Goal: Task Accomplishment & Management: Use online tool/utility

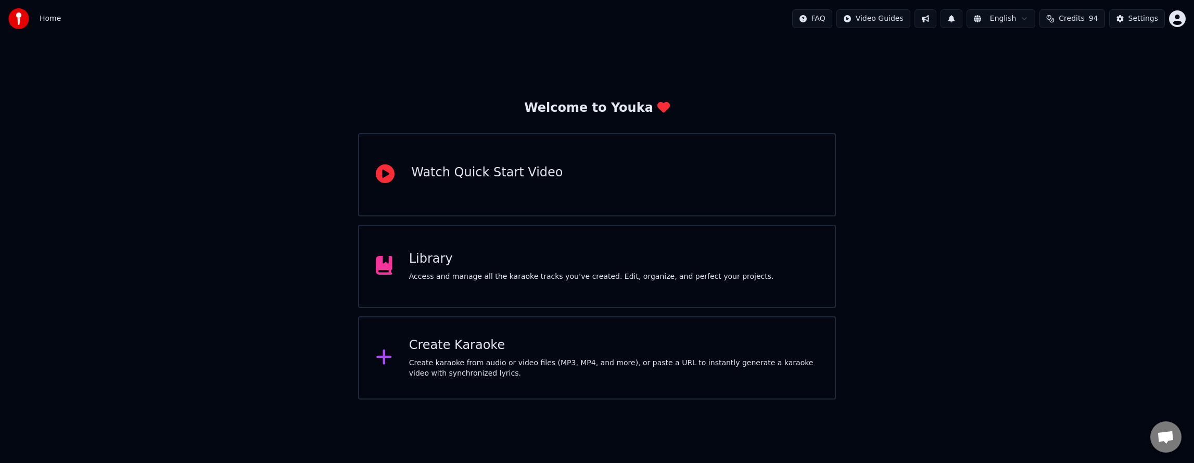
click at [470, 331] on div "Create Karaoke Create karaoke from audio or video files (MP3, MP4, and more), o…" at bounding box center [597, 358] width 478 height 83
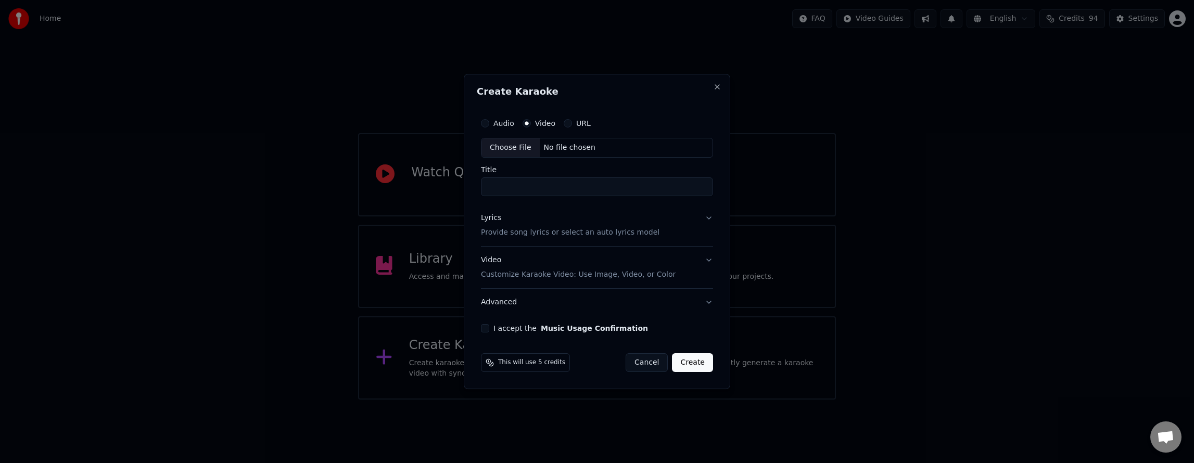
click at [515, 146] on div "Choose File" at bounding box center [511, 148] width 58 height 19
click at [484, 184] on input "**********" at bounding box center [597, 187] width 236 height 19
type input "**********"
click at [550, 230] on p "Provide song lyrics or select an auto lyrics model" at bounding box center [568, 233] width 179 height 10
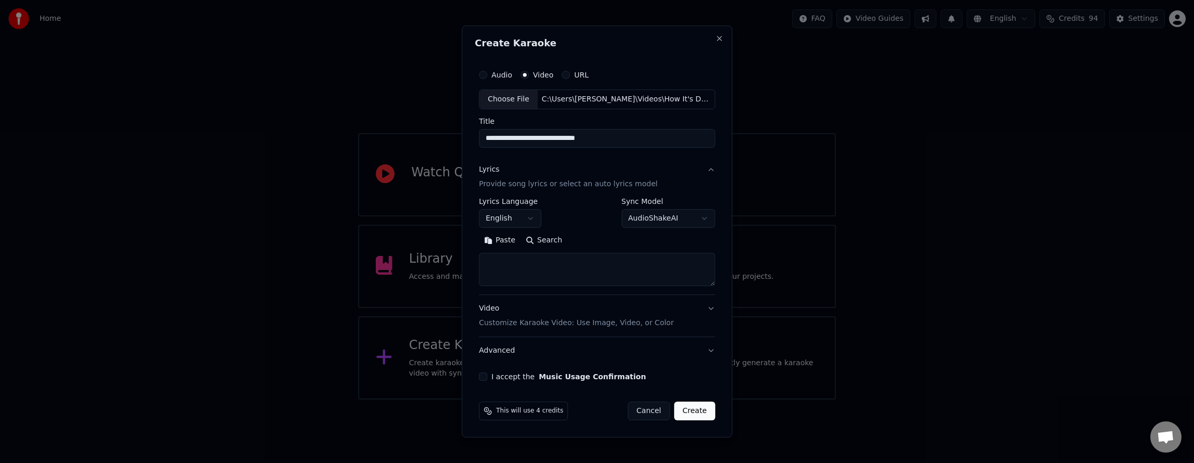
click at [553, 322] on p "Customize Karaoke Video: Use Image, Video, or Color" at bounding box center [576, 323] width 195 height 10
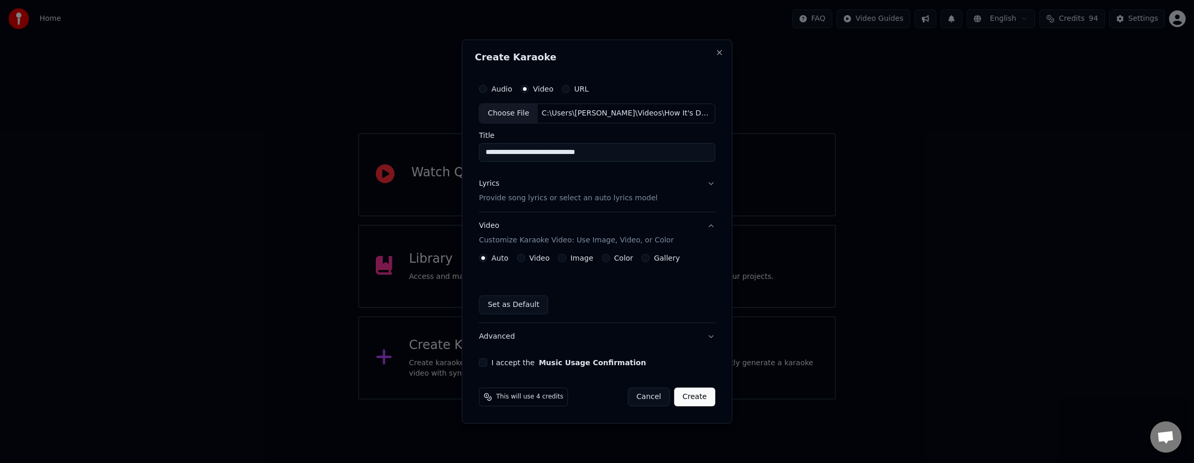
click at [523, 258] on button "Video" at bounding box center [521, 258] width 8 height 8
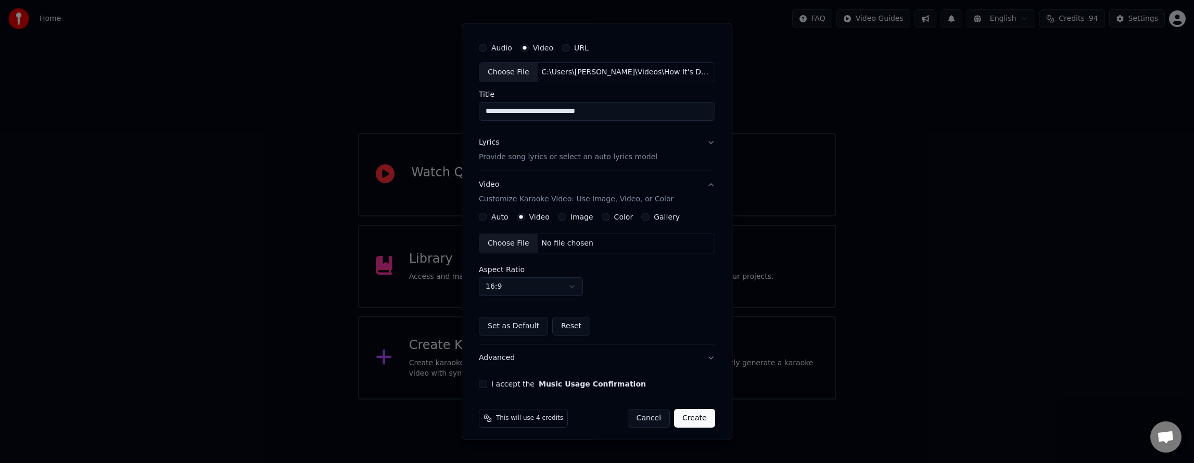
scroll to position [29, 0]
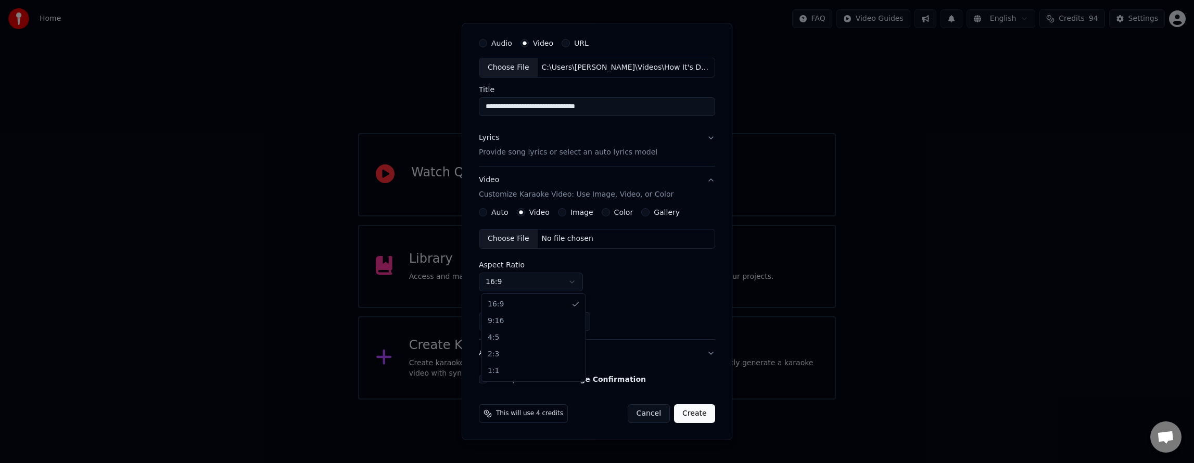
click at [574, 283] on body "**********" at bounding box center [597, 200] width 1194 height 400
click at [564, 213] on button "Image" at bounding box center [562, 212] width 8 height 8
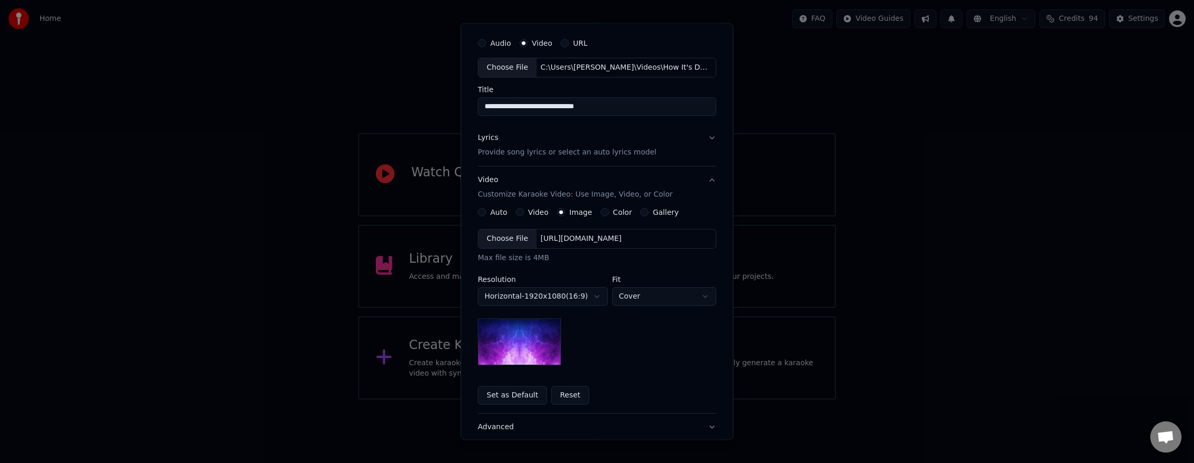
click at [594, 216] on div "Auto Video Image Color Gallery" at bounding box center [578, 212] width 201 height 8
click at [653, 297] on body "**********" at bounding box center [597, 200] width 1194 height 400
click at [630, 301] on body "**********" at bounding box center [597, 200] width 1194 height 400
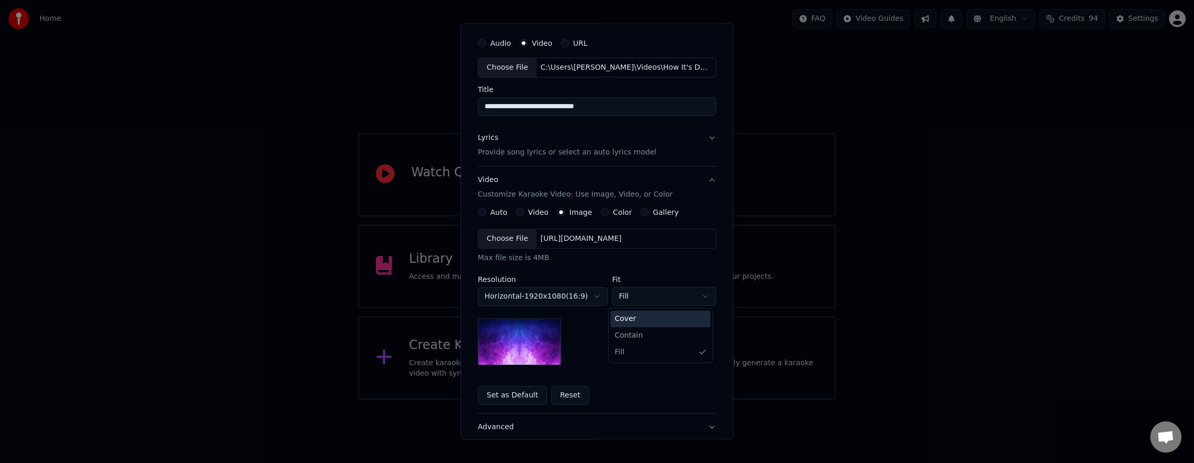
select select "*****"
click at [599, 207] on button "Video Customize Karaoke Video: Use Image, Video, or Color" at bounding box center [597, 188] width 238 height 42
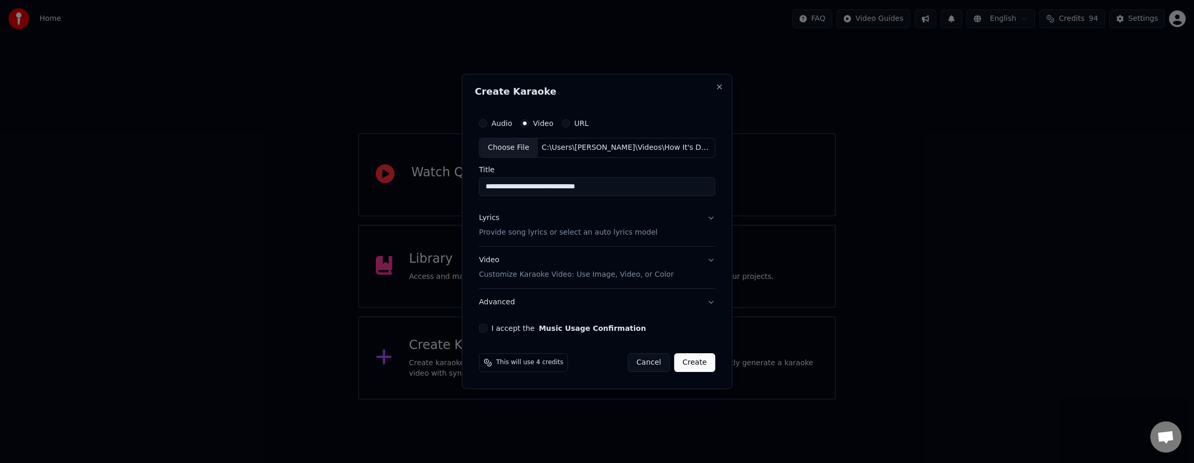
click at [609, 279] on p "Customize Karaoke Video: Use Image, Video, or Color" at bounding box center [576, 275] width 195 height 10
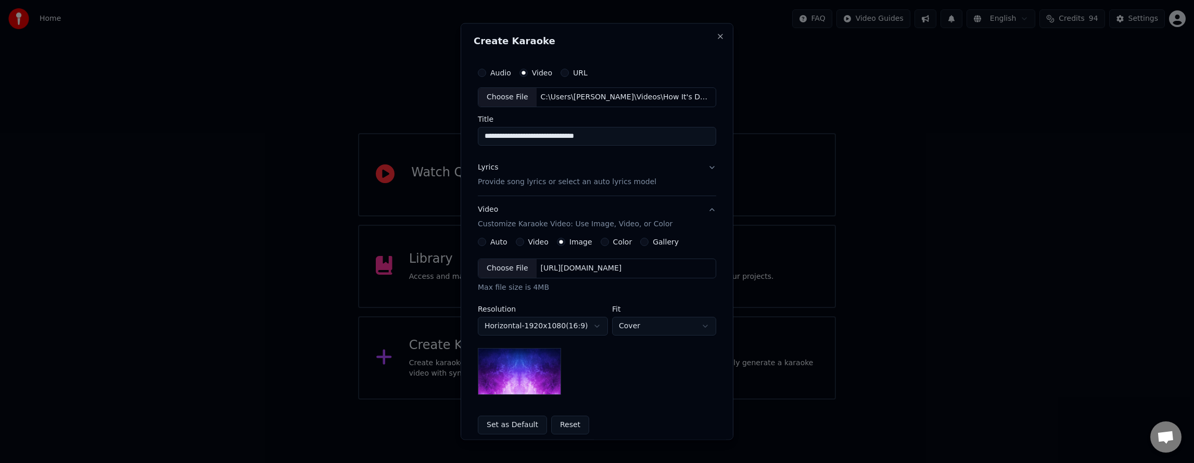
click at [600, 247] on div "**********" at bounding box center [597, 335] width 238 height 197
click at [601, 246] on div "Color" at bounding box center [617, 241] width 32 height 8
click at [601, 243] on button "Color" at bounding box center [605, 241] width 8 height 8
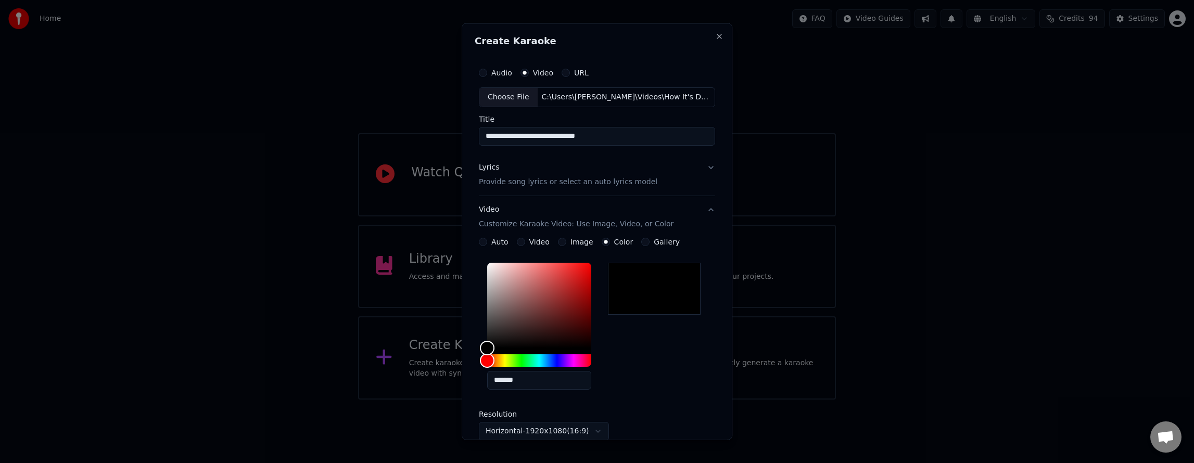
click at [646, 241] on button "Gallery" at bounding box center [646, 241] width 8 height 8
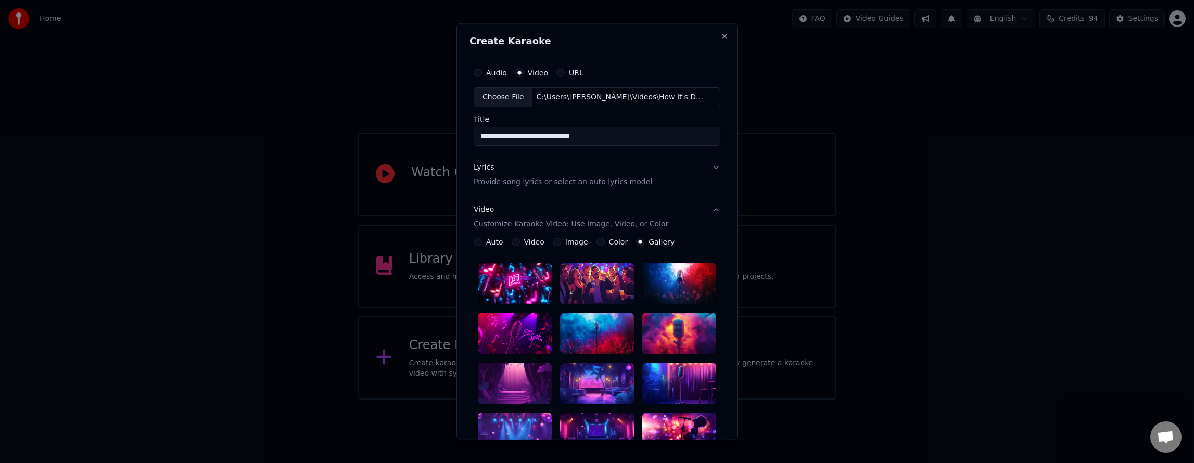
click at [474, 245] on button "Auto" at bounding box center [478, 241] width 8 height 8
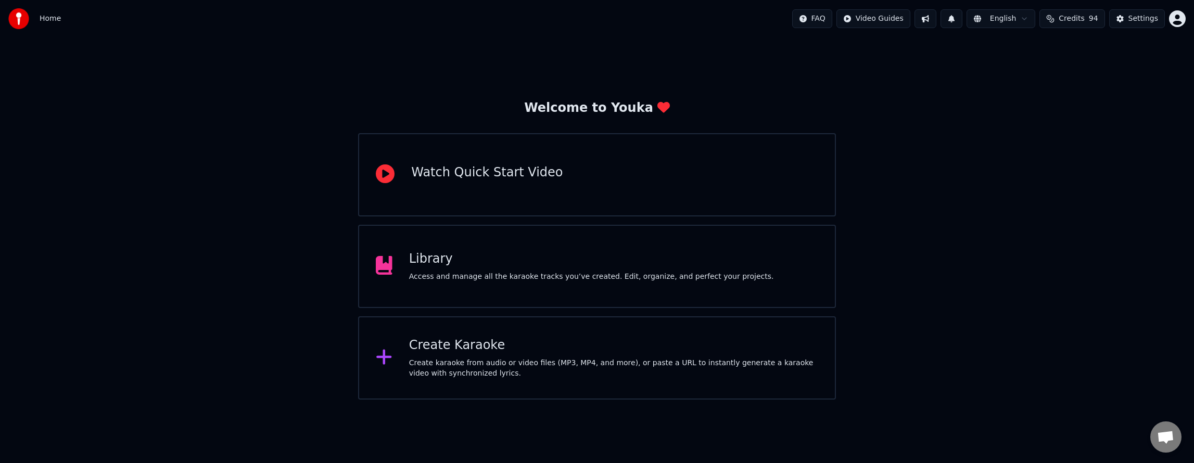
click at [652, 359] on div "Create karaoke from audio or video files (MP3, MP4, and more), or paste a URL t…" at bounding box center [613, 368] width 409 height 21
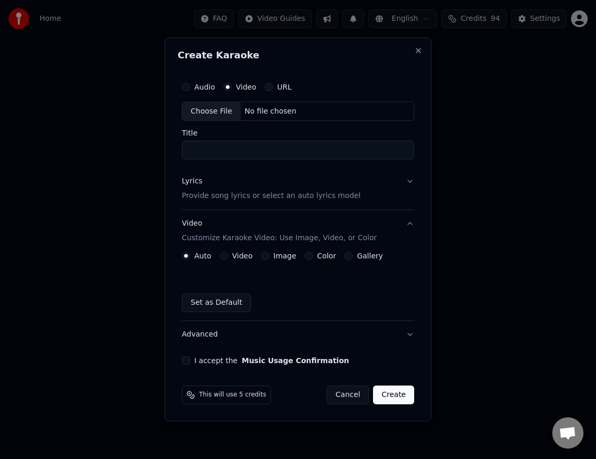
click at [218, 113] on div "Choose File" at bounding box center [211, 111] width 58 height 19
click at [188, 152] on input "**********" at bounding box center [298, 150] width 236 height 19
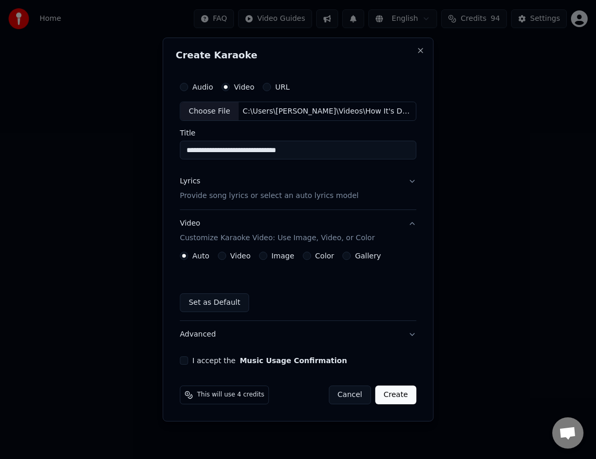
type input "**********"
click at [409, 178] on button "Lyrics Provide song lyrics or select an auto lyrics model" at bounding box center [298, 189] width 236 height 42
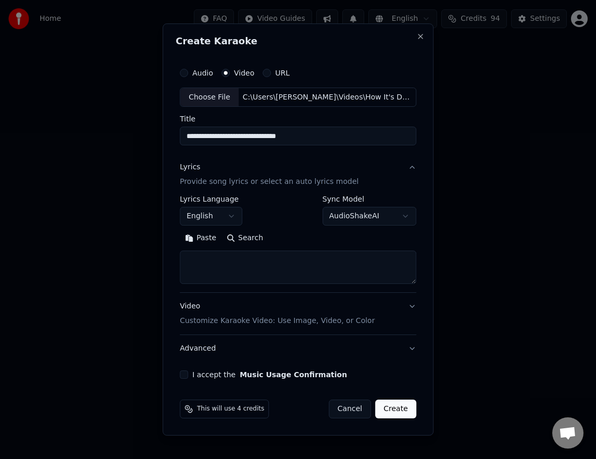
click at [221, 266] on textarea at bounding box center [298, 267] width 236 height 33
paste textarea "**********"
click at [242, 282] on textarea "**********" at bounding box center [296, 267] width 232 height 33
paste textarea "**********"
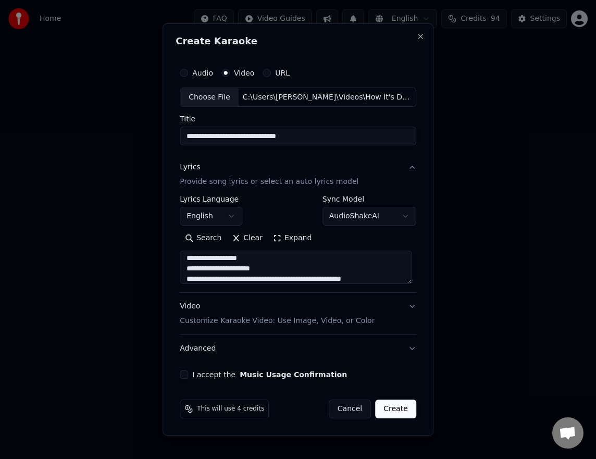
scroll to position [127, 0]
click at [362, 281] on textarea "**********" at bounding box center [296, 267] width 232 height 33
paste textarea "**********"
drag, startPoint x: 368, startPoint y: 280, endPoint x: 379, endPoint y: 281, distance: 11.0
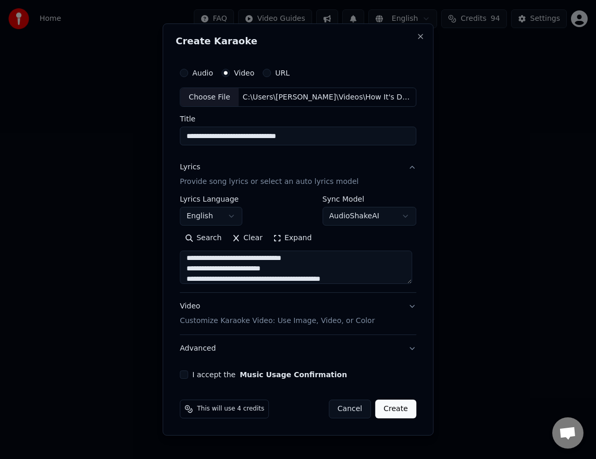
click at [370, 280] on textarea "**********" at bounding box center [296, 267] width 232 height 33
paste textarea "**********"
drag, startPoint x: 290, startPoint y: 274, endPoint x: 301, endPoint y: 277, distance: 12.3
click at [293, 275] on textarea "**********" at bounding box center [296, 267] width 232 height 33
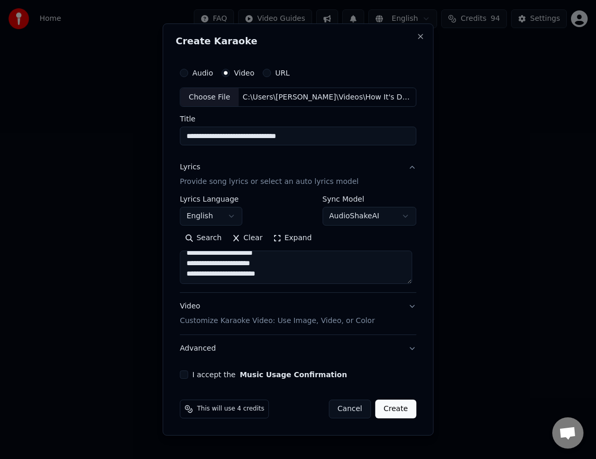
paste textarea "**********"
click at [359, 280] on textarea "**********" at bounding box center [296, 267] width 232 height 33
paste textarea "**********"
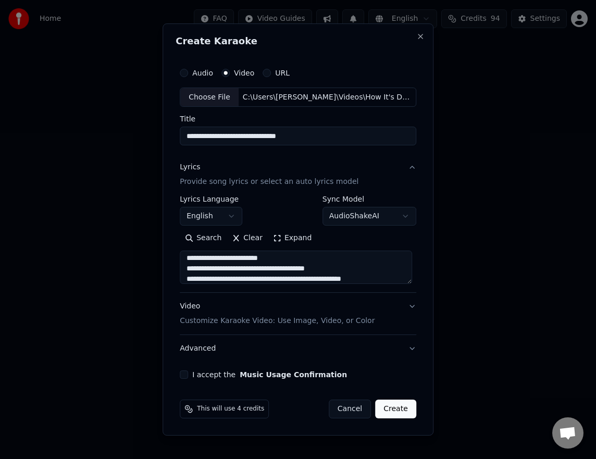
click at [385, 282] on textarea at bounding box center [296, 267] width 232 height 33
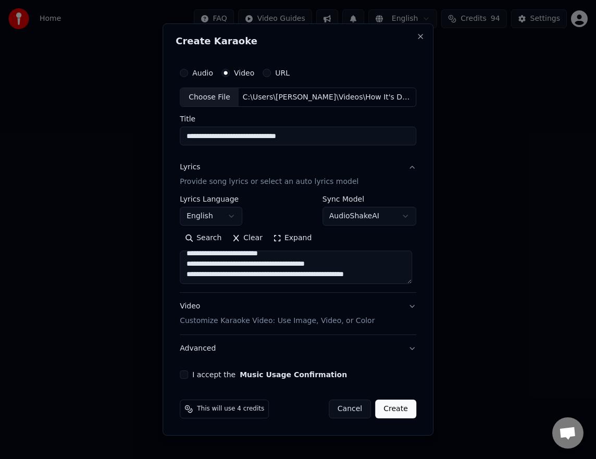
paste textarea "**********"
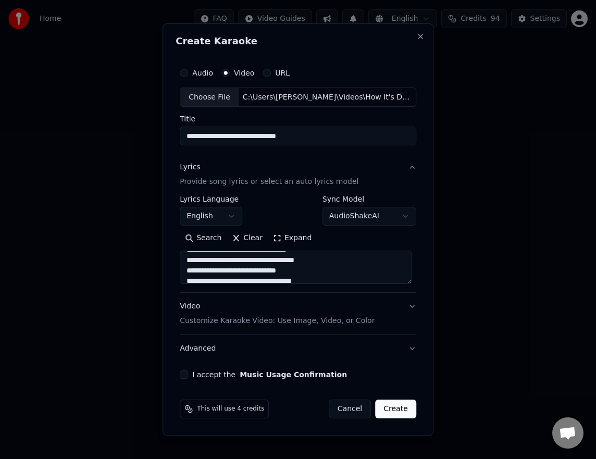
scroll to position [104, 0]
click at [313, 262] on textarea at bounding box center [296, 267] width 232 height 33
drag, startPoint x: 209, startPoint y: 271, endPoint x: 249, endPoint y: 276, distance: 40.4
click at [211, 271] on textarea at bounding box center [296, 267] width 232 height 33
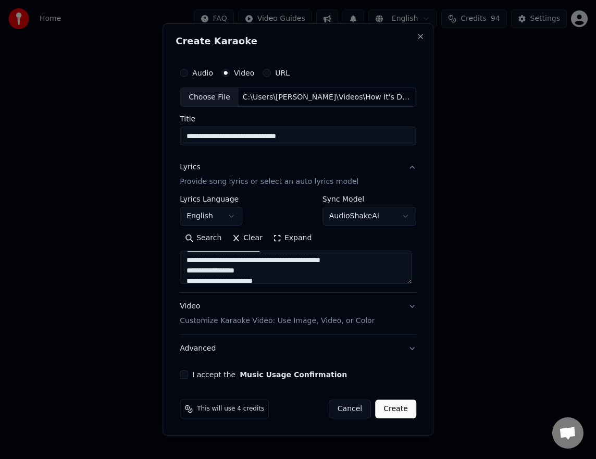
scroll to position [208, 0]
click at [207, 271] on textarea at bounding box center [296, 267] width 232 height 33
click at [347, 260] on textarea at bounding box center [296, 267] width 232 height 33
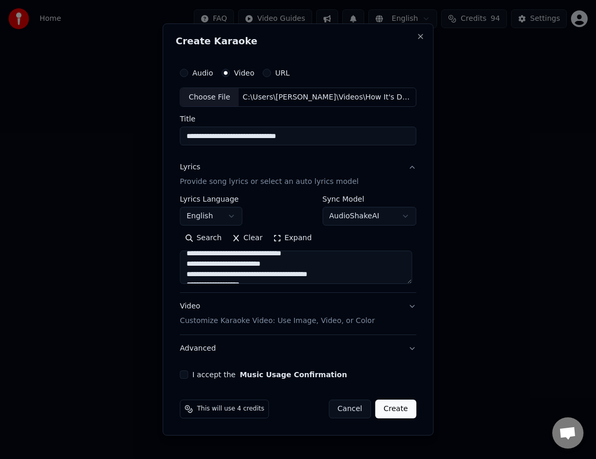
scroll to position [437, 0]
click at [279, 259] on textarea at bounding box center [296, 267] width 232 height 33
click at [352, 275] on textarea at bounding box center [296, 267] width 232 height 33
click at [280, 279] on textarea at bounding box center [296, 267] width 232 height 33
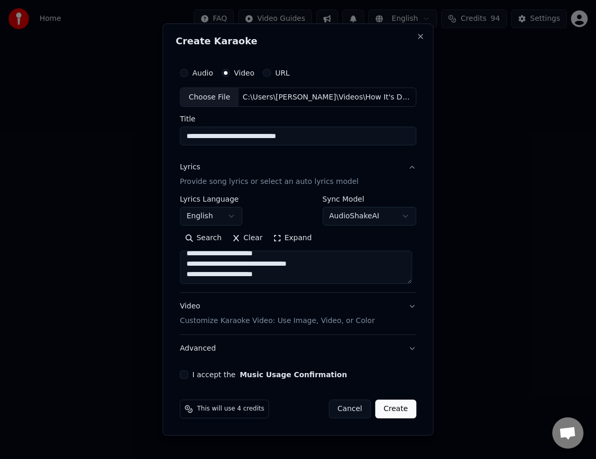
click at [296, 274] on textarea at bounding box center [296, 267] width 232 height 33
paste textarea "**********"
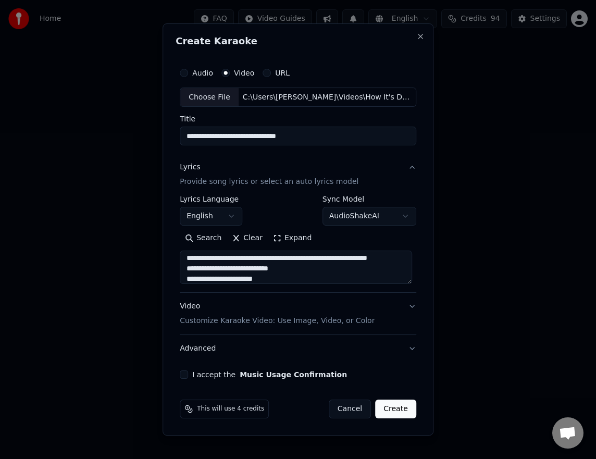
click at [273, 256] on textarea at bounding box center [296, 267] width 232 height 33
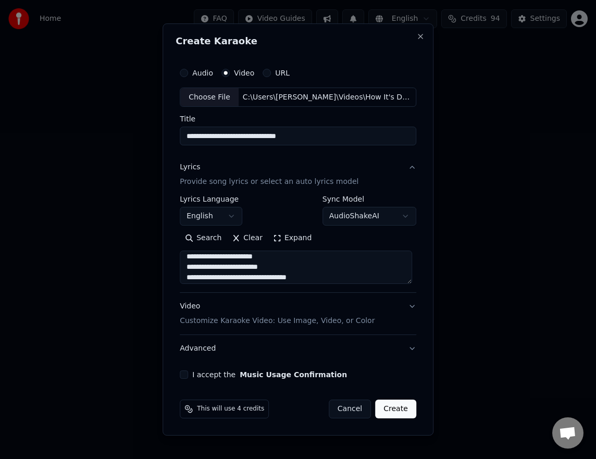
scroll to position [514, 0]
click at [363, 265] on textarea at bounding box center [296, 267] width 232 height 33
drag, startPoint x: 315, startPoint y: 275, endPoint x: 316, endPoint y: 270, distance: 5.4
click at [316, 273] on textarea at bounding box center [296, 267] width 232 height 33
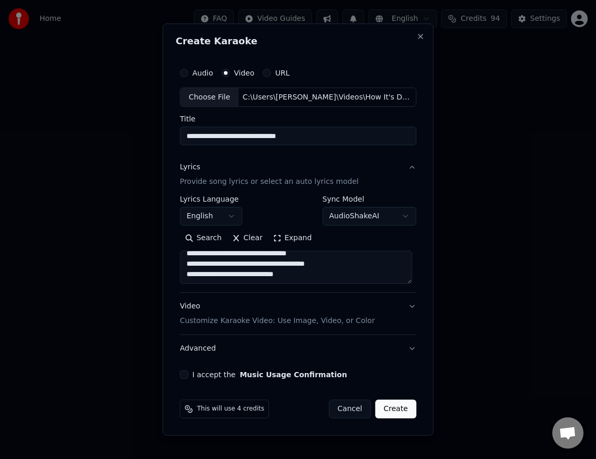
paste textarea "**********"
drag, startPoint x: 277, startPoint y: 275, endPoint x: 355, endPoint y: 269, distance: 78.4
click at [282, 275] on textarea at bounding box center [296, 267] width 232 height 33
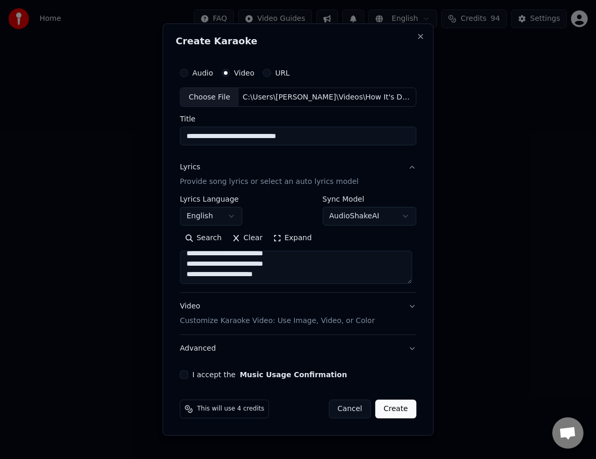
click at [321, 272] on textarea at bounding box center [296, 267] width 232 height 33
paste textarea "**********"
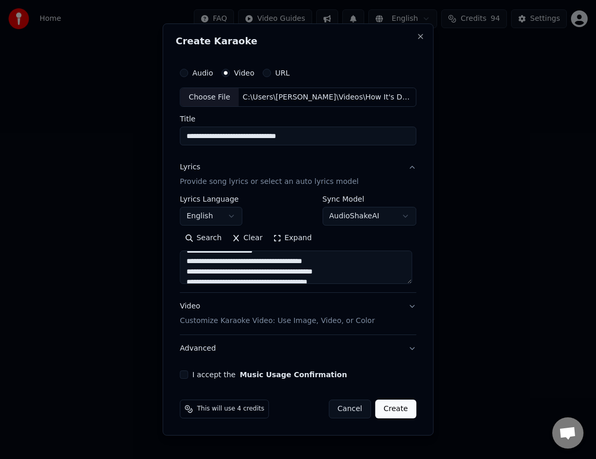
scroll to position [590, 0]
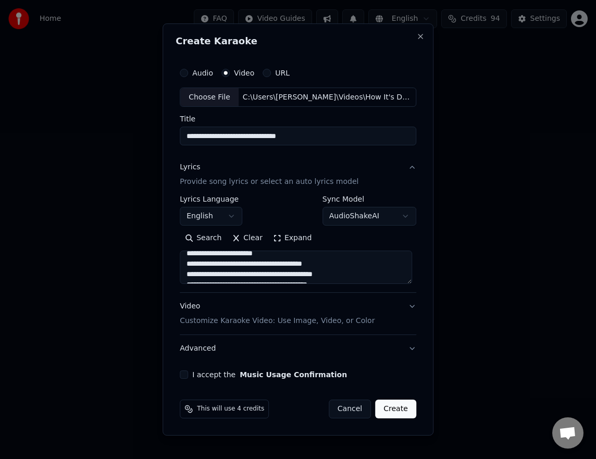
click at [354, 269] on textarea at bounding box center [296, 267] width 232 height 33
click at [364, 263] on textarea at bounding box center [296, 267] width 232 height 33
click at [341, 280] on textarea at bounding box center [296, 267] width 232 height 33
paste textarea "**********"
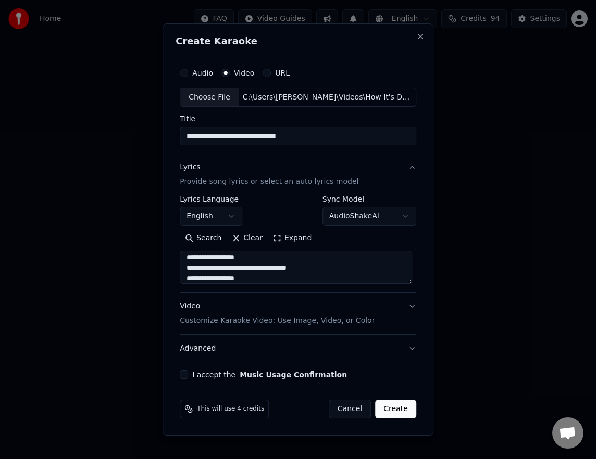
scroll to position [627, 0]
click at [331, 269] on textarea at bounding box center [296, 267] width 232 height 33
click at [278, 267] on textarea at bounding box center [296, 267] width 232 height 33
click at [351, 269] on textarea at bounding box center [296, 267] width 232 height 33
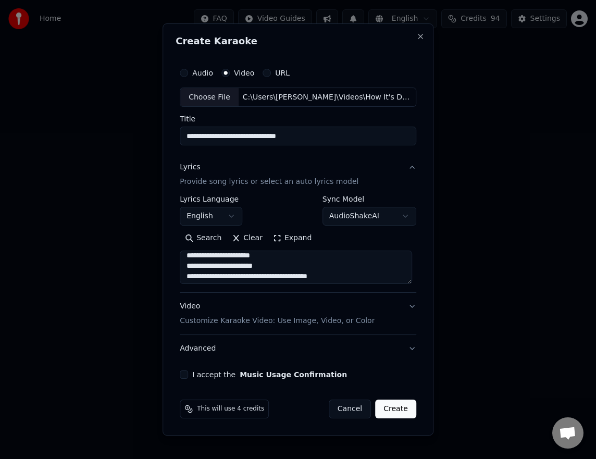
scroll to position [652, 0]
drag, startPoint x: 348, startPoint y: 276, endPoint x: 366, endPoint y: 279, distance: 17.9
click at [349, 276] on textarea at bounding box center [296, 267] width 232 height 33
type textarea "**********"
click at [187, 374] on button "I accept the Music Usage Confirmation" at bounding box center [184, 374] width 8 height 8
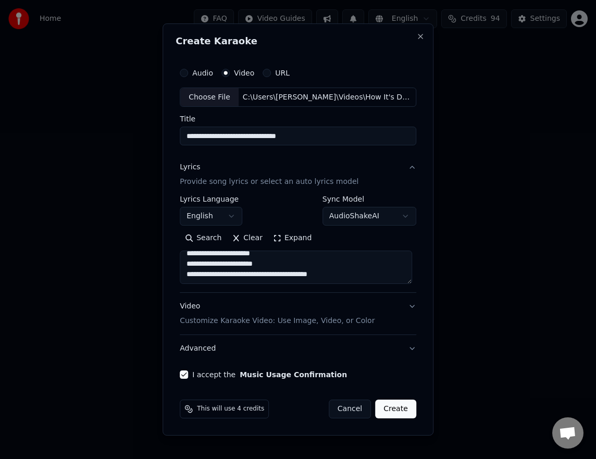
click at [392, 408] on button "Create" at bounding box center [395, 408] width 41 height 19
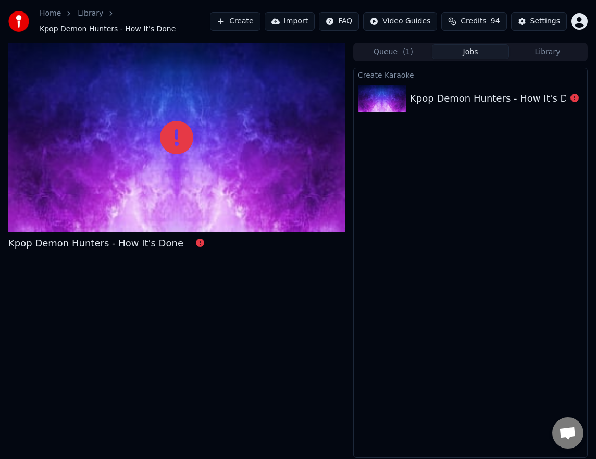
click at [403, 50] on span "( 1 )" at bounding box center [408, 52] width 10 height 10
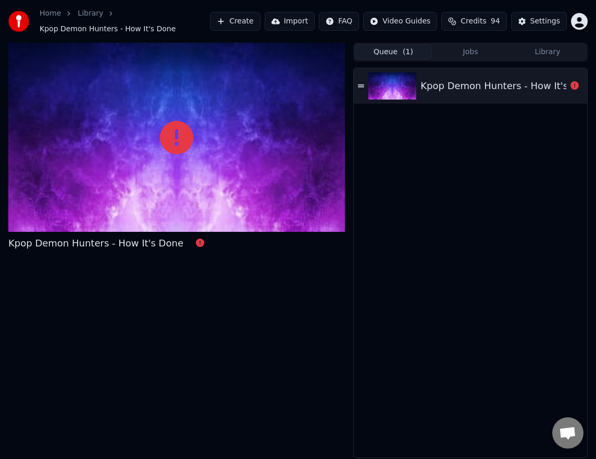
click at [549, 51] on button "Library" at bounding box center [547, 51] width 77 height 15
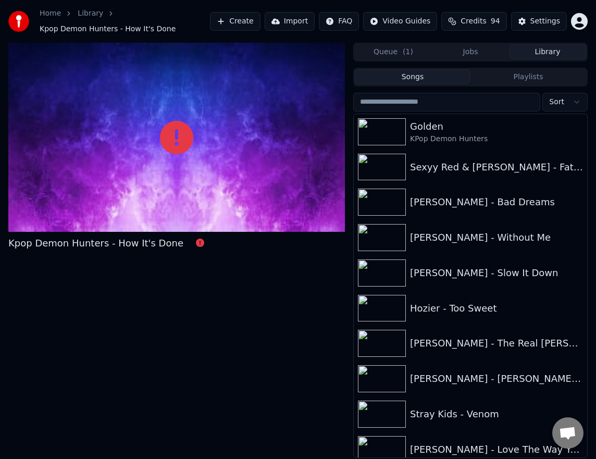
click at [469, 52] on button "Jobs" at bounding box center [470, 51] width 77 height 15
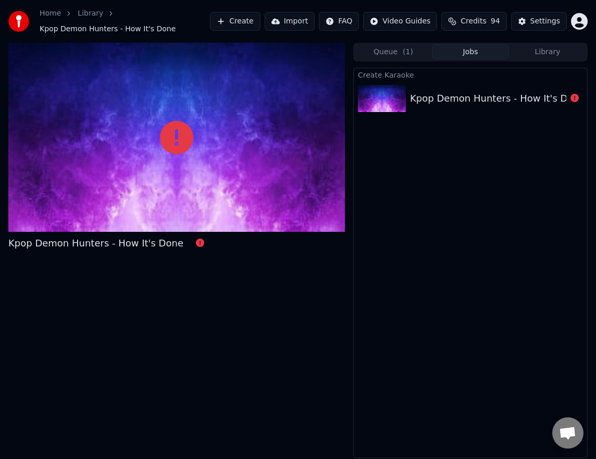
click at [459, 95] on div "Kpop Demon Hunters - How It's Done" at bounding box center [497, 98] width 175 height 15
click at [180, 137] on icon at bounding box center [176, 137] width 33 height 33
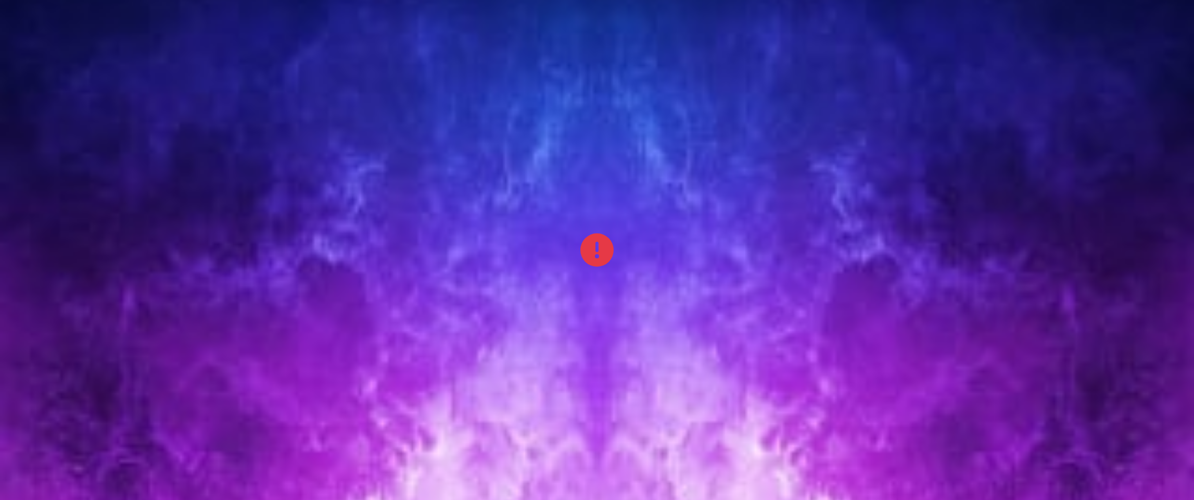
click at [777, 153] on div at bounding box center [597, 250] width 1194 height 672
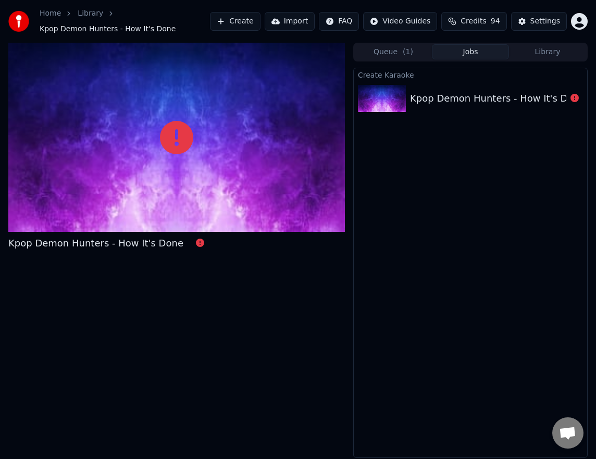
click at [437, 101] on div "Kpop Demon Hunters - How It's Done" at bounding box center [497, 98] width 175 height 15
click at [401, 109] on img at bounding box center [382, 98] width 48 height 27
drag, startPoint x: 391, startPoint y: 145, endPoint x: 389, endPoint y: 139, distance: 6.3
click at [390, 145] on div "Create Karaoke Kpop Demon Hunters - How It's Done" at bounding box center [470, 263] width 234 height 390
click at [391, 104] on img at bounding box center [382, 98] width 48 height 27
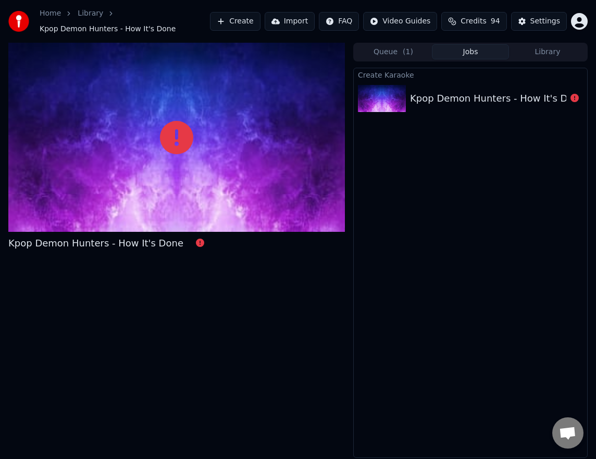
click at [229, 16] on button "Create" at bounding box center [235, 21] width 51 height 19
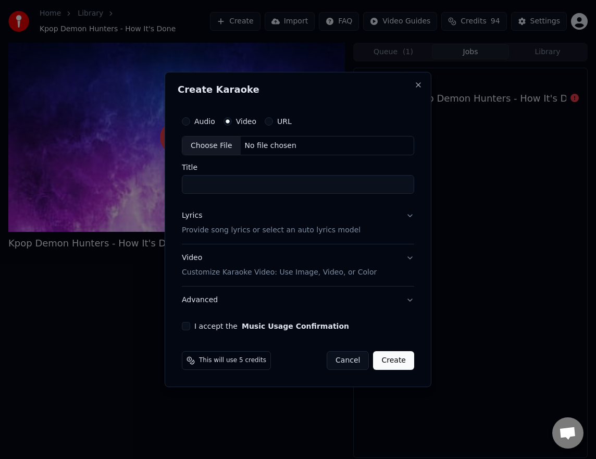
click at [186, 123] on button "Audio" at bounding box center [186, 121] width 8 height 8
click at [227, 122] on button "Video" at bounding box center [227, 121] width 8 height 8
click at [417, 86] on button "Close" at bounding box center [418, 85] width 8 height 8
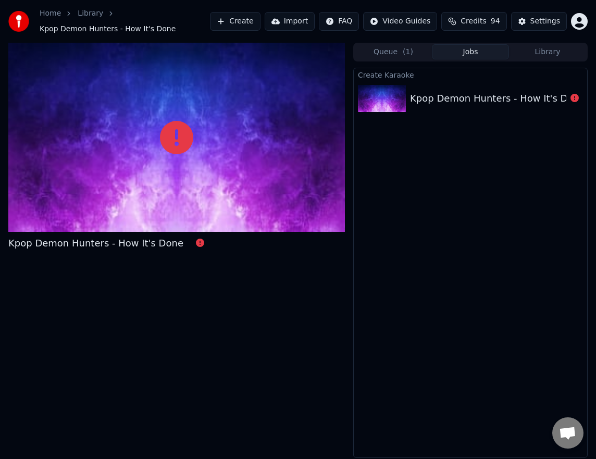
click at [404, 54] on span "( 1 )" at bounding box center [408, 52] width 10 height 10
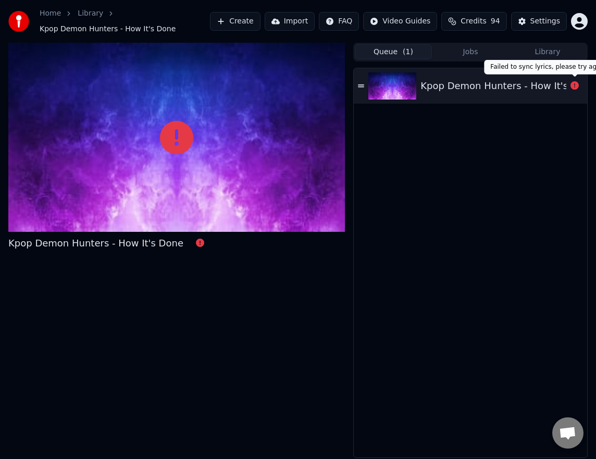
click at [572, 86] on icon at bounding box center [574, 85] width 8 height 8
click at [560, 67] on div "Failed to sync lyrics, please try again Failed to sync lyrics, please try again" at bounding box center [548, 67] width 128 height 15
click at [560, 68] on div "Kpop Demon Hunters - How It's Done" at bounding box center [470, 263] width 234 height 390
drag, startPoint x: 500, startPoint y: 147, endPoint x: 481, endPoint y: 162, distance: 23.7
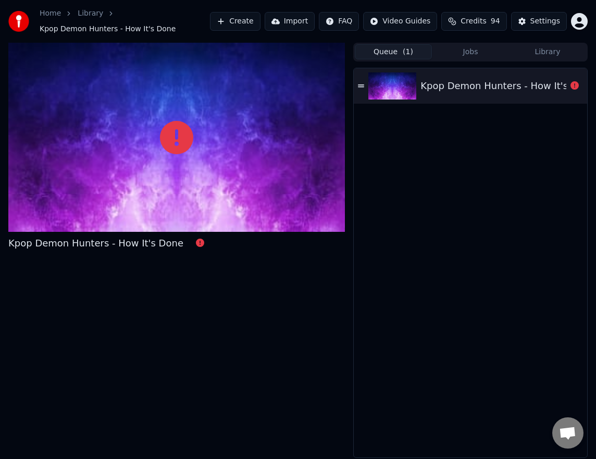
click at [497, 149] on div "Kpop Demon Hunters - How It's Done" at bounding box center [470, 262] width 233 height 389
click at [452, 54] on button "Jobs" at bounding box center [470, 51] width 77 height 15
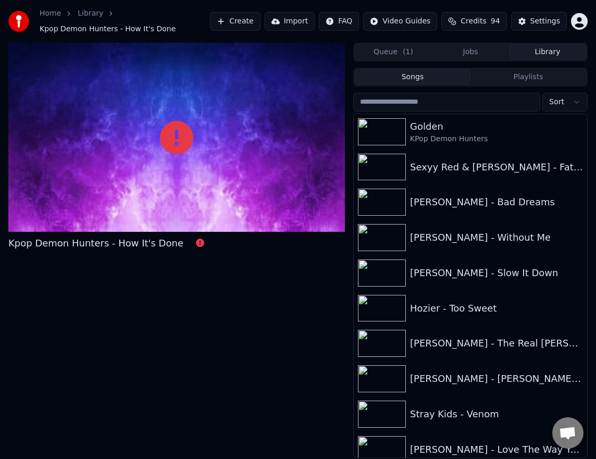
click at [514, 49] on button "Library" at bounding box center [547, 51] width 77 height 15
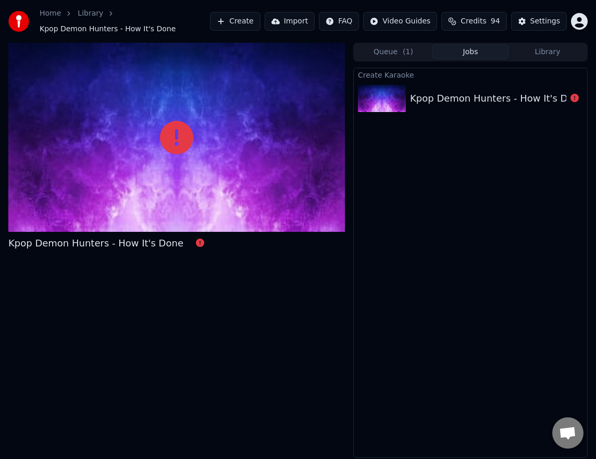
click at [490, 48] on button "Jobs" at bounding box center [470, 51] width 77 height 15
click at [49, 15] on link "Home" at bounding box center [50, 13] width 21 height 10
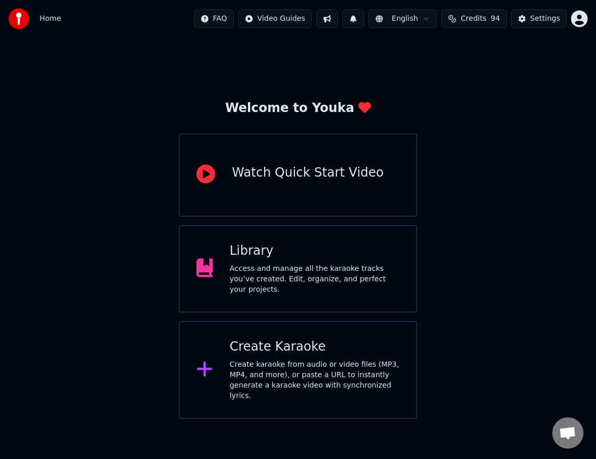
click at [283, 351] on div "Create Karaoke Create karaoke from audio or video files (MP3, MP4, and more), o…" at bounding box center [315, 369] width 170 height 62
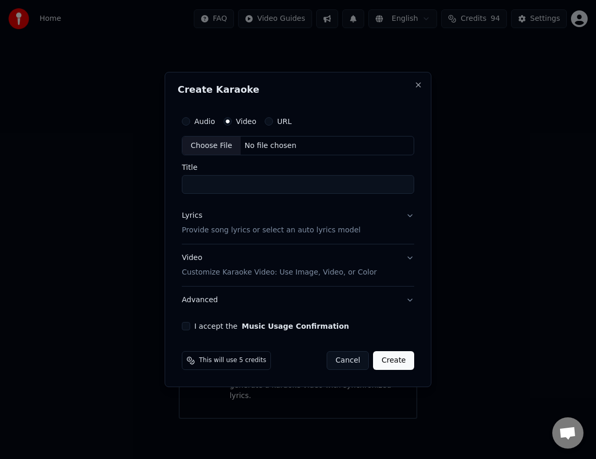
click at [194, 117] on div "Audio" at bounding box center [198, 121] width 33 height 8
click at [188, 121] on button "Audio" at bounding box center [186, 121] width 8 height 8
drag, startPoint x: 229, startPoint y: 120, endPoint x: 244, endPoint y: 202, distance: 83.6
click at [229, 120] on button "Video" at bounding box center [227, 121] width 8 height 8
click at [190, 359] on icon at bounding box center [190, 360] width 8 height 8
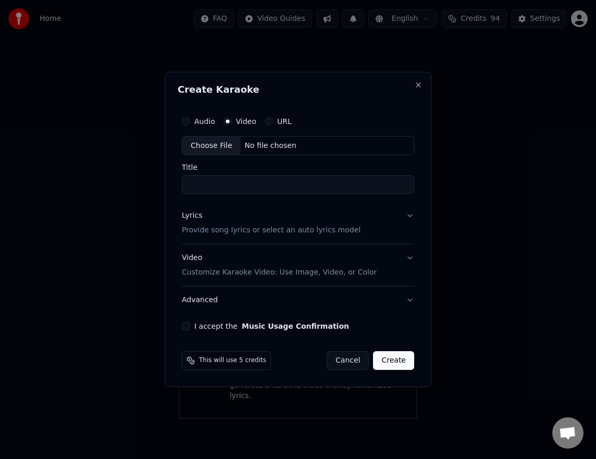
click at [202, 357] on span "This will use 5 credits" at bounding box center [232, 360] width 67 height 8
click at [203, 357] on span "This will use 5 credits" at bounding box center [232, 360] width 67 height 8
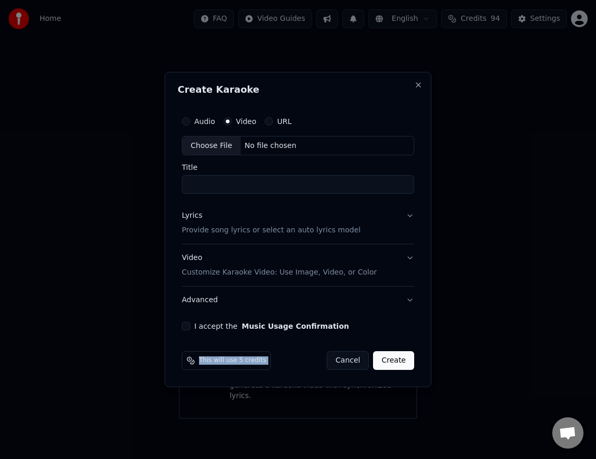
drag, startPoint x: 215, startPoint y: 360, endPoint x: 237, endPoint y: 361, distance: 22.9
click at [215, 360] on span "This will use 5 credits" at bounding box center [232, 360] width 67 height 8
click at [347, 356] on button "Cancel" at bounding box center [347, 360] width 42 height 19
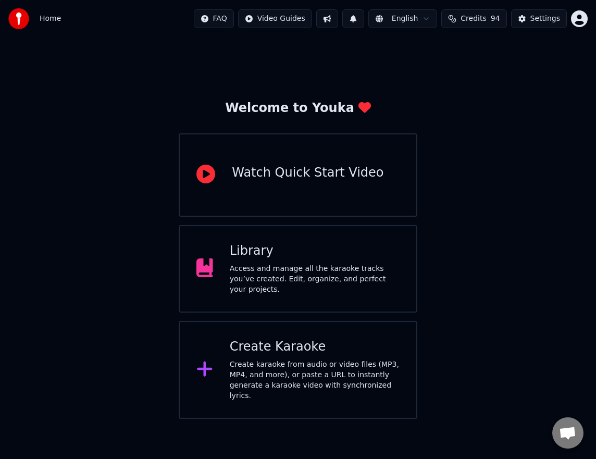
click at [481, 17] on span "Credits" at bounding box center [473, 19] width 26 height 10
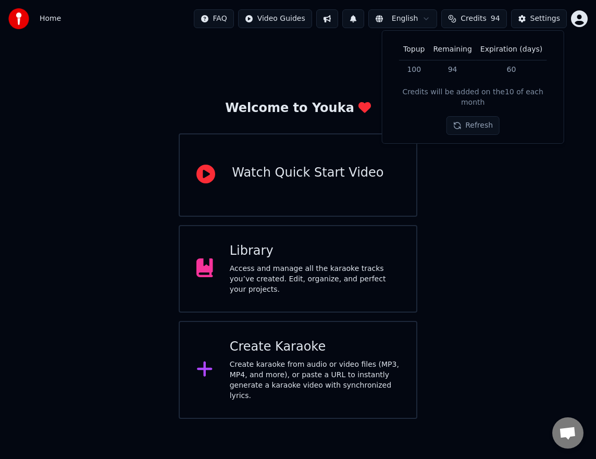
click at [481, 118] on button "Refresh" at bounding box center [473, 125] width 54 height 19
click at [530, 19] on button "Settings" at bounding box center [539, 18] width 56 height 19
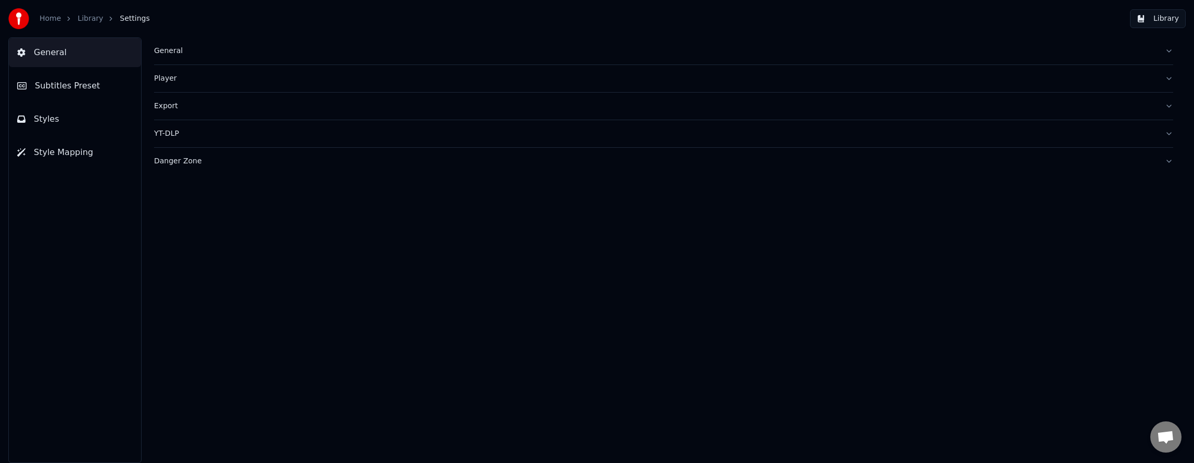
drag, startPoint x: 1005, startPoint y: 271, endPoint x: 991, endPoint y: 280, distance: 16.2
click at [1002, 274] on div "General Player Export YT-DLP Danger Zone" at bounding box center [663, 250] width 1061 height 426
click at [1178, 21] on button "Library" at bounding box center [1158, 18] width 56 height 19
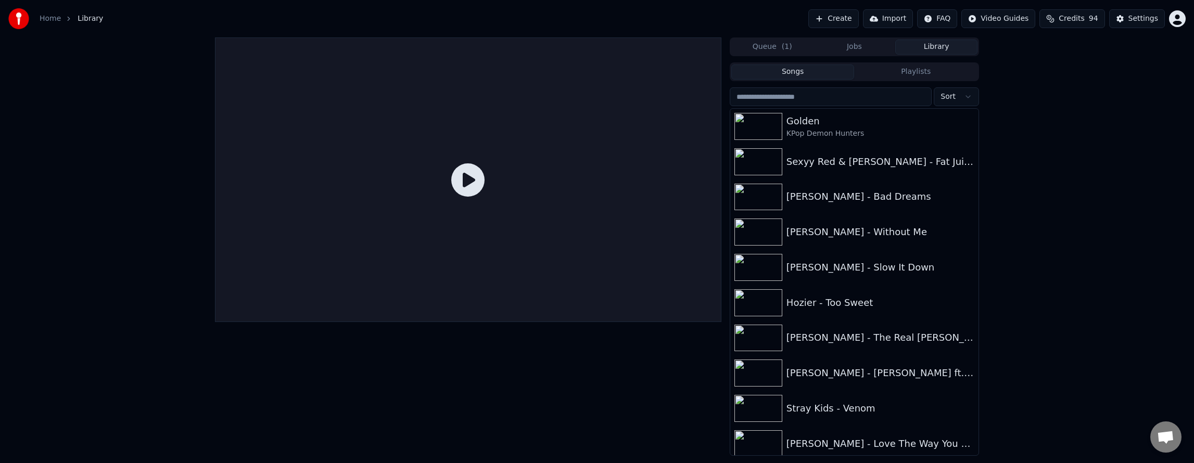
click at [1178, 21] on html "Home Library Create Import FAQ Video Guides Credits 94 Settings Queue ( 1 ) Job…" at bounding box center [597, 231] width 1194 height 463
click at [1123, 69] on div "Billing" at bounding box center [1132, 77] width 120 height 17
click at [935, 20] on html "Home Library Create Import FAQ Video Guides Credits 94 Settings Queue ( 1 ) Job…" at bounding box center [597, 231] width 1194 height 463
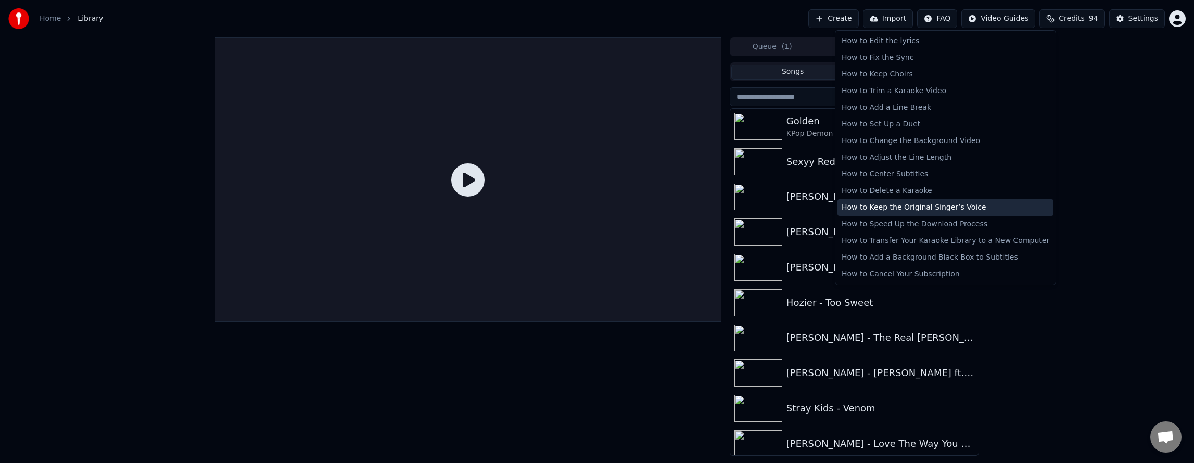
click at [986, 203] on div "How to Keep the Original Singer’s Voice" at bounding box center [946, 207] width 216 height 17
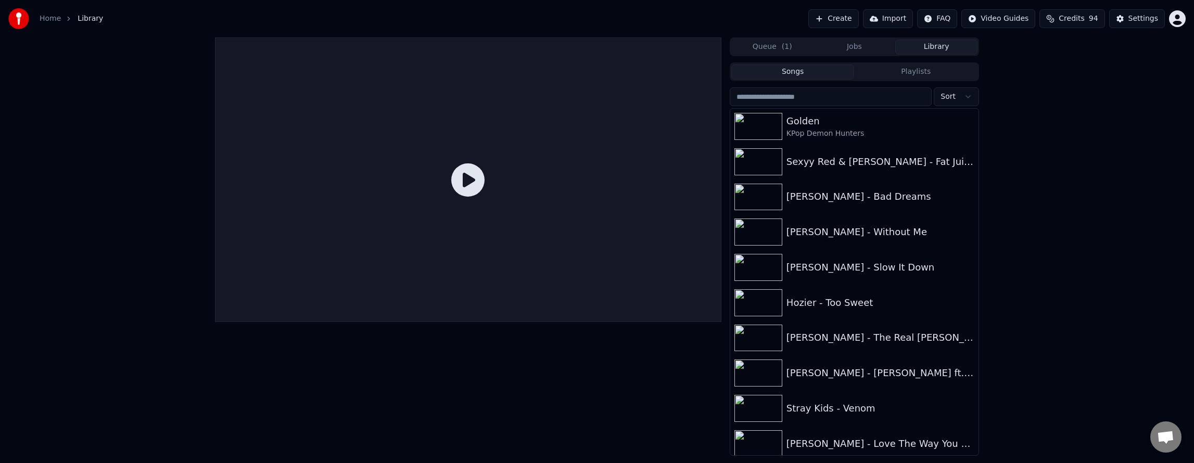
click at [813, 21] on button "Create" at bounding box center [834, 18] width 51 height 19
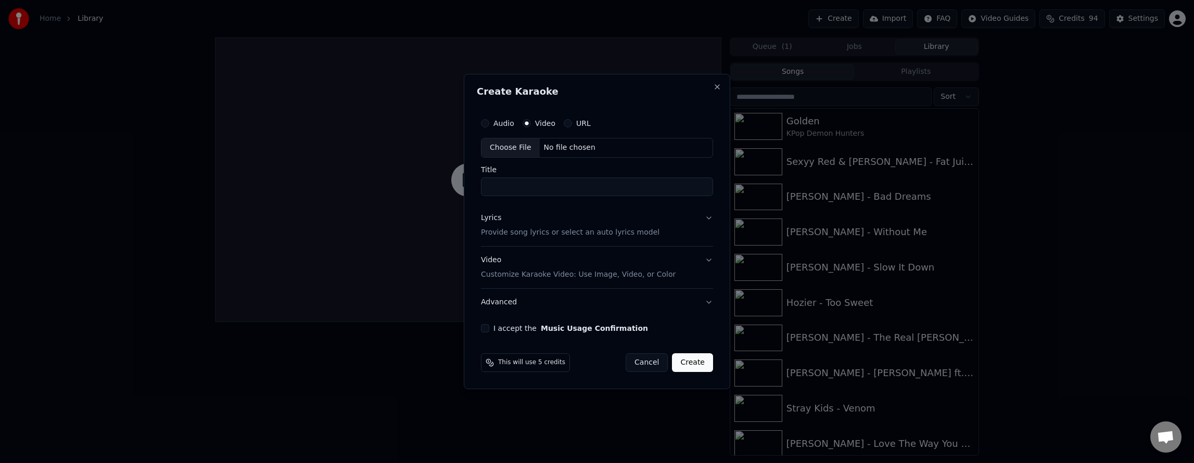
click at [514, 149] on div "Choose File" at bounding box center [511, 148] width 58 height 19
drag, startPoint x: 488, startPoint y: 185, endPoint x: 500, endPoint y: 186, distance: 11.5
click at [489, 185] on input "**********" at bounding box center [597, 187] width 236 height 19
type input "**********"
click at [711, 215] on button "Lyrics Provide song lyrics or select an auto lyrics model" at bounding box center [597, 226] width 236 height 42
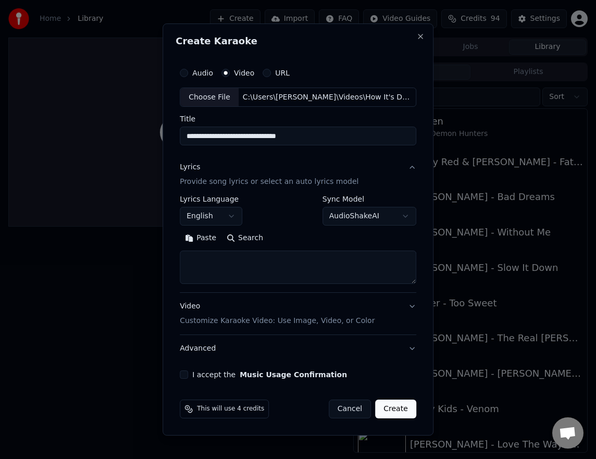
click at [263, 271] on textarea at bounding box center [298, 267] width 236 height 33
paste textarea "**********"
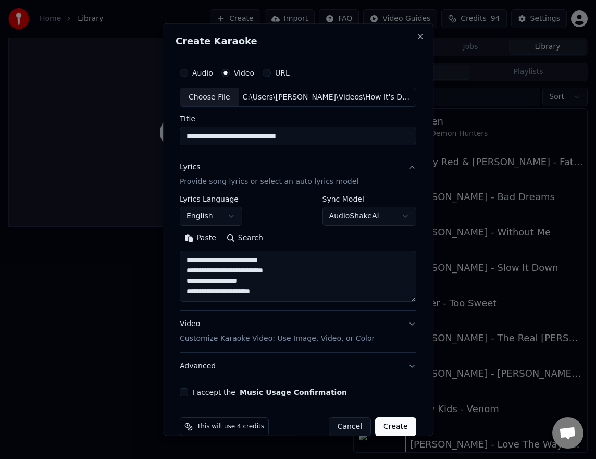
scroll to position [12, 0]
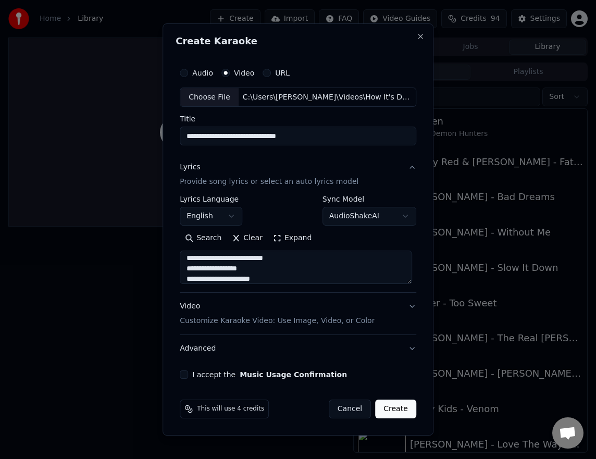
click at [294, 282] on textarea "**********" at bounding box center [296, 267] width 232 height 33
paste textarea "**********"
click at [325, 279] on textarea "**********" at bounding box center [296, 267] width 232 height 33
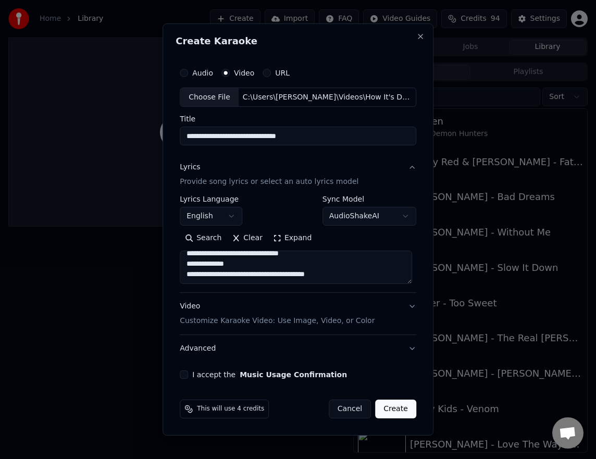
click at [356, 272] on textarea "**********" at bounding box center [296, 267] width 232 height 33
paste textarea "**********"
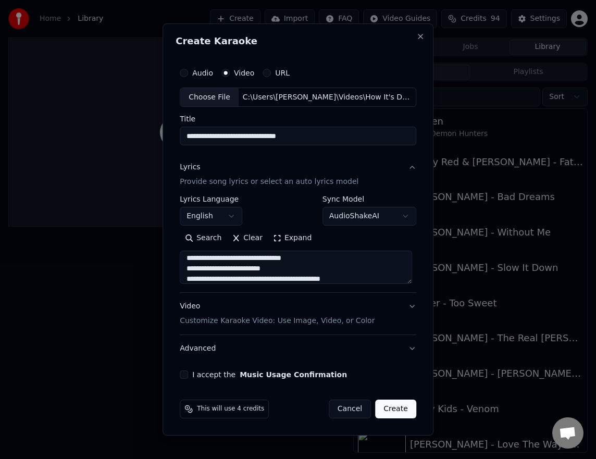
click at [386, 277] on textarea "**********" at bounding box center [296, 267] width 232 height 33
paste textarea "**********"
click at [300, 270] on textarea "**********" at bounding box center [296, 267] width 232 height 33
paste textarea "**********"
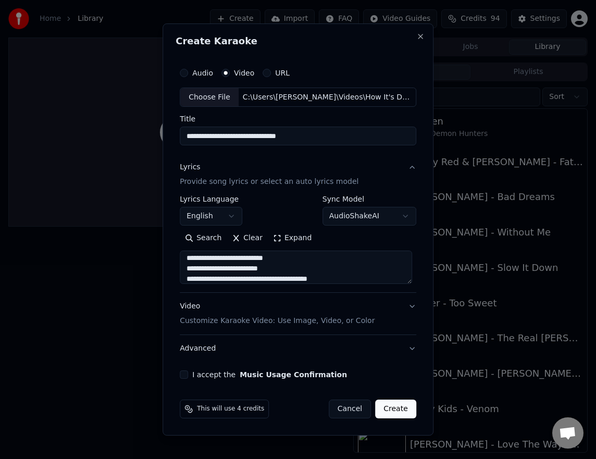
scroll to position [262, 0]
click at [243, 280] on textarea "**********" at bounding box center [296, 267] width 232 height 33
paste textarea "**********"
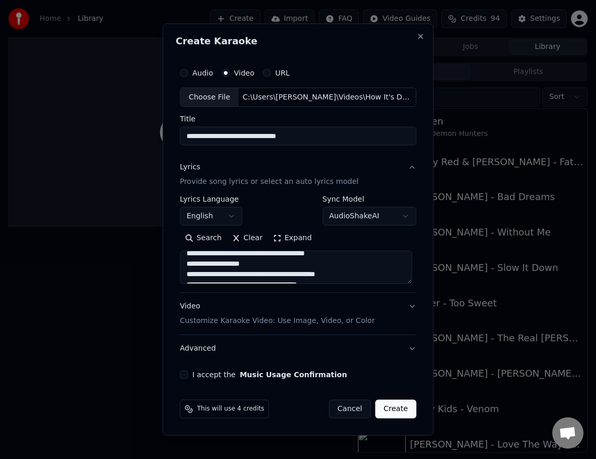
scroll to position [273, 0]
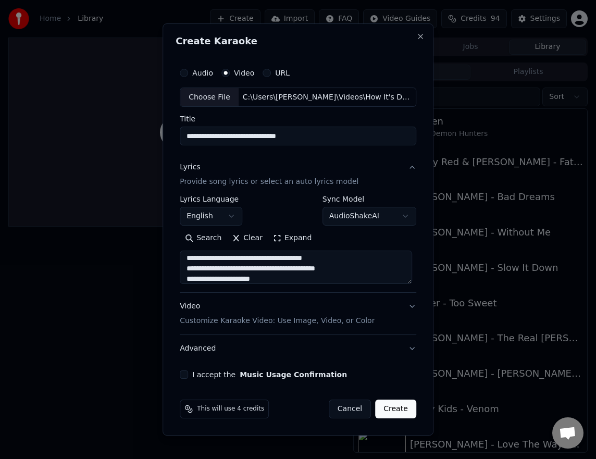
click at [302, 271] on textarea at bounding box center [296, 267] width 232 height 33
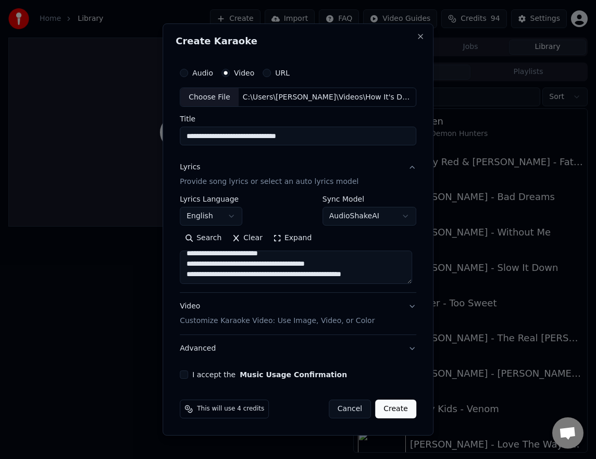
click at [203, 275] on textarea at bounding box center [296, 267] width 232 height 33
paste textarea "**********"
drag, startPoint x: 291, startPoint y: 262, endPoint x: 315, endPoint y: 253, distance: 25.7
click at [295, 261] on textarea at bounding box center [296, 267] width 232 height 33
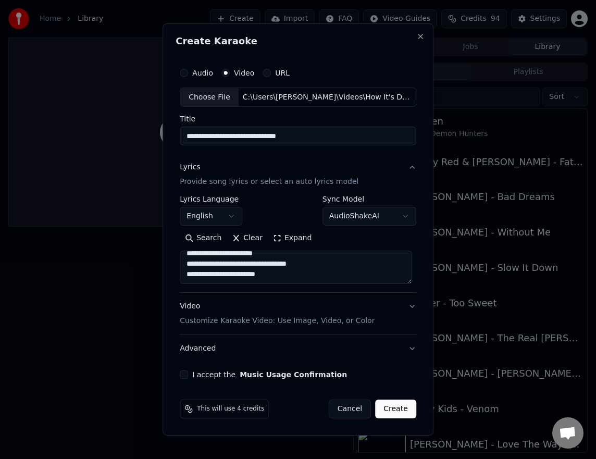
paste textarea "**********"
drag, startPoint x: 333, startPoint y: 267, endPoint x: 327, endPoint y: 266, distance: 6.3
click at [330, 267] on textarea at bounding box center [296, 267] width 232 height 33
paste textarea "**********"
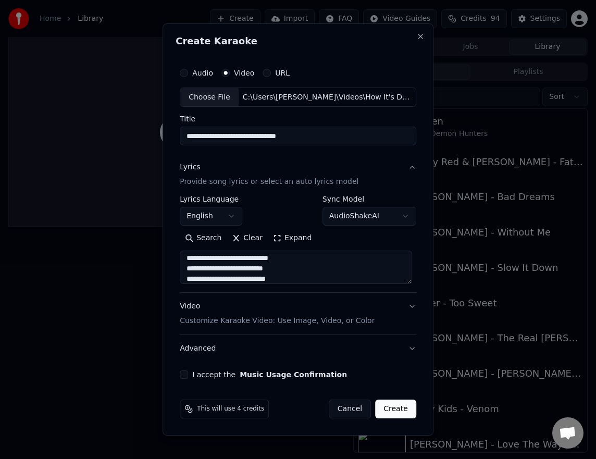
scroll to position [564, 0]
click at [221, 280] on textarea at bounding box center [296, 267] width 232 height 33
paste textarea "**********"
click at [347, 259] on textarea at bounding box center [296, 267] width 232 height 33
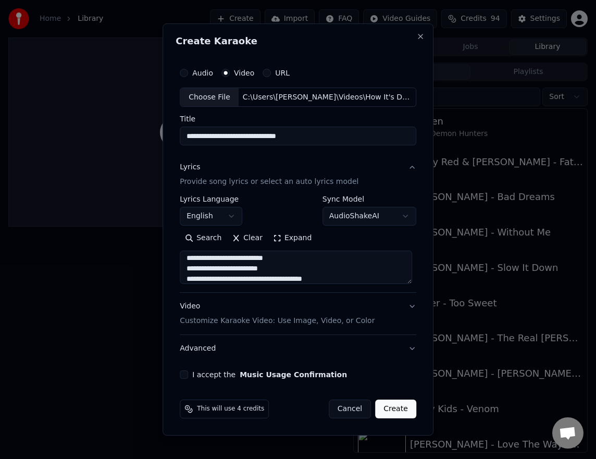
scroll to position [600, 0]
click at [350, 271] on textarea at bounding box center [296, 267] width 232 height 33
paste textarea "**********"
type textarea "**********"
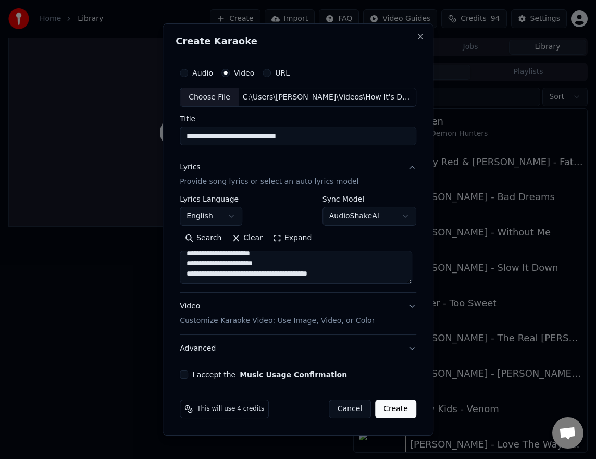
click at [184, 376] on button "I accept the Music Usage Confirmation" at bounding box center [184, 374] width 8 height 8
click at [394, 411] on button "Create" at bounding box center [395, 408] width 41 height 19
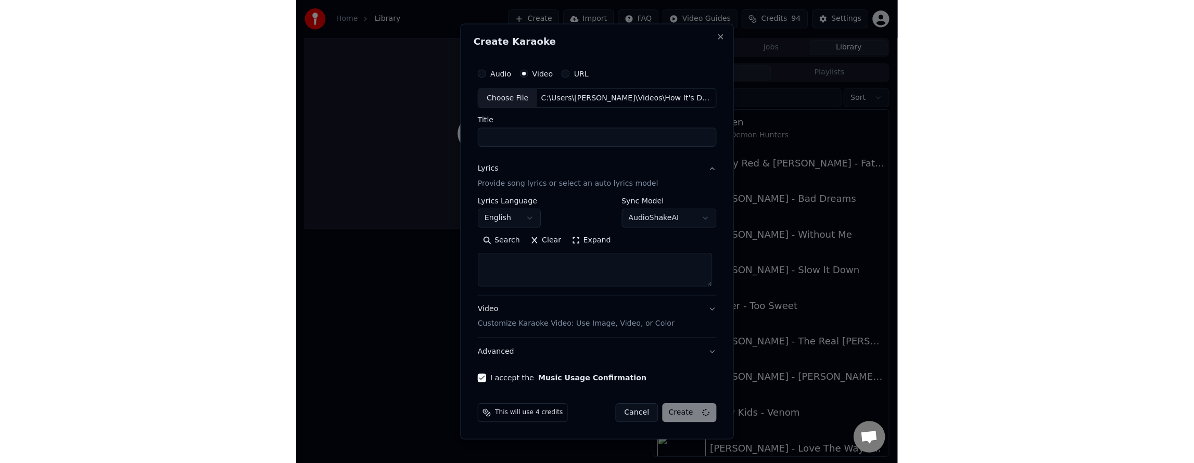
scroll to position [0, 0]
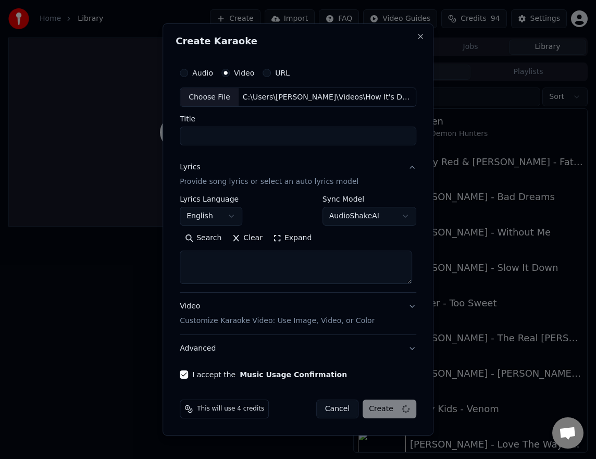
select select
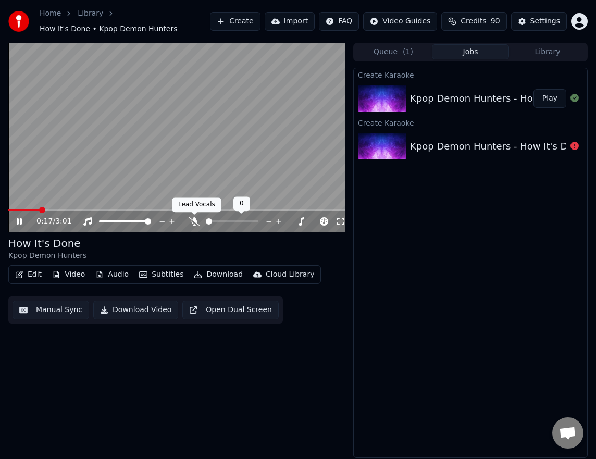
click at [201, 218] on div at bounding box center [241, 221] width 84 height 10
click at [196, 217] on icon at bounding box center [194, 221] width 10 height 8
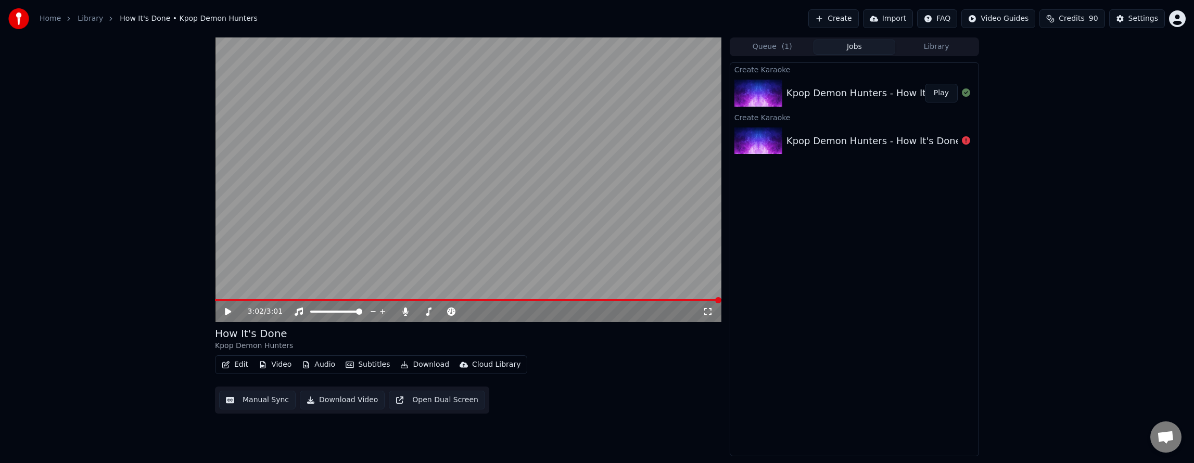
click at [361, 363] on button "Subtitles" at bounding box center [368, 365] width 53 height 15
click at [186, 395] on div "3:02 / 3:01 How It's Done Kpop Demon Hunters Edit Video Audio Subtitles Downloa…" at bounding box center [597, 246] width 1194 height 419
click at [253, 404] on button "Manual Sync" at bounding box center [257, 400] width 77 height 19
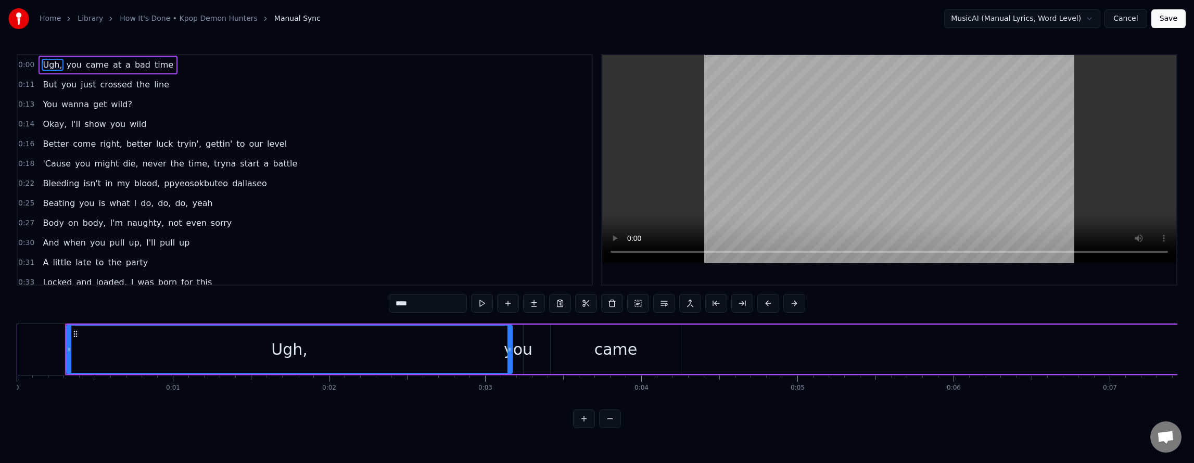
click at [145, 19] on link "How It's Done • Kpop Demon Hunters" at bounding box center [189, 19] width 138 height 10
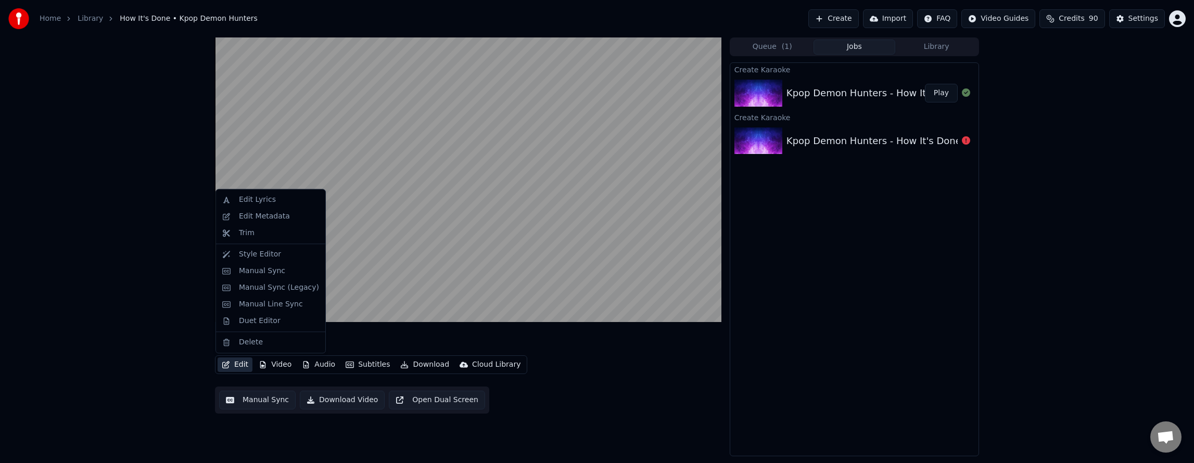
click at [229, 364] on icon "button" at bounding box center [226, 364] width 8 height 7
click at [278, 291] on div "Manual Sync (Legacy)" at bounding box center [279, 288] width 80 height 10
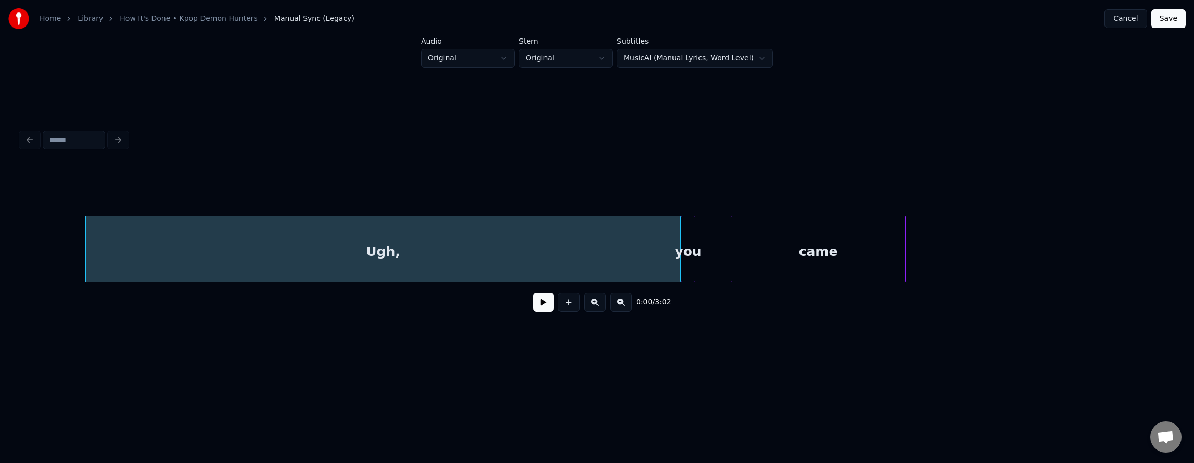
click at [539, 307] on button at bounding box center [543, 302] width 21 height 19
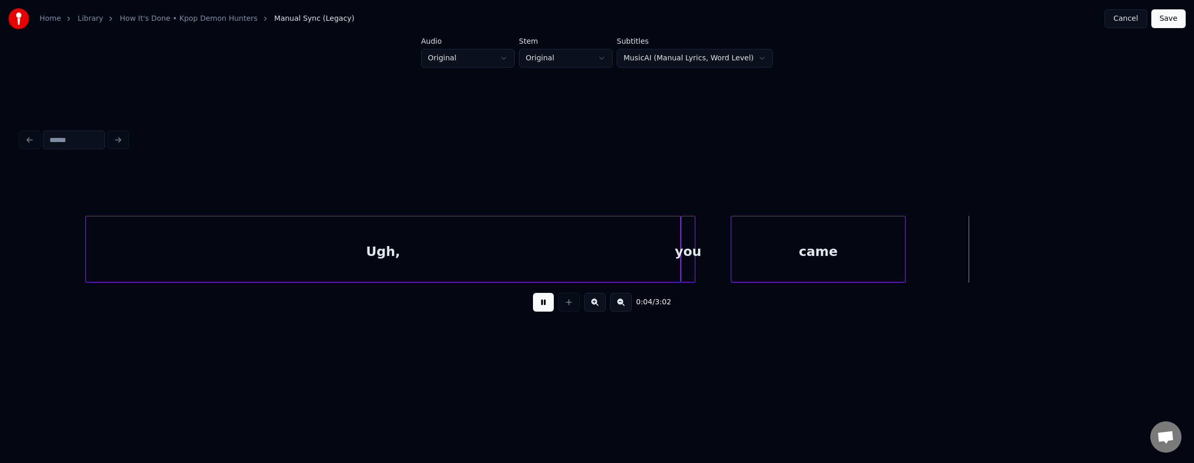
click at [536, 308] on button at bounding box center [543, 302] width 21 height 19
click at [626, 304] on button at bounding box center [621, 302] width 22 height 19
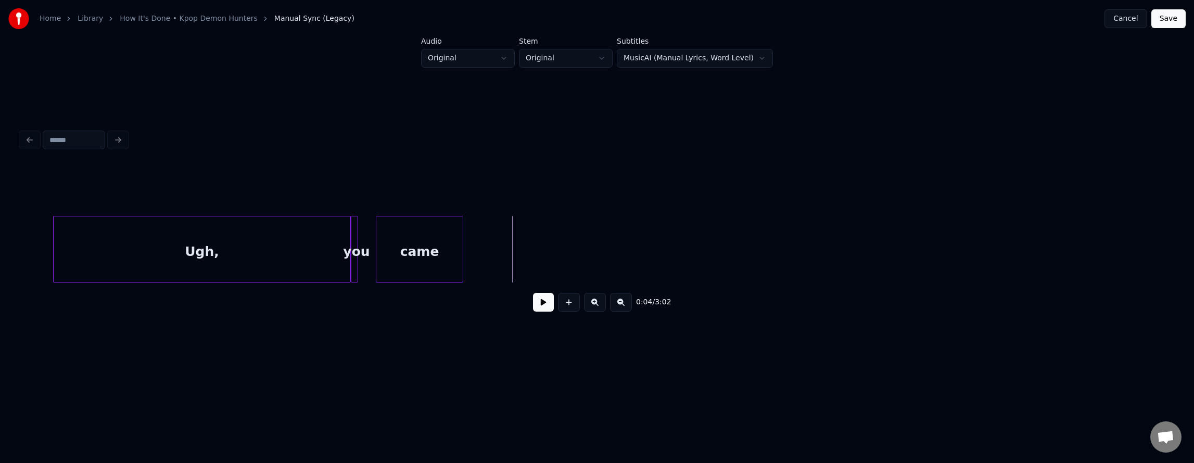
click at [626, 304] on button at bounding box center [621, 302] width 22 height 19
click at [548, 311] on button at bounding box center [543, 302] width 21 height 19
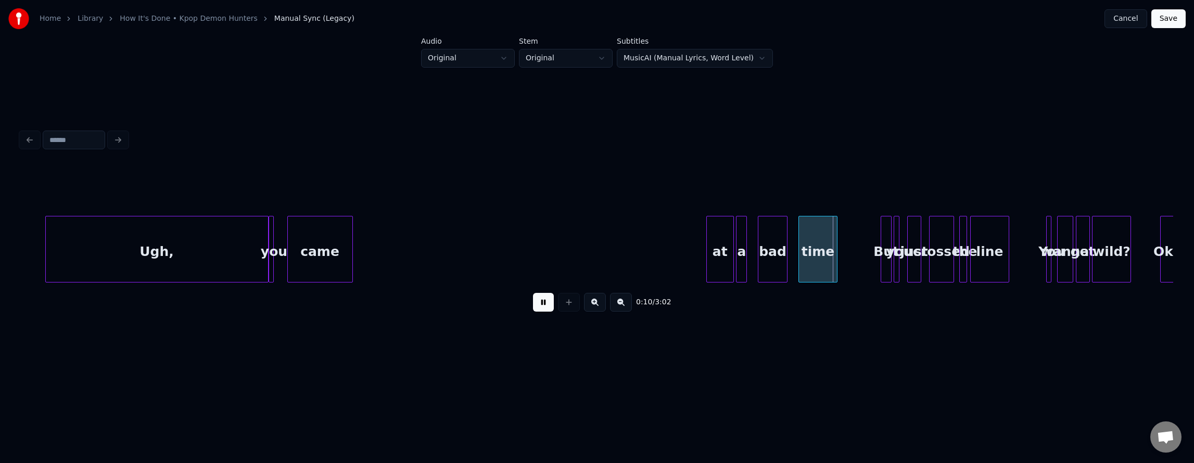
click at [540, 311] on button at bounding box center [543, 302] width 21 height 19
click at [675, 265] on div "came" at bounding box center [662, 252] width 65 height 71
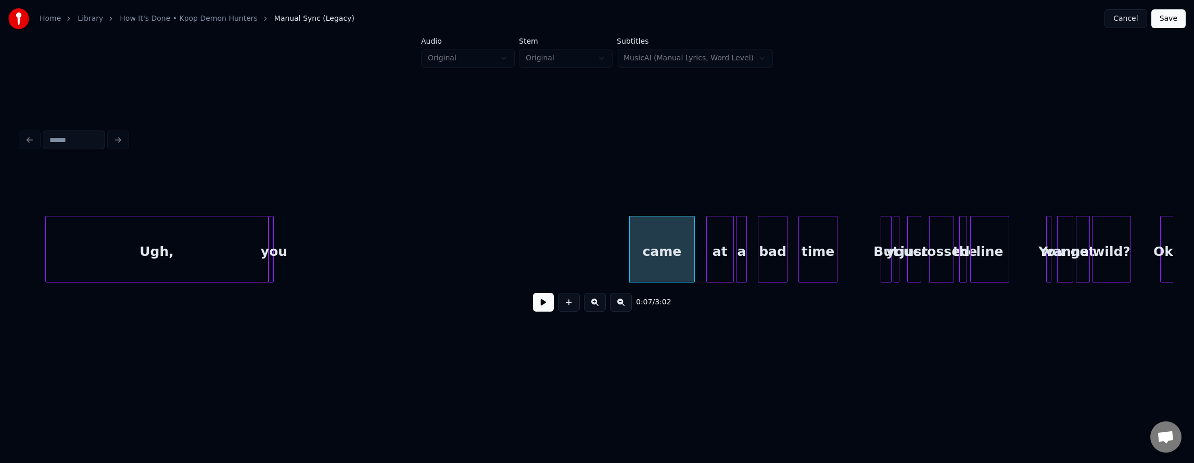
click at [720, 259] on div "at" at bounding box center [720, 252] width 27 height 71
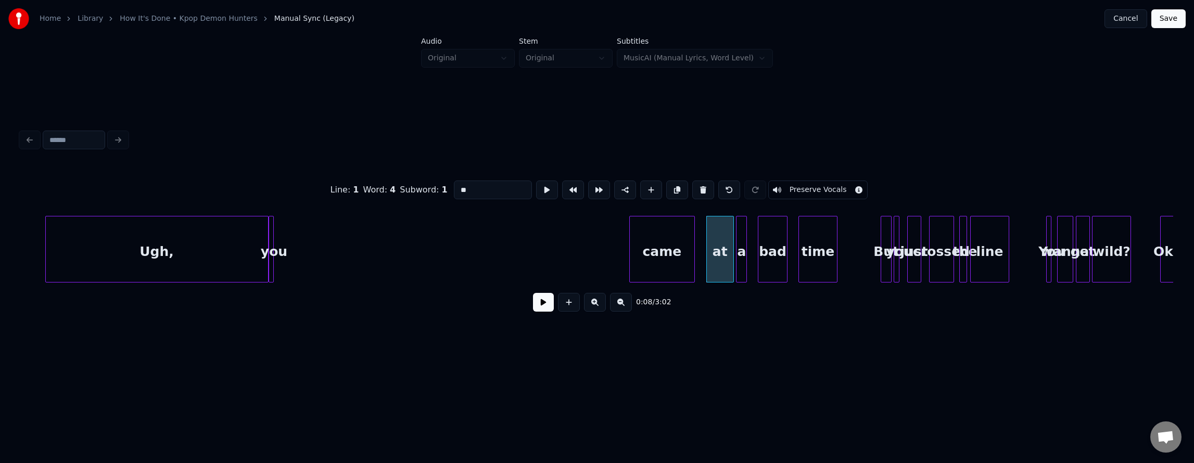
click at [536, 303] on button at bounding box center [543, 302] width 21 height 19
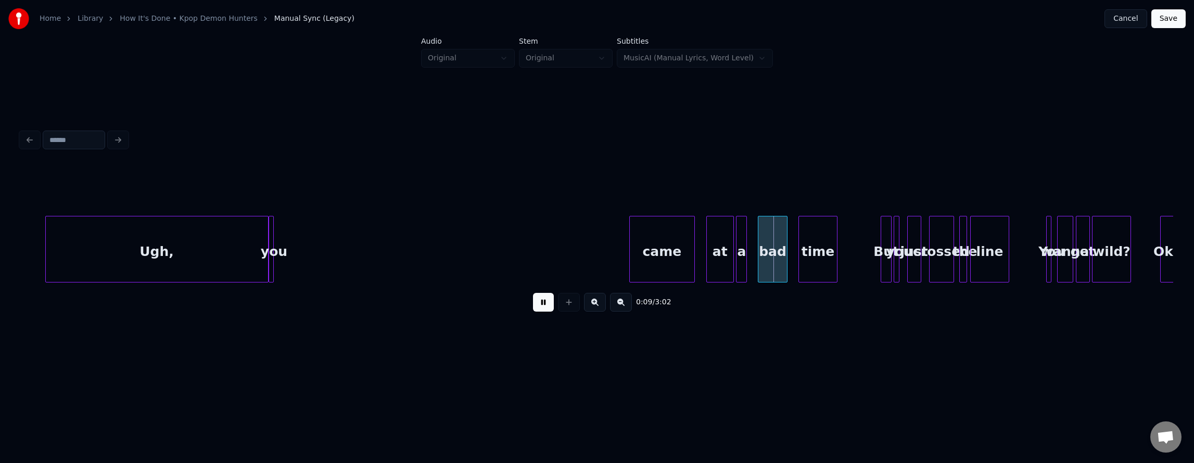
click at [537, 303] on button at bounding box center [543, 302] width 21 height 19
click at [721, 243] on div "at" at bounding box center [720, 252] width 27 height 71
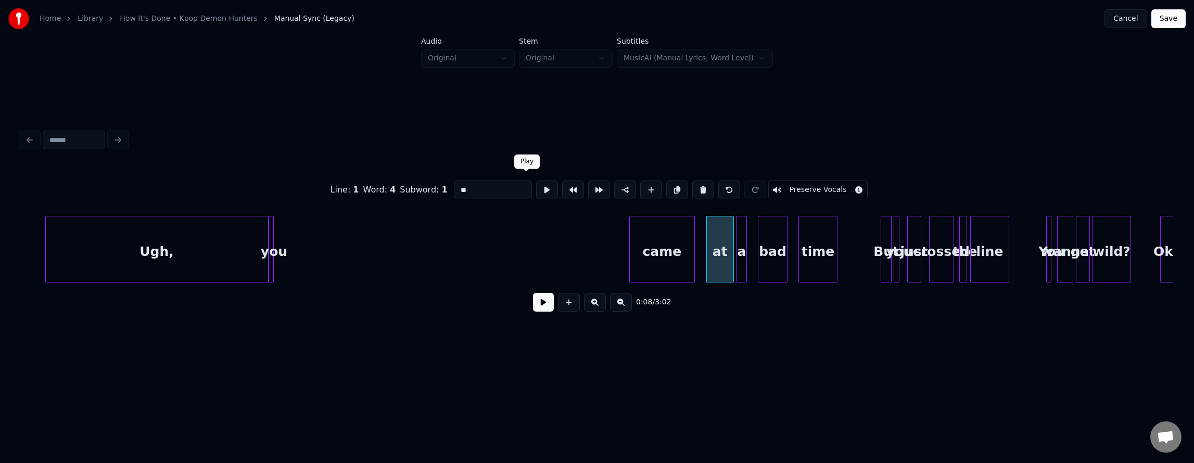
click at [536, 184] on button at bounding box center [547, 190] width 22 height 19
click at [741, 236] on div "a" at bounding box center [742, 252] width 10 height 71
click at [536, 190] on button at bounding box center [547, 190] width 22 height 19
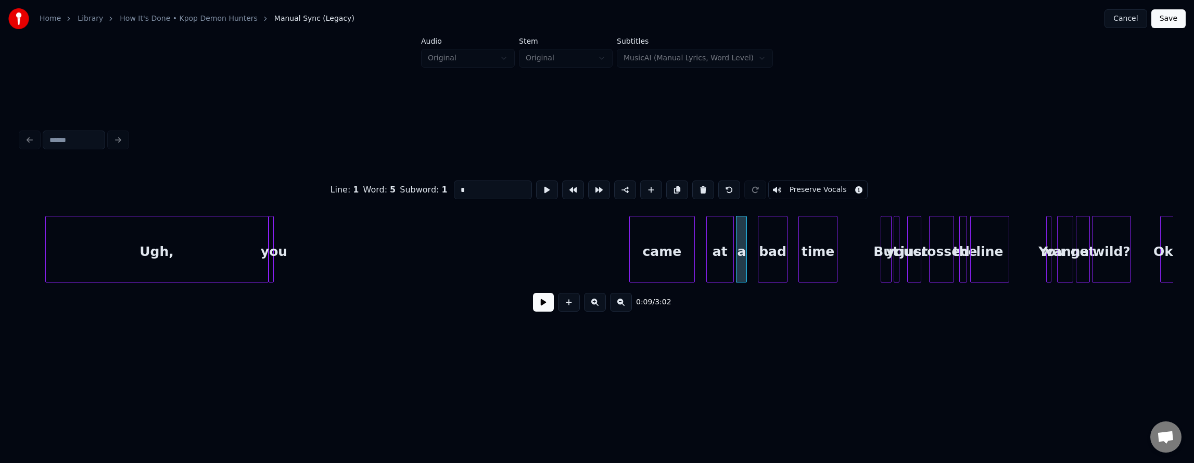
click at [727, 253] on div "at" at bounding box center [720, 252] width 27 height 71
click at [536, 187] on button at bounding box center [547, 190] width 22 height 19
click at [749, 259] on div "a" at bounding box center [750, 252] width 10 height 71
click at [726, 261] on div "at" at bounding box center [726, 252] width 27 height 71
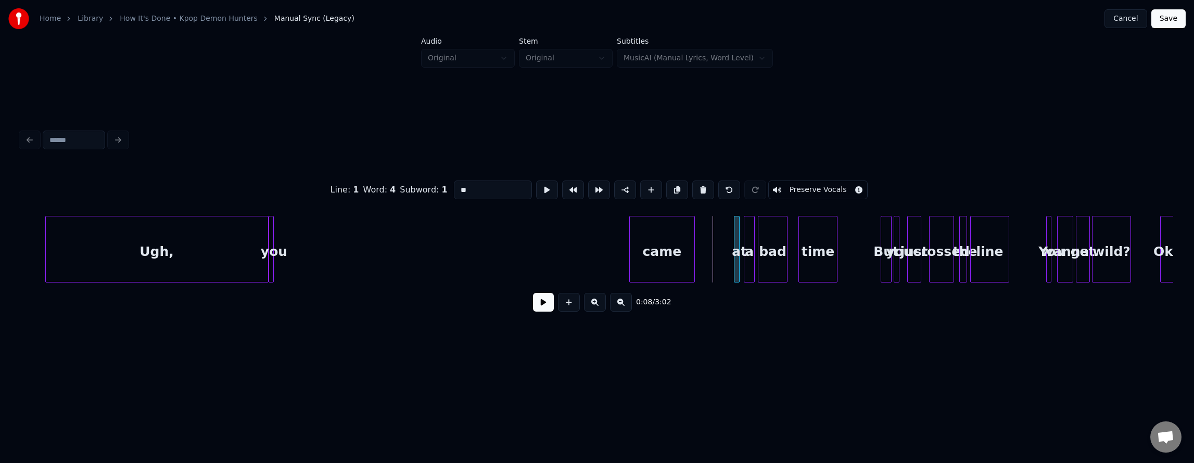
click at [736, 267] on div "at" at bounding box center [737, 249] width 6 height 67
click at [674, 255] on div "came" at bounding box center [662, 252] width 65 height 71
type input "****"
click at [689, 260] on div at bounding box center [689, 250] width 3 height 66
click at [725, 251] on div "came" at bounding box center [730, 252] width 10 height 71
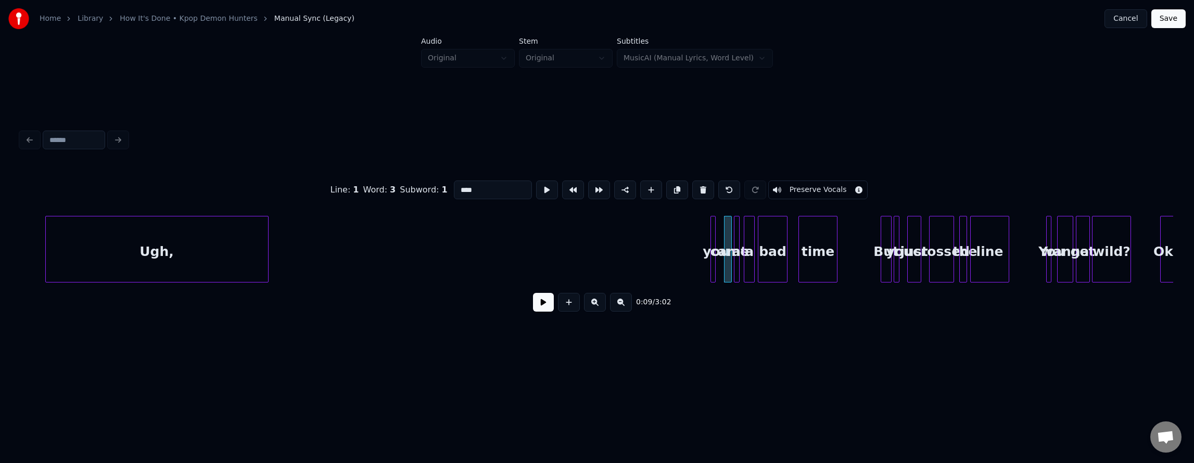
click at [718, 300] on div "Line : 1 Word : 3 Subword : 1 **** Preserve Vocals 0:09 / 3:02" at bounding box center [597, 243] width 1153 height 158
click at [720, 237] on div at bounding box center [721, 250] width 3 height 66
click at [592, 273] on div "Ugh," at bounding box center [576, 252] width 222 height 71
click at [645, 274] on div at bounding box center [644, 250] width 3 height 66
drag, startPoint x: 452, startPoint y: 263, endPoint x: 518, endPoint y: 287, distance: 70.0
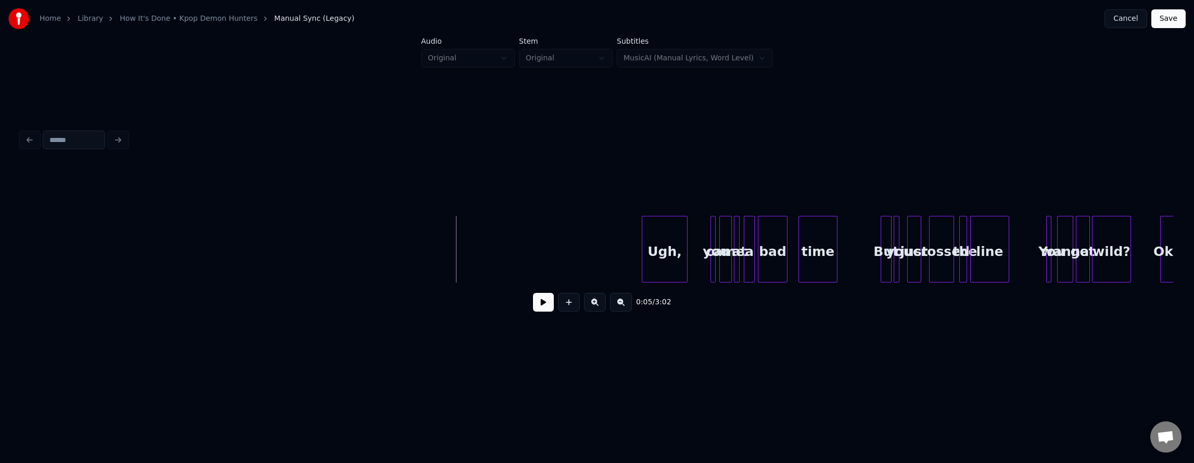
click at [538, 304] on button at bounding box center [543, 302] width 21 height 19
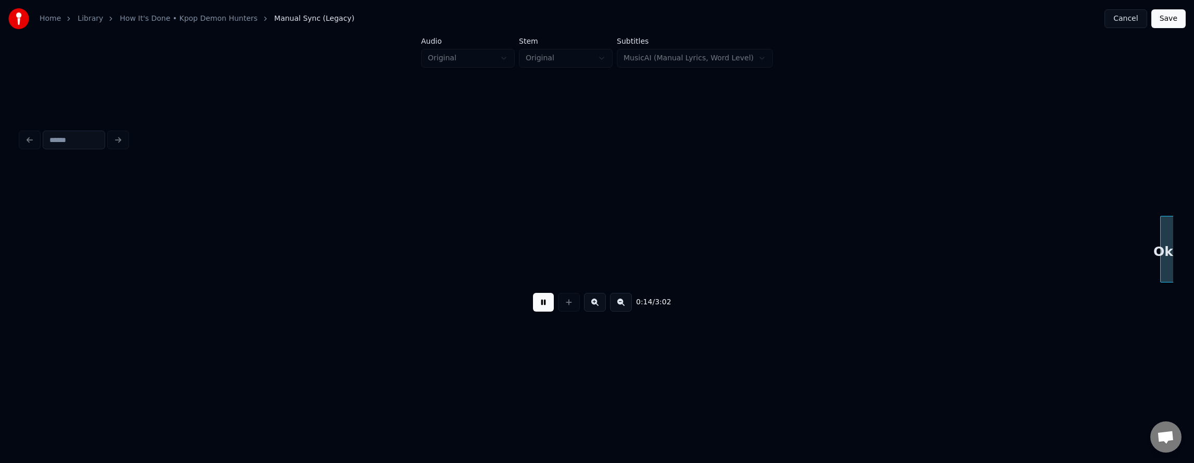
scroll to position [0, 1153]
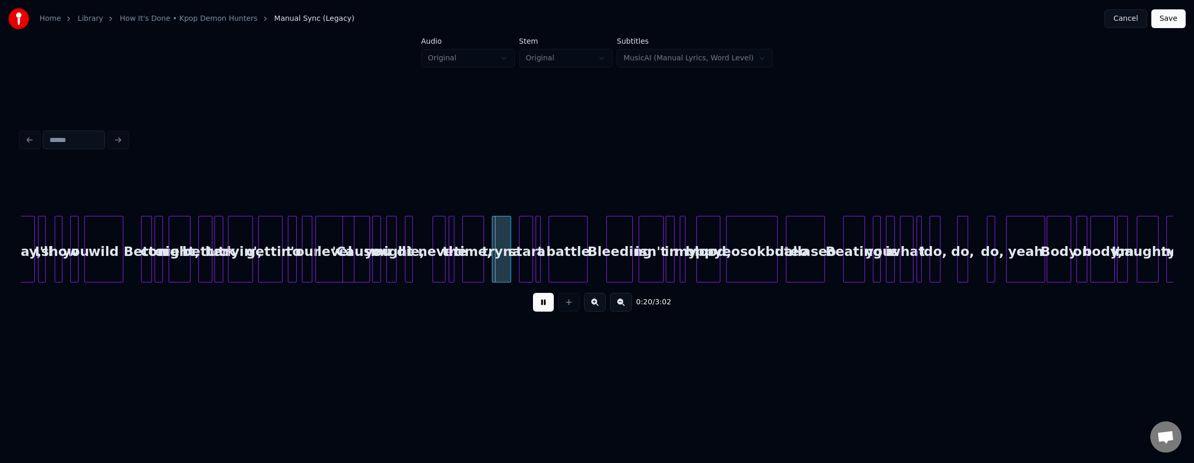
click at [533, 307] on button at bounding box center [543, 302] width 21 height 19
click at [571, 309] on button at bounding box center [569, 302] width 22 height 19
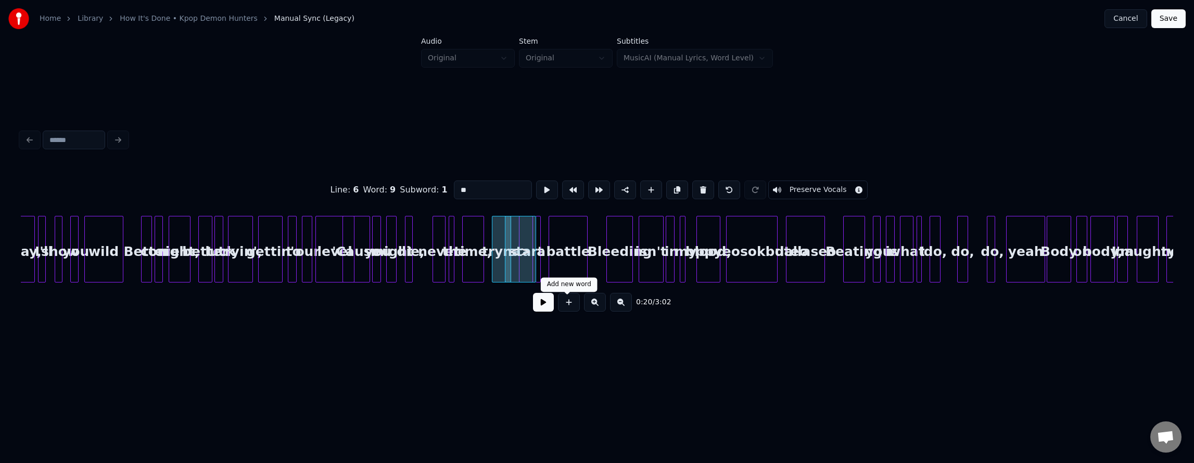
click at [571, 309] on button at bounding box center [569, 302] width 22 height 19
click at [739, 193] on button at bounding box center [732, 190] width 22 height 19
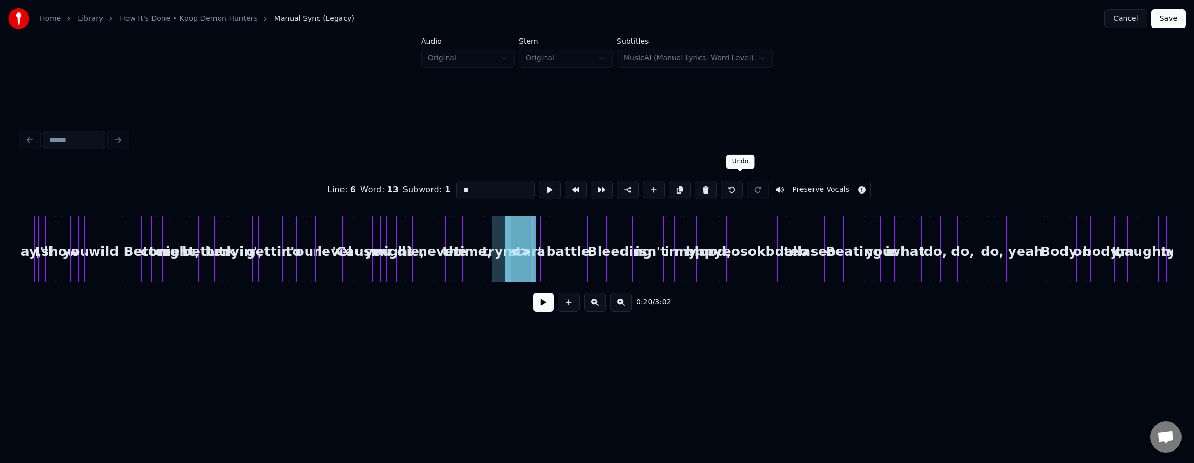
type input "*****"
click at [738, 186] on button at bounding box center [730, 190] width 22 height 19
click at [735, 187] on button at bounding box center [730, 190] width 22 height 19
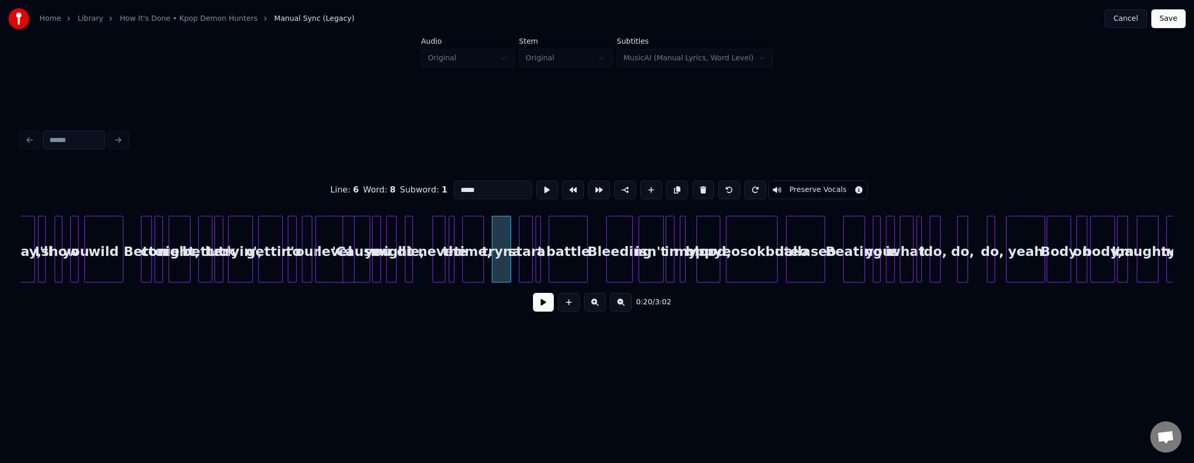
click at [735, 187] on button at bounding box center [730, 190] width 22 height 19
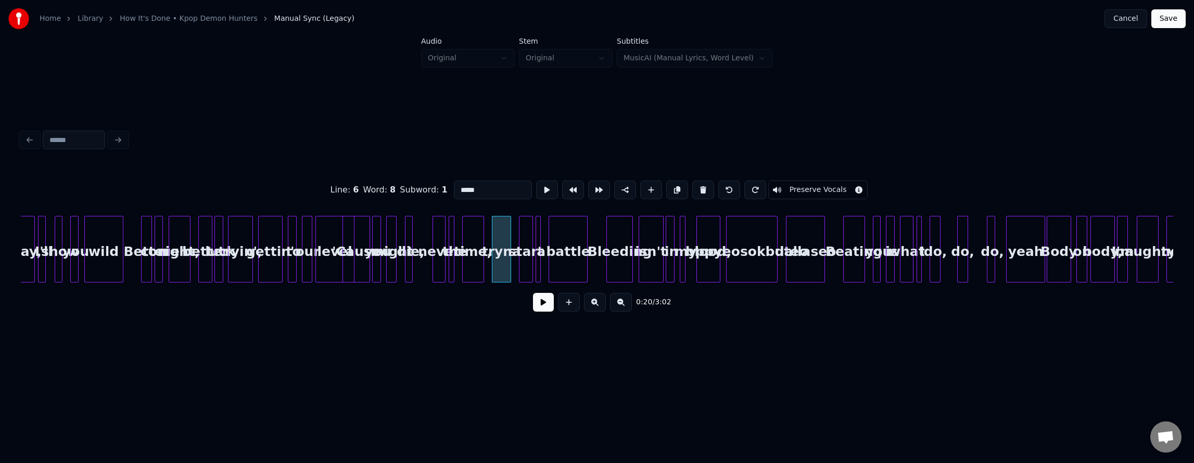
click at [735, 187] on button at bounding box center [730, 190] width 22 height 19
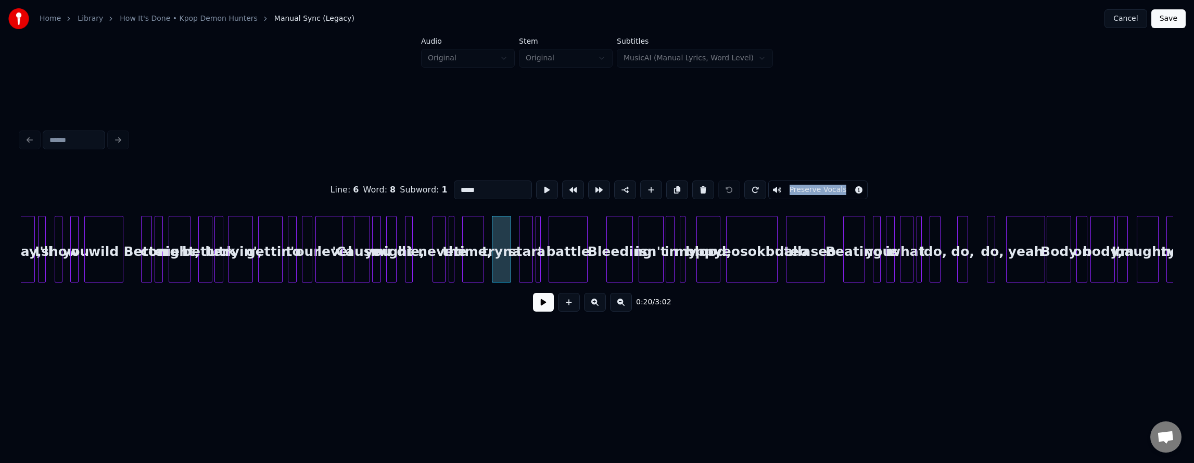
click at [735, 187] on div at bounding box center [729, 190] width 26 height 23
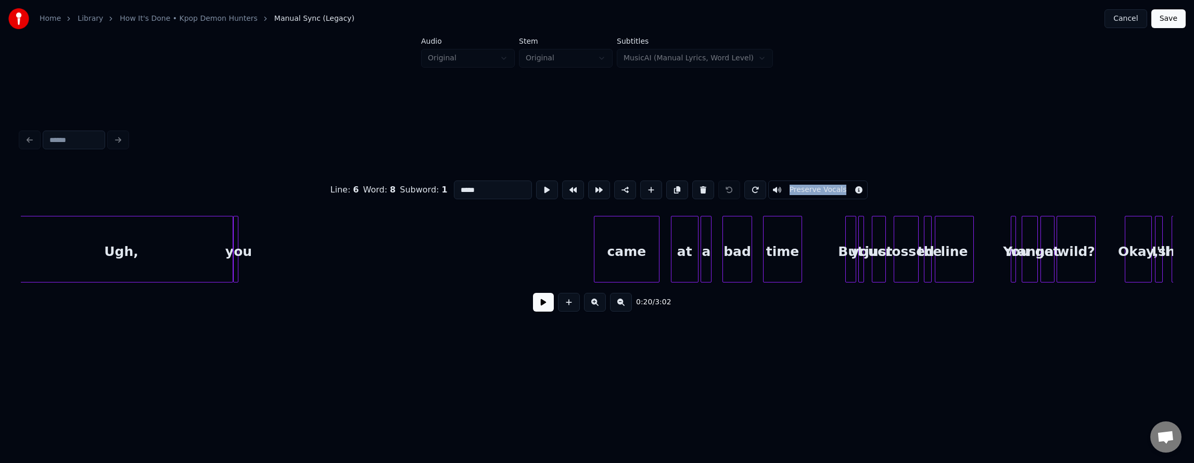
scroll to position [0, 0]
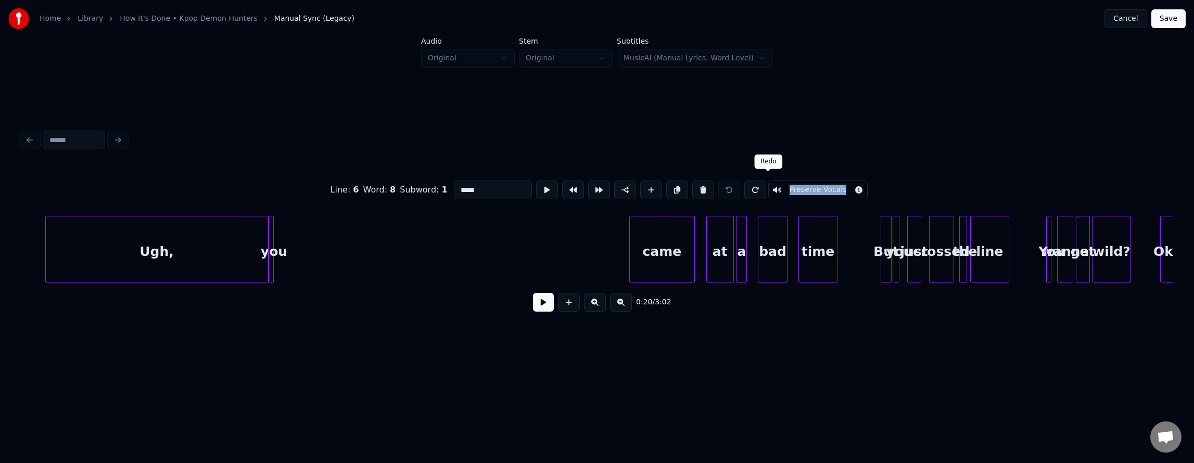
click at [766, 187] on button at bounding box center [756, 190] width 22 height 19
click at [762, 187] on button at bounding box center [756, 190] width 22 height 19
click at [766, 187] on button at bounding box center [756, 190] width 22 height 19
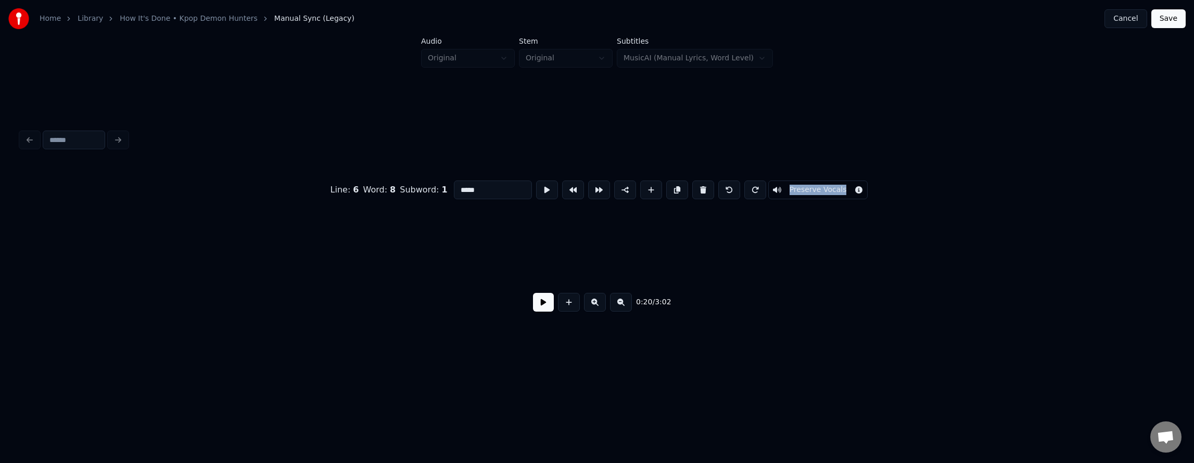
scroll to position [0, 1624]
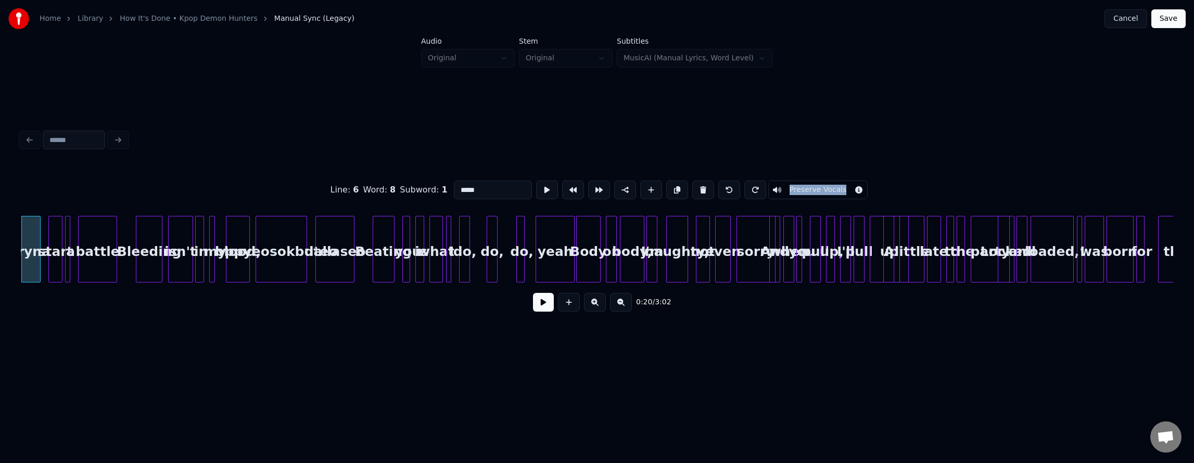
click at [766, 186] on button at bounding box center [756, 190] width 22 height 19
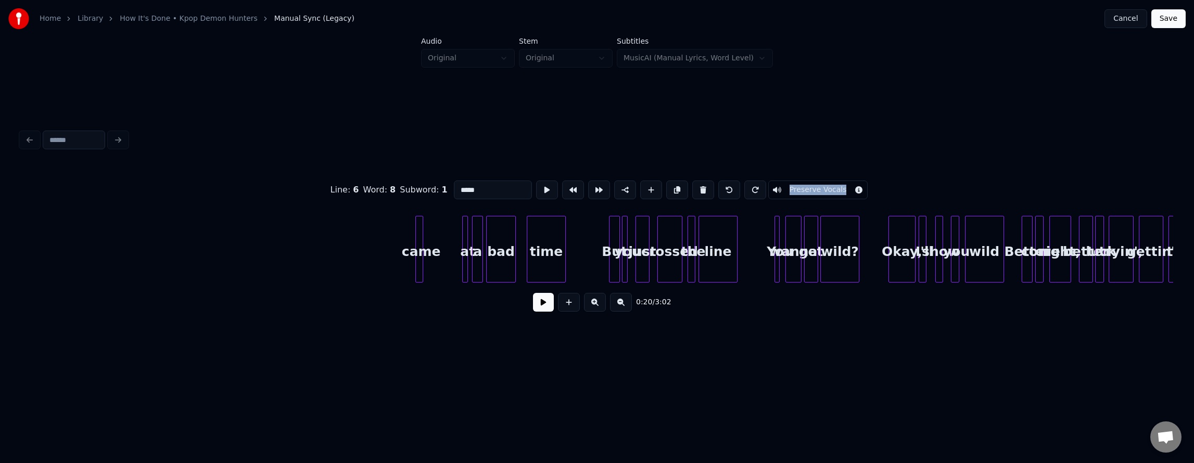
scroll to position [0, 0]
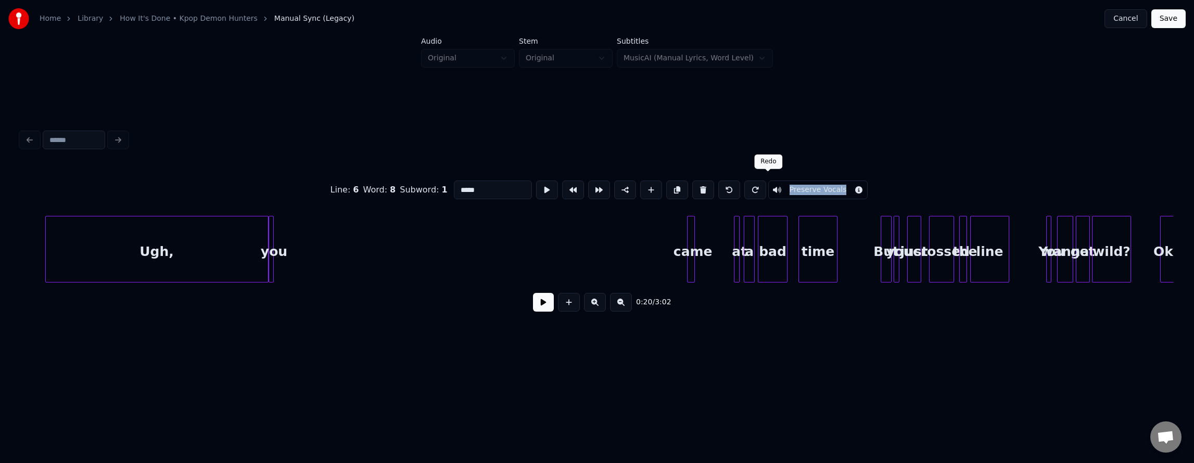
click at [766, 186] on button at bounding box center [756, 190] width 22 height 19
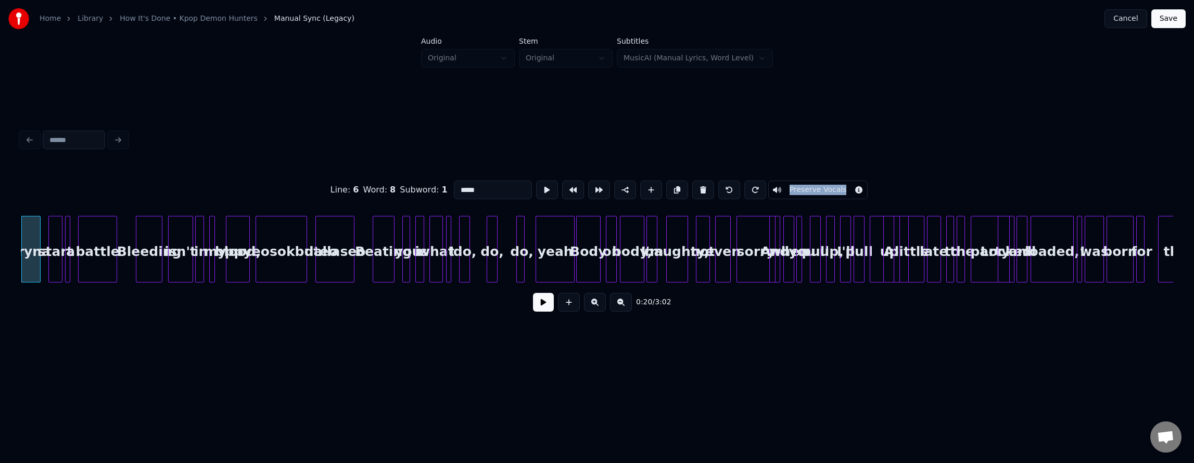
click at [766, 186] on button at bounding box center [756, 190] width 22 height 19
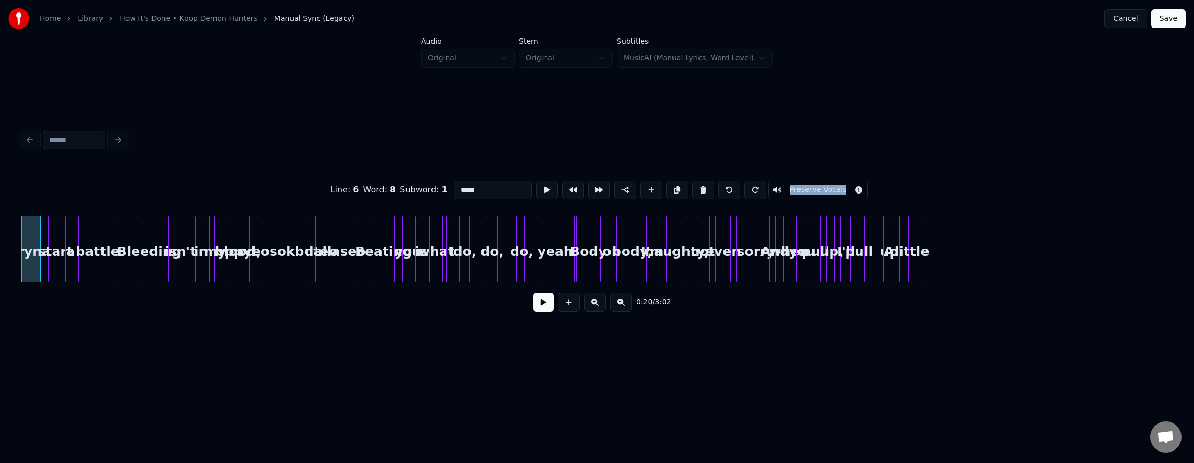
scroll to position [0, 0]
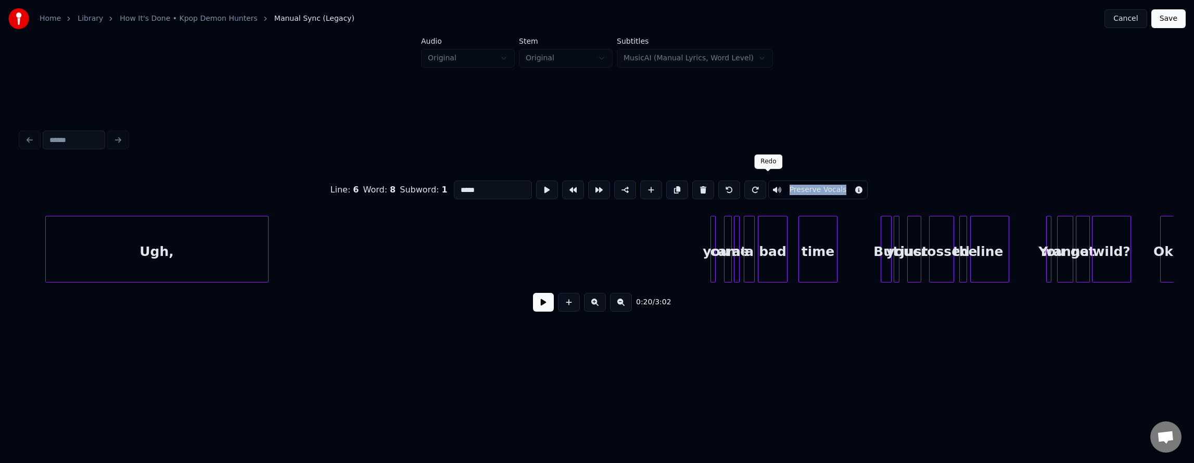
click at [766, 183] on button at bounding box center [756, 190] width 22 height 19
click at [766, 185] on button at bounding box center [756, 190] width 22 height 19
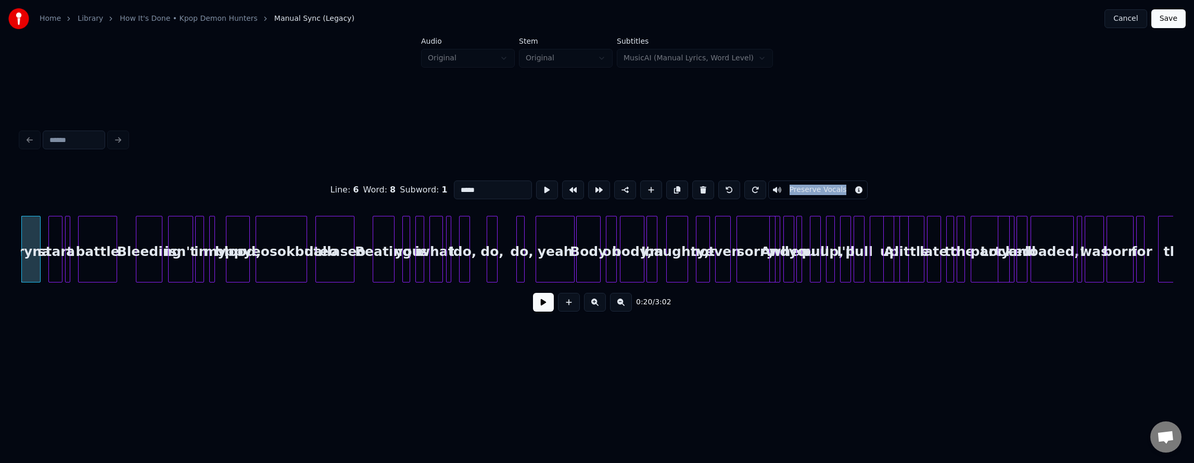
click at [766, 185] on button at bounding box center [756, 190] width 22 height 19
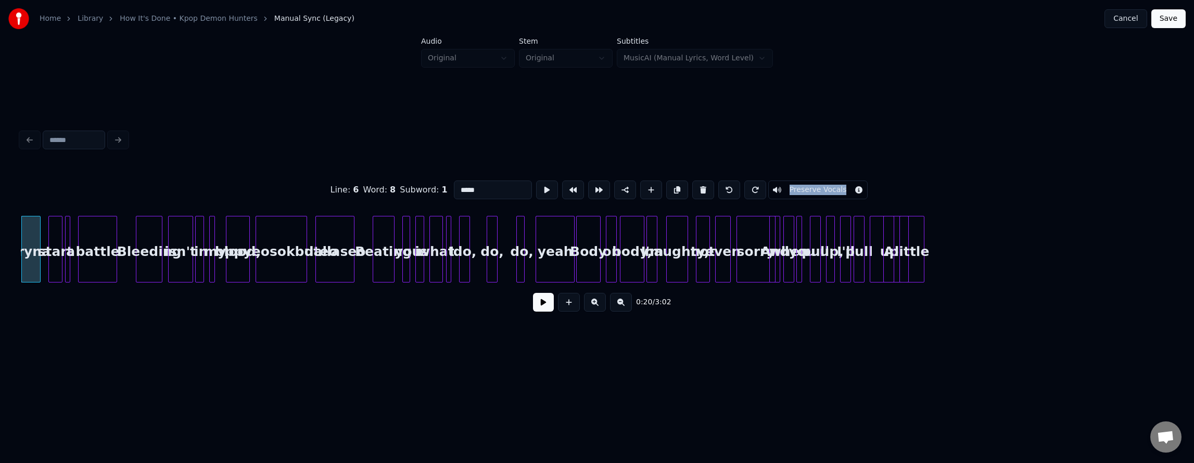
scroll to position [0, 0]
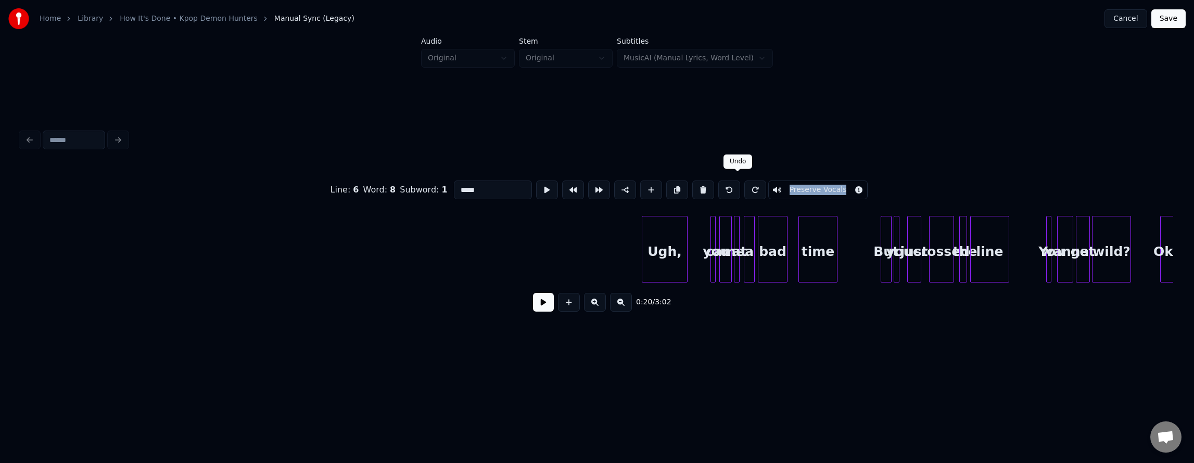
click at [732, 192] on button at bounding box center [730, 190] width 22 height 19
click at [766, 183] on button at bounding box center [756, 190] width 22 height 19
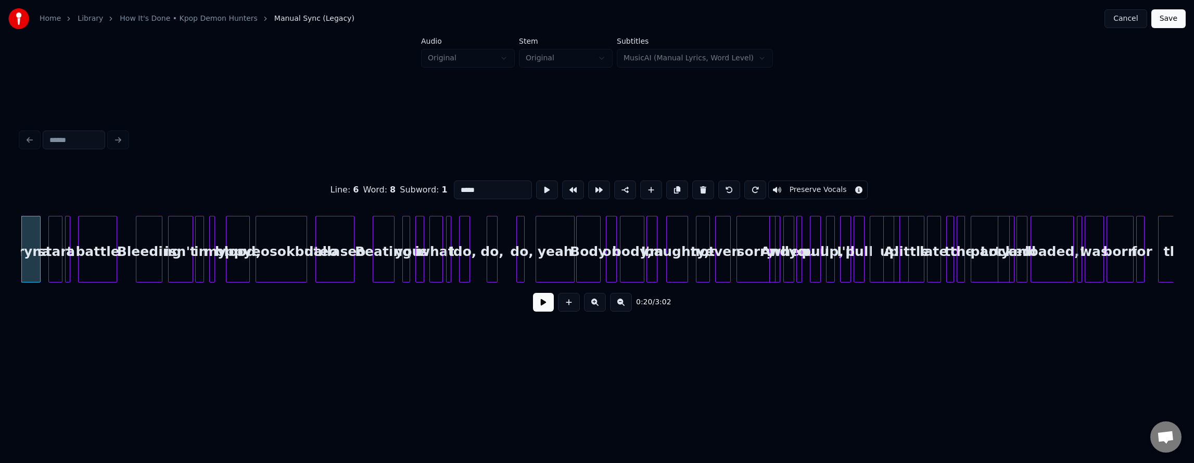
click at [173, 285] on div "Line : 6 Word : 8 Subword : 1 ***** Preserve Vocals 0:20 / 3:02" at bounding box center [597, 243] width 1153 height 158
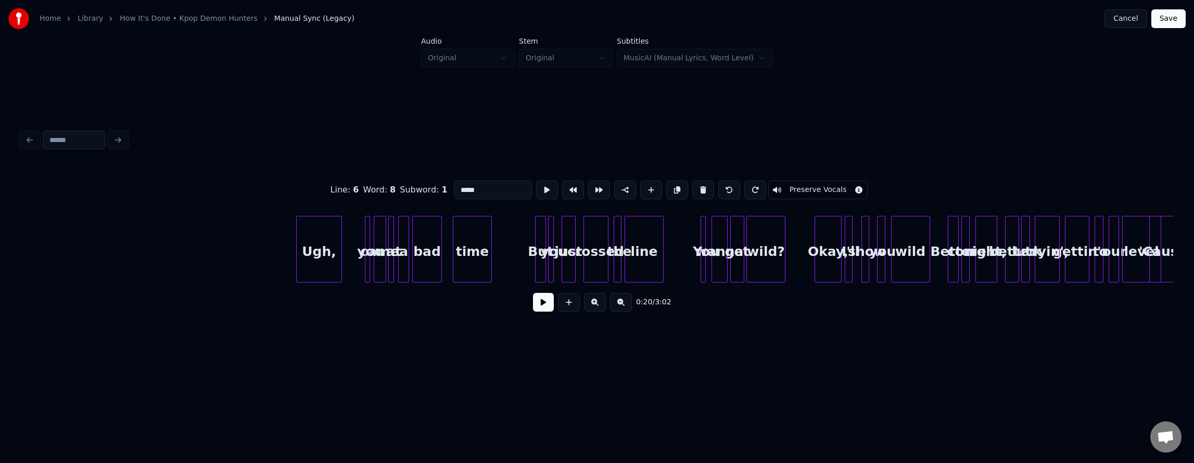
scroll to position [0, 350]
click at [597, 307] on button at bounding box center [595, 302] width 22 height 19
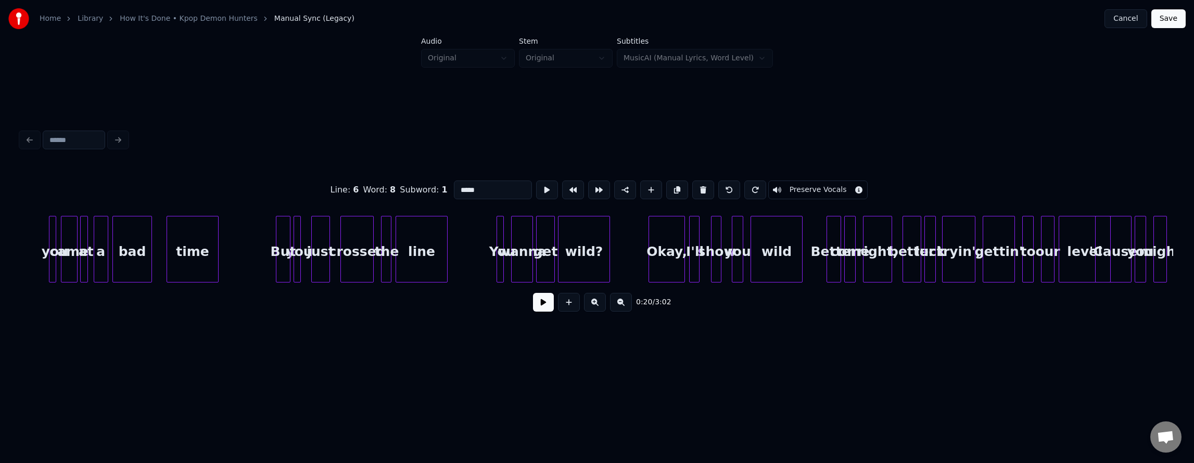
click at [597, 307] on button at bounding box center [595, 302] width 22 height 19
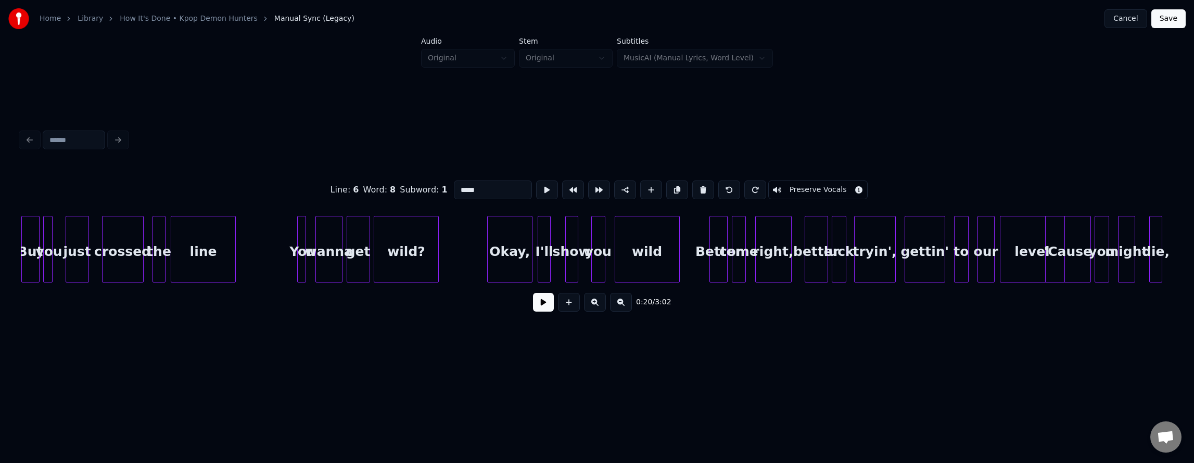
click at [597, 307] on button at bounding box center [595, 302] width 22 height 19
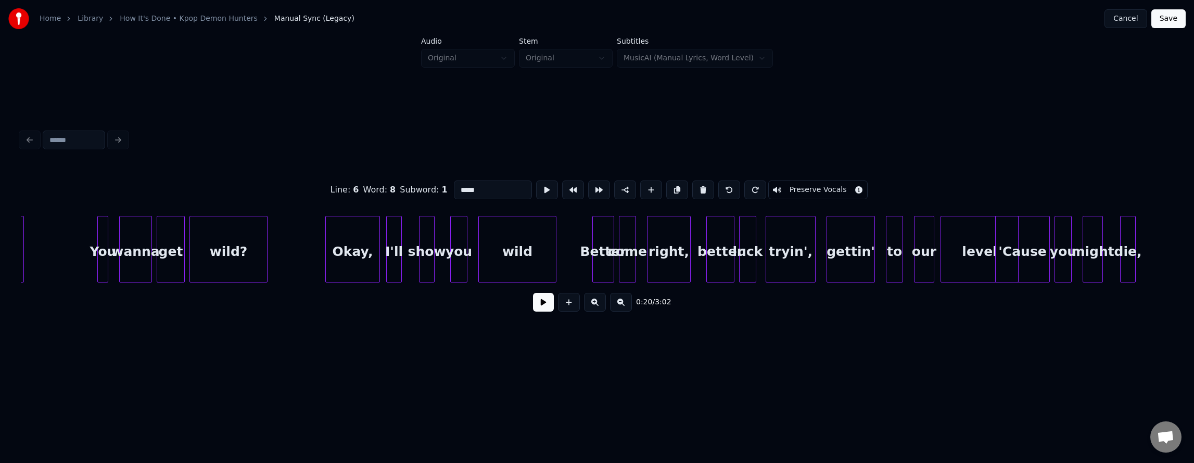
click at [597, 307] on button at bounding box center [595, 302] width 22 height 19
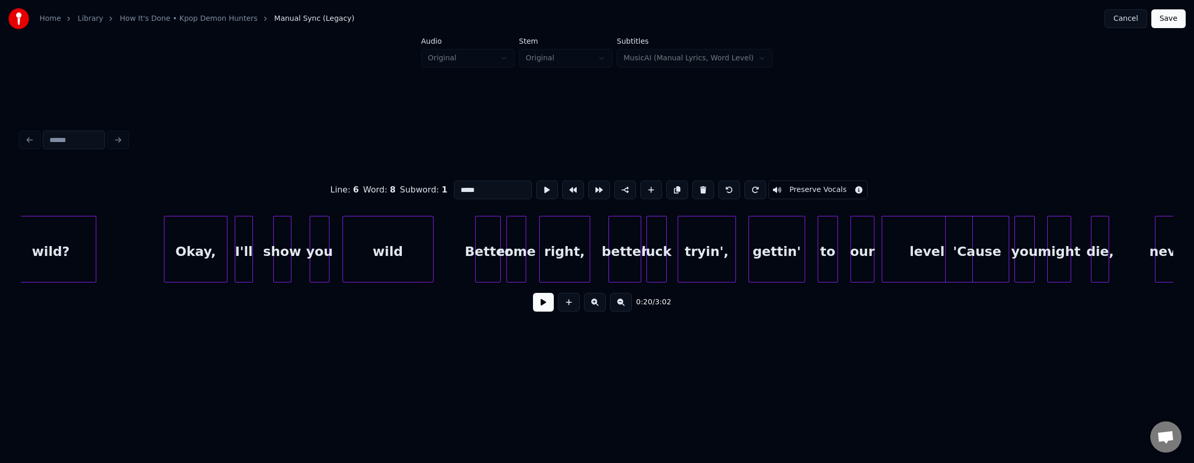
click at [597, 307] on button at bounding box center [595, 302] width 22 height 19
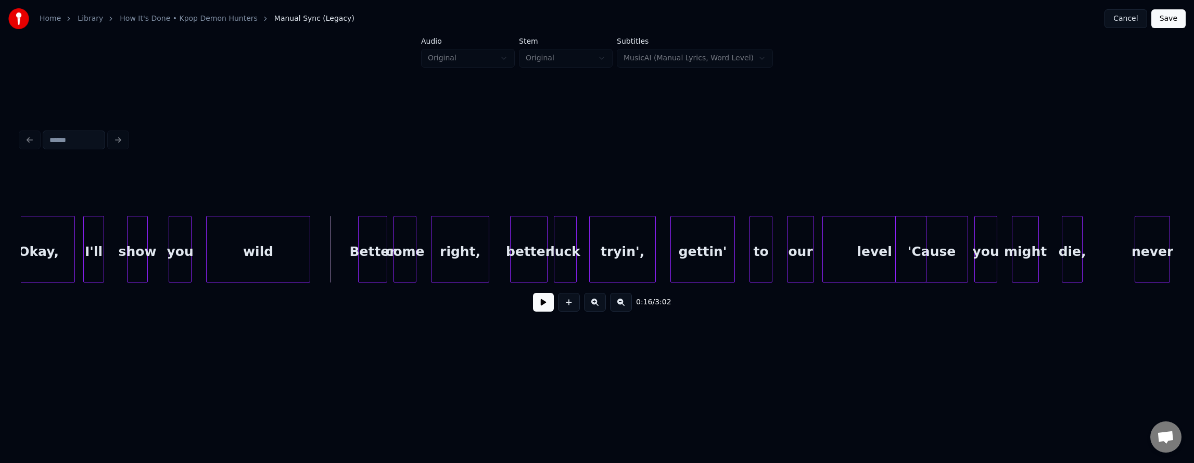
click at [534, 306] on button at bounding box center [543, 302] width 21 height 19
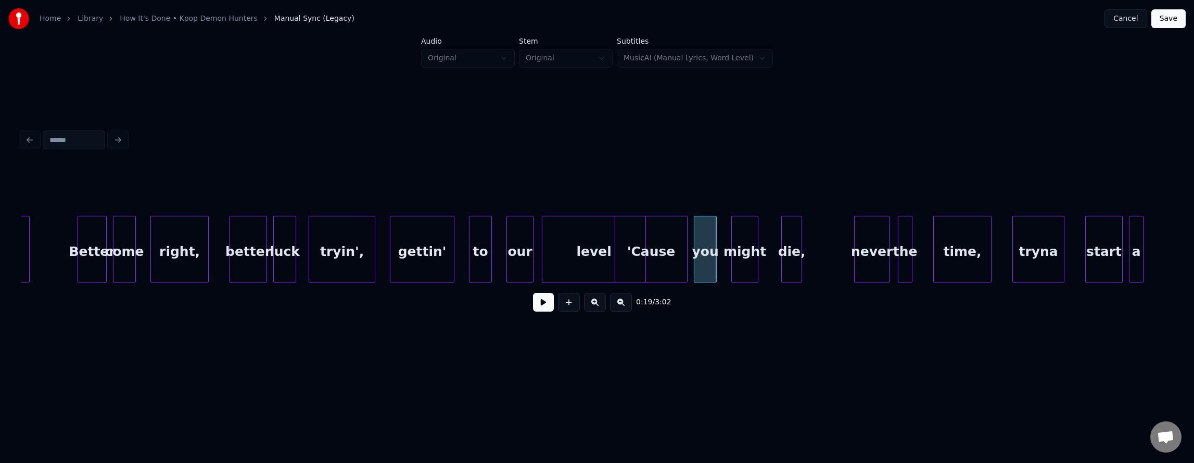
scroll to position [0, 3395]
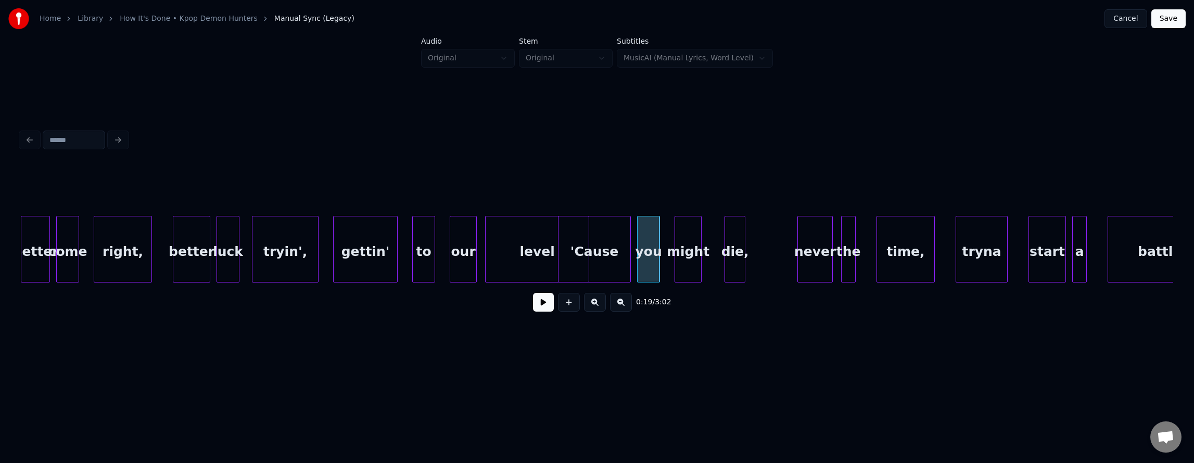
click at [533, 257] on div "level" at bounding box center [537, 252] width 103 height 71
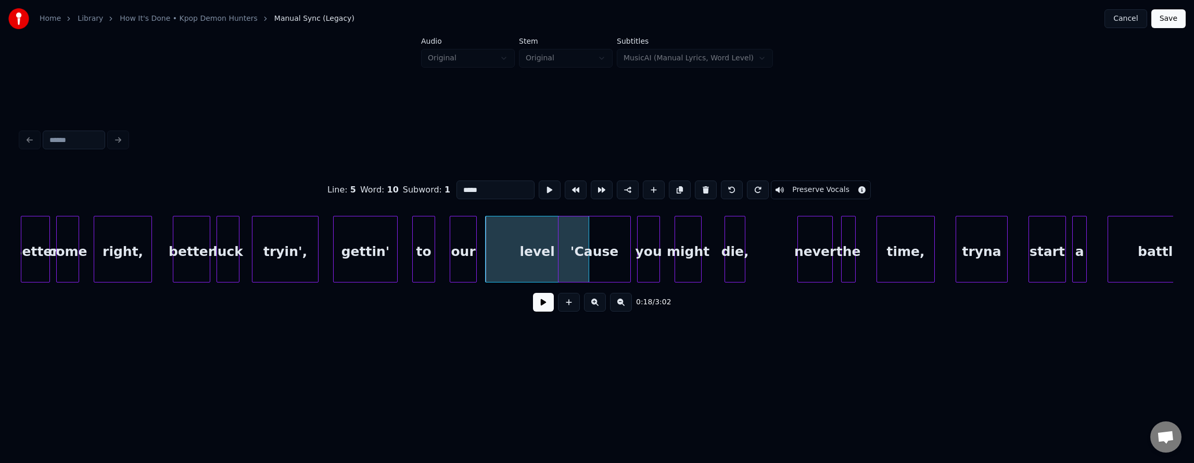
click at [533, 307] on button at bounding box center [543, 302] width 21 height 19
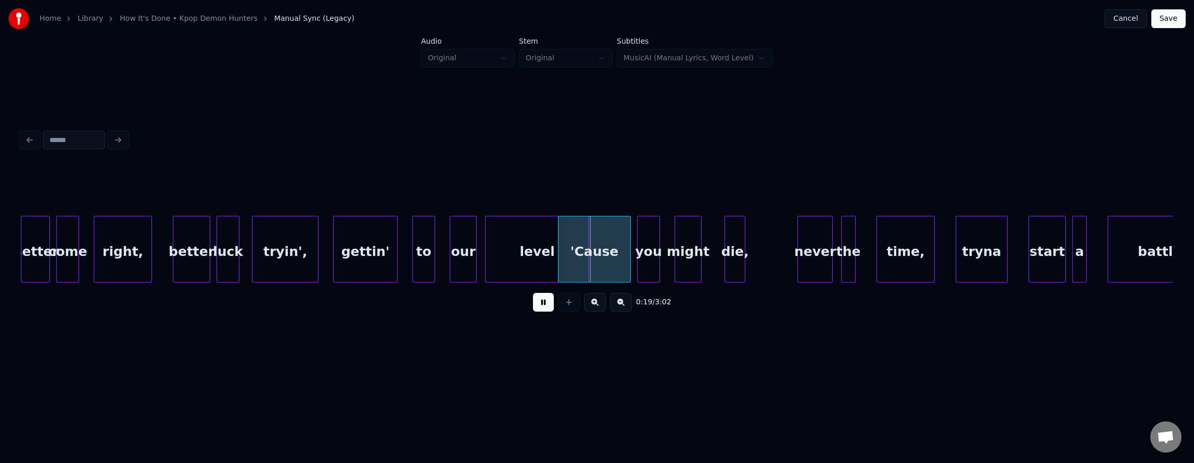
click at [533, 307] on button at bounding box center [543, 302] width 21 height 19
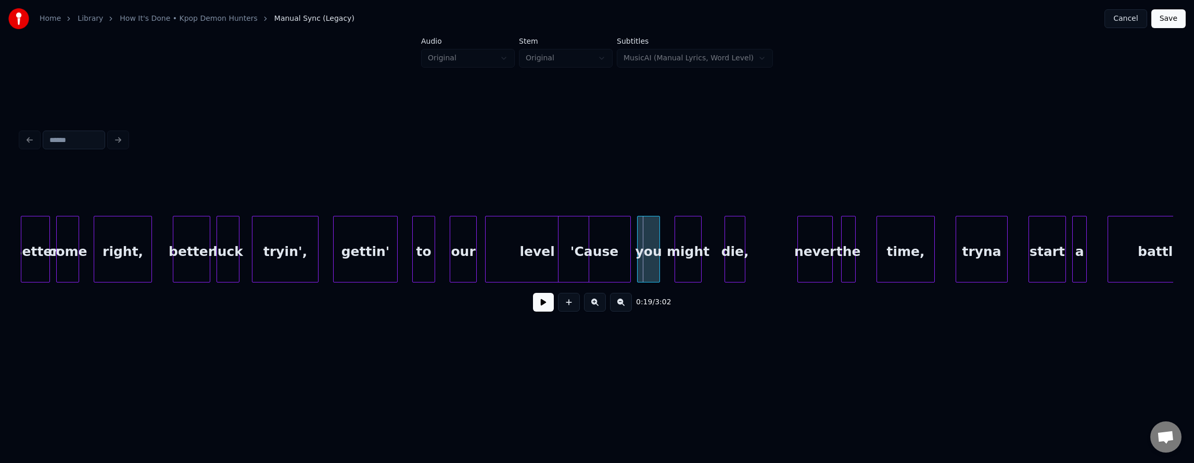
click at [537, 267] on div "level" at bounding box center [537, 252] width 103 height 71
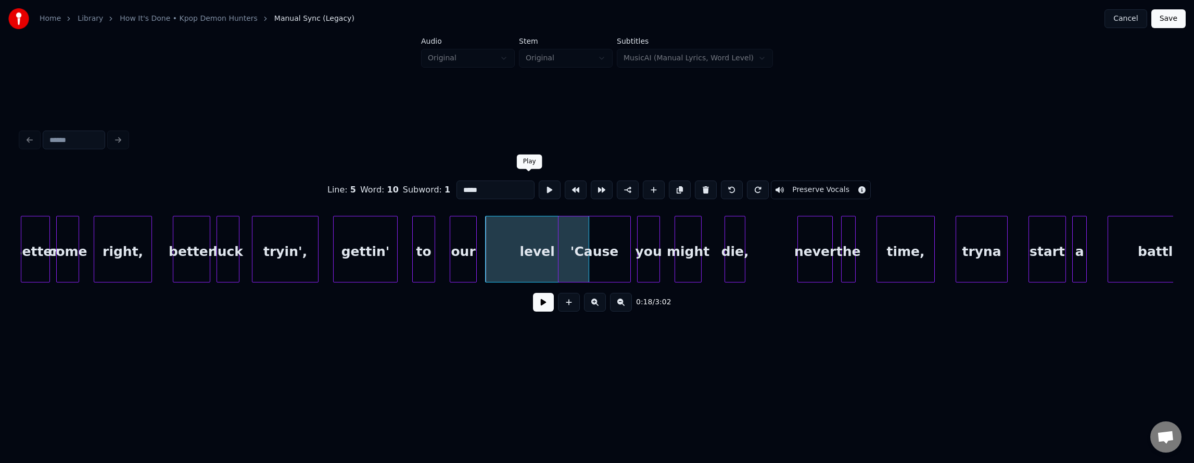
click at [539, 182] on button at bounding box center [550, 190] width 22 height 19
click at [608, 255] on div at bounding box center [609, 250] width 3 height 66
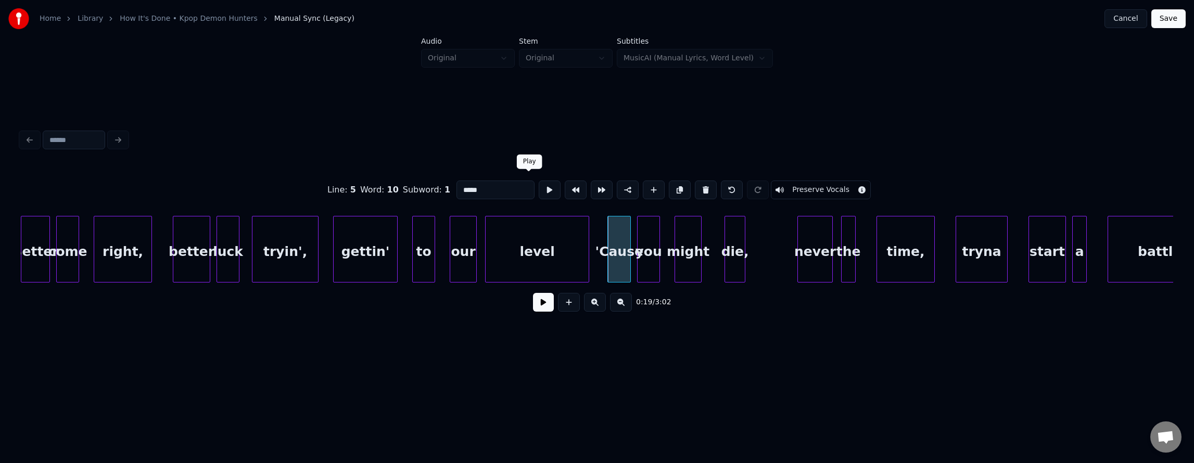
click at [539, 187] on button at bounding box center [550, 190] width 22 height 19
click at [620, 244] on div "'Cause" at bounding box center [619, 252] width 22 height 71
type input "******"
click at [534, 179] on div at bounding box center [547, 190] width 26 height 23
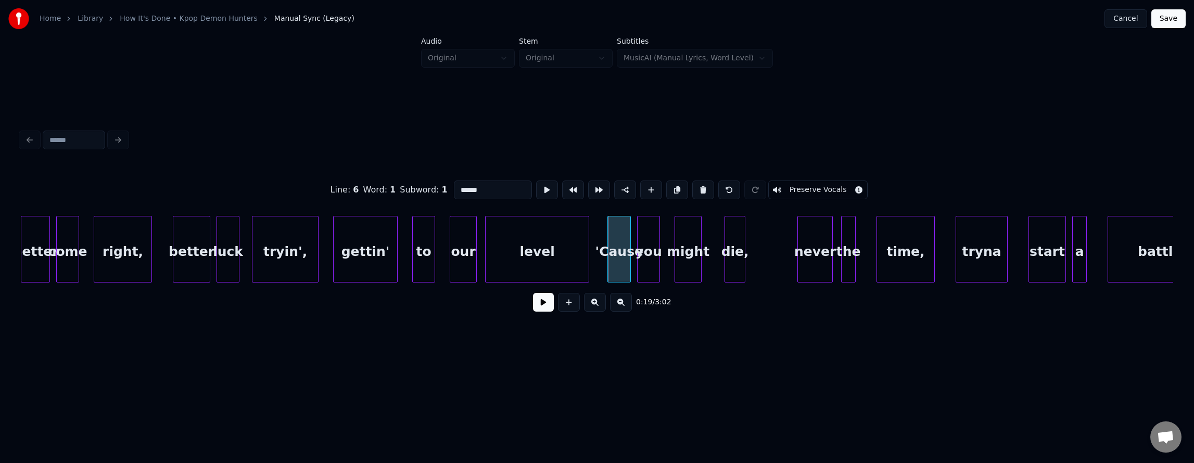
click at [536, 183] on button at bounding box center [547, 190] width 22 height 19
click at [535, 305] on button at bounding box center [543, 302] width 21 height 19
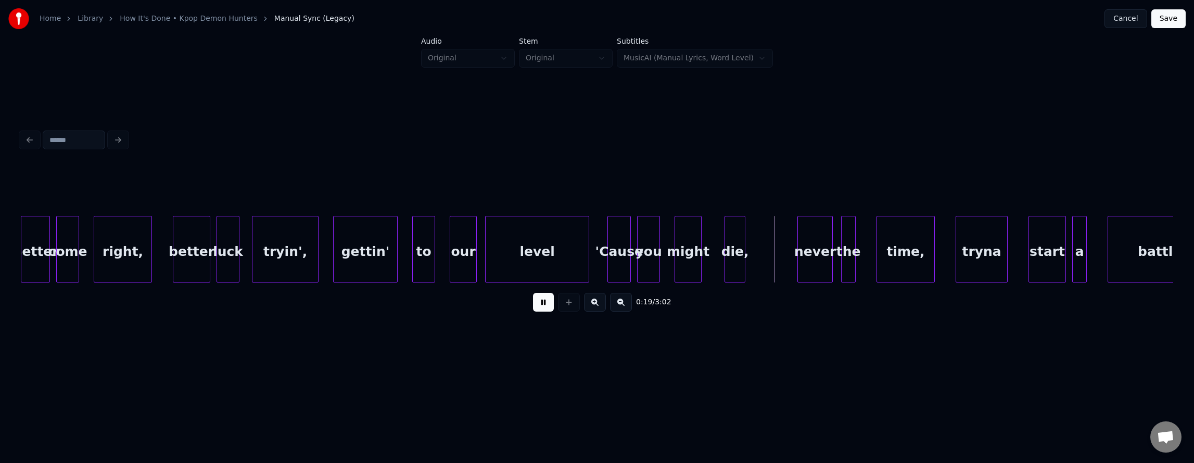
drag, startPoint x: 535, startPoint y: 305, endPoint x: 597, endPoint y: 298, distance: 61.9
click at [536, 305] on button at bounding box center [543, 302] width 21 height 19
click at [737, 244] on div "die," at bounding box center [735, 252] width 20 height 71
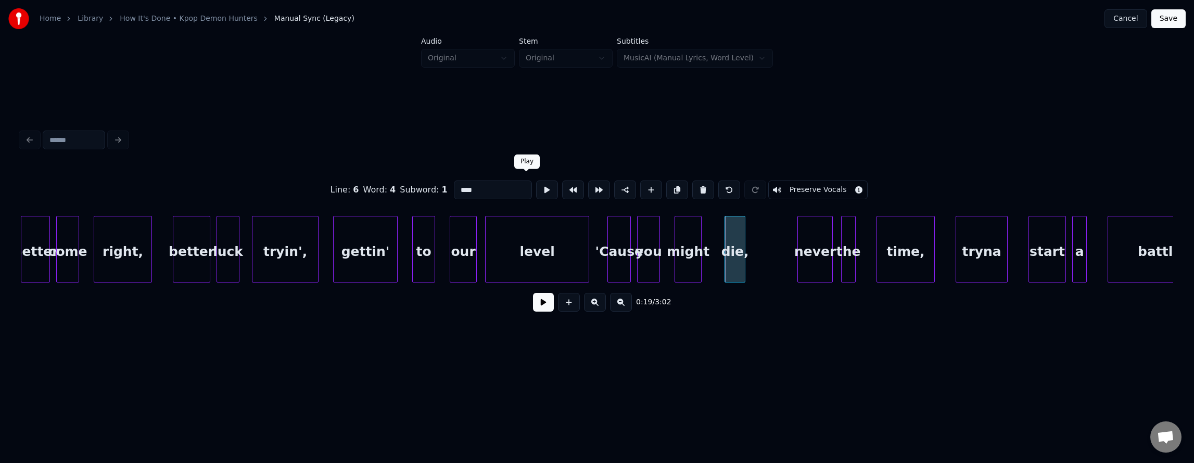
click at [536, 186] on button at bounding box center [547, 190] width 22 height 19
click at [783, 243] on div at bounding box center [783, 250] width 3 height 66
click at [753, 242] on div "die," at bounding box center [755, 252] width 60 height 71
click at [536, 188] on button at bounding box center [547, 190] width 22 height 19
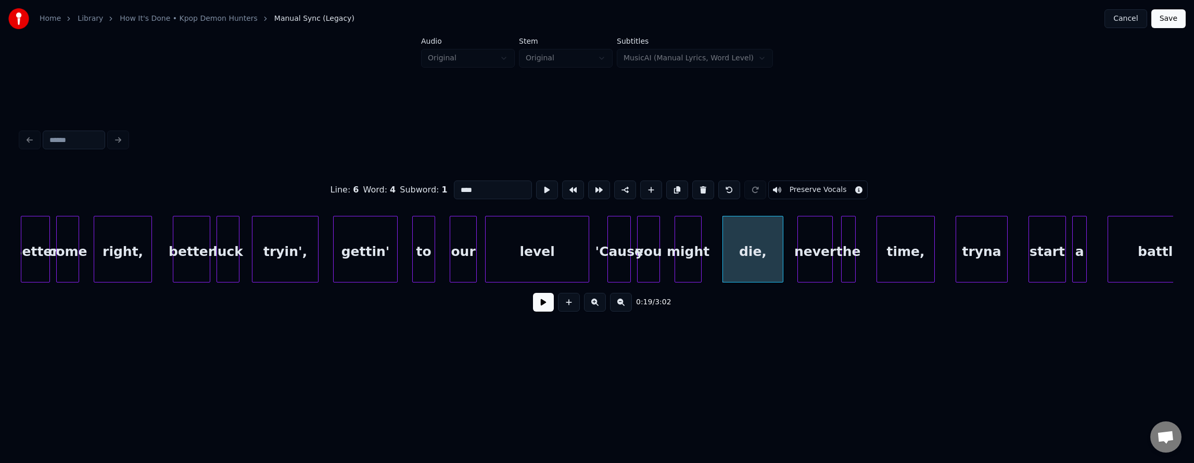
drag, startPoint x: 531, startPoint y: 188, endPoint x: 559, endPoint y: 198, distance: 30.1
click at [536, 188] on button at bounding box center [547, 190] width 22 height 19
click at [760, 251] on div "die," at bounding box center [757, 252] width 60 height 71
click at [708, 249] on div "might" at bounding box center [707, 252] width 26 height 71
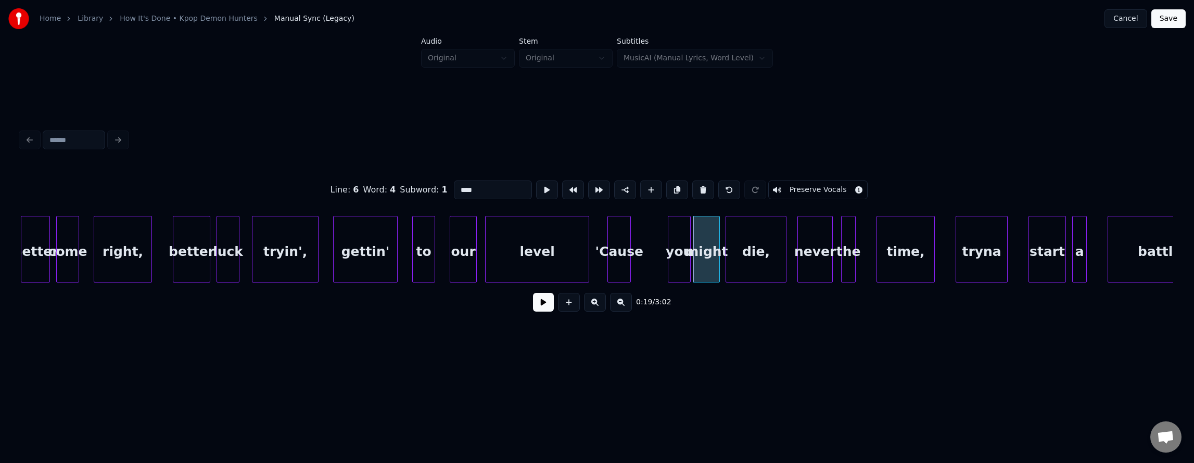
click at [681, 251] on div "you" at bounding box center [680, 252] width 22 height 71
click at [652, 246] on div "'Cause" at bounding box center [654, 252] width 22 height 71
click at [530, 238] on div "level" at bounding box center [537, 252] width 103 height 71
type input "*****"
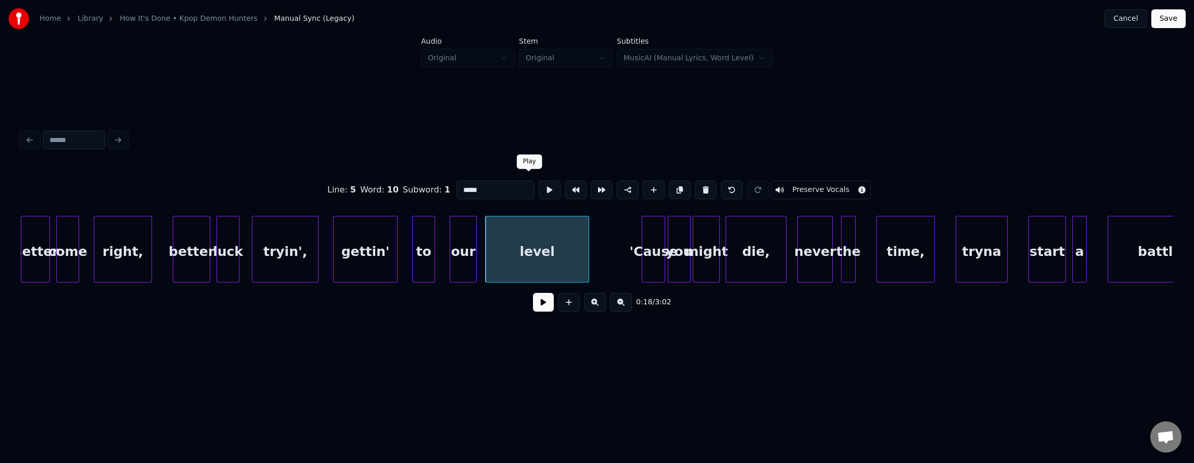
click at [539, 185] on button at bounding box center [550, 190] width 22 height 19
click at [542, 304] on button at bounding box center [543, 302] width 21 height 19
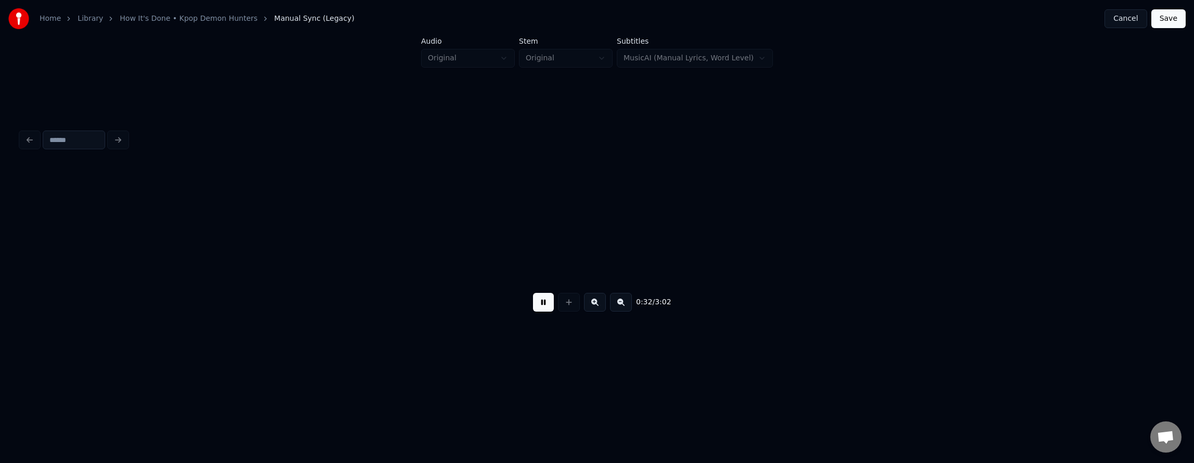
scroll to position [0, 6856]
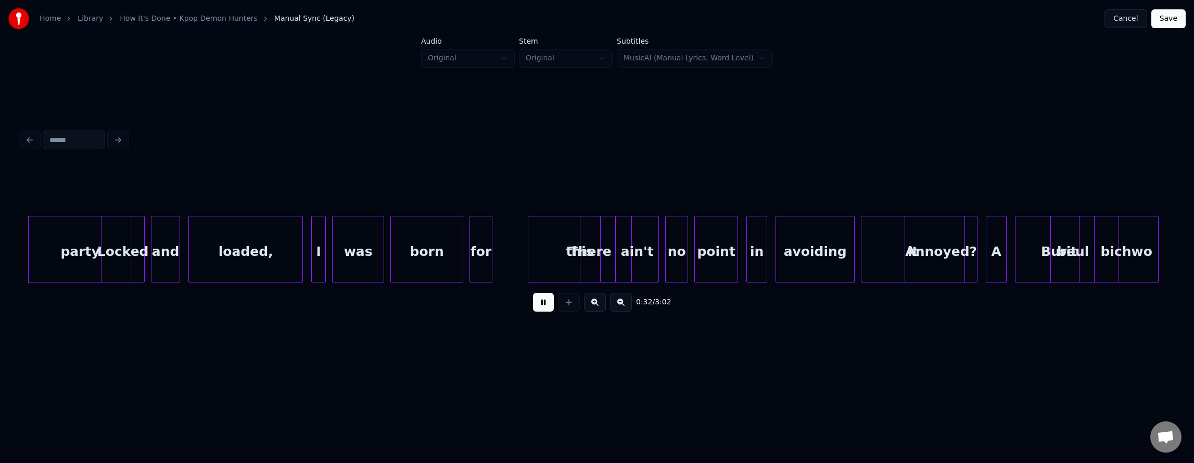
click at [542, 304] on button at bounding box center [543, 302] width 21 height 19
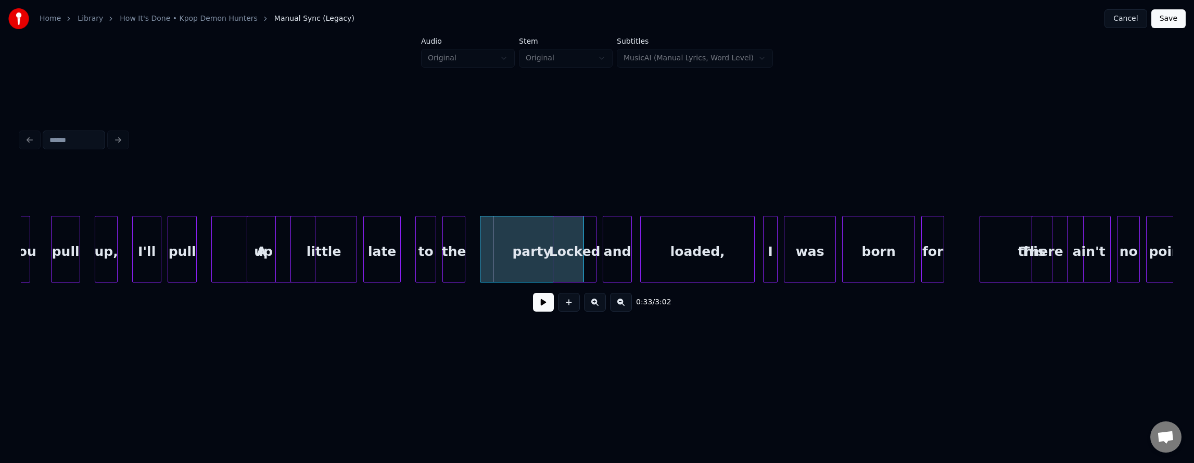
scroll to position [0, 6378]
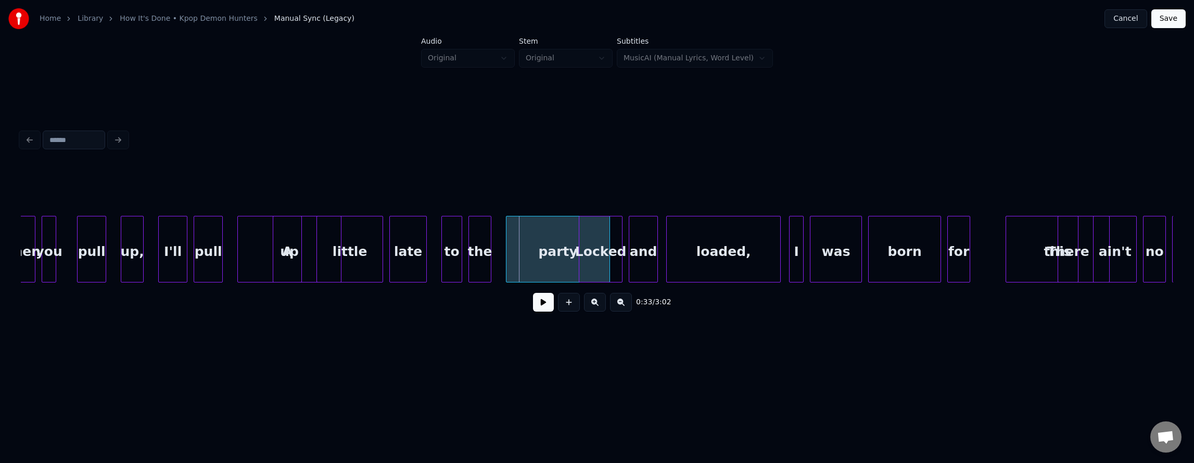
click at [169, 242] on div "I'll" at bounding box center [173, 252] width 28 height 71
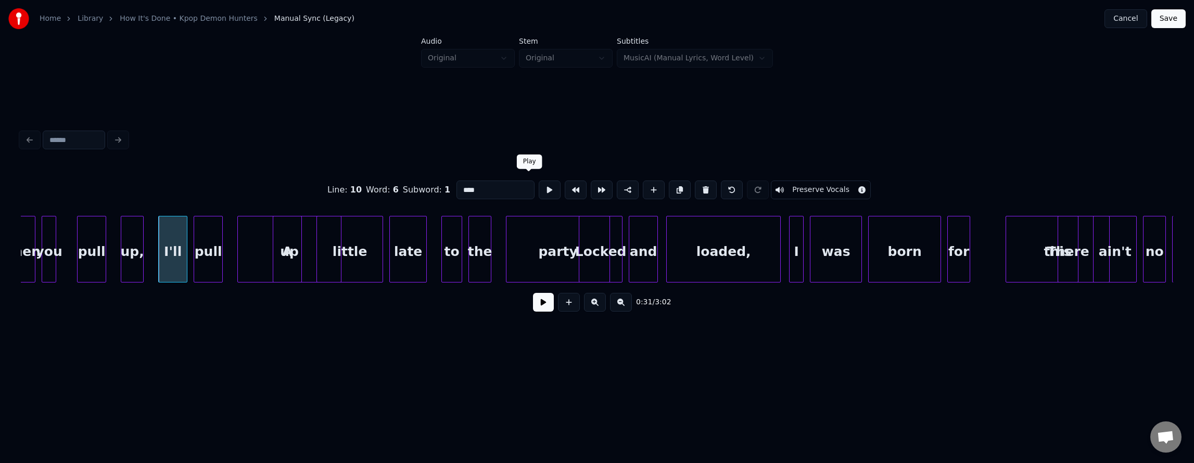
click at [539, 192] on button at bounding box center [550, 190] width 22 height 19
click at [539, 190] on button at bounding box center [550, 190] width 22 height 19
click at [217, 250] on div "pull" at bounding box center [208, 252] width 28 height 71
click at [539, 188] on button at bounding box center [550, 190] width 22 height 19
click at [208, 254] on div "pull" at bounding box center [210, 252] width 28 height 71
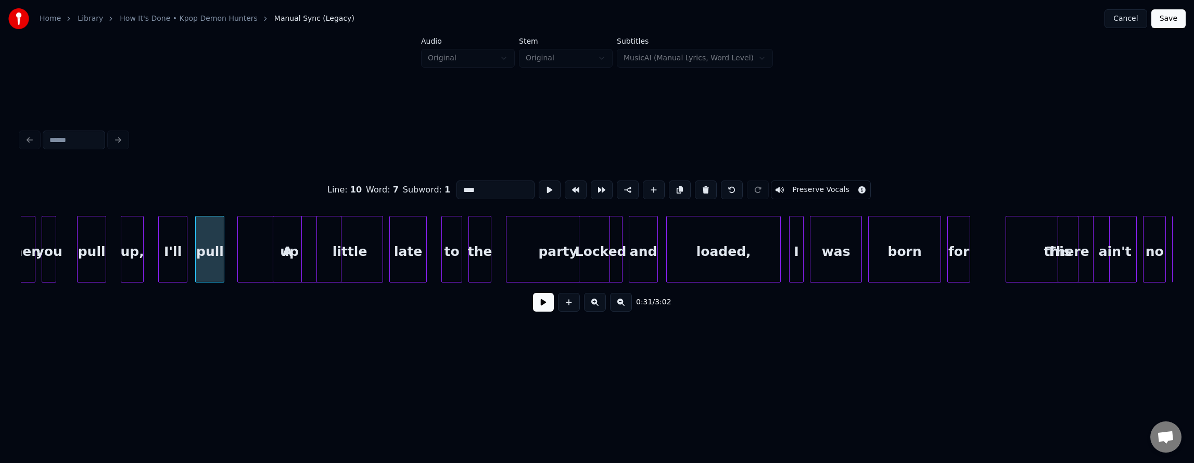
click at [262, 254] on div "up" at bounding box center [289, 252] width 103 height 71
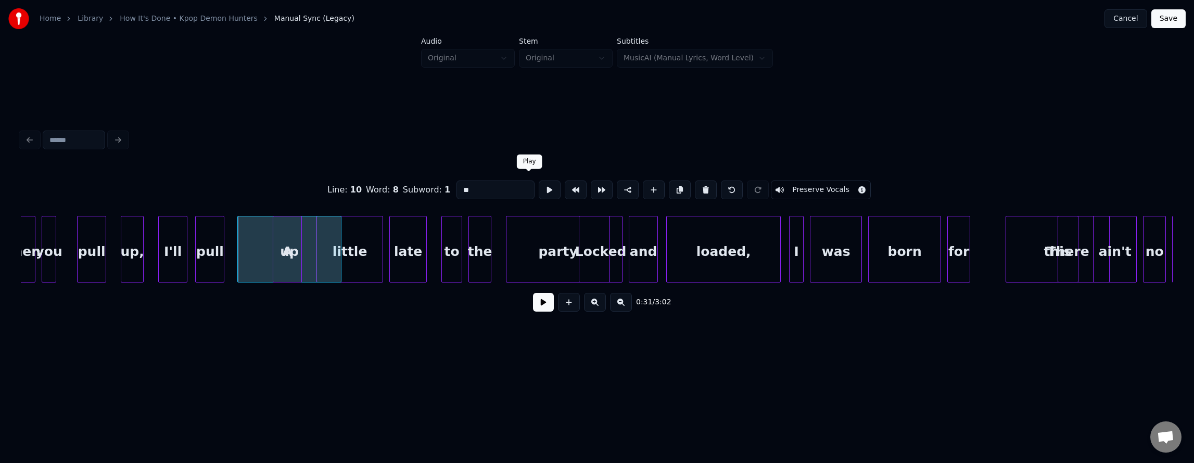
click at [539, 184] on button at bounding box center [550, 190] width 22 height 19
click at [257, 246] on div "up" at bounding box center [289, 252] width 103 height 71
click at [259, 242] on div at bounding box center [259, 250] width 3 height 66
click at [182, 244] on div "I'll" at bounding box center [173, 252] width 28 height 71
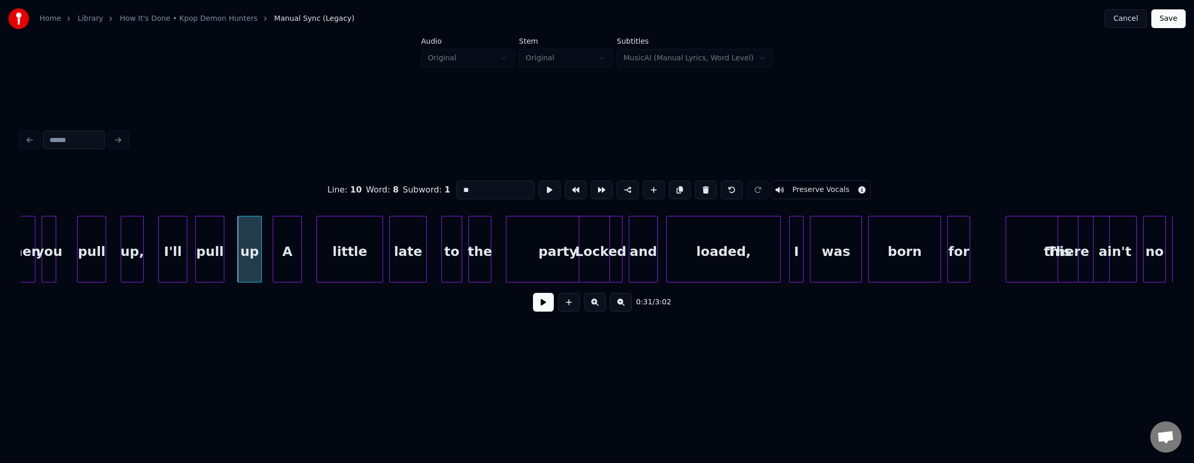
type input "****"
click at [534, 306] on button at bounding box center [543, 302] width 21 height 19
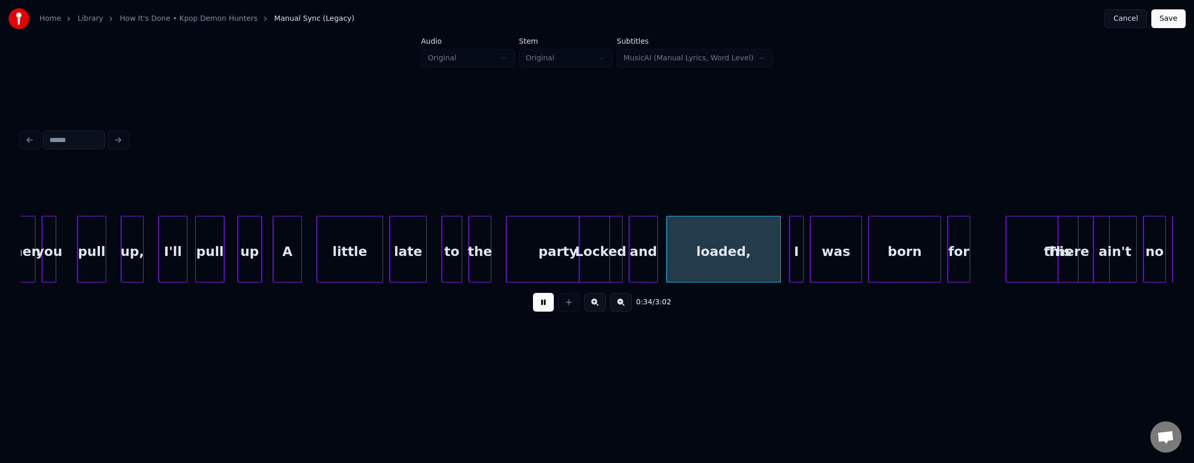
click at [533, 306] on button at bounding box center [543, 302] width 21 height 19
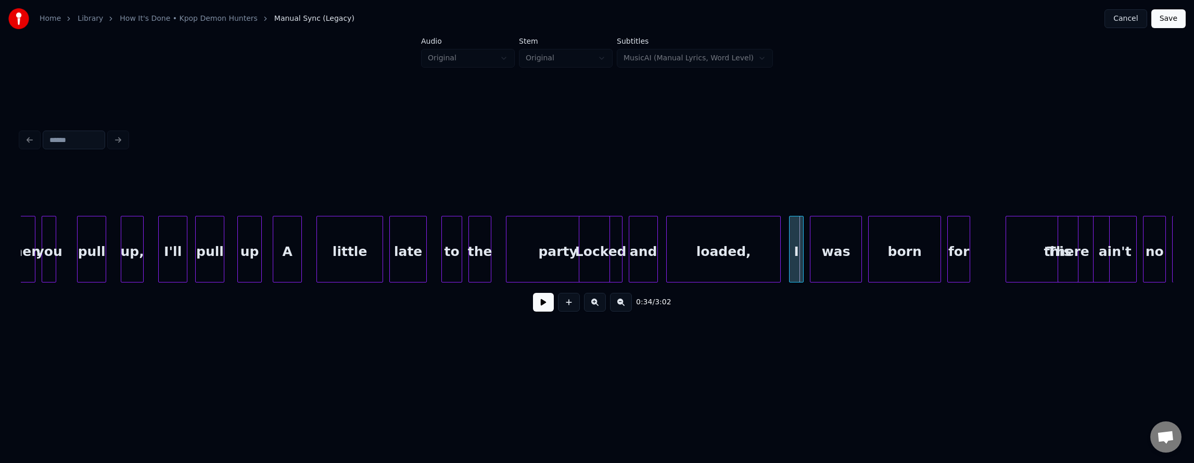
click at [533, 255] on div "party" at bounding box center [558, 252] width 103 height 71
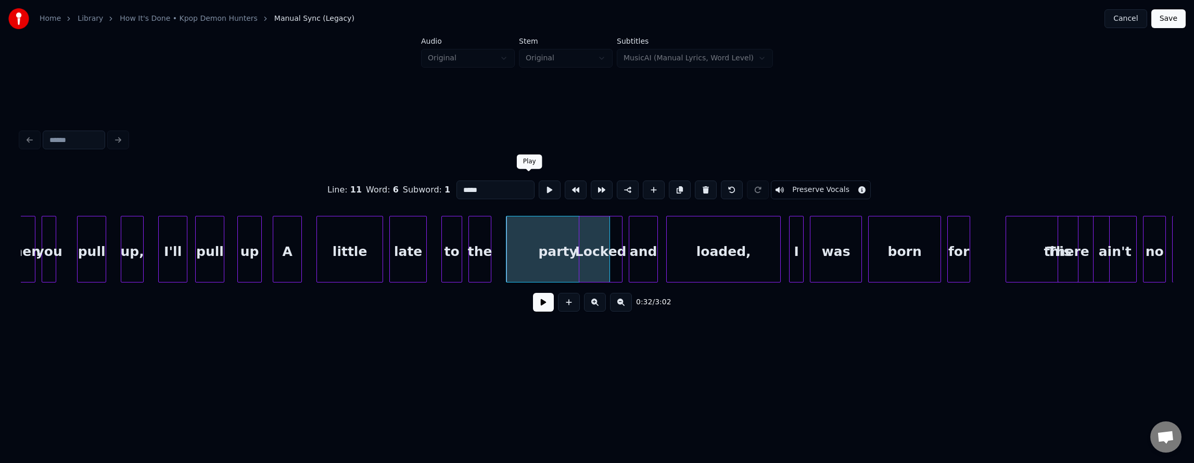
click at [539, 185] on button at bounding box center [550, 190] width 22 height 19
click at [703, 249] on div "loaded," at bounding box center [724, 252] width 114 height 71
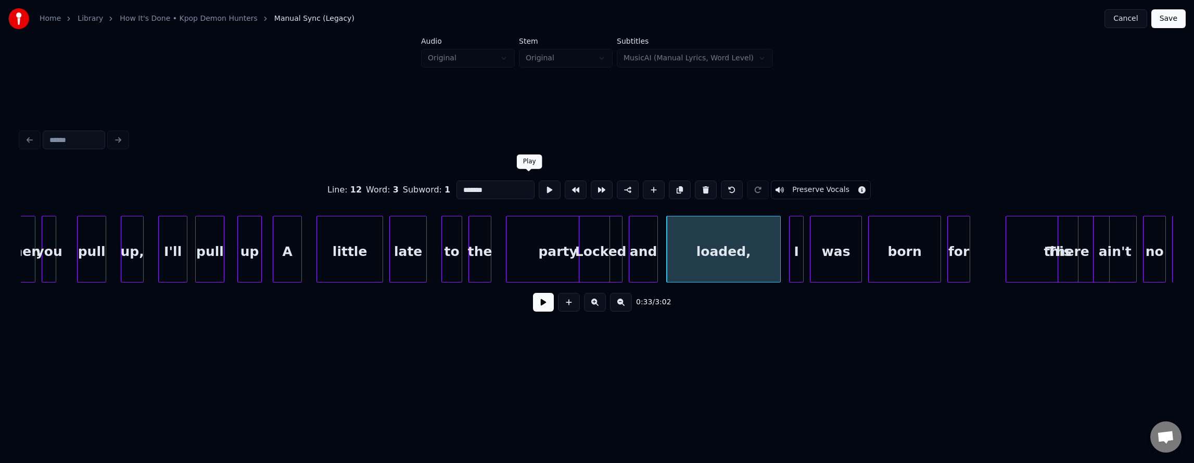
click at [534, 235] on div "party" at bounding box center [558, 252] width 103 height 71
type input "*****"
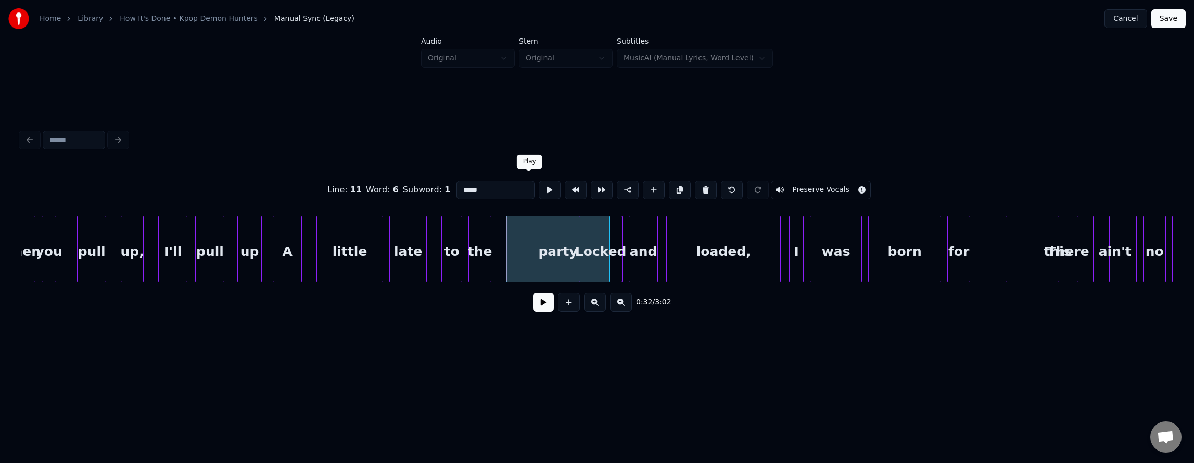
click at [539, 183] on button at bounding box center [550, 190] width 22 height 19
click at [535, 307] on button at bounding box center [543, 302] width 21 height 19
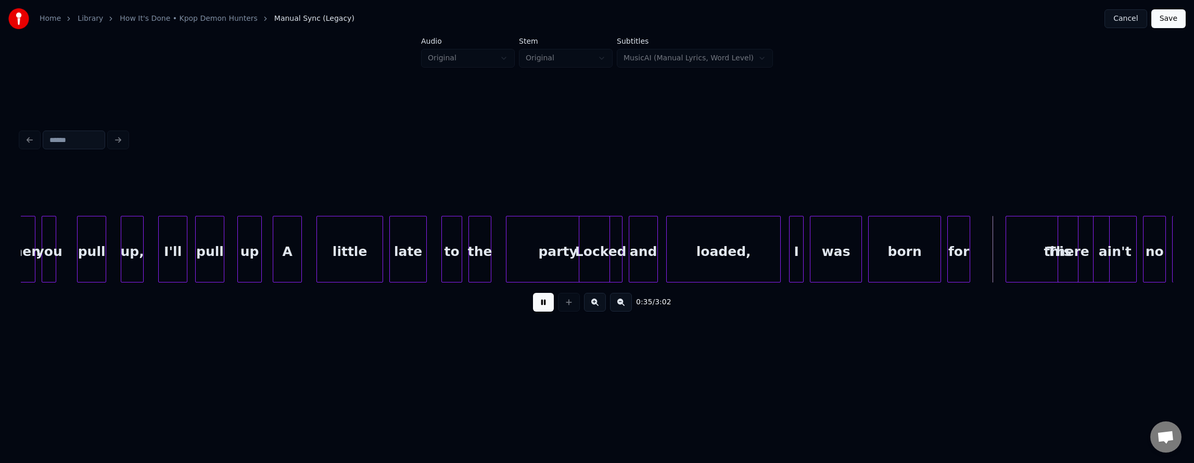
click at [535, 307] on button at bounding box center [543, 302] width 21 height 19
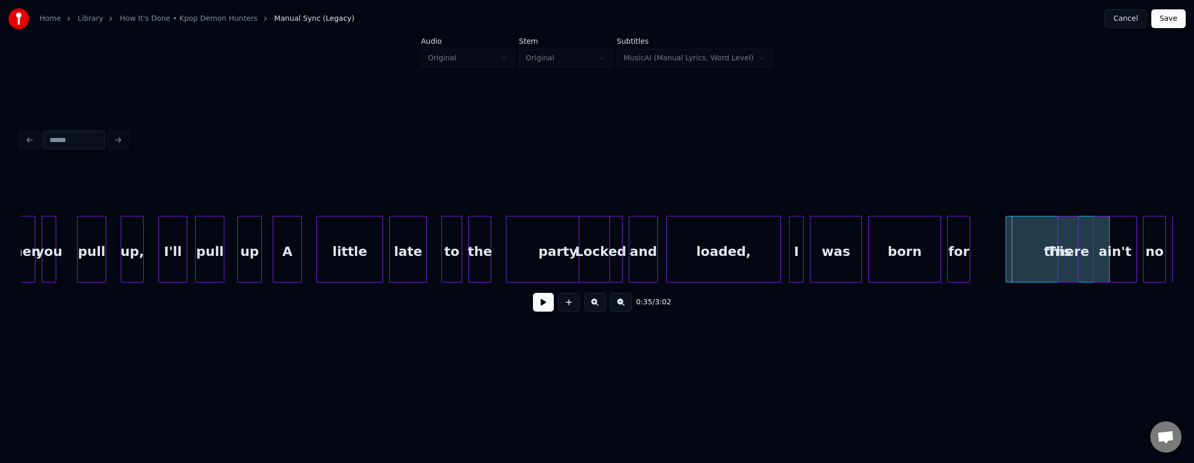
click at [748, 242] on div "loaded," at bounding box center [724, 252] width 114 height 71
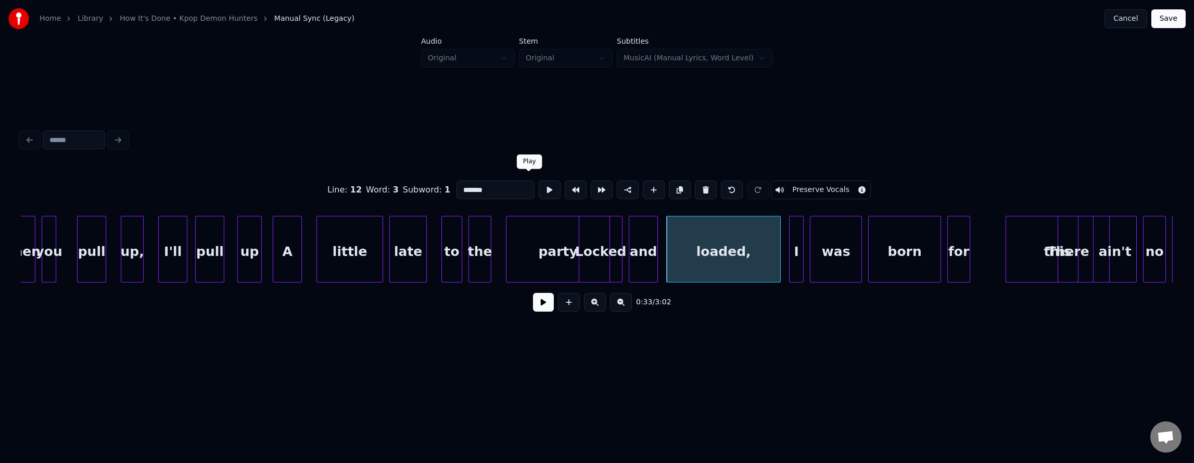
click at [539, 181] on button at bounding box center [550, 190] width 22 height 19
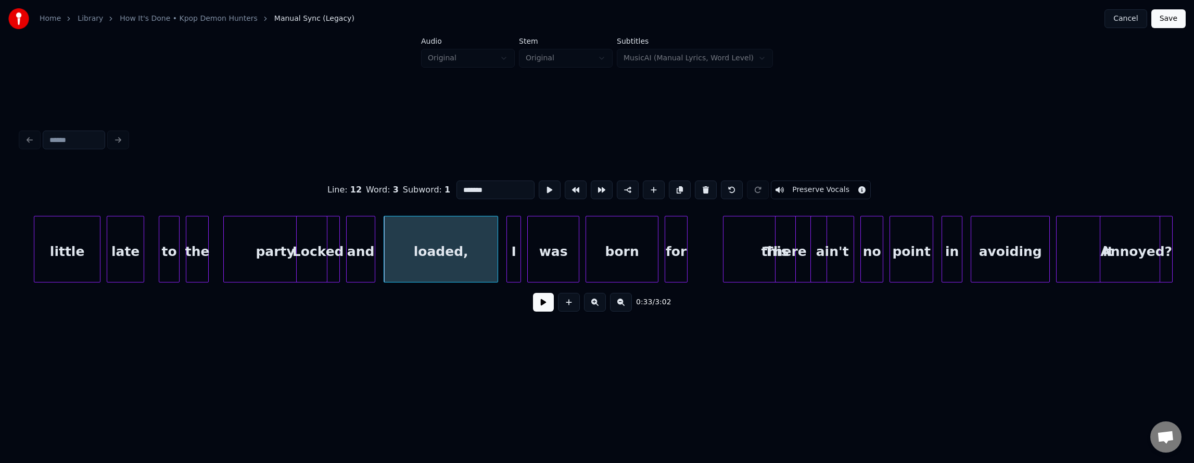
scroll to position [0, 6744]
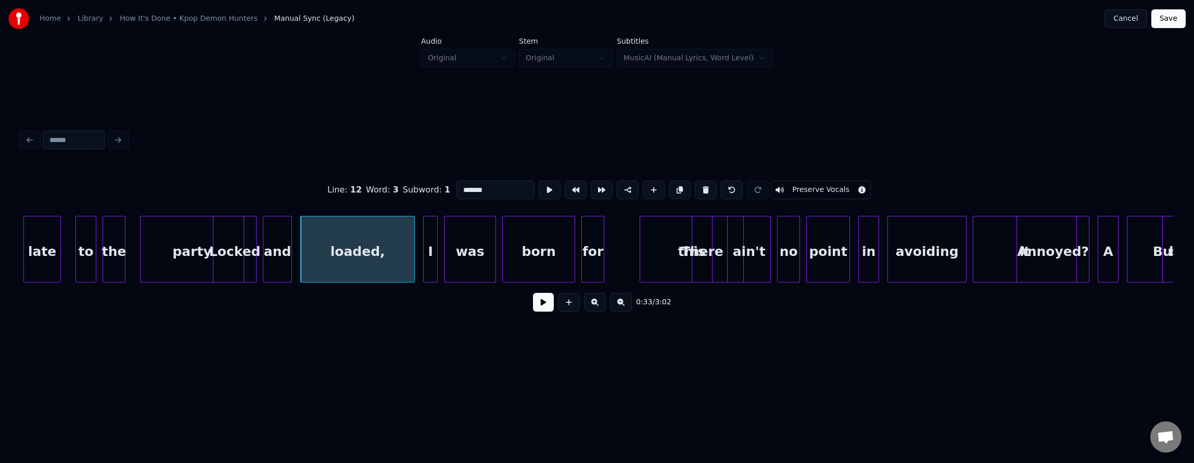
click at [554, 245] on div "born" at bounding box center [539, 252] width 72 height 71
type input "****"
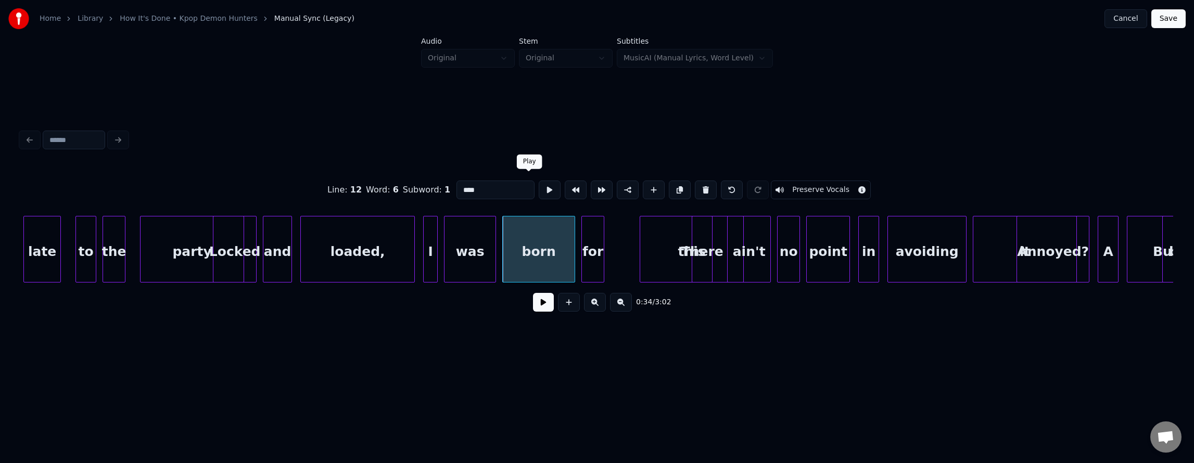
click at [539, 188] on button at bounding box center [550, 190] width 22 height 19
click at [538, 308] on button at bounding box center [543, 302] width 21 height 19
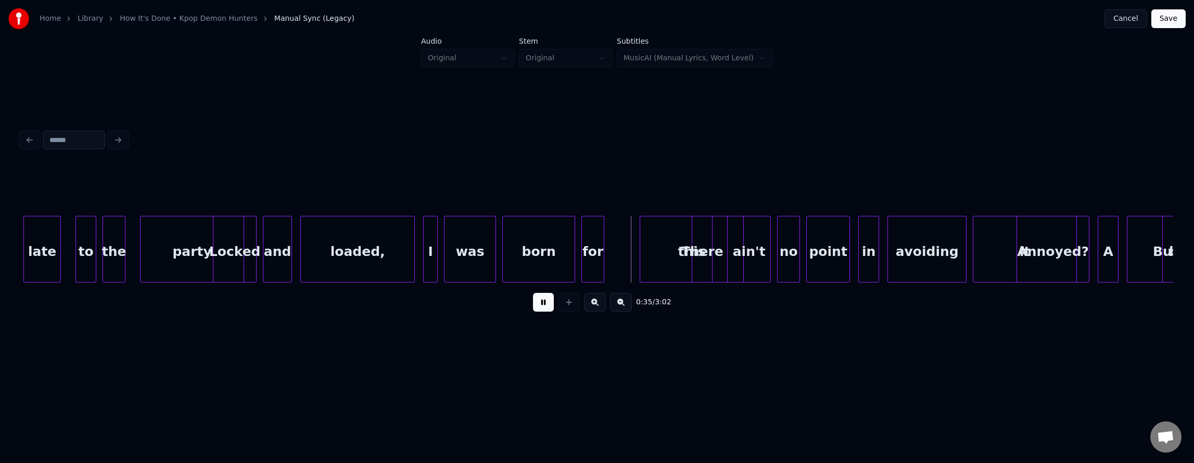
click at [538, 308] on button at bounding box center [543, 302] width 21 height 19
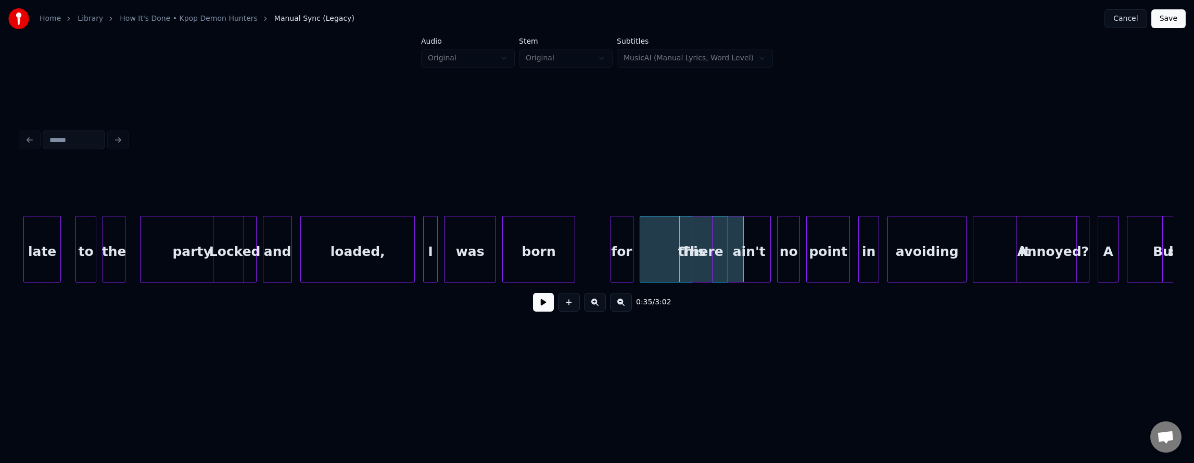
click at [624, 252] on div "for" at bounding box center [622, 252] width 22 height 71
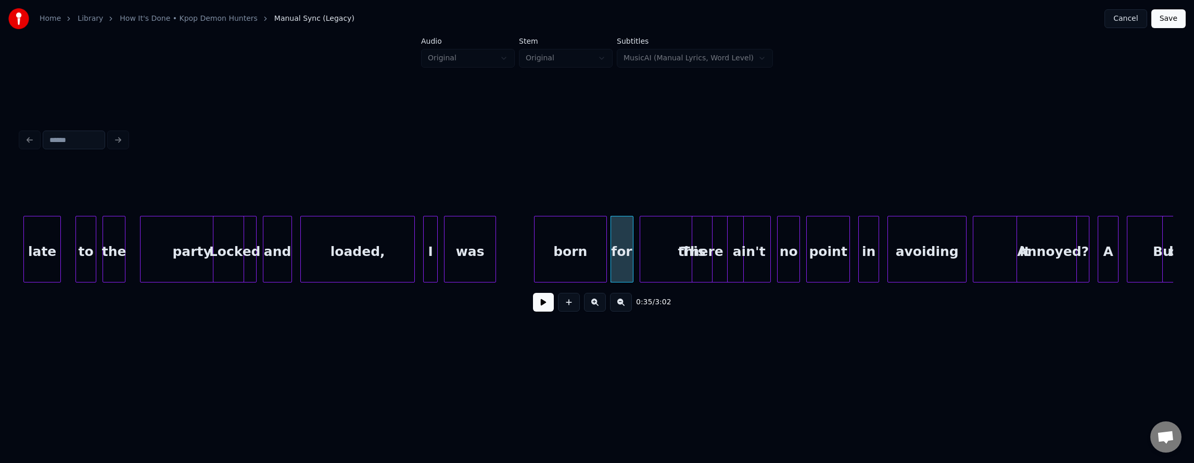
click at [583, 258] on div "born" at bounding box center [571, 252] width 72 height 71
click at [585, 259] on div at bounding box center [583, 250] width 3 height 66
click at [557, 261] on div "was" at bounding box center [552, 252] width 51 height 71
click at [564, 263] on div at bounding box center [565, 250] width 3 height 66
click at [552, 247] on div "I" at bounding box center [550, 252] width 14 height 71
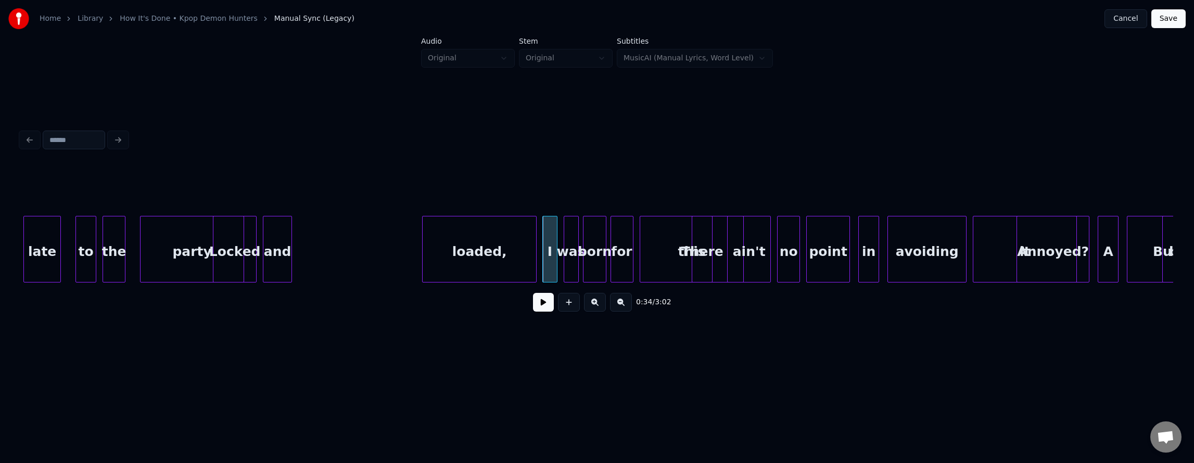
click at [474, 256] on div "loaded," at bounding box center [480, 252] width 114 height 71
click at [525, 259] on div at bounding box center [526, 250] width 3 height 66
click at [505, 250] on div "and" at bounding box center [503, 252] width 28 height 71
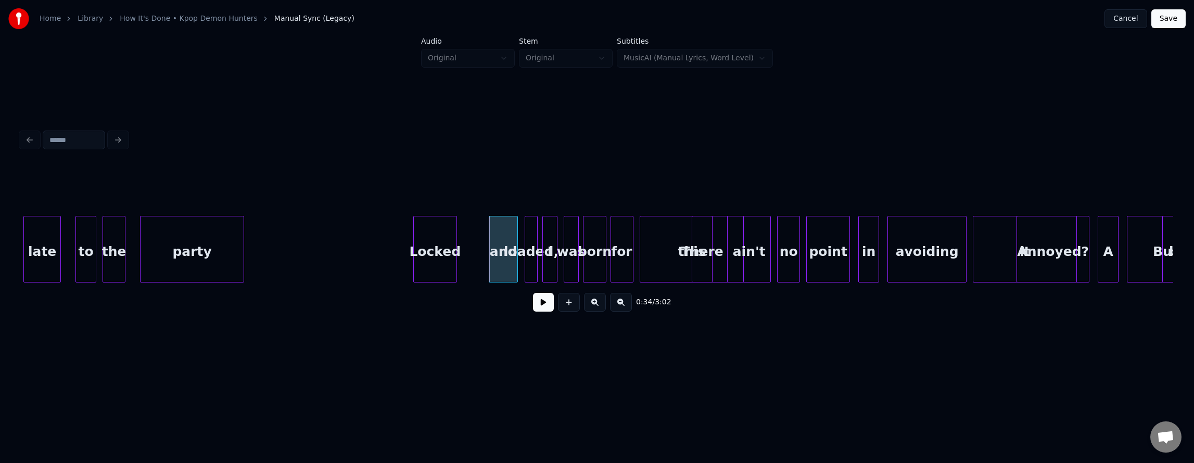
click at [452, 255] on div "Locked" at bounding box center [435, 252] width 43 height 71
click at [533, 299] on button at bounding box center [543, 302] width 21 height 19
drag, startPoint x: 533, startPoint y: 301, endPoint x: 524, endPoint y: 305, distance: 9.8
click at [534, 302] on button at bounding box center [543, 302] width 21 height 19
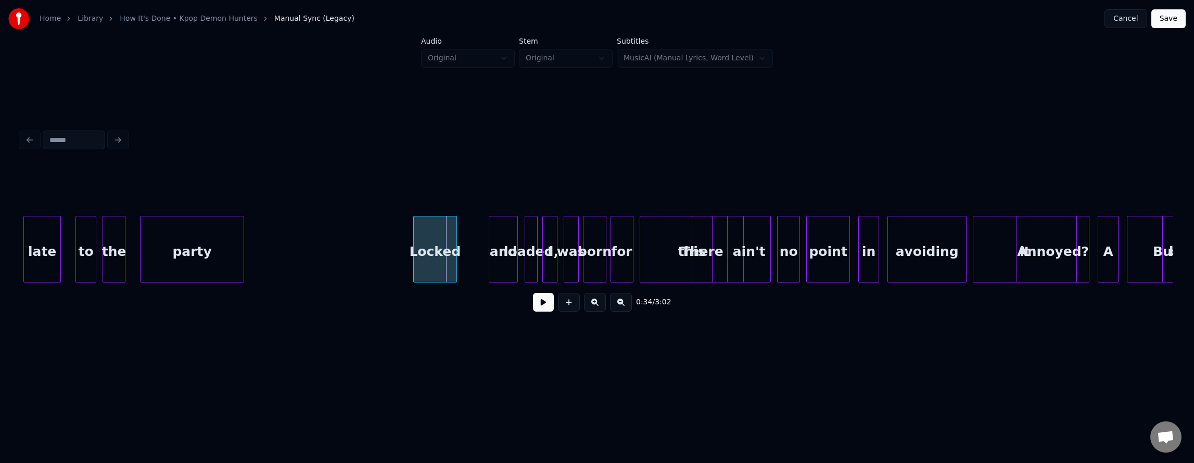
click at [433, 250] on div "Locked" at bounding box center [435, 252] width 43 height 71
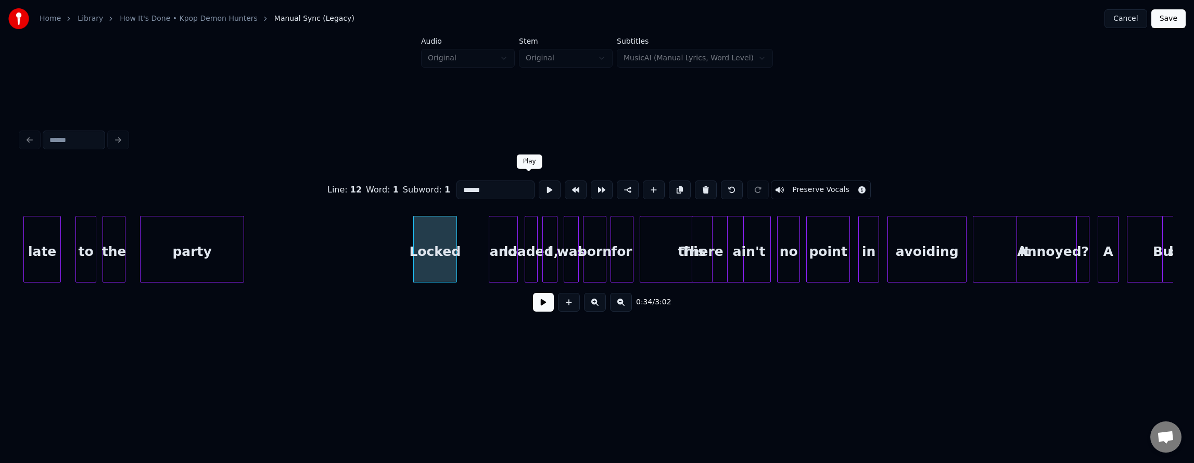
drag, startPoint x: 533, startPoint y: 172, endPoint x: 533, endPoint y: 183, distance: 10.9
click at [533, 178] on div "Line : 12 Word : 1 Subword : 1 ****** Preserve Vocals" at bounding box center [597, 190] width 1153 height 52
click at [539, 184] on button at bounding box center [550, 190] width 22 height 19
click at [474, 238] on div "and" at bounding box center [475, 252] width 28 height 71
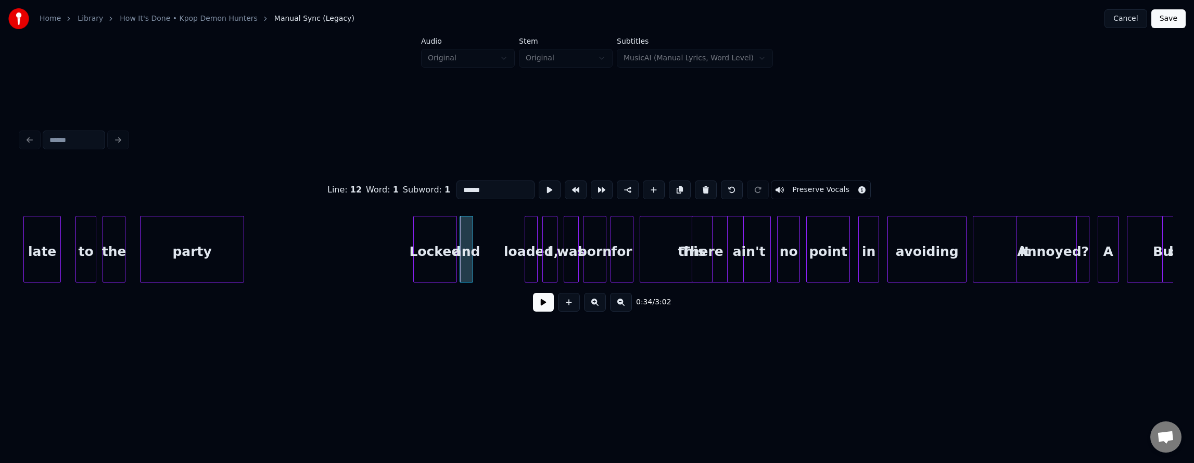
click at [472, 242] on div at bounding box center [471, 250] width 3 height 66
click at [477, 243] on div at bounding box center [478, 250] width 3 height 66
click at [495, 243] on div "loaded," at bounding box center [507, 252] width 60 height 71
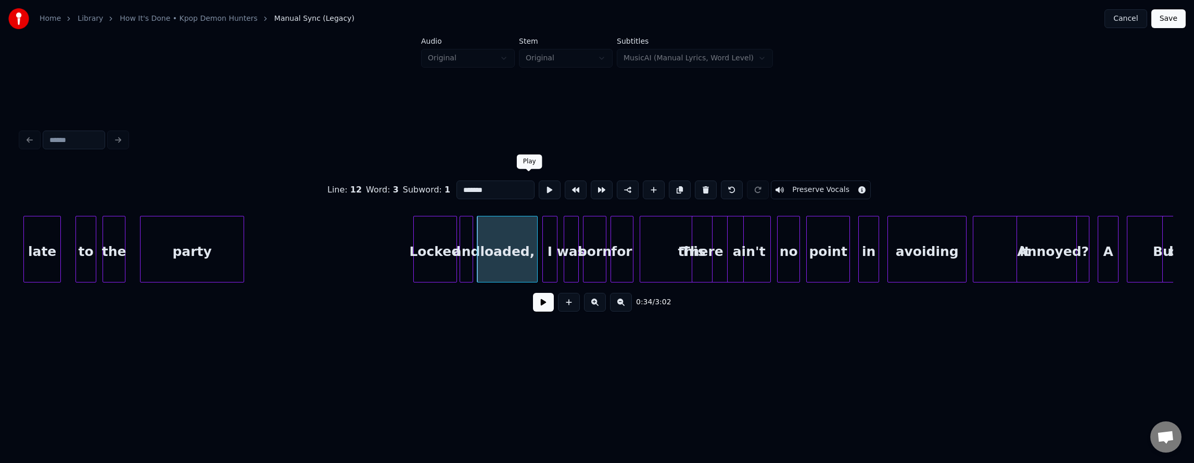
click at [539, 185] on button at bounding box center [550, 190] width 22 height 19
click at [528, 232] on div at bounding box center [528, 250] width 3 height 66
click at [543, 229] on div "I" at bounding box center [542, 252] width 14 height 71
click at [536, 231] on div at bounding box center [536, 250] width 3 height 66
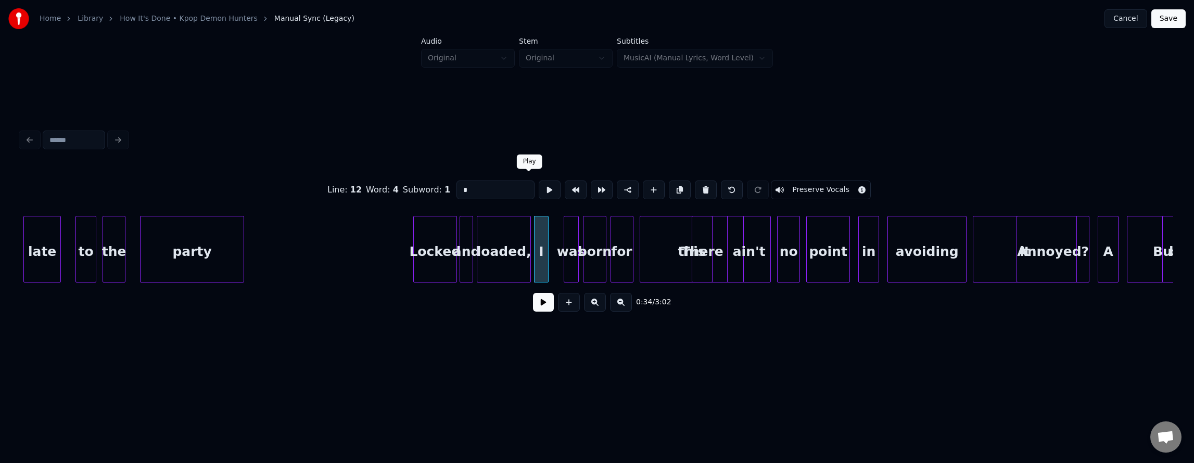
click at [539, 190] on button at bounding box center [550, 190] width 22 height 19
click at [560, 234] on div "was" at bounding box center [560, 252] width 14 height 71
click at [539, 187] on button at bounding box center [550, 190] width 22 height 19
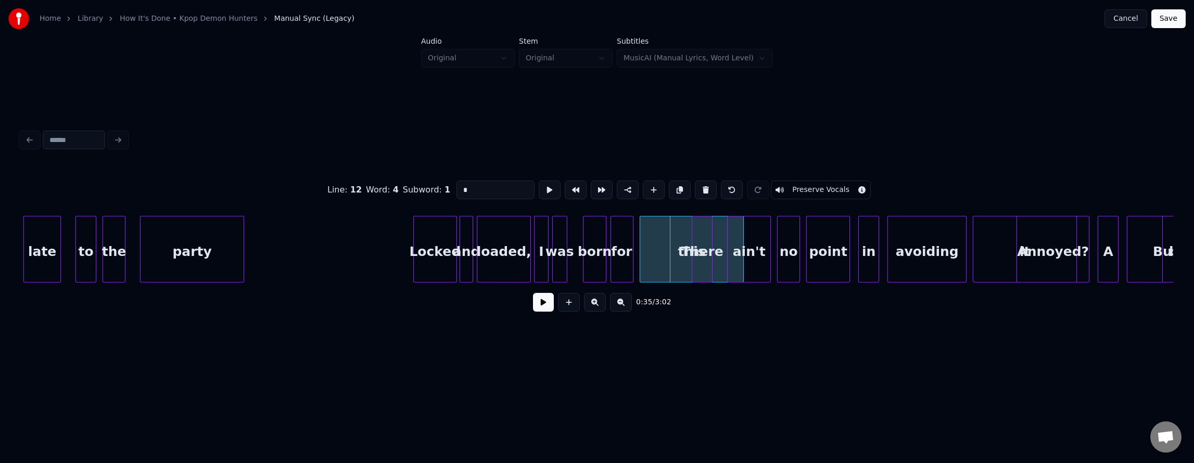
click at [559, 226] on div "was" at bounding box center [560, 252] width 14 height 71
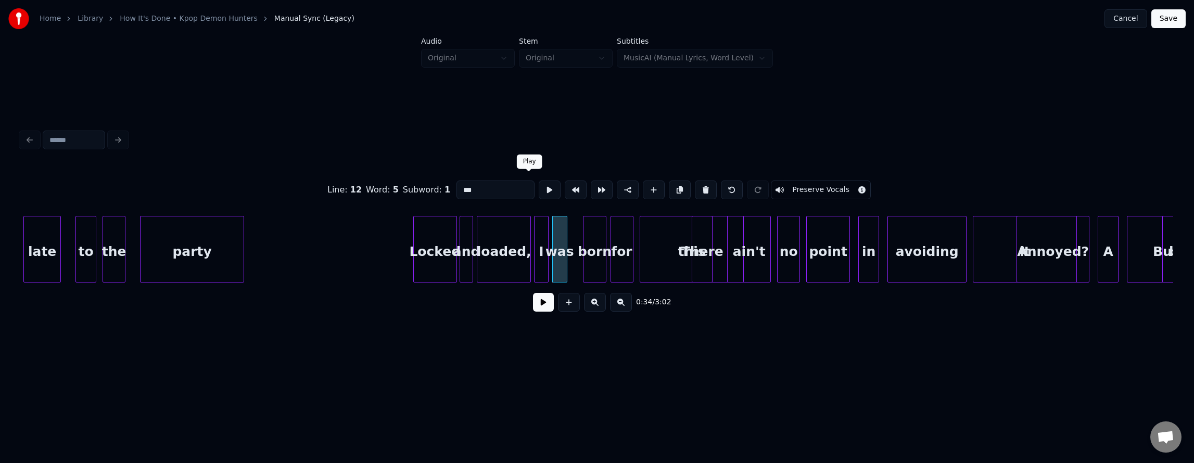
click at [539, 187] on button at bounding box center [550, 190] width 22 height 19
click at [573, 230] on div at bounding box center [572, 250] width 3 height 66
click at [580, 231] on div "born" at bounding box center [588, 252] width 35 height 71
click at [539, 193] on button at bounding box center [550, 190] width 22 height 19
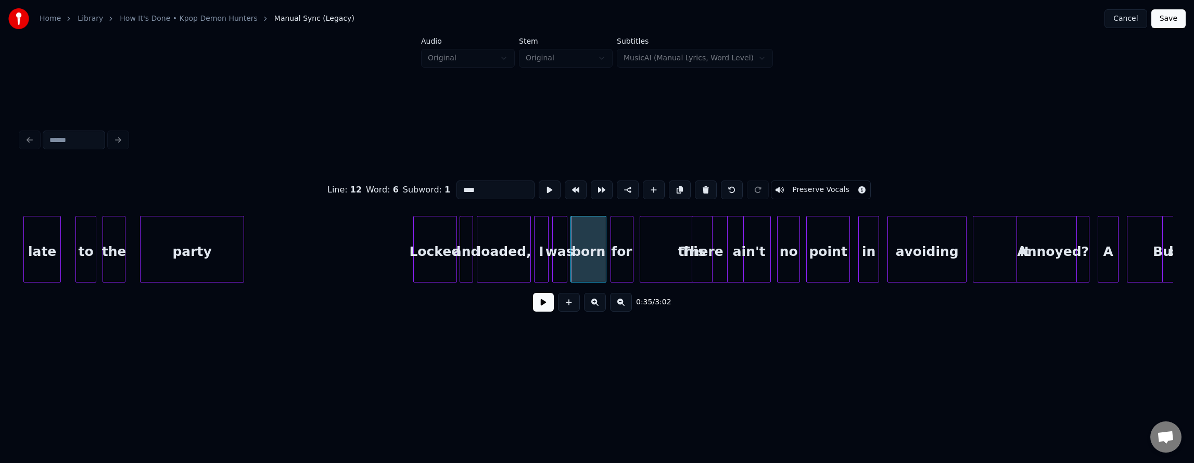
click at [622, 235] on div "for" at bounding box center [622, 252] width 22 height 71
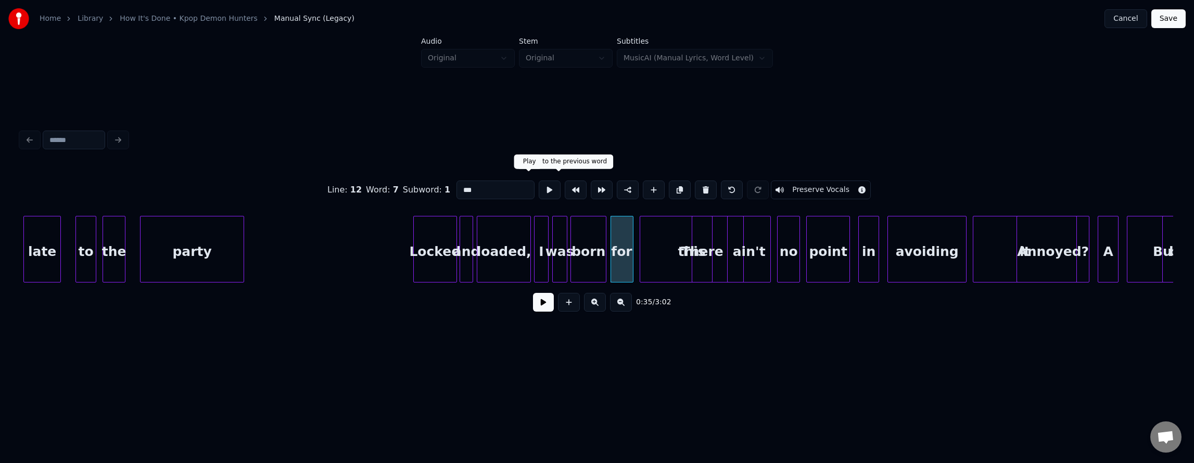
click at [539, 184] on button at bounding box center [550, 190] width 22 height 19
click at [662, 247] on div "this" at bounding box center [691, 252] width 103 height 71
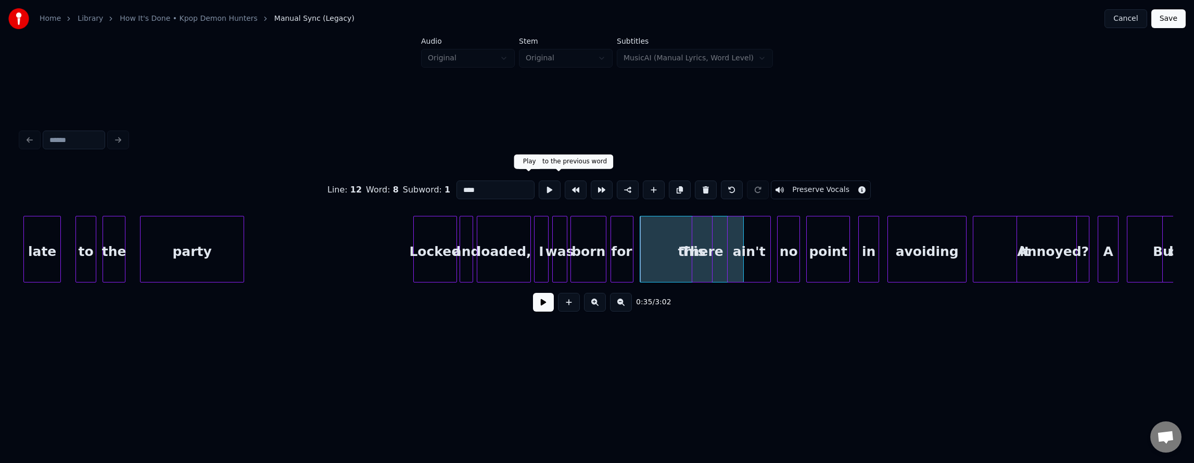
click at [539, 185] on button at bounding box center [550, 190] width 22 height 19
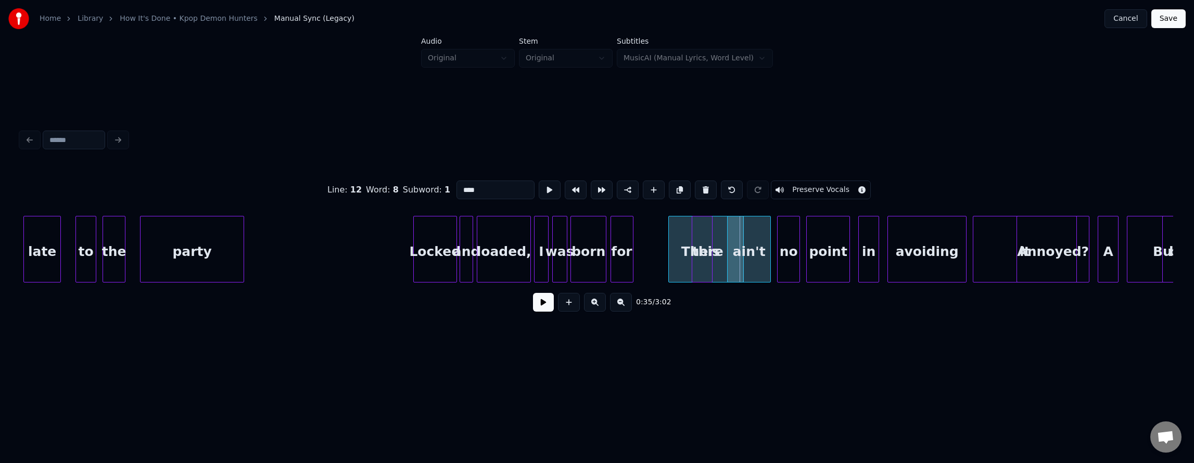
click at [669, 241] on div at bounding box center [670, 250] width 3 height 66
click at [655, 238] on div "for" at bounding box center [651, 252] width 22 height 71
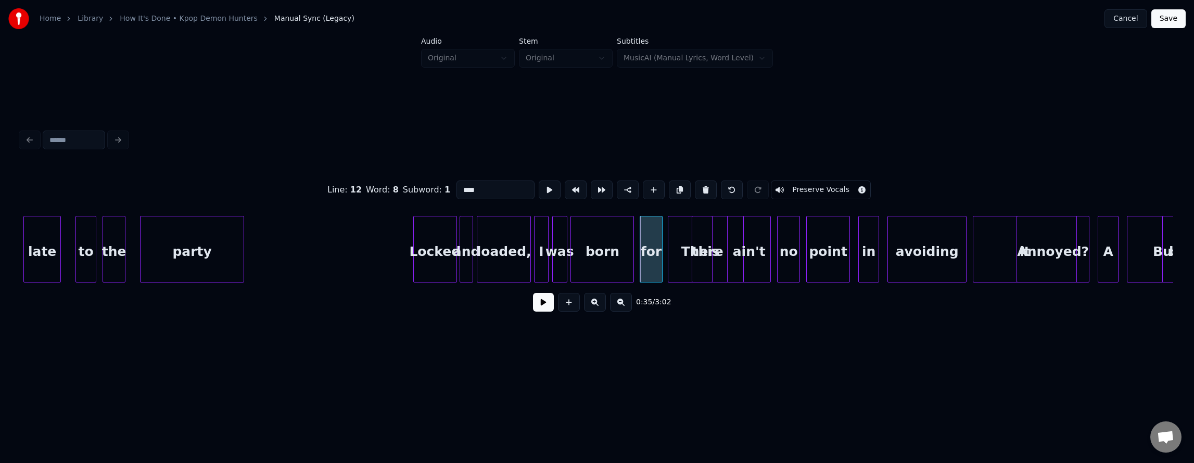
click at [633, 240] on div at bounding box center [632, 250] width 3 height 66
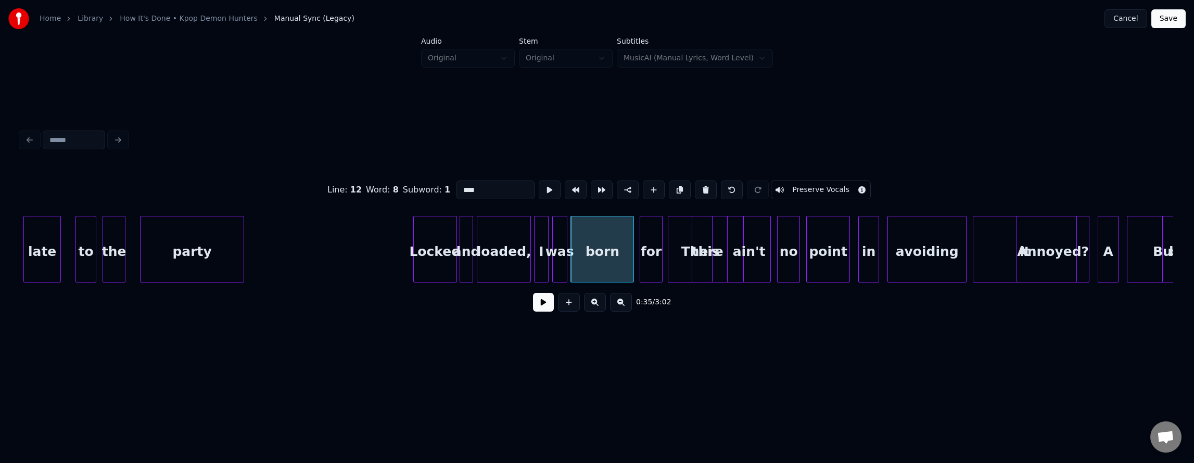
click at [612, 240] on div "born" at bounding box center [602, 252] width 62 height 71
click at [539, 189] on button at bounding box center [550, 190] width 22 height 19
drag, startPoint x: 530, startPoint y: 189, endPoint x: 536, endPoint y: 191, distance: 7.1
click at [539, 190] on button at bounding box center [550, 190] width 22 height 19
click at [651, 236] on div "for" at bounding box center [651, 252] width 22 height 71
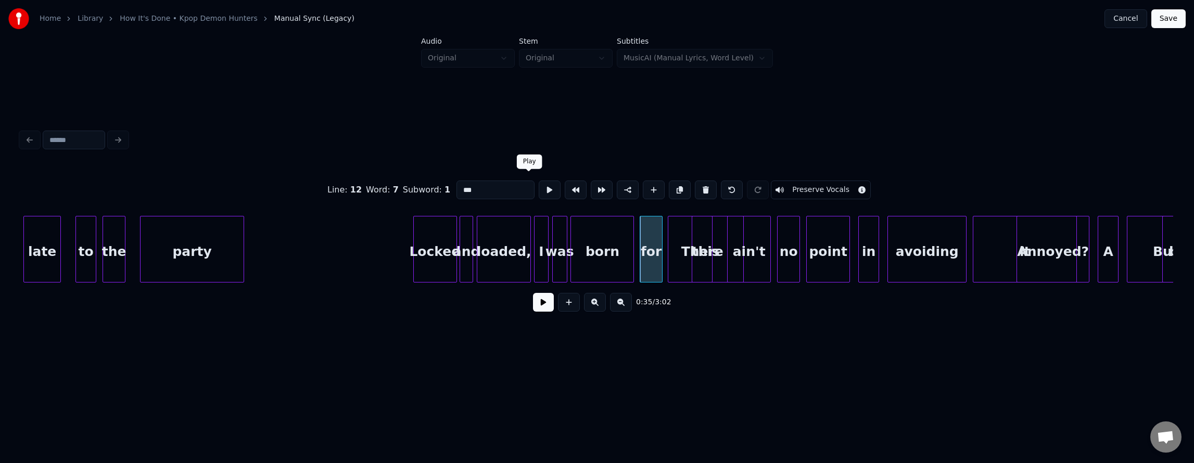
click at [539, 186] on button at bounding box center [550, 190] width 22 height 19
click at [682, 253] on div "this" at bounding box center [706, 252] width 75 height 71
type input "****"
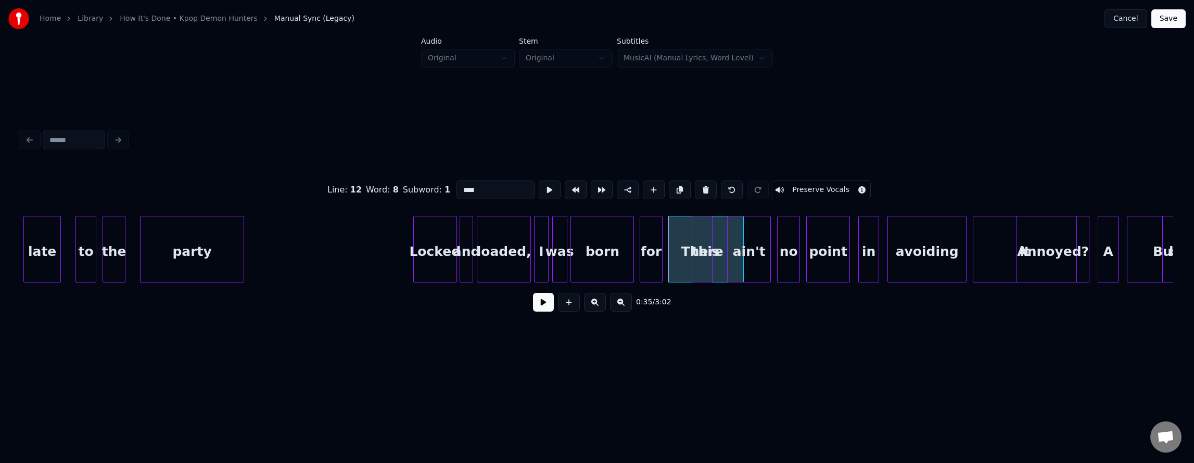
click at [534, 308] on button at bounding box center [543, 302] width 21 height 19
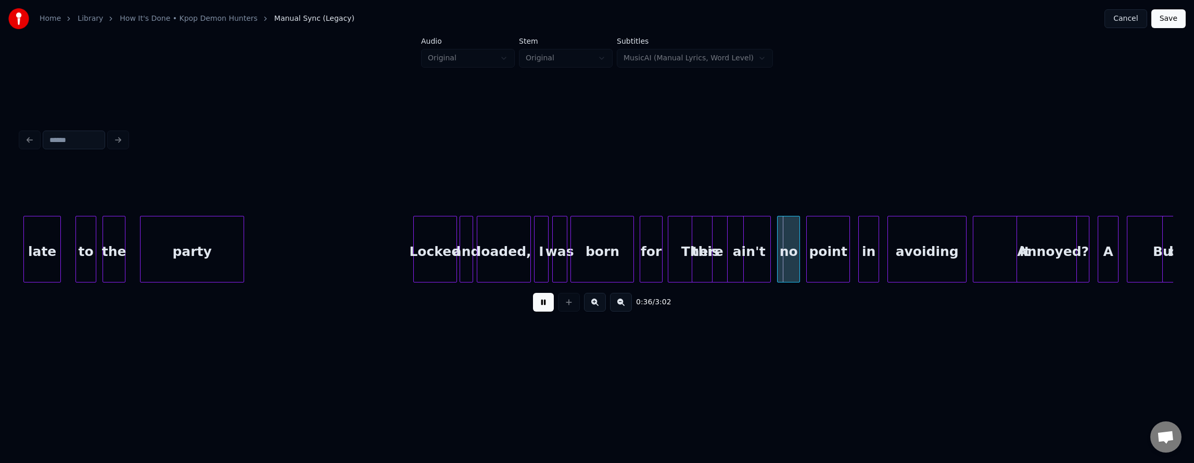
click at [534, 308] on button at bounding box center [543, 302] width 21 height 19
click at [678, 249] on div "this" at bounding box center [706, 252] width 75 height 71
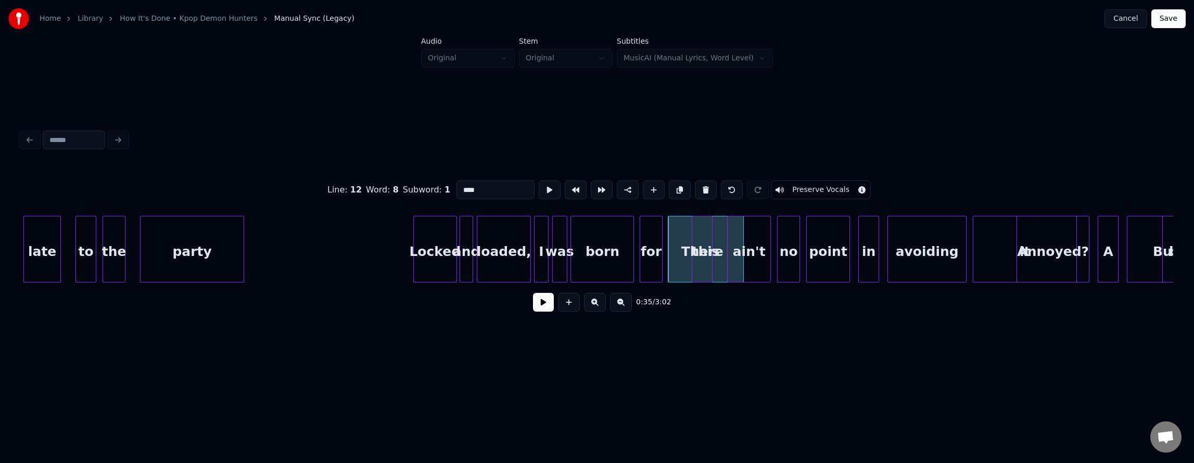
click at [539, 311] on button at bounding box center [543, 302] width 21 height 19
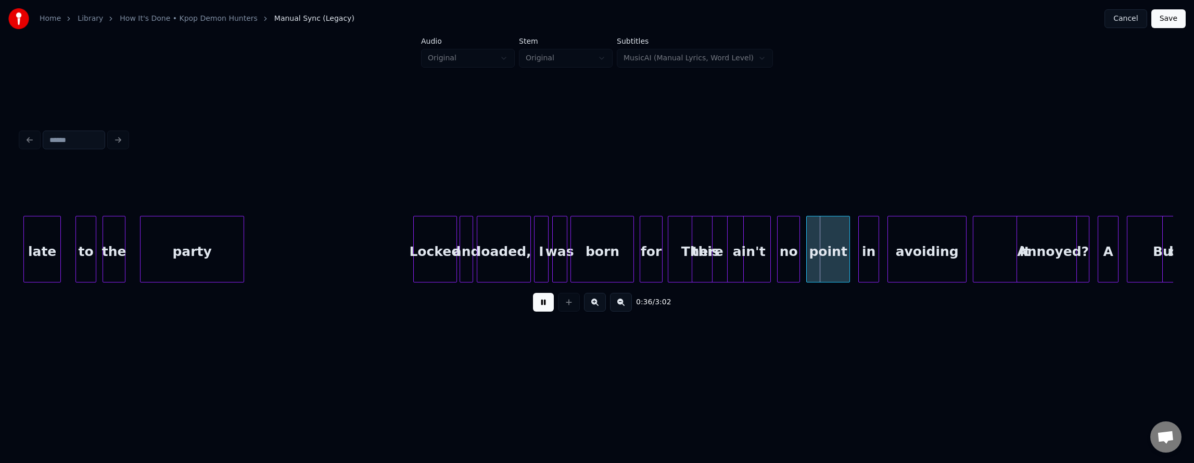
click at [539, 311] on button at bounding box center [543, 302] width 21 height 19
click at [597, 308] on button at bounding box center [595, 302] width 22 height 19
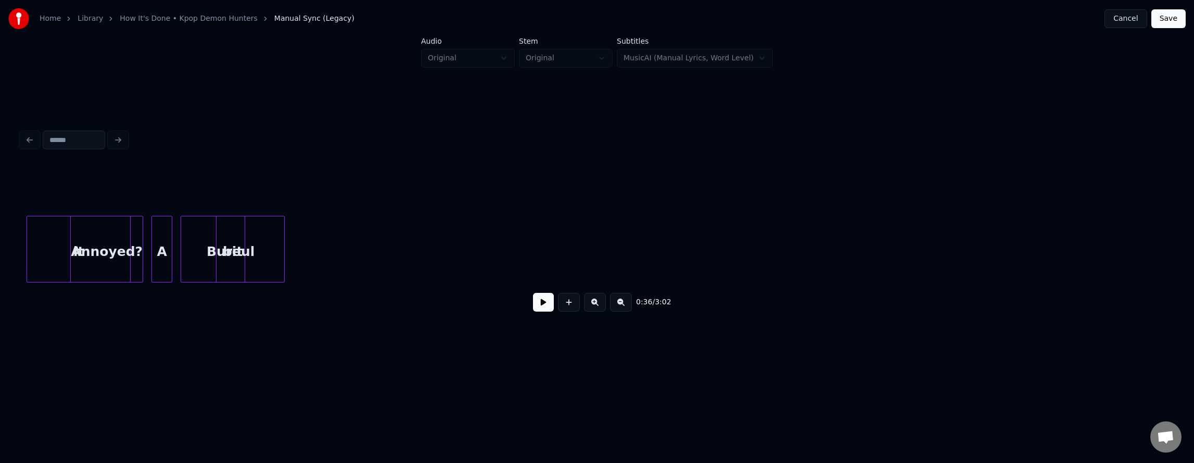
click at [597, 308] on button at bounding box center [595, 302] width 22 height 19
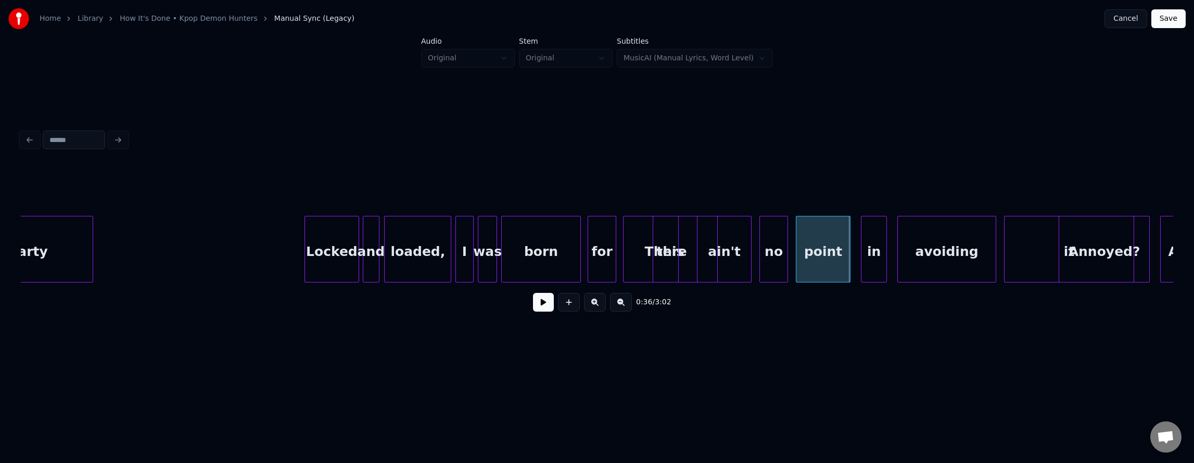
click at [597, 308] on button at bounding box center [595, 302] width 22 height 19
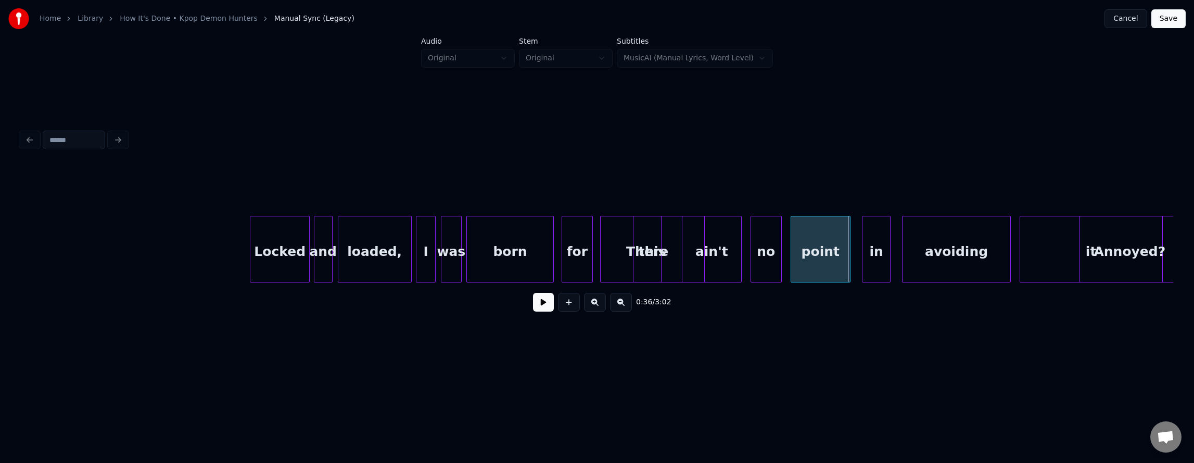
click at [597, 308] on button at bounding box center [595, 302] width 22 height 19
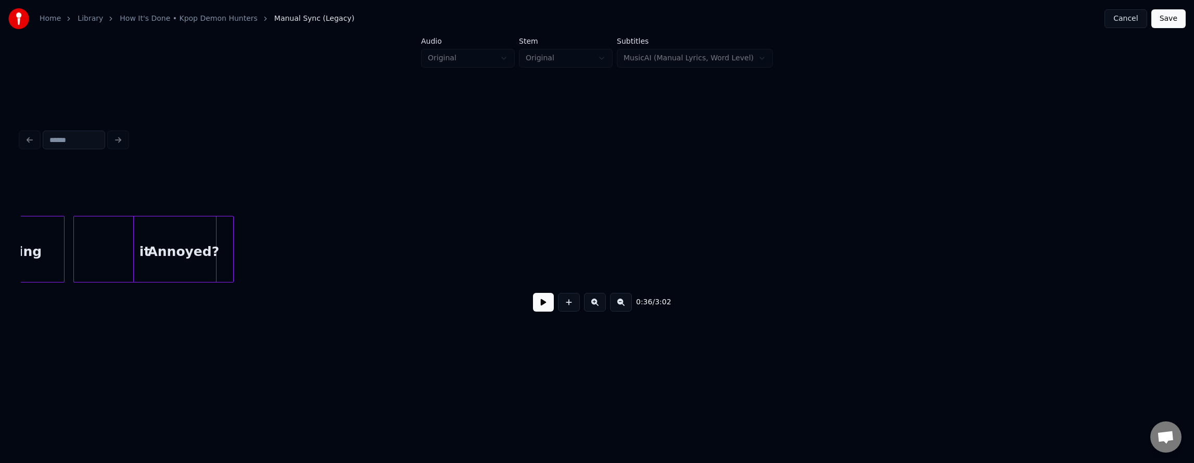
click at [597, 308] on button at bounding box center [595, 302] width 22 height 19
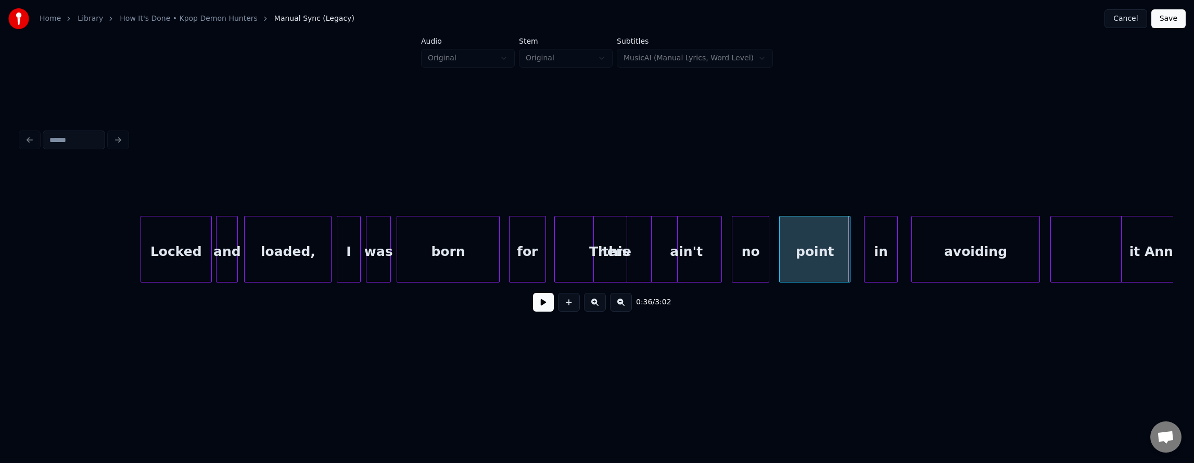
click at [597, 308] on button at bounding box center [595, 302] width 22 height 19
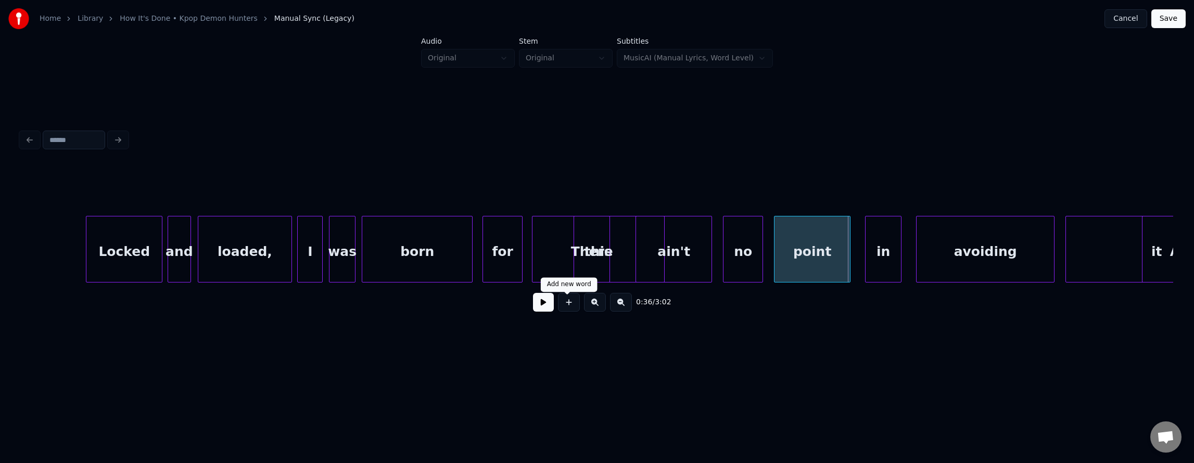
click at [547, 253] on div "this" at bounding box center [599, 252] width 132 height 71
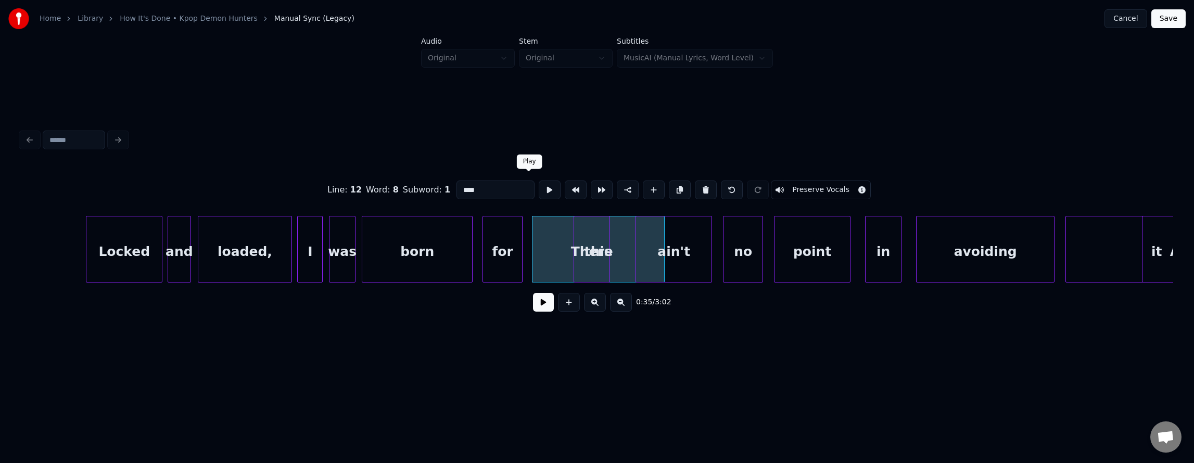
click at [539, 187] on button at bounding box center [550, 190] width 22 height 19
click at [592, 231] on div "There" at bounding box center [591, 252] width 35 height 71
click at [539, 181] on button at bounding box center [550, 190] width 22 height 19
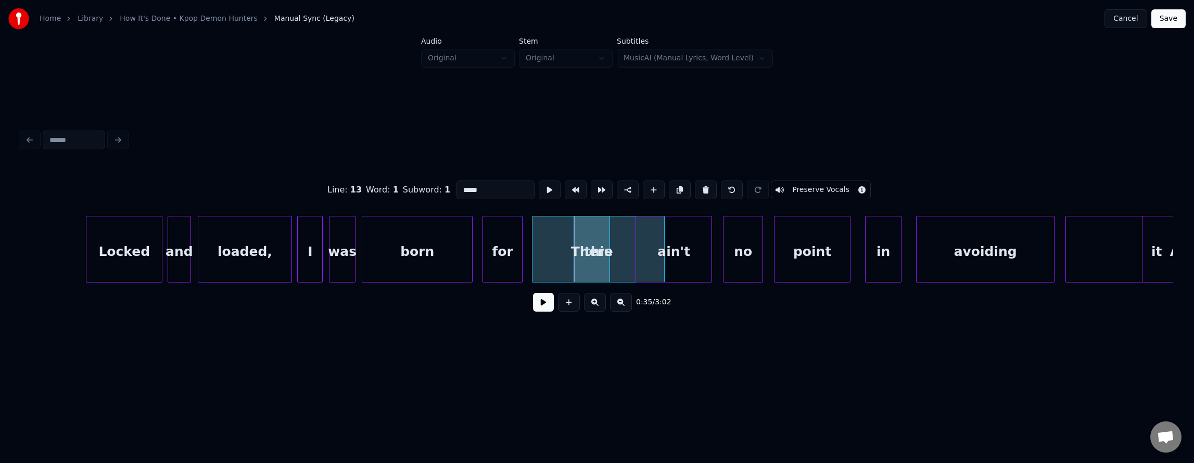
click at [539, 181] on button at bounding box center [550, 190] width 22 height 19
click at [614, 242] on div "There" at bounding box center [611, 252] width 35 height 71
click at [682, 255] on div "ain't" at bounding box center [674, 252] width 76 height 71
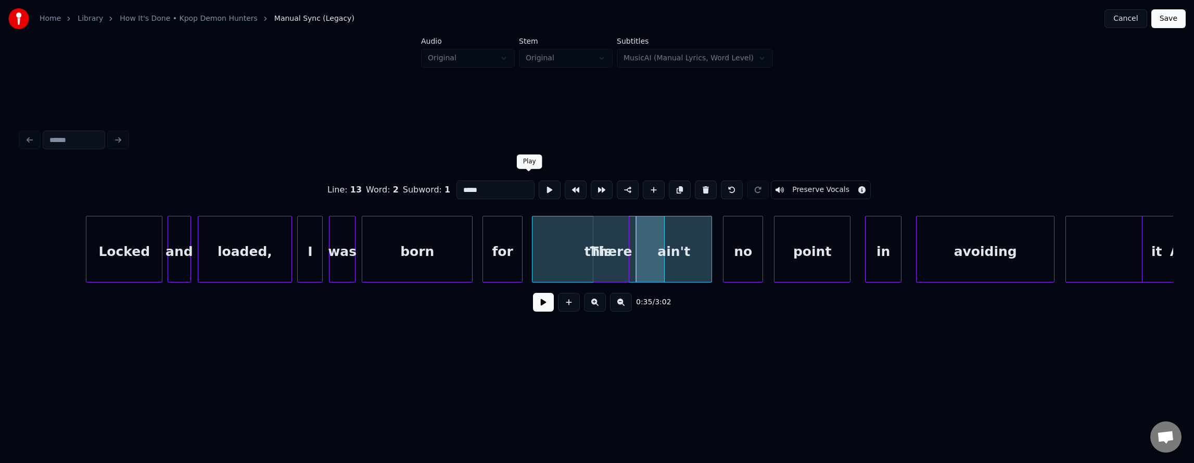
click at [539, 185] on button at bounding box center [550, 190] width 22 height 19
click at [685, 243] on div at bounding box center [685, 250] width 3 height 66
click at [557, 245] on div "this" at bounding box center [599, 252] width 132 height 71
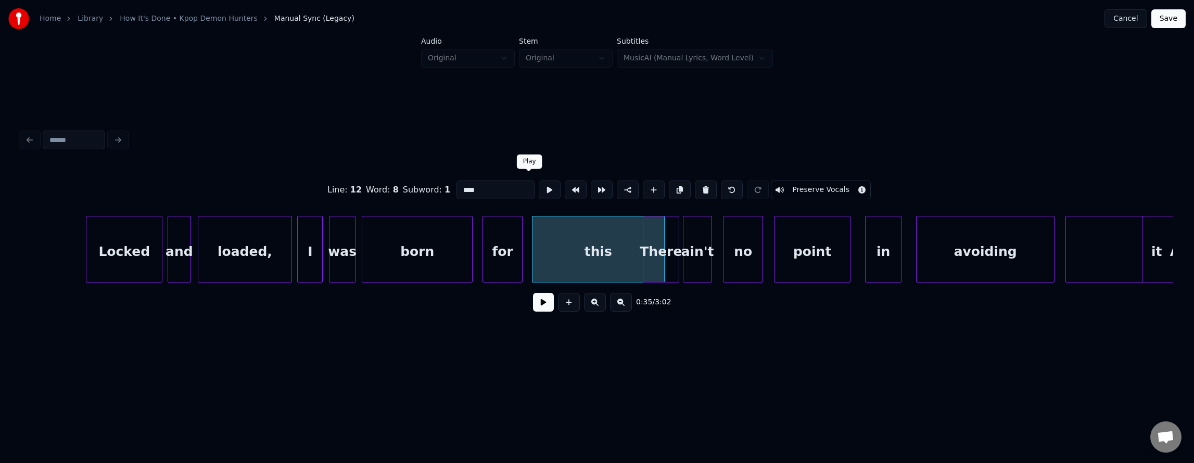
click at [537, 196] on div at bounding box center [550, 190] width 26 height 23
click at [539, 190] on button at bounding box center [550, 190] width 22 height 19
click at [604, 252] on div "this" at bounding box center [599, 252] width 132 height 71
click at [599, 243] on div "this" at bounding box center [596, 252] width 132 height 71
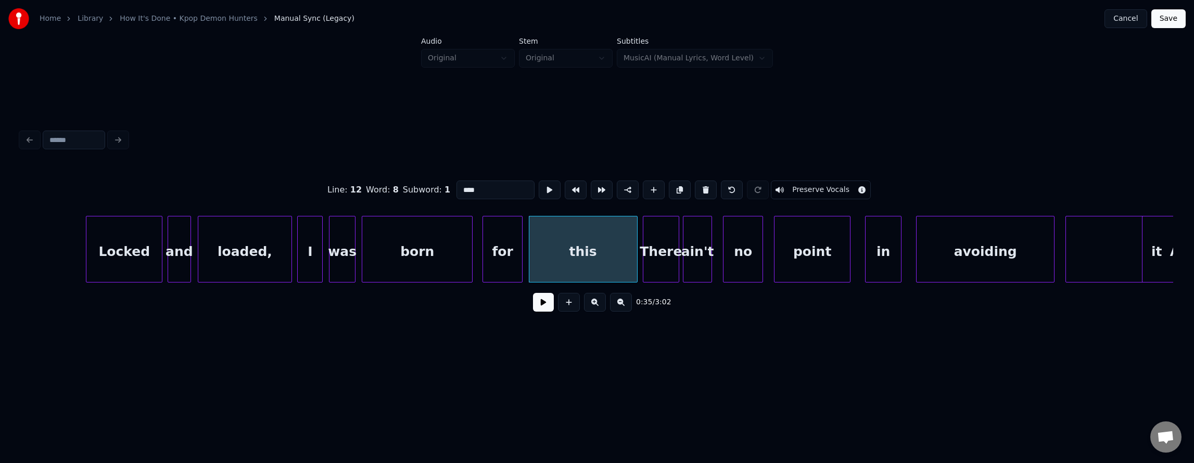
click at [635, 243] on div at bounding box center [635, 250] width 3 height 66
click at [510, 236] on div "for" at bounding box center [502, 252] width 39 height 71
type input "***"
click at [539, 188] on button at bounding box center [550, 190] width 22 height 19
click at [536, 312] on button at bounding box center [543, 302] width 21 height 19
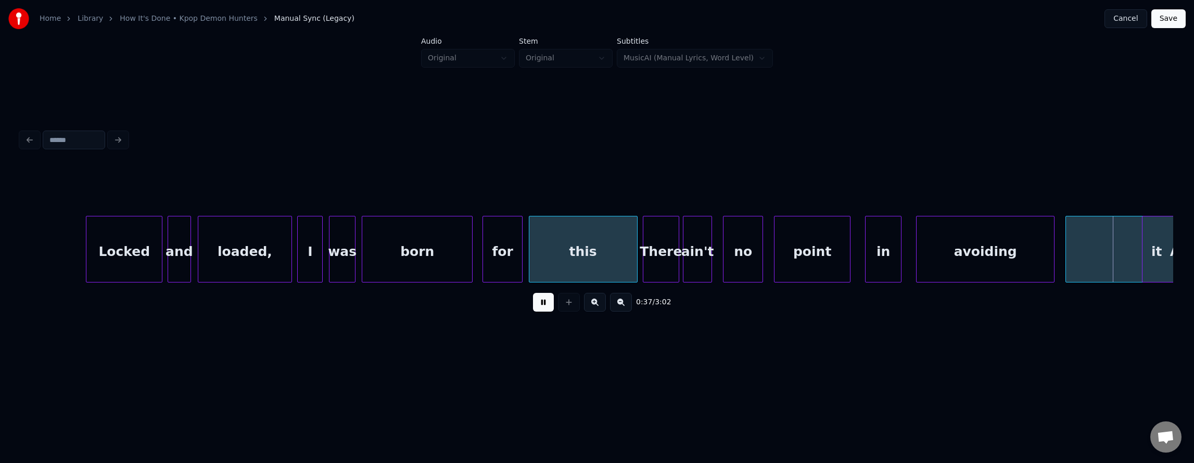
scroll to position [0, 13578]
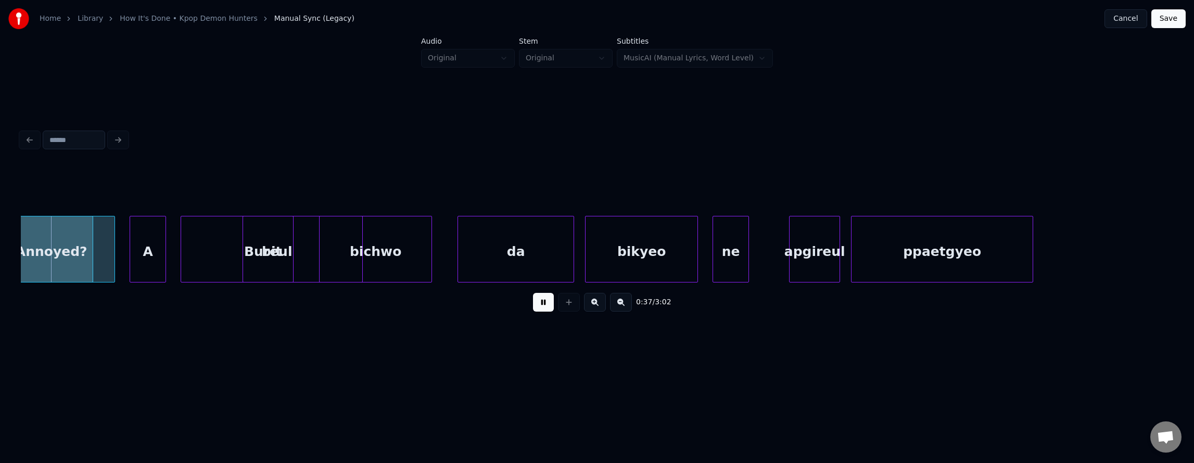
click at [537, 312] on button at bounding box center [543, 302] width 21 height 19
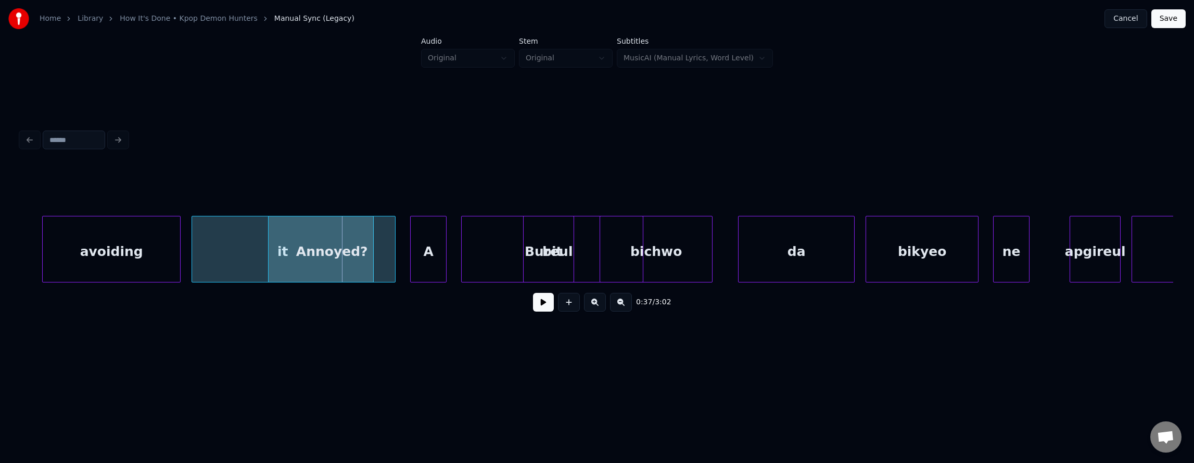
scroll to position [0, 13250]
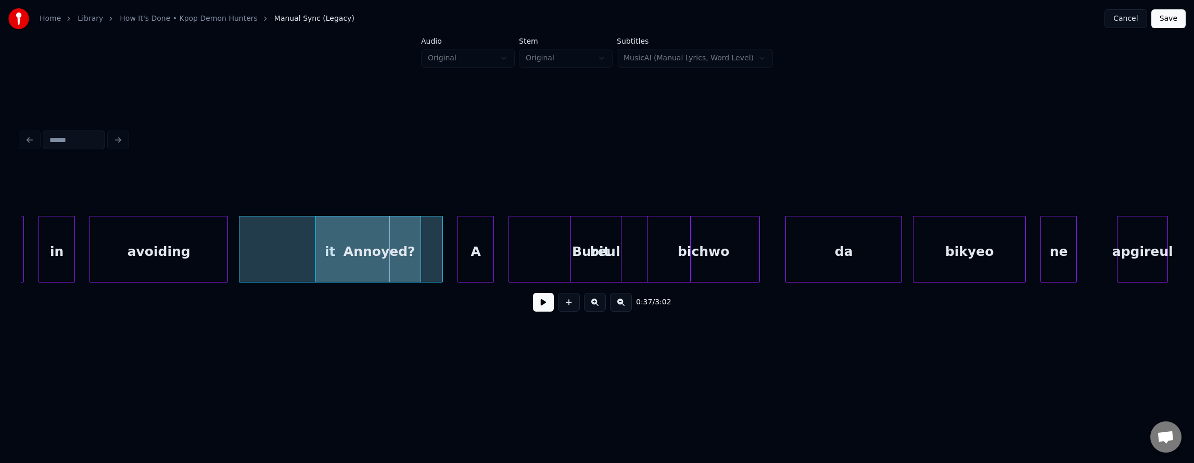
click at [265, 246] on div "it" at bounding box center [330, 252] width 181 height 71
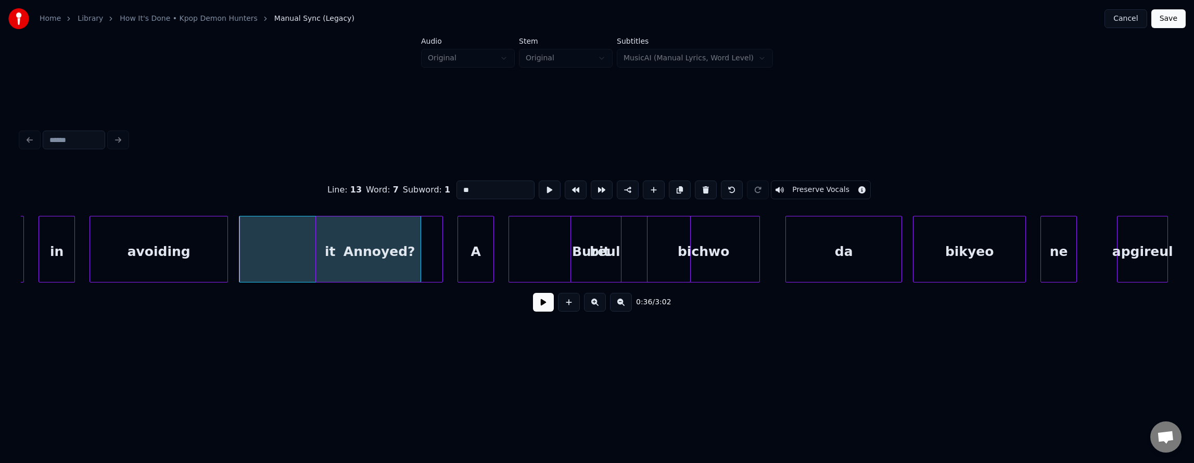
click at [544, 309] on button at bounding box center [543, 302] width 21 height 19
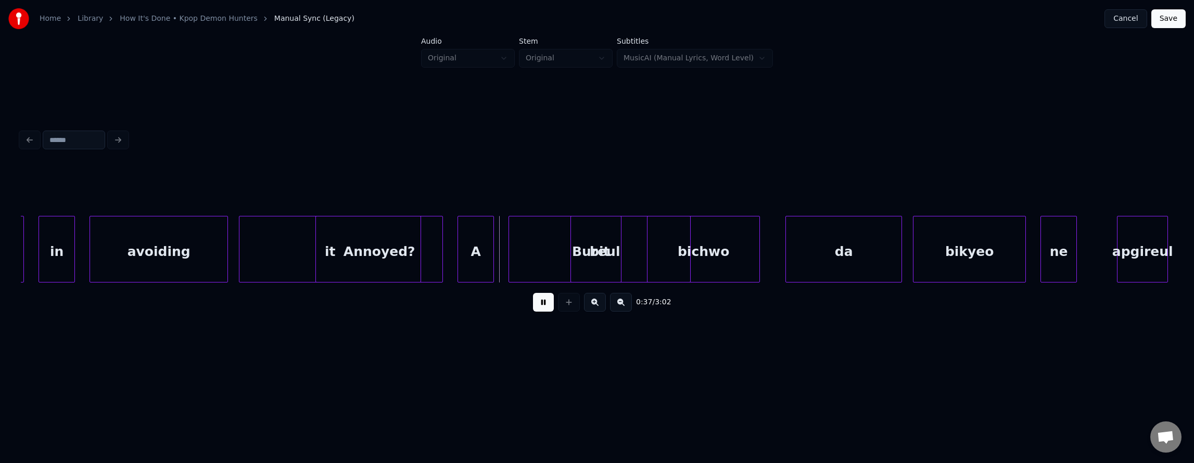
click at [278, 253] on div "it" at bounding box center [330, 252] width 181 height 71
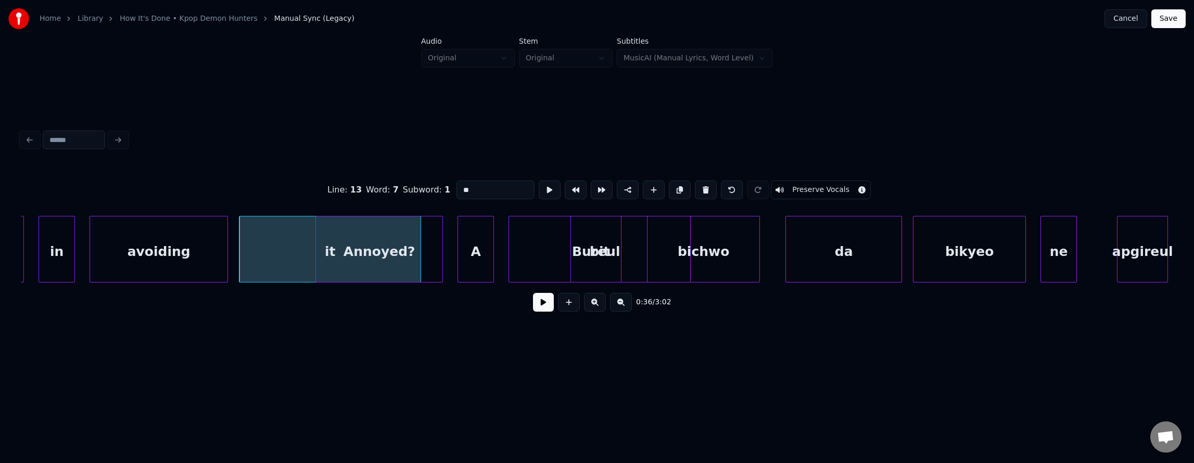
click at [535, 307] on button at bounding box center [543, 302] width 21 height 19
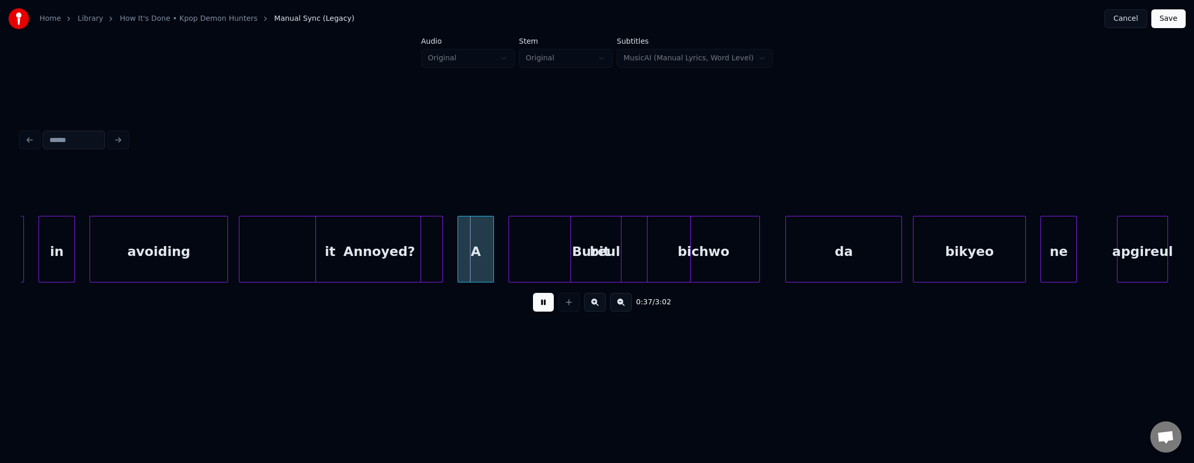
click at [302, 259] on div "it" at bounding box center [330, 252] width 181 height 71
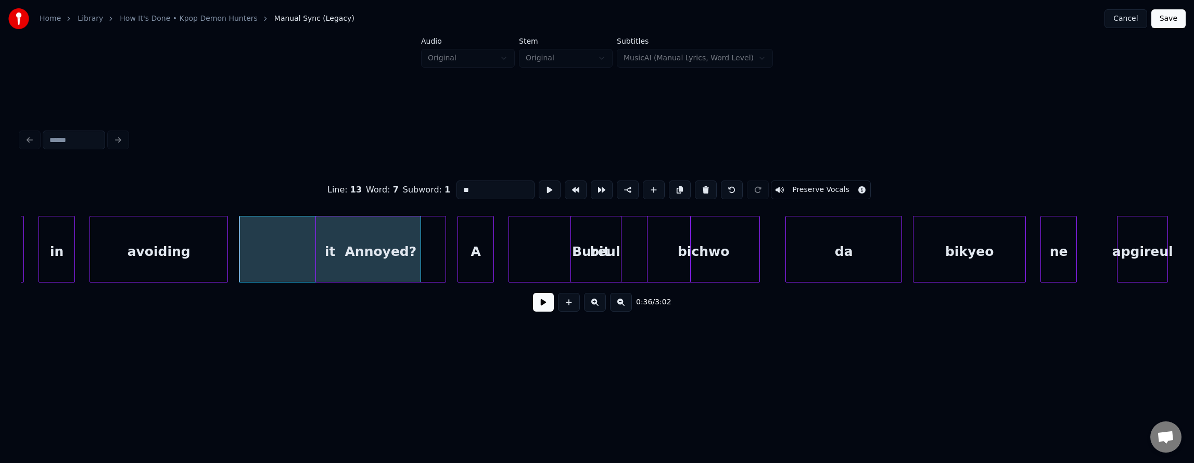
click at [437, 271] on div "Annoyed?" at bounding box center [381, 249] width 130 height 67
click at [309, 257] on div at bounding box center [307, 250] width 3 height 66
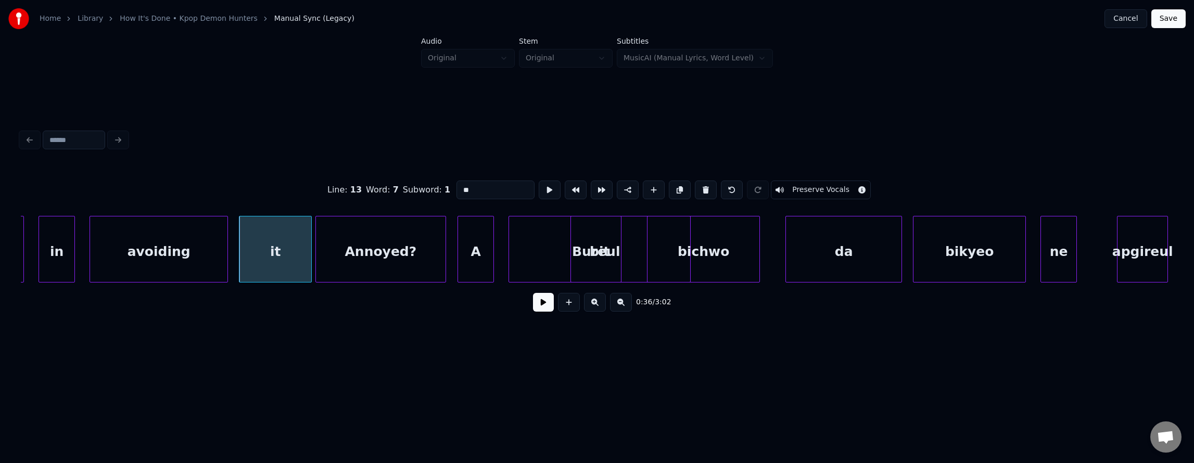
click at [279, 260] on div "it" at bounding box center [276, 252] width 72 height 71
click at [533, 306] on button at bounding box center [543, 302] width 21 height 19
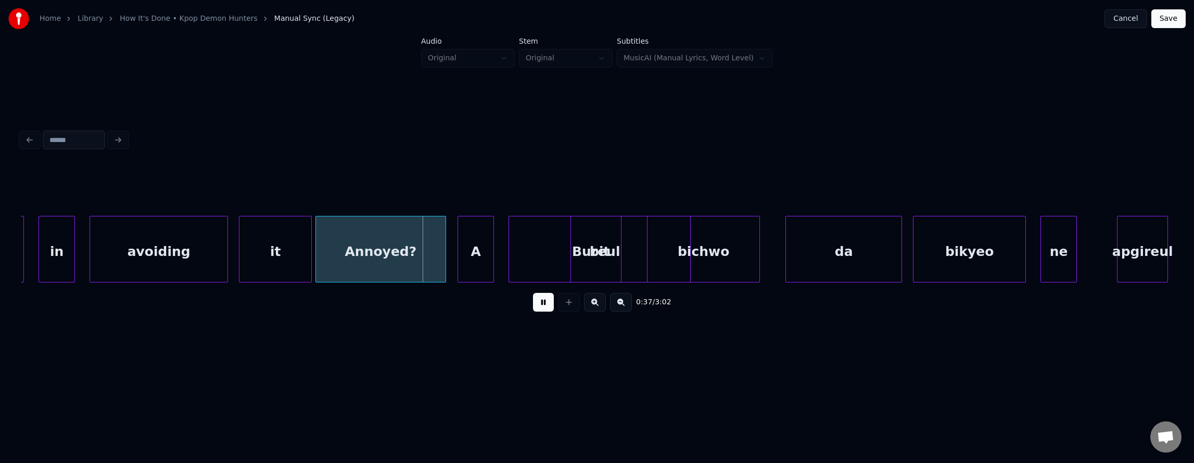
click at [533, 306] on button at bounding box center [543, 302] width 21 height 19
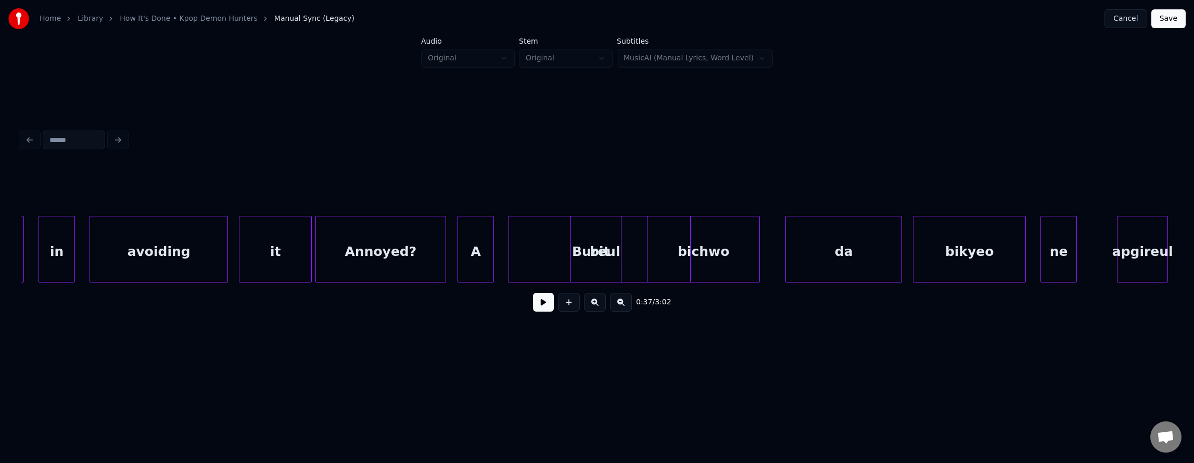
click at [294, 256] on div "it" at bounding box center [276, 252] width 72 height 71
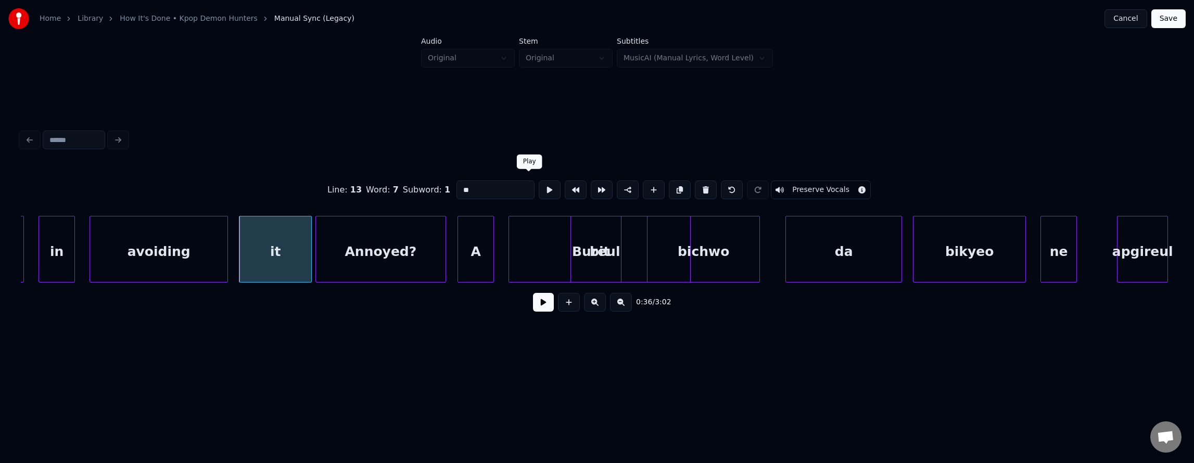
click at [539, 190] on button at bounding box center [550, 190] width 22 height 19
click at [539, 188] on button at bounding box center [550, 190] width 22 height 19
click at [392, 236] on div "Annoyed?" at bounding box center [380, 252] width 129 height 71
type input "********"
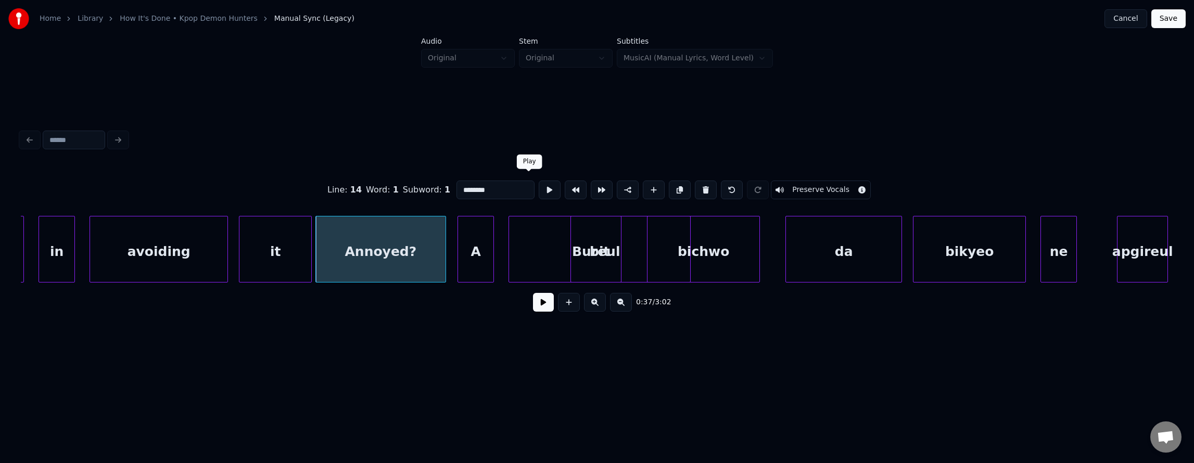
click at [539, 184] on button at bounding box center [550, 190] width 22 height 19
click at [537, 305] on button at bounding box center [543, 302] width 21 height 19
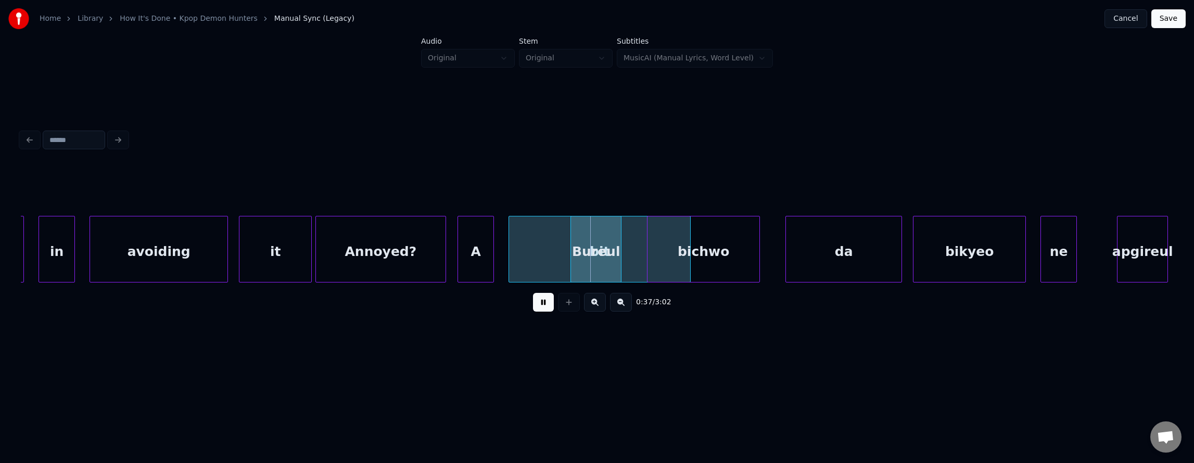
click at [538, 305] on button at bounding box center [543, 302] width 21 height 19
click at [538, 258] on div "bit" at bounding box center [599, 252] width 181 height 71
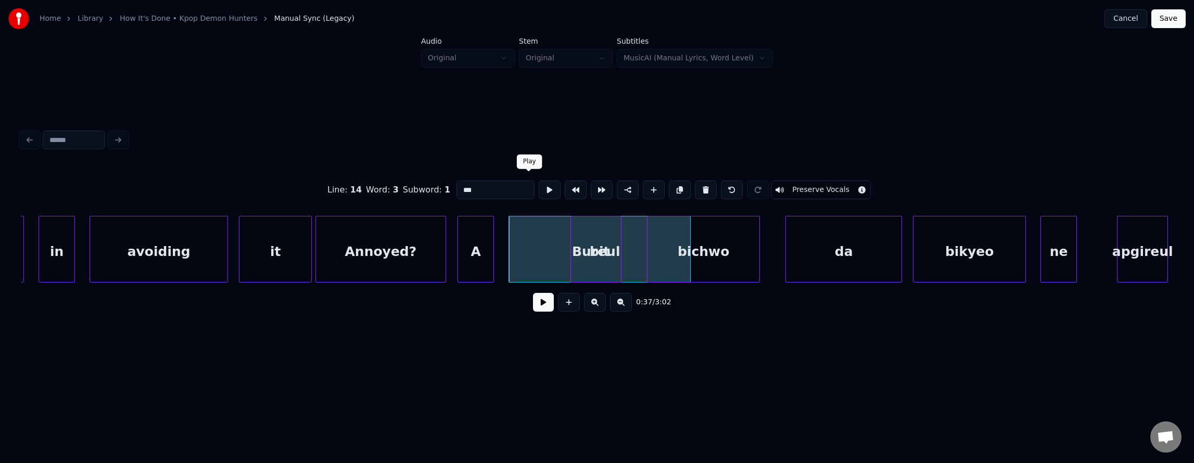
click at [539, 185] on button at bounding box center [550, 190] width 22 height 19
click at [539, 183] on button at bounding box center [550, 190] width 22 height 19
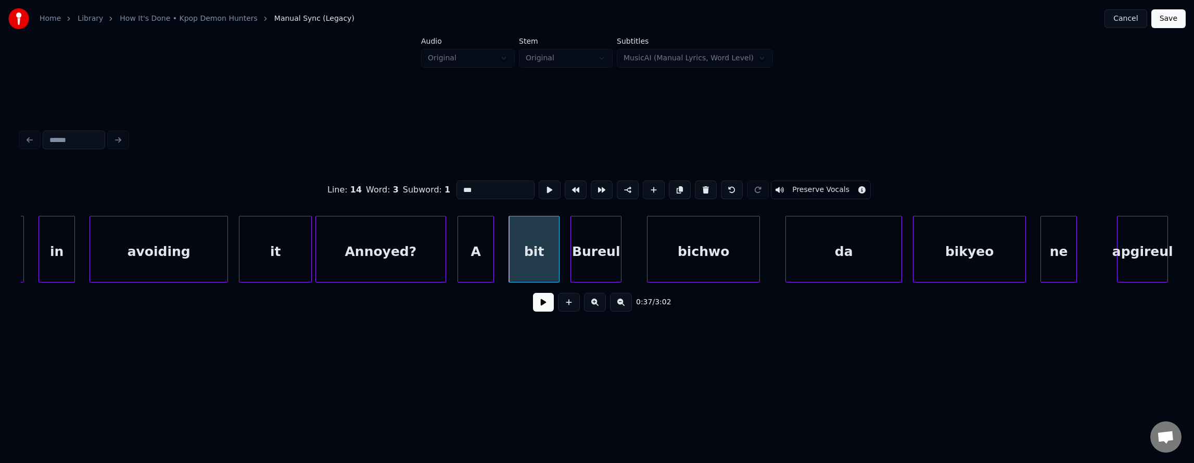
click at [557, 242] on div at bounding box center [557, 250] width 3 height 66
click at [539, 184] on button at bounding box center [550, 190] width 22 height 19
click at [579, 236] on div "Bureul" at bounding box center [596, 252] width 50 height 71
type input "******"
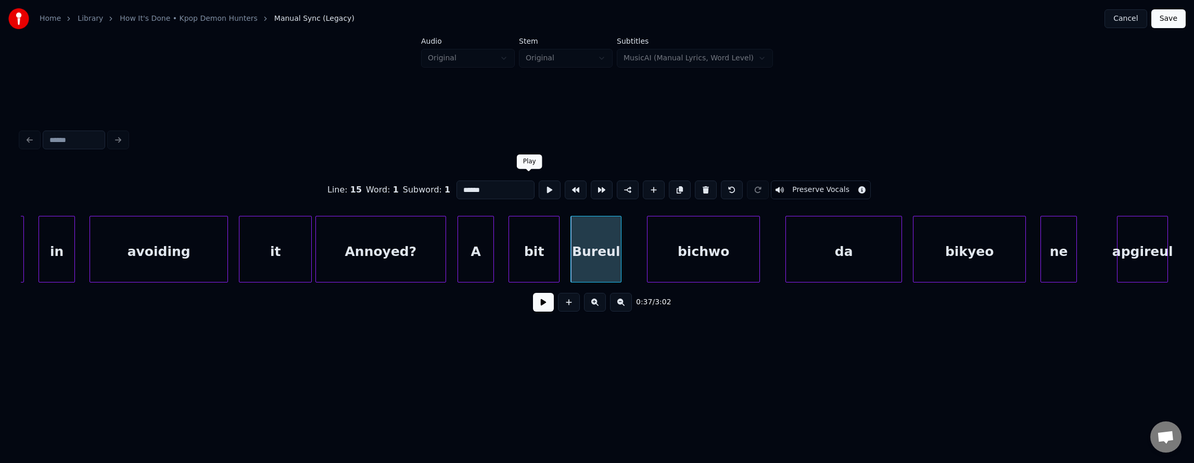
click at [539, 188] on button at bounding box center [550, 190] width 22 height 19
click at [537, 311] on button at bounding box center [543, 302] width 21 height 19
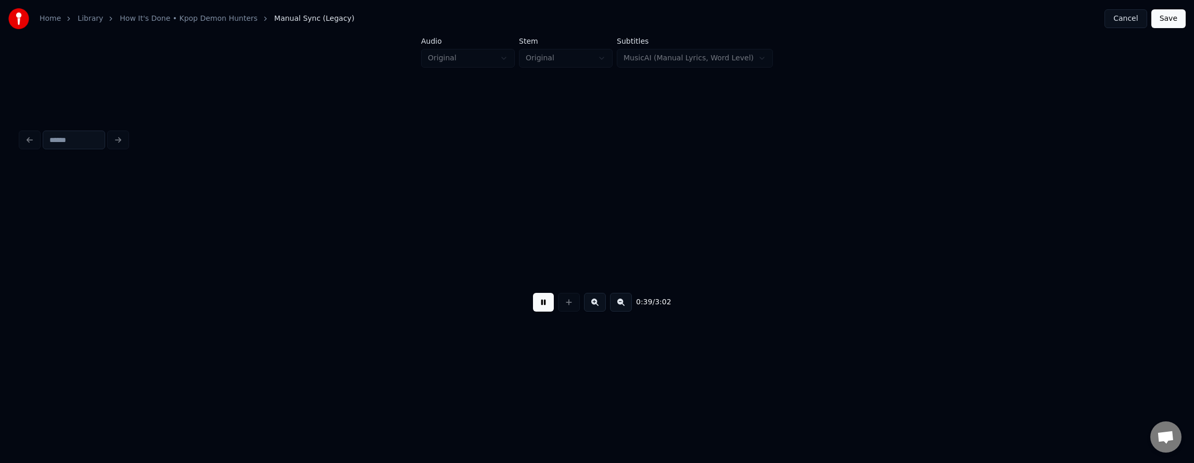
scroll to position [0, 14403]
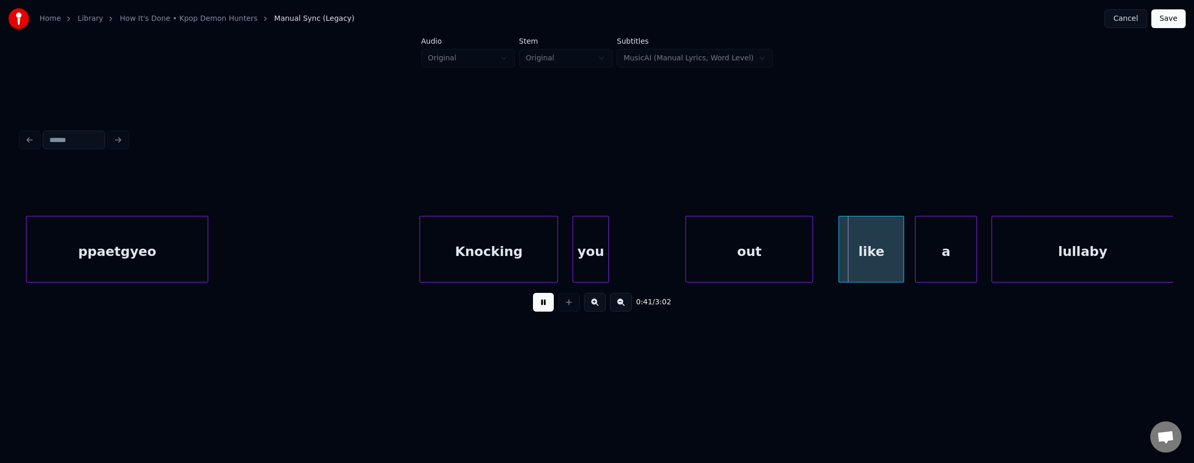
click at [537, 311] on button at bounding box center [543, 302] width 21 height 19
click at [512, 249] on div "Knocking" at bounding box center [488, 252] width 137 height 71
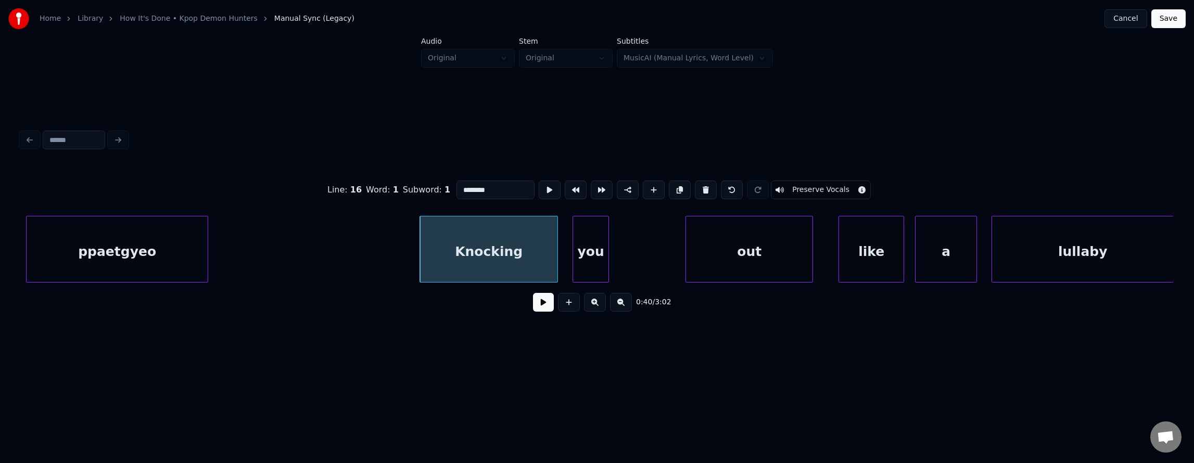
click at [537, 312] on button at bounding box center [543, 302] width 21 height 19
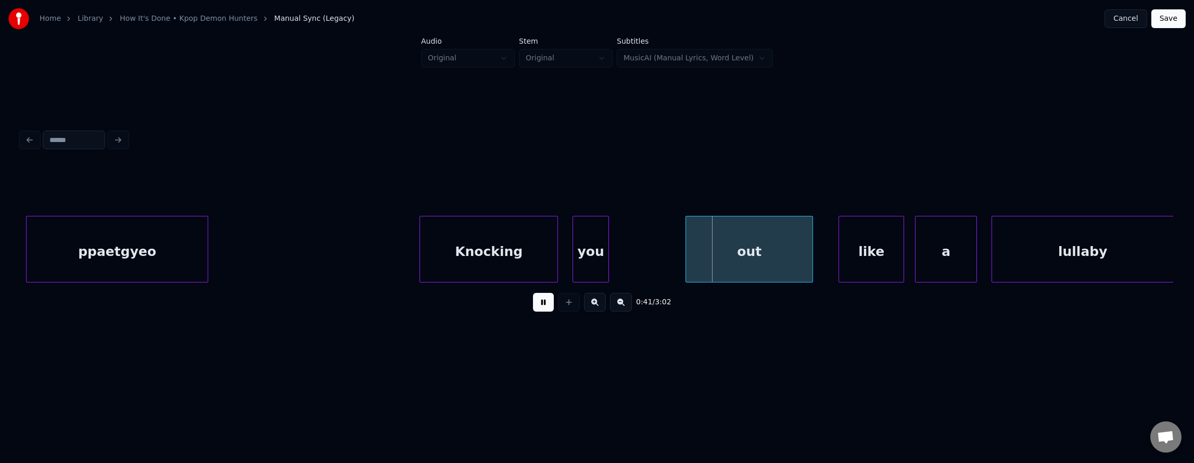
click at [536, 305] on button at bounding box center [543, 302] width 21 height 19
click at [583, 257] on div "you" at bounding box center [590, 252] width 35 height 71
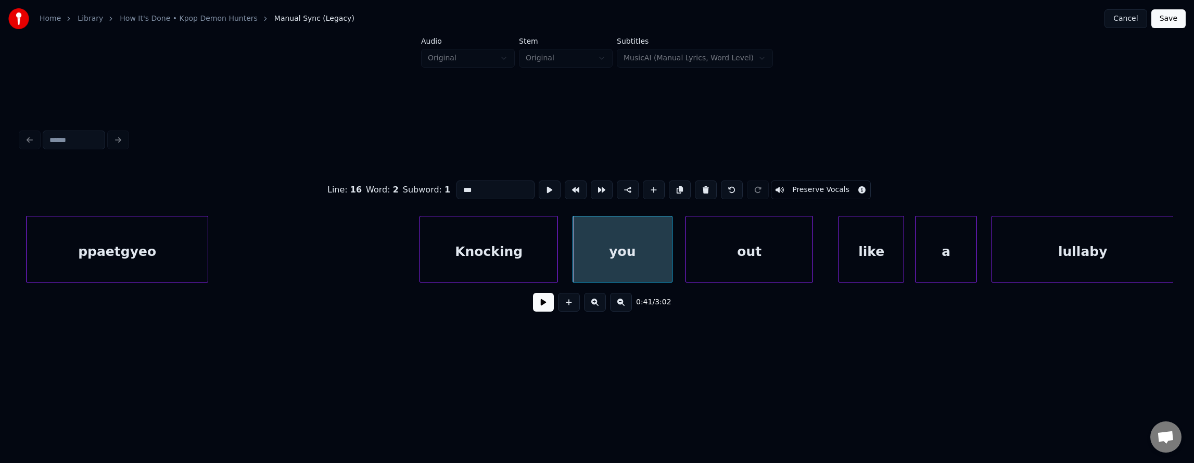
click at [671, 253] on div at bounding box center [670, 250] width 3 height 66
click at [516, 223] on div "Knocking" at bounding box center [488, 252] width 137 height 71
type input "********"
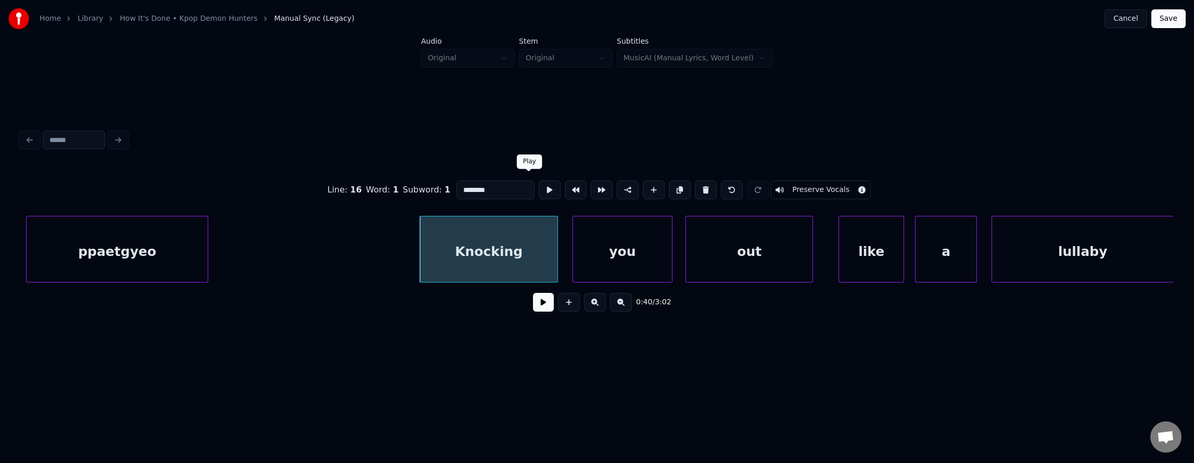
click at [539, 190] on button at bounding box center [550, 190] width 22 height 19
click at [533, 297] on div "0:40 / 3:02" at bounding box center [597, 302] width 1136 height 23
click at [535, 308] on button at bounding box center [543, 302] width 21 height 19
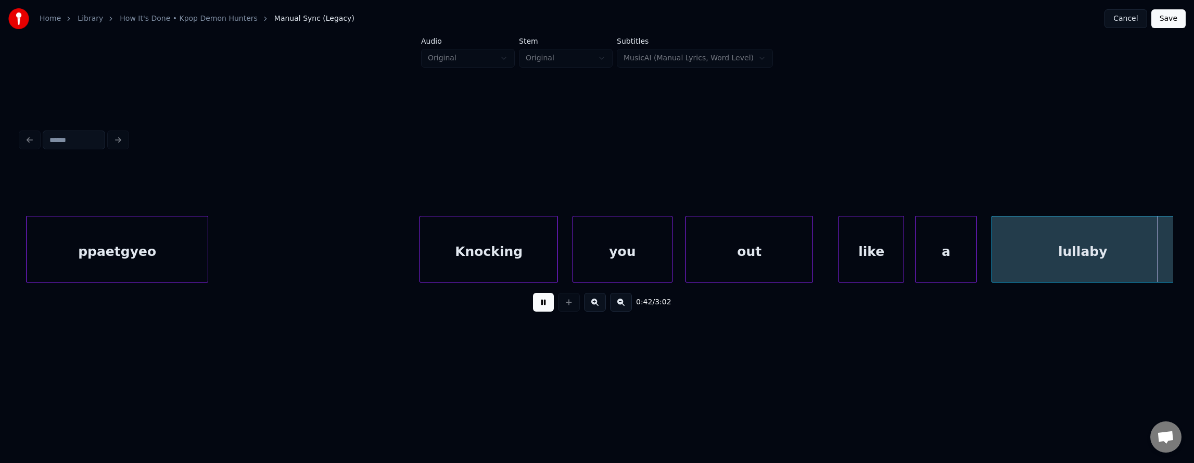
scroll to position [0, 15556]
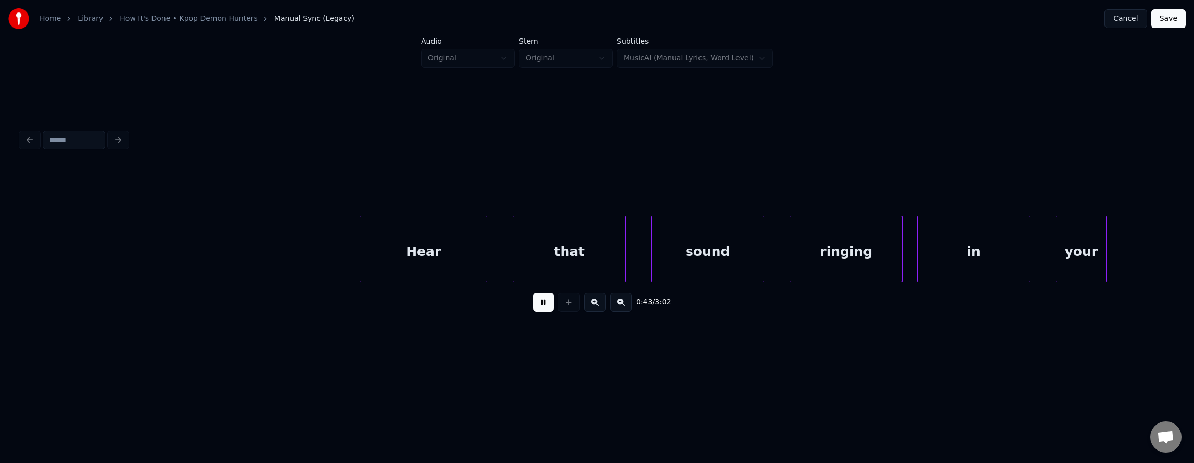
click at [535, 308] on button at bounding box center [543, 302] width 21 height 19
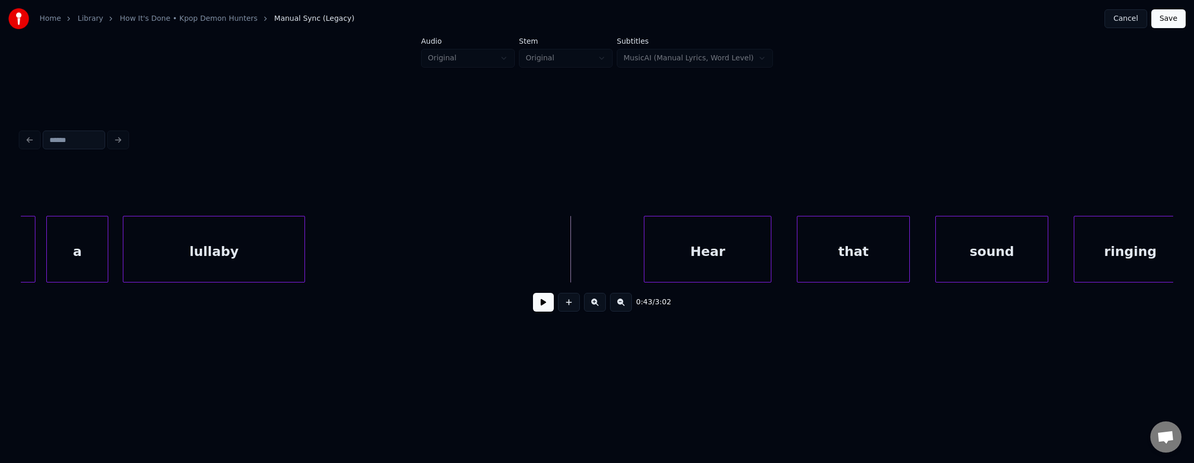
scroll to position [0, 15293]
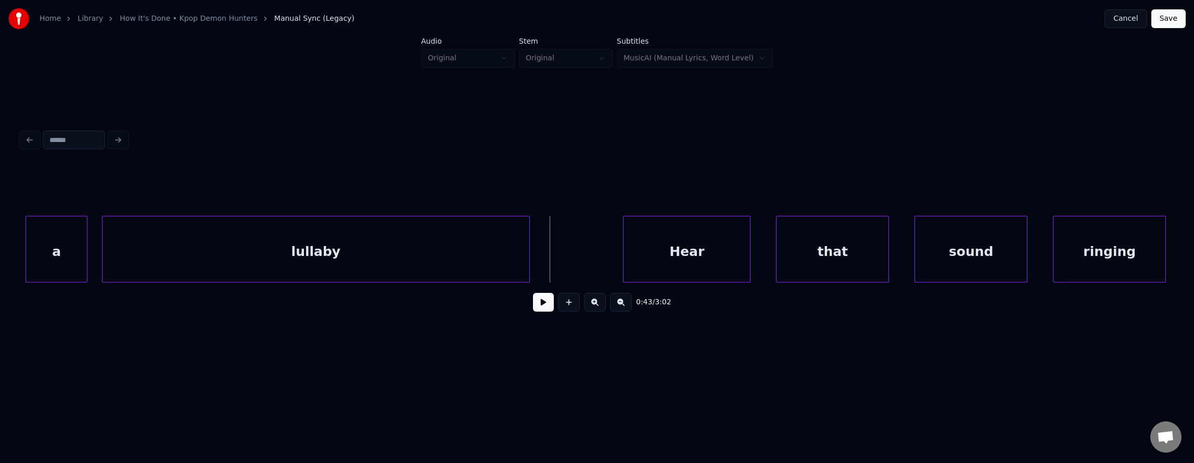
click at [527, 244] on div at bounding box center [527, 250] width 3 height 66
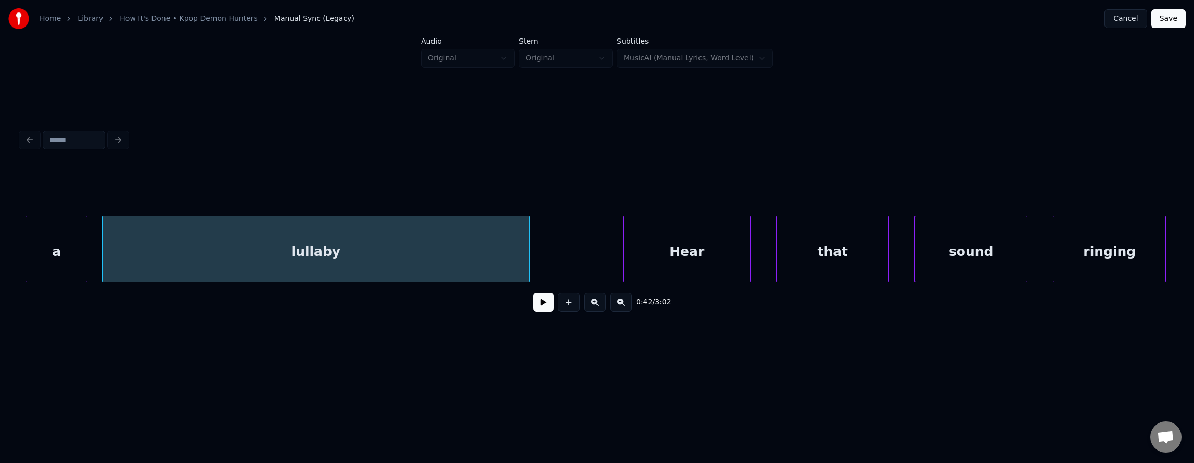
click at [413, 246] on div "lullaby" at bounding box center [316, 252] width 426 height 71
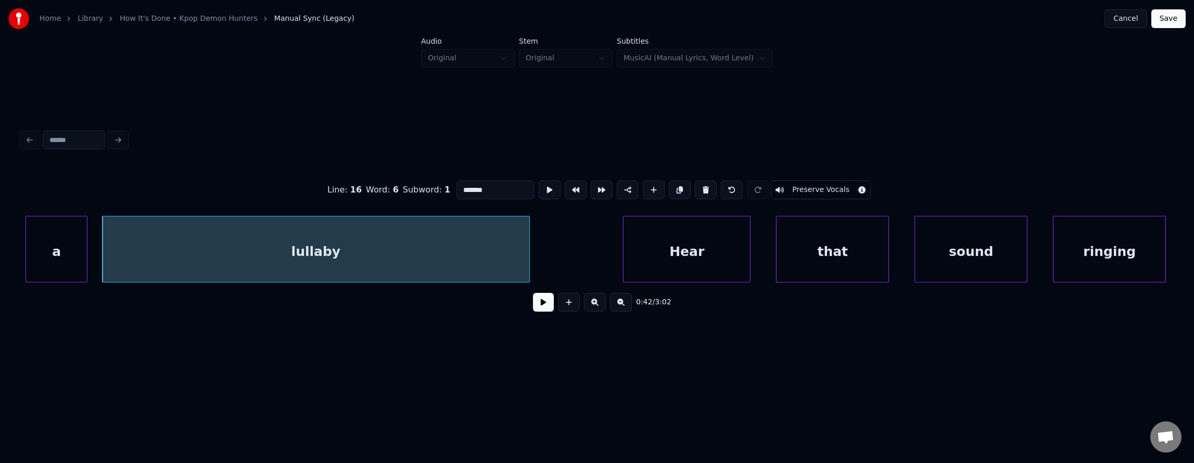
click at [545, 308] on button at bounding box center [543, 302] width 21 height 19
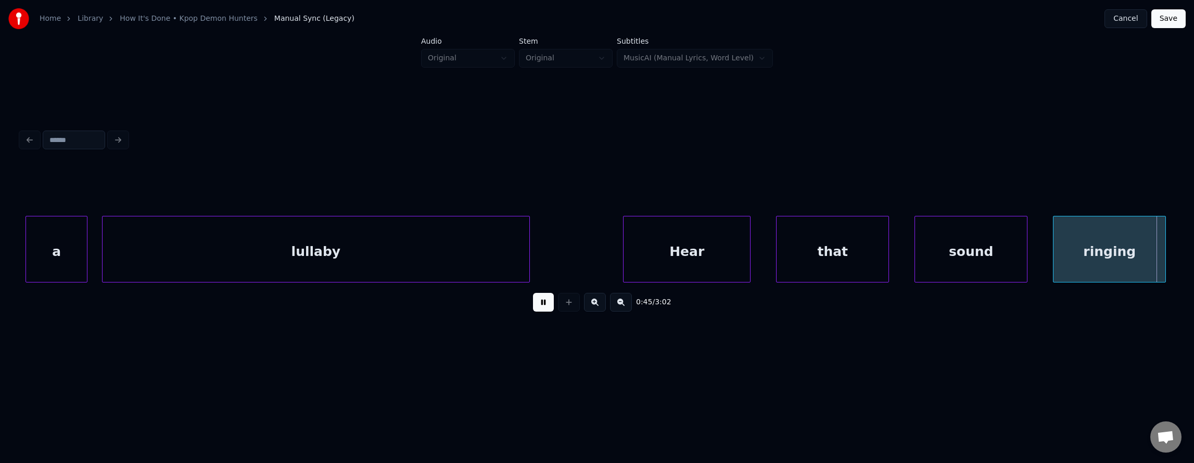
scroll to position [0, 16446]
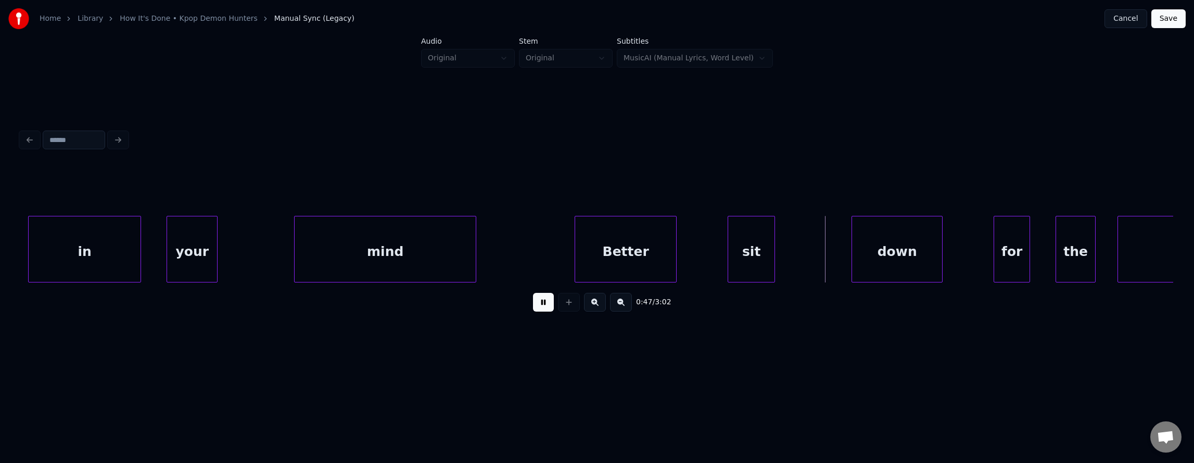
click at [536, 303] on button at bounding box center [543, 302] width 21 height 19
click at [212, 257] on div "your" at bounding box center [192, 252] width 50 height 71
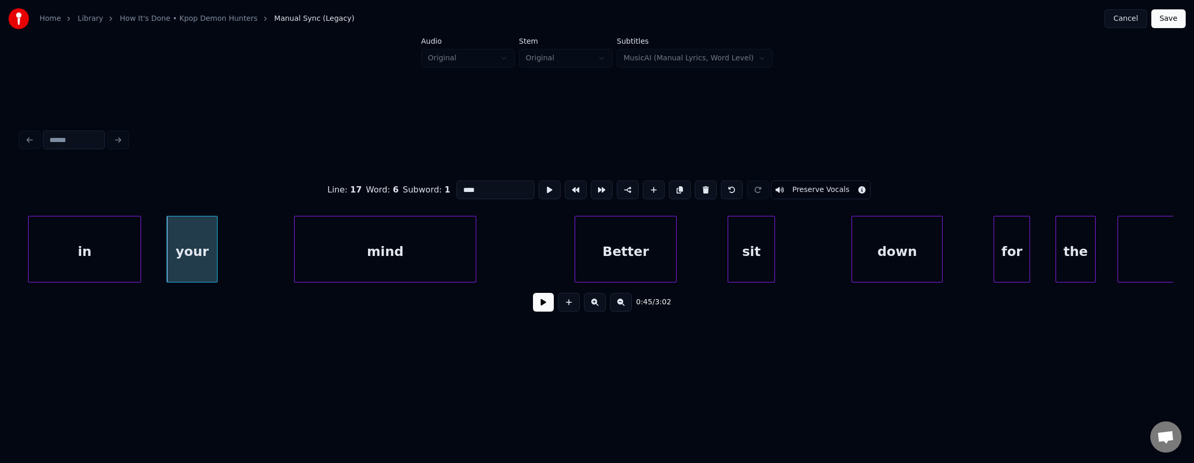
click at [536, 309] on button at bounding box center [543, 302] width 21 height 19
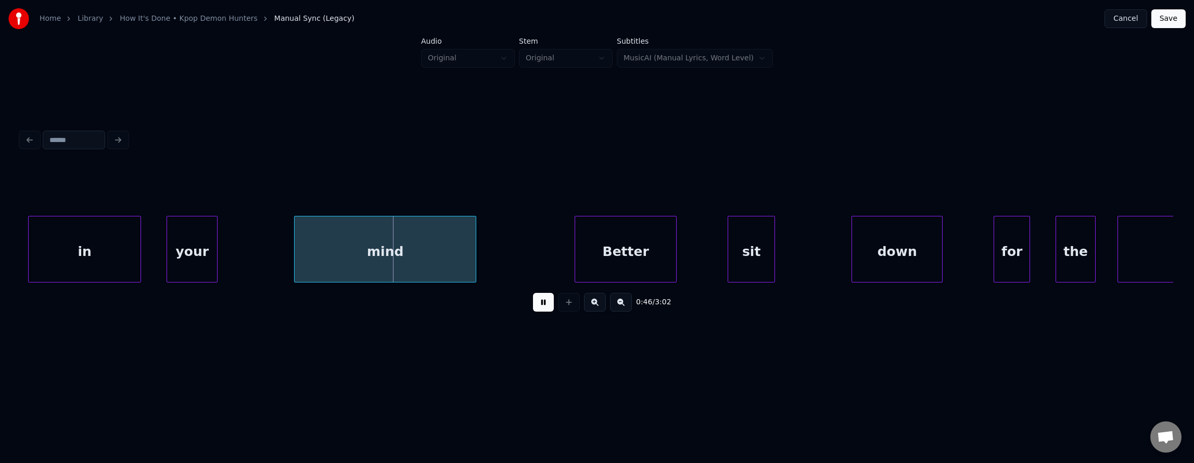
click at [536, 309] on button at bounding box center [543, 302] width 21 height 19
click at [190, 241] on div "your" at bounding box center [192, 252] width 50 height 71
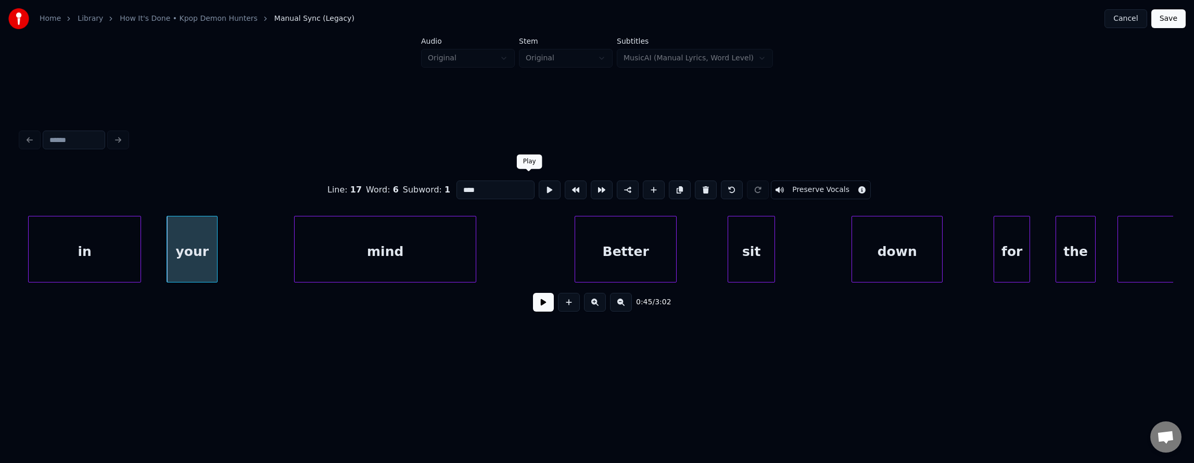
drag, startPoint x: 535, startPoint y: 178, endPoint x: 533, endPoint y: 188, distance: 10.6
click at [539, 181] on button at bounding box center [550, 190] width 22 height 19
click at [271, 236] on div at bounding box center [271, 250] width 3 height 66
click at [245, 237] on div "your" at bounding box center [220, 252] width 106 height 71
click at [539, 187] on button at bounding box center [550, 190] width 22 height 19
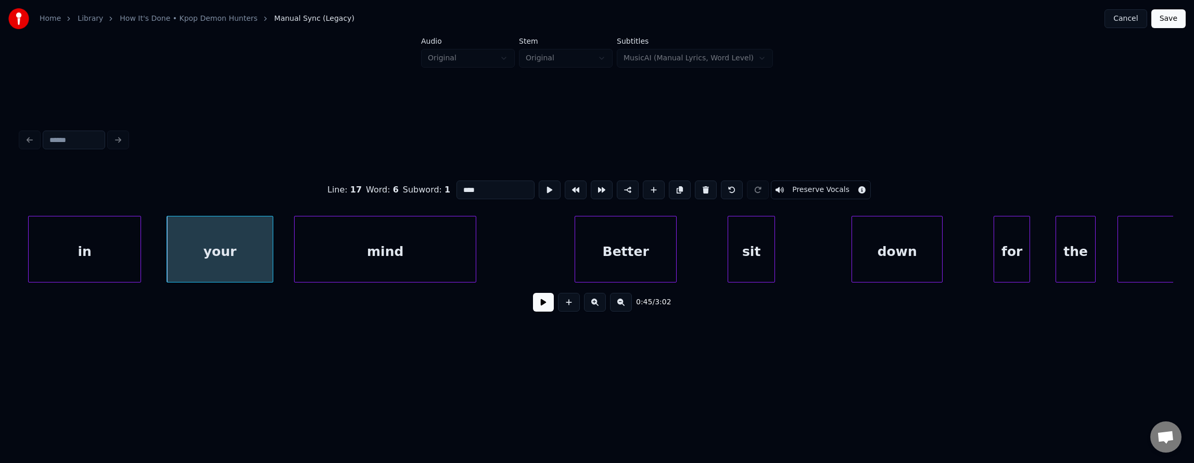
click at [253, 239] on div "your" at bounding box center [220, 252] width 106 height 71
click at [237, 242] on div "your" at bounding box center [216, 252] width 106 height 71
click at [255, 242] on div at bounding box center [256, 250] width 3 height 66
click at [272, 241] on div at bounding box center [273, 250] width 3 height 66
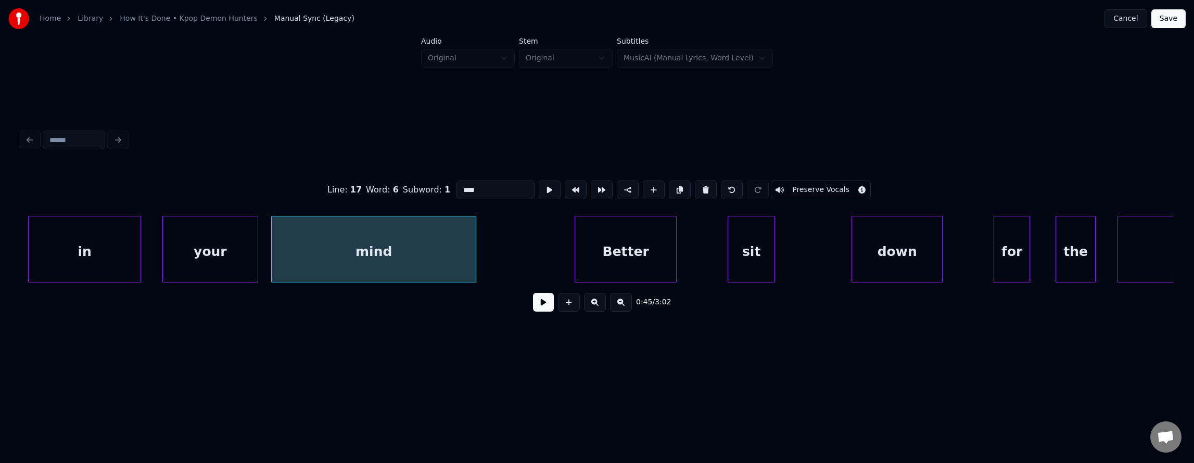
click at [213, 249] on div "your" at bounding box center [210, 252] width 94 height 71
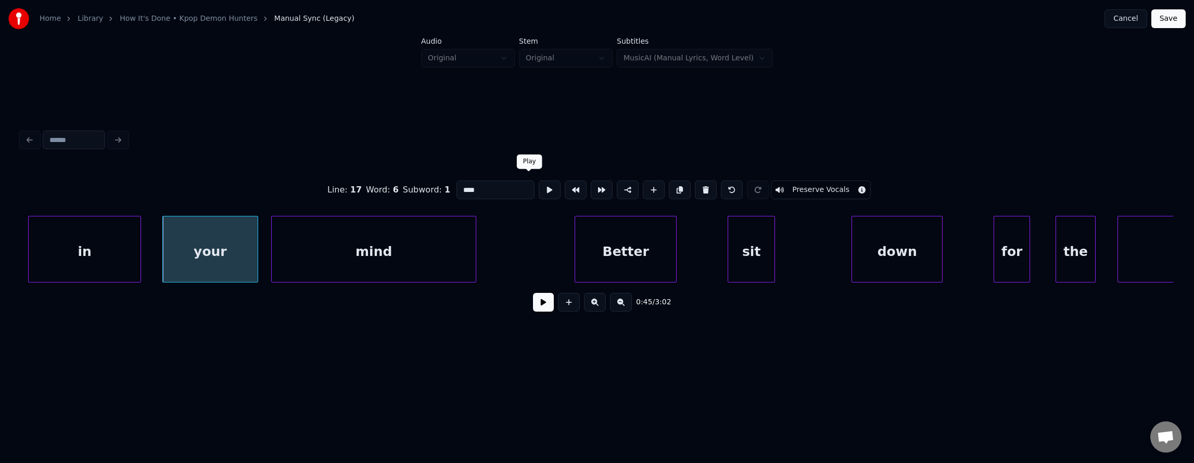
click at [539, 191] on button at bounding box center [550, 190] width 22 height 19
click at [534, 307] on button at bounding box center [543, 302] width 21 height 19
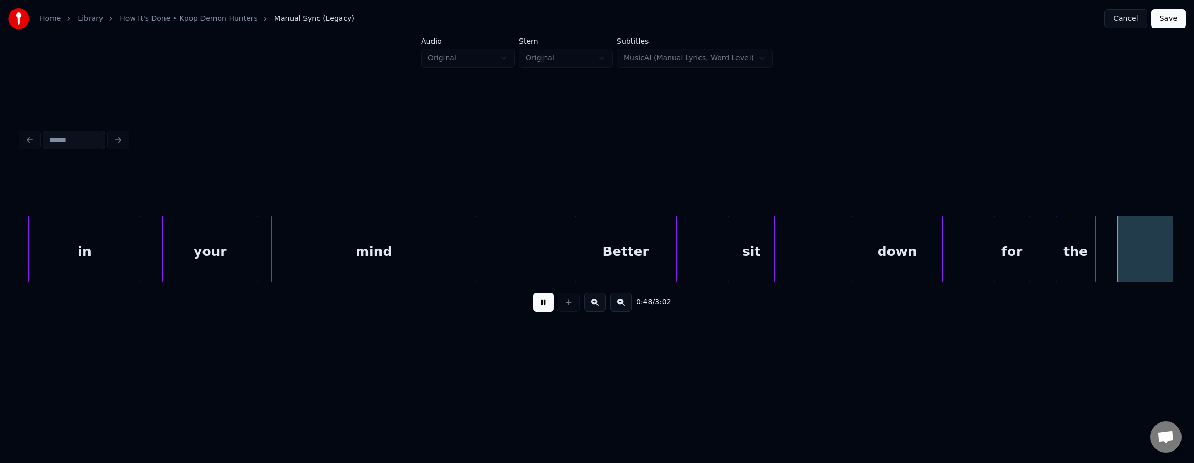
scroll to position [0, 17600]
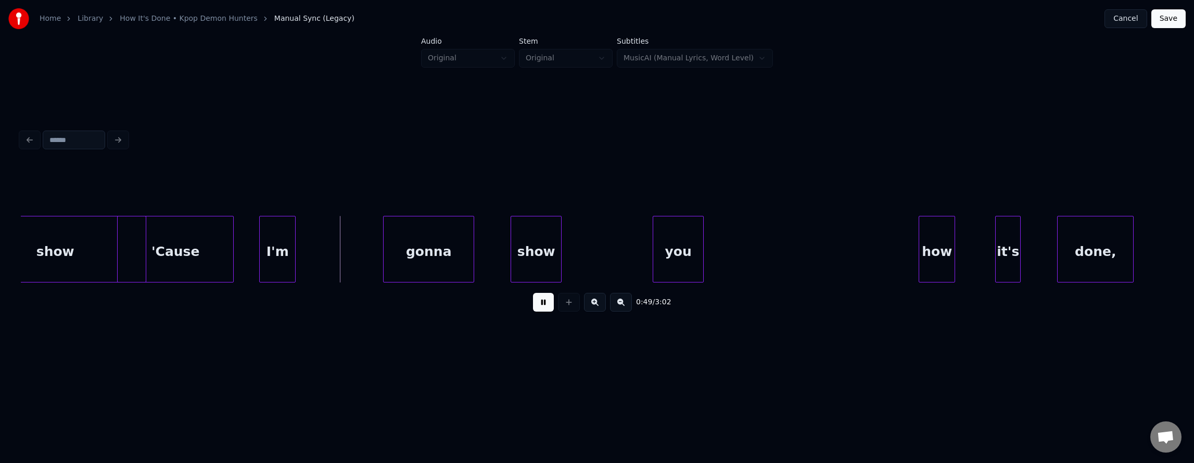
click at [538, 307] on button at bounding box center [543, 302] width 21 height 19
click at [83, 237] on div "show" at bounding box center [55, 252] width 181 height 71
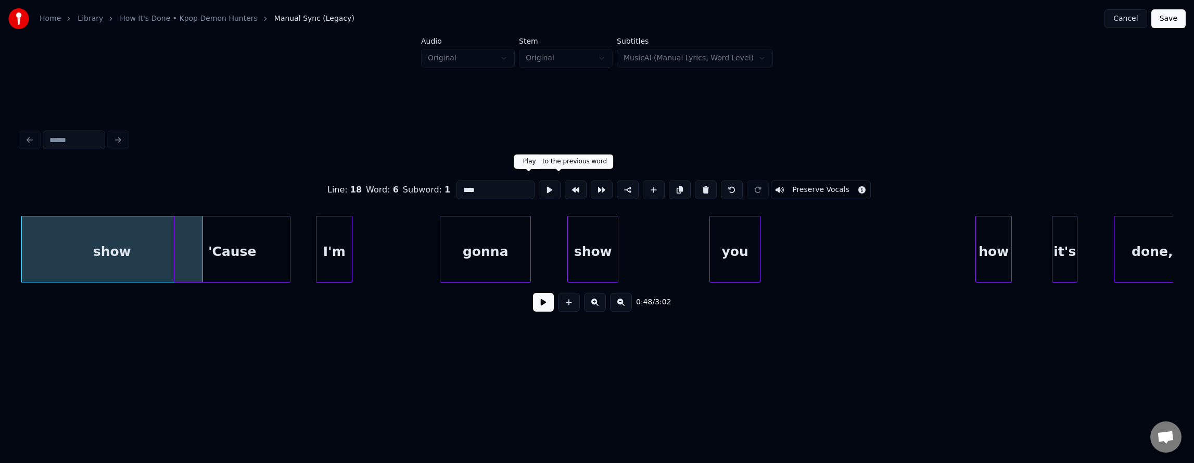
click at [539, 185] on button at bounding box center [550, 190] width 22 height 19
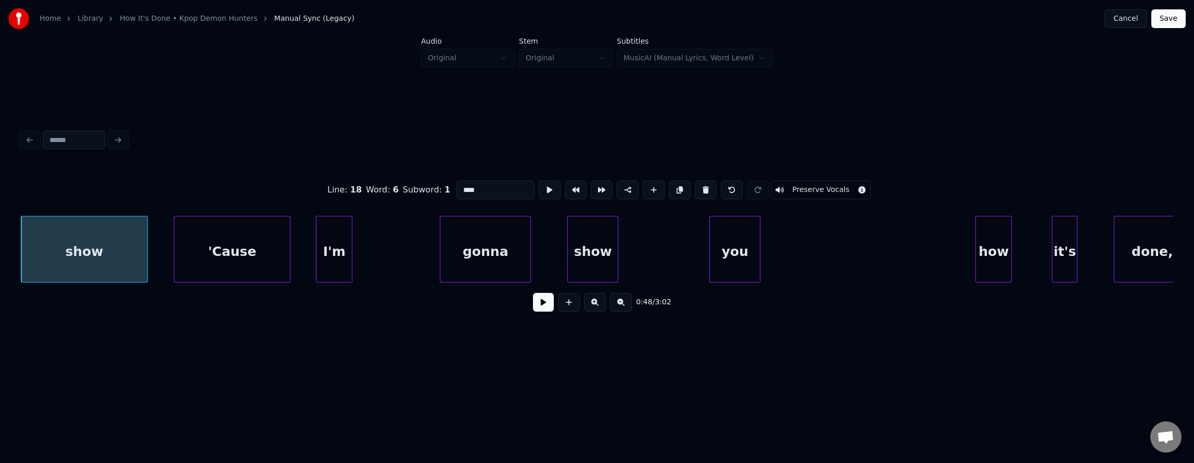
click at [145, 237] on div at bounding box center [145, 250] width 3 height 66
click at [209, 242] on div "'Cause" at bounding box center [232, 252] width 116 height 71
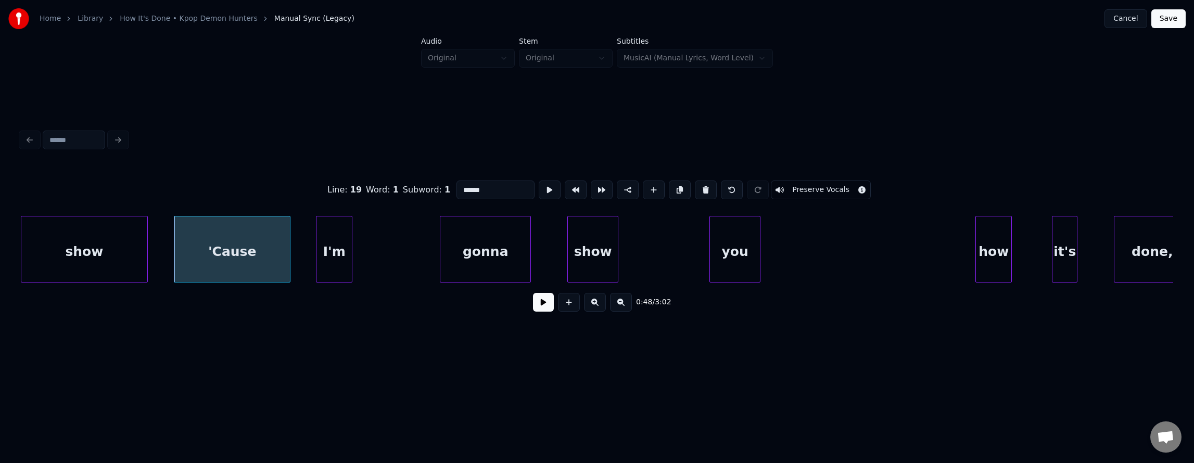
click at [119, 243] on div "show" at bounding box center [83, 252] width 125 height 71
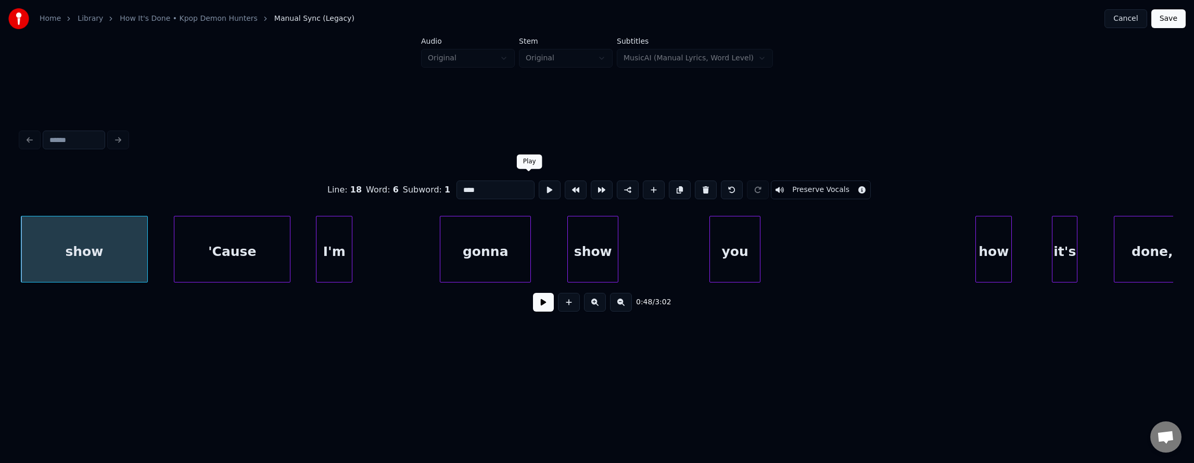
click at [539, 190] on button at bounding box center [550, 190] width 22 height 19
click at [244, 243] on div "'Cause" at bounding box center [232, 252] width 116 height 71
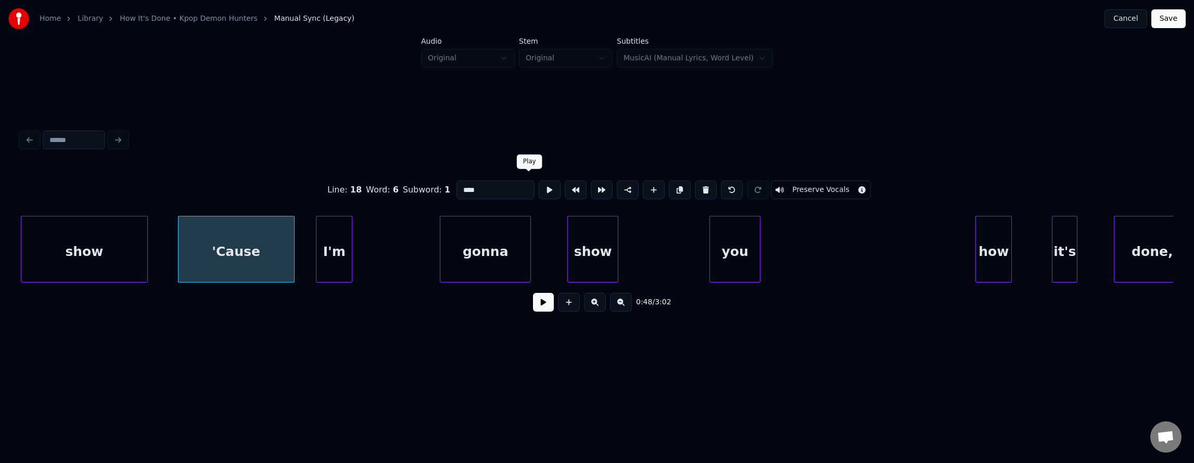
click at [539, 190] on button at bounding box center [550, 190] width 22 height 19
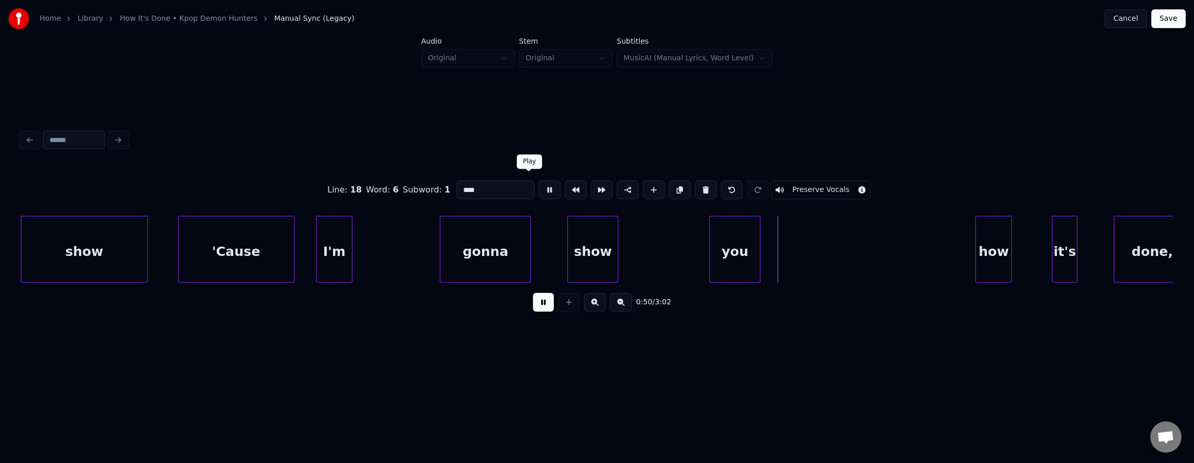
drag, startPoint x: 525, startPoint y: 182, endPoint x: 459, endPoint y: 210, distance: 71.6
click at [539, 182] on button at bounding box center [550, 190] width 22 height 19
click at [334, 251] on div "I'm" at bounding box center [334, 252] width 35 height 71
click at [539, 184] on button at bounding box center [550, 190] width 22 height 19
click at [460, 233] on div "gonna" at bounding box center [486, 252] width 90 height 71
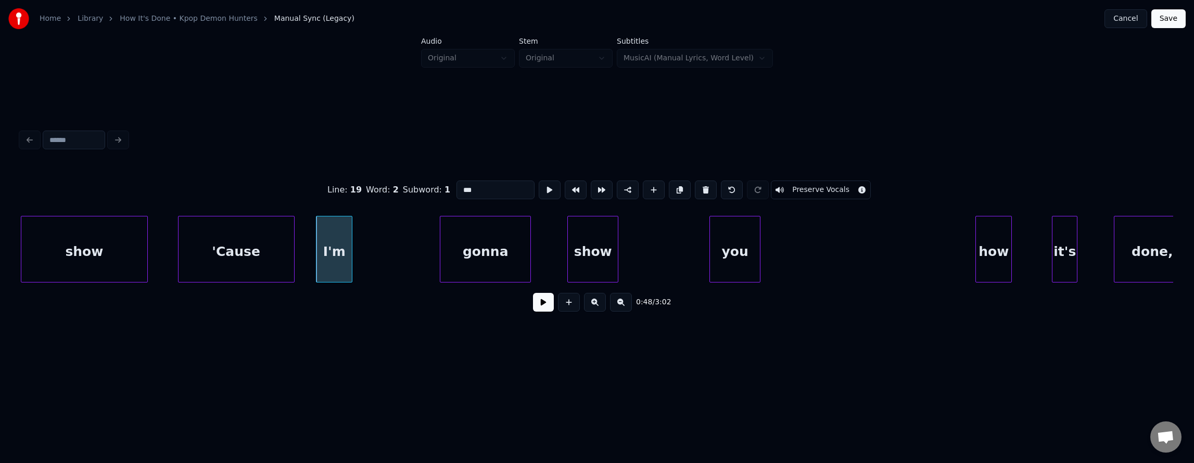
type input "*****"
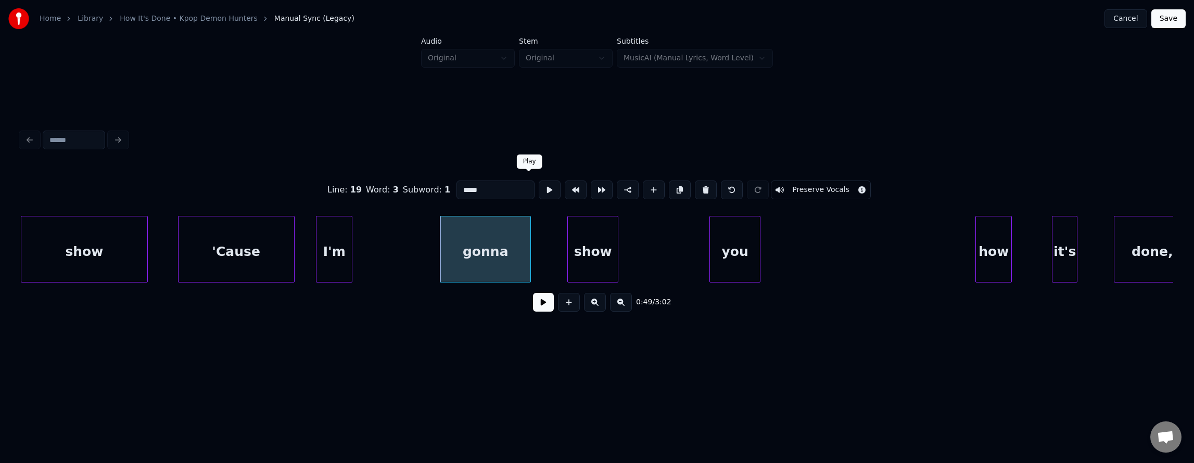
click at [539, 183] on button at bounding box center [550, 190] width 22 height 19
click at [325, 238] on div "I'm" at bounding box center [334, 252] width 35 height 71
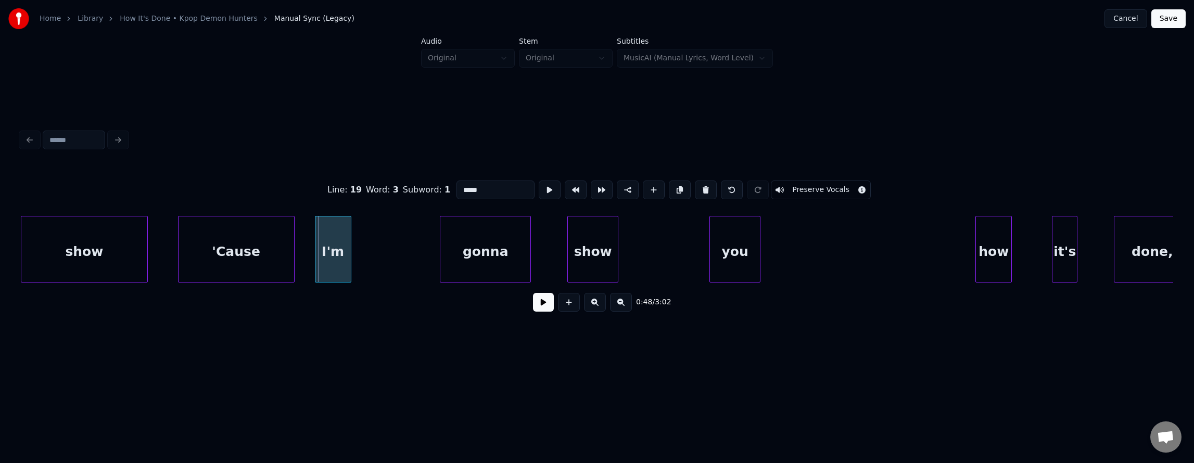
click at [331, 237] on div "I'm" at bounding box center [333, 252] width 35 height 71
click at [418, 246] on div at bounding box center [417, 250] width 3 height 66
click at [272, 245] on div "'Cause" at bounding box center [237, 252] width 116 height 71
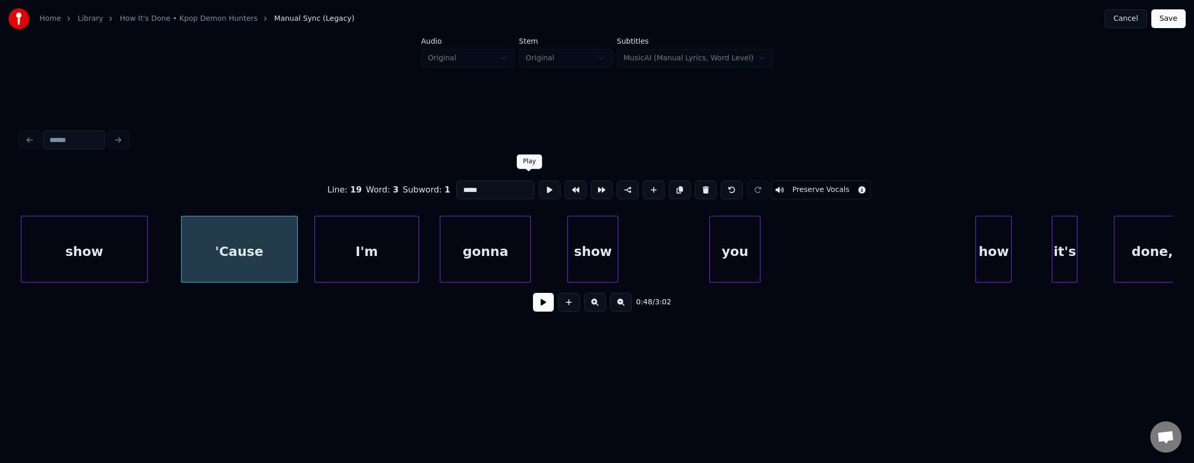
click at [539, 187] on button at bounding box center [550, 190] width 22 height 19
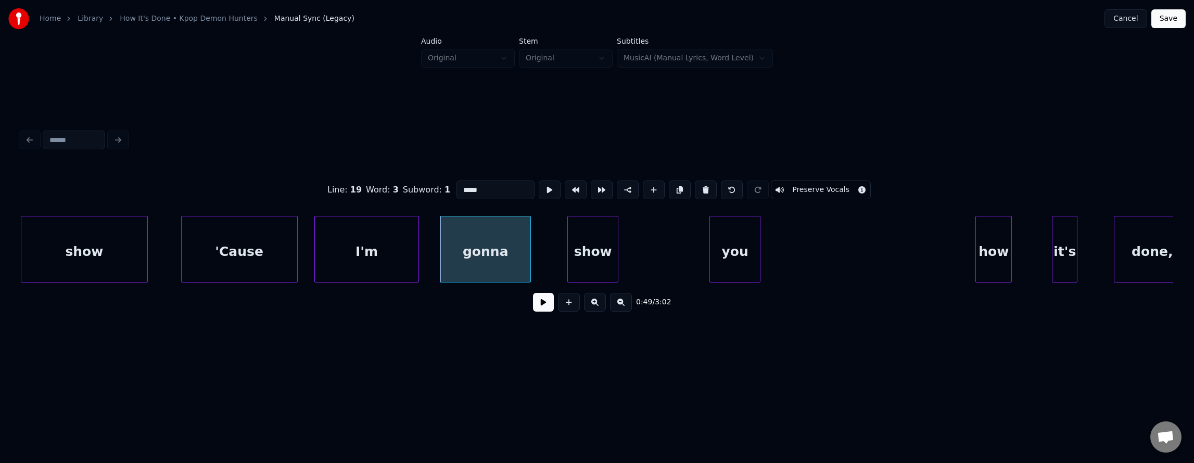
click at [539, 187] on button at bounding box center [550, 190] width 22 height 19
click at [533, 310] on button at bounding box center [543, 302] width 21 height 19
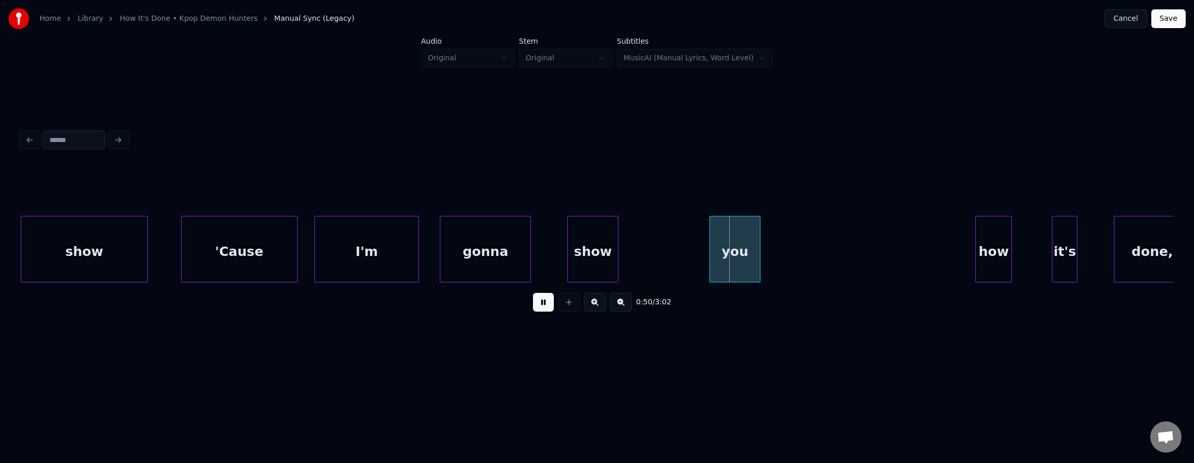
click at [533, 310] on button at bounding box center [543, 302] width 21 height 19
click at [562, 256] on div "show" at bounding box center [579, 252] width 50 height 71
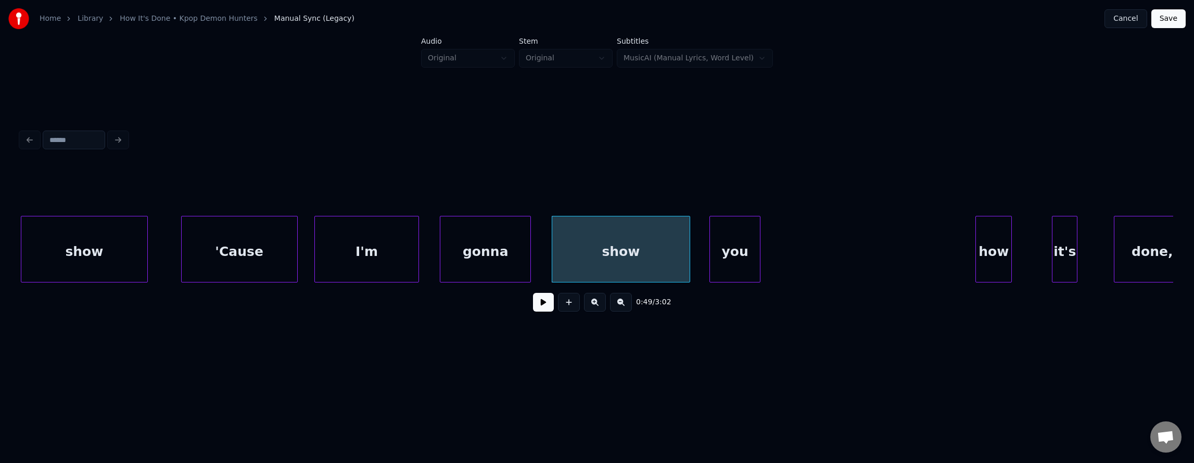
click at [688, 249] on div at bounding box center [688, 250] width 3 height 66
click at [640, 254] on div "show" at bounding box center [621, 252] width 138 height 71
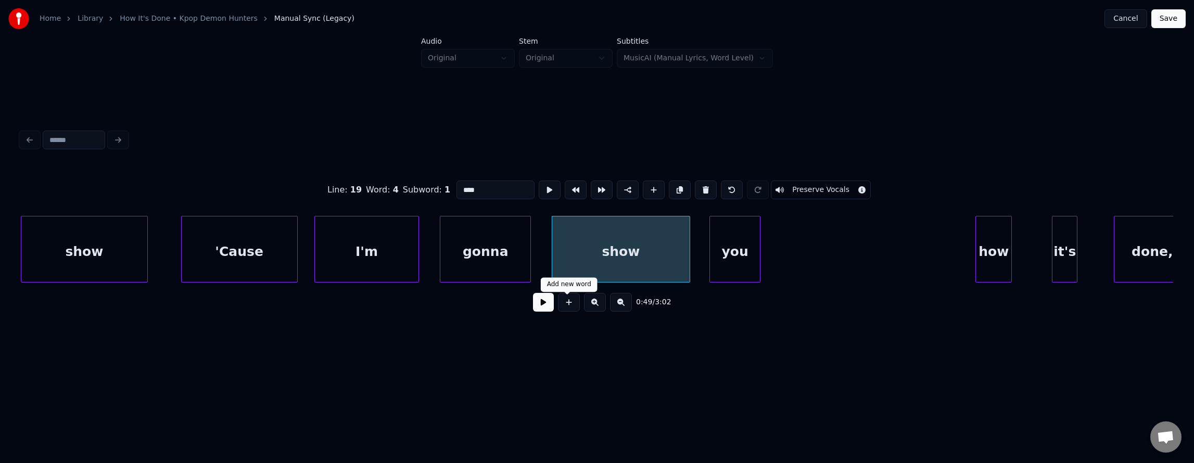
click at [539, 305] on button at bounding box center [543, 302] width 21 height 19
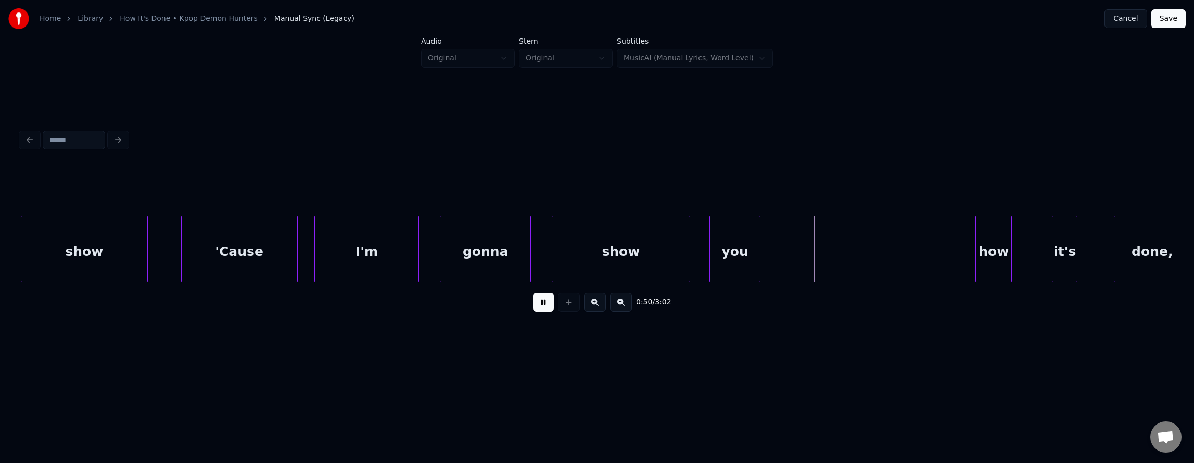
click at [539, 305] on button at bounding box center [543, 302] width 21 height 19
click at [867, 244] on div at bounding box center [868, 250] width 3 height 66
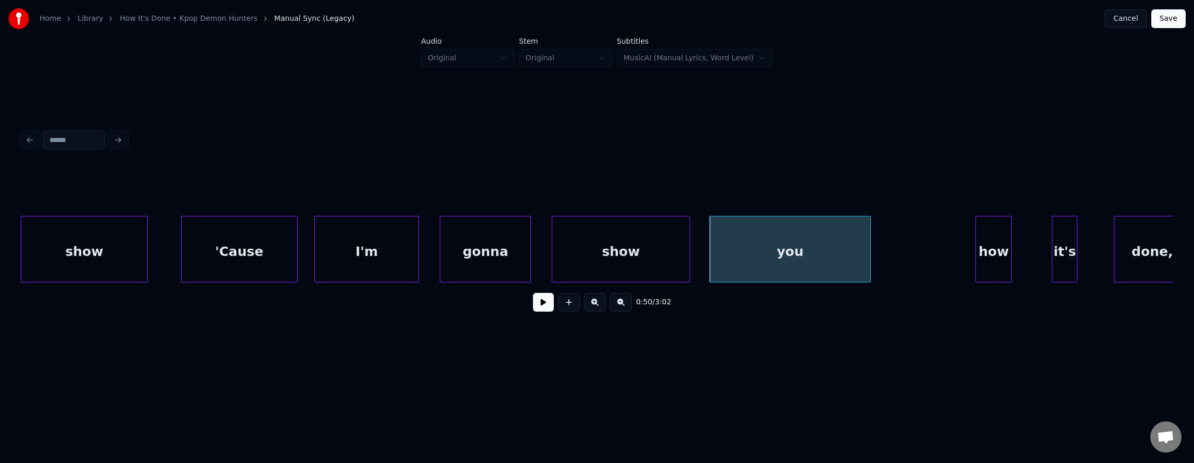
click at [360, 251] on div "I'm" at bounding box center [367, 252] width 104 height 71
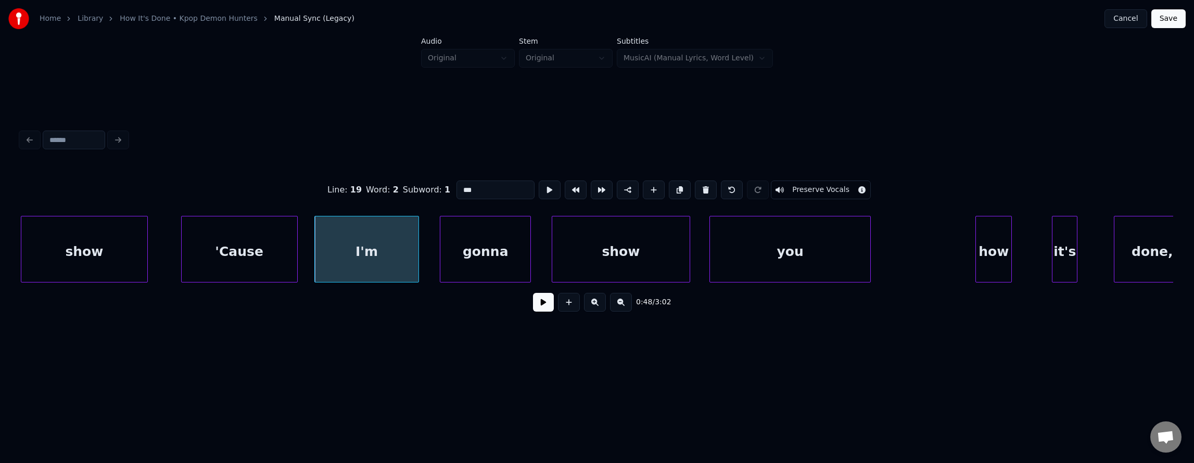
click at [539, 306] on button at bounding box center [543, 302] width 21 height 19
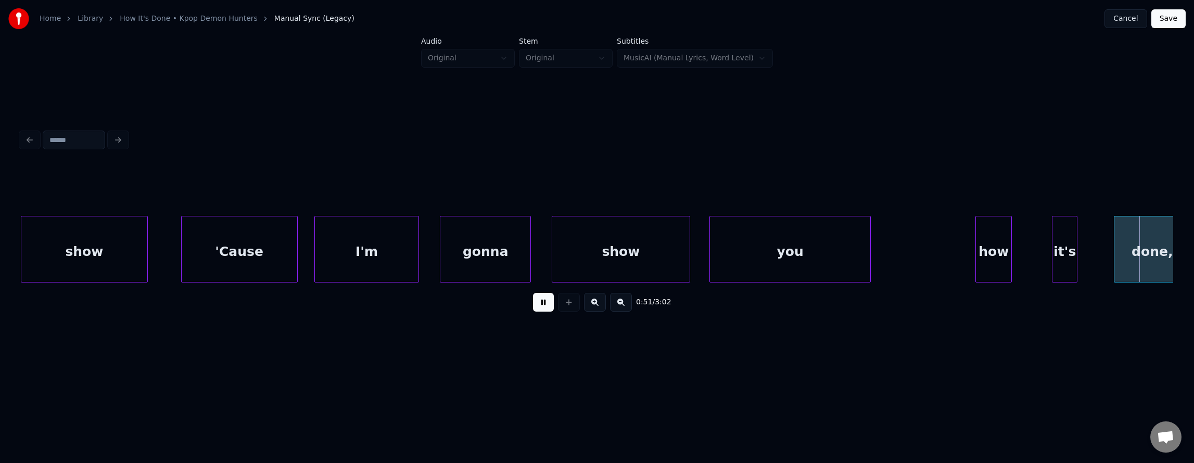
click at [539, 306] on button at bounding box center [543, 302] width 21 height 19
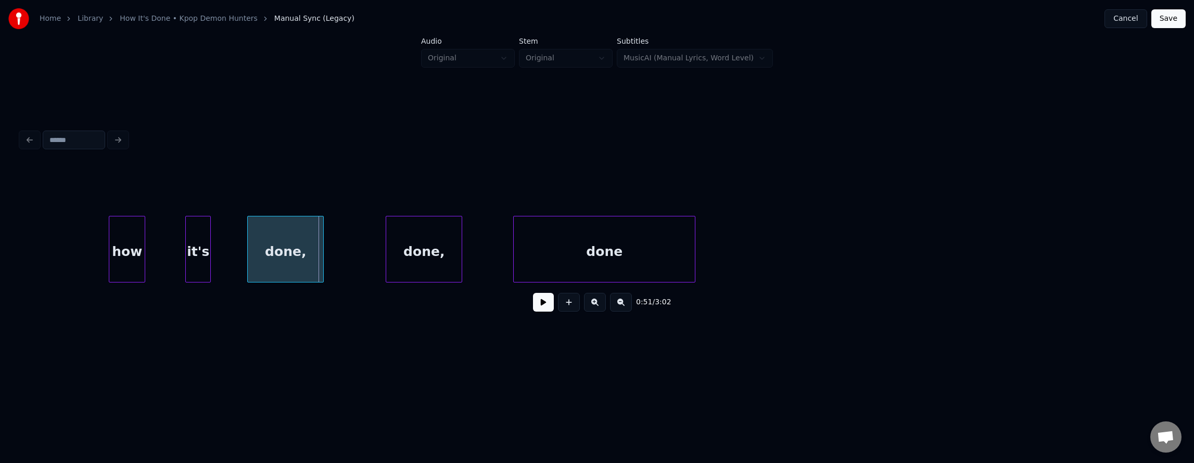
scroll to position [0, 18338]
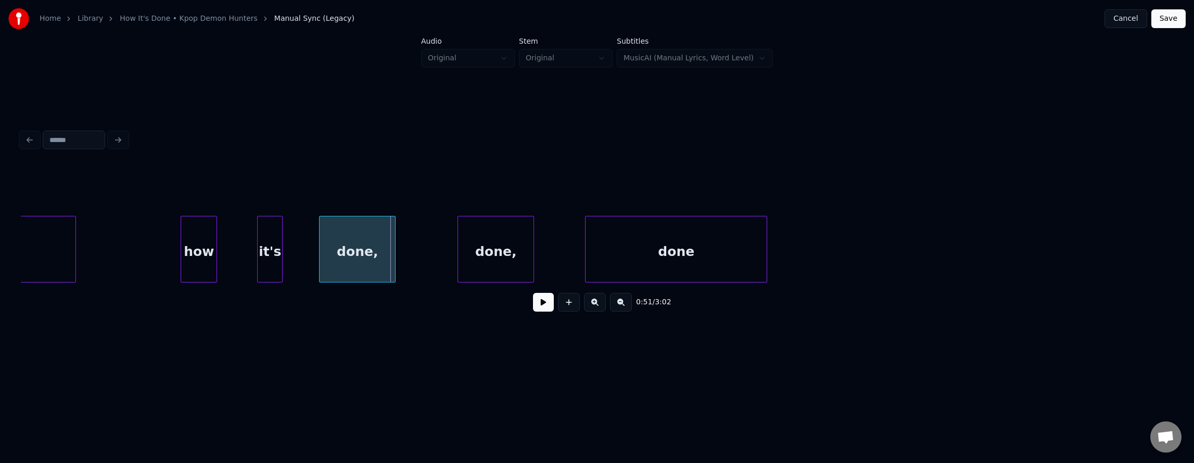
click at [202, 251] on div "how" at bounding box center [198, 252] width 35 height 71
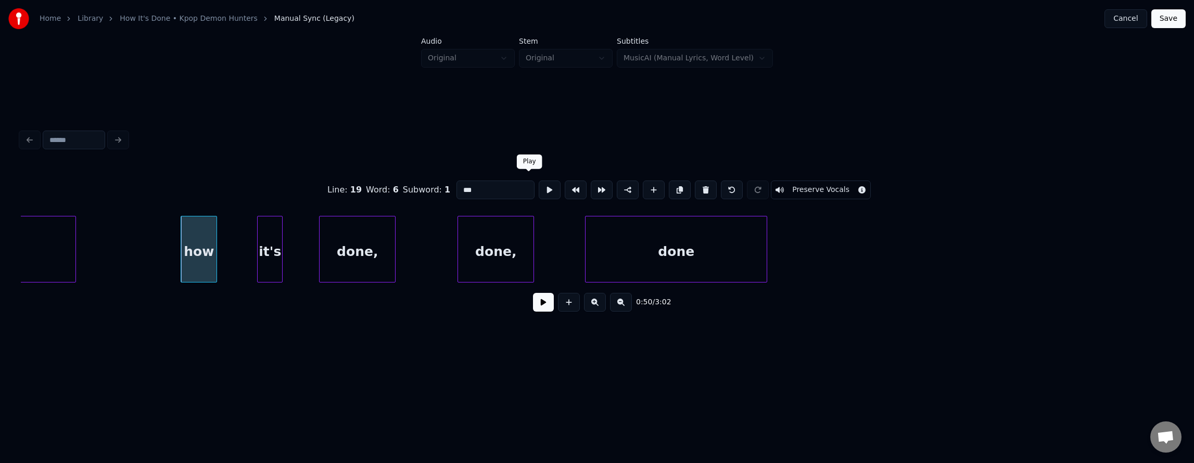
click at [539, 187] on button at bounding box center [550, 190] width 22 height 19
click at [238, 247] on div at bounding box center [238, 250] width 3 height 66
click at [223, 250] on div "how" at bounding box center [210, 252] width 58 height 71
click at [539, 188] on button at bounding box center [550, 190] width 22 height 19
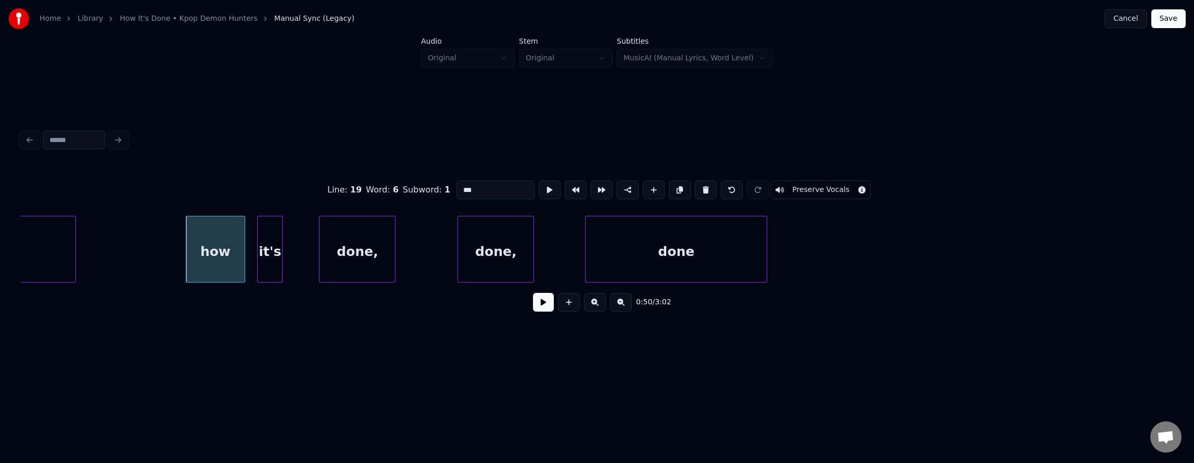
click at [539, 191] on button at bounding box center [550, 190] width 22 height 19
click at [306, 240] on div at bounding box center [306, 250] width 3 height 66
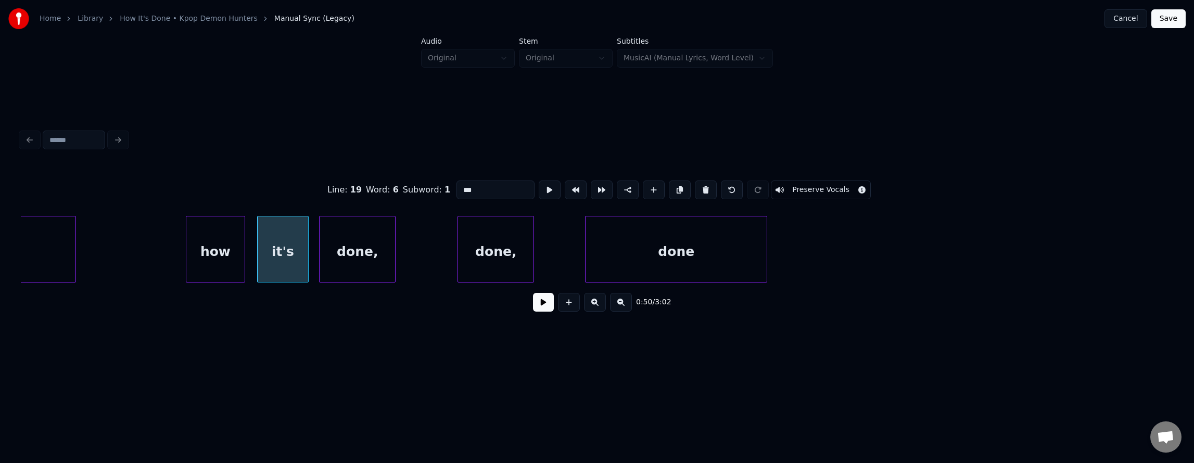
click at [290, 245] on div "it's" at bounding box center [283, 252] width 50 height 71
click at [539, 188] on button at bounding box center [550, 190] width 22 height 19
click at [371, 248] on div "done," at bounding box center [395, 252] width 76 height 71
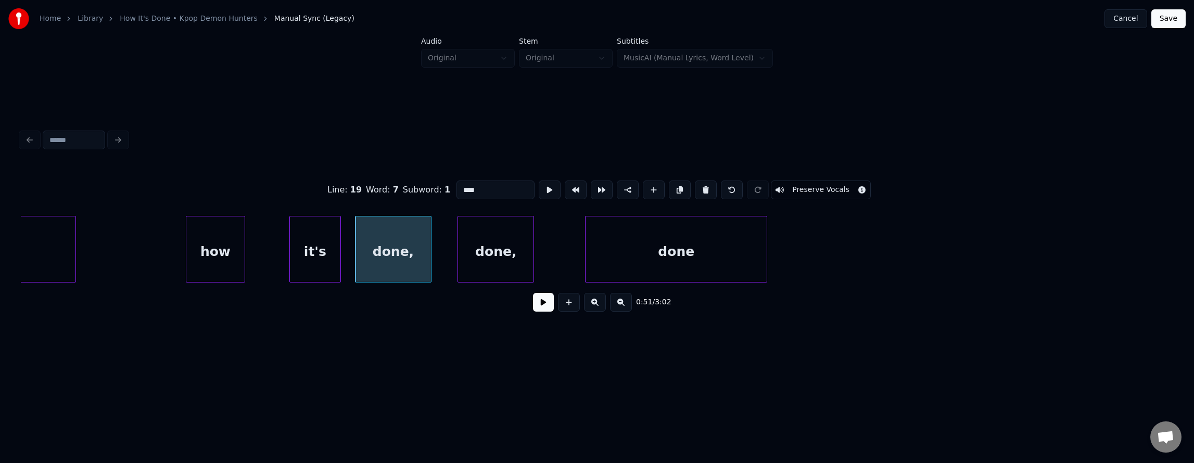
click at [319, 251] on div "it's" at bounding box center [315, 252] width 50 height 71
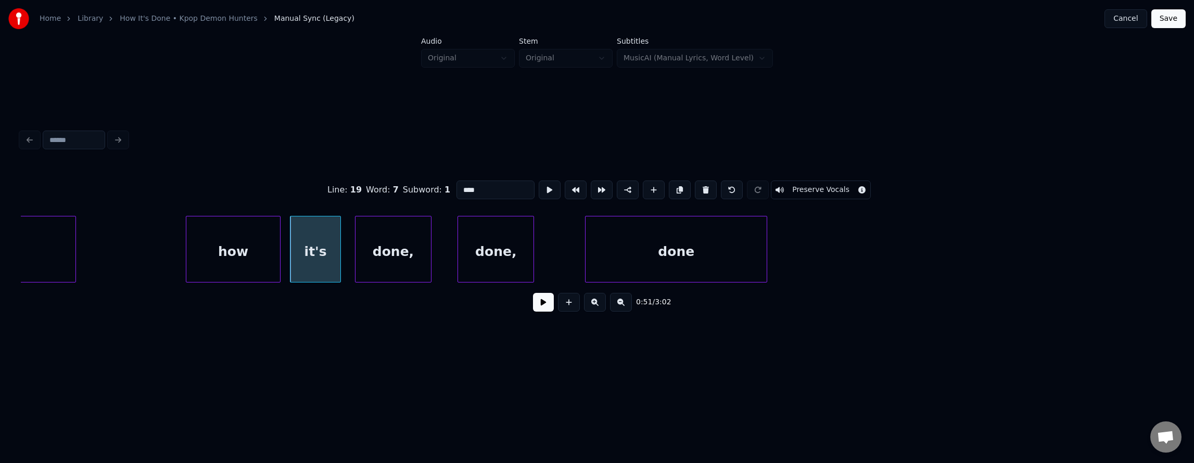
click at [279, 250] on div at bounding box center [278, 250] width 3 height 66
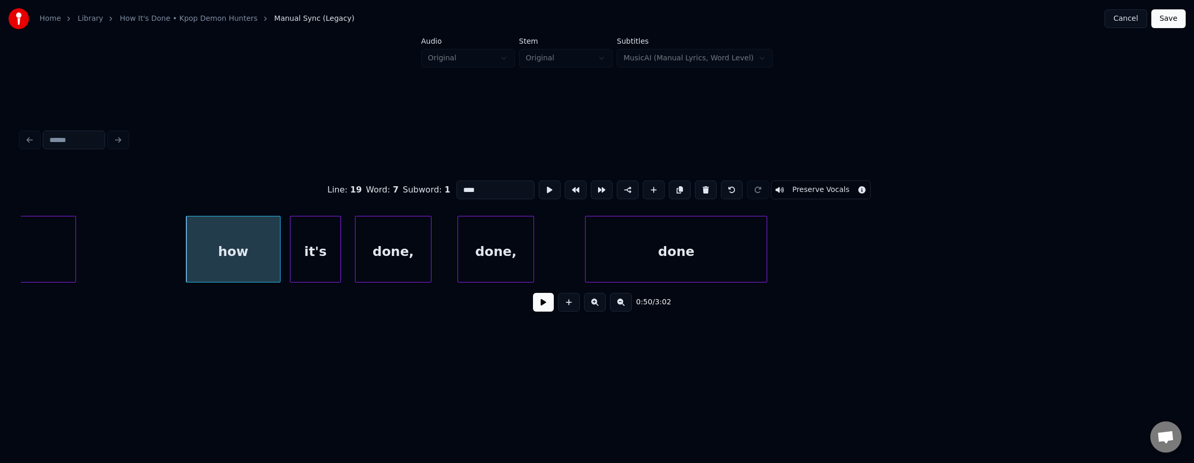
click at [254, 249] on div "how" at bounding box center [232, 252] width 93 height 71
click at [539, 183] on button at bounding box center [550, 190] width 22 height 19
drag, startPoint x: 531, startPoint y: 183, endPoint x: 500, endPoint y: 195, distance: 32.8
click at [539, 184] on button at bounding box center [550, 190] width 22 height 19
click at [265, 238] on div at bounding box center [264, 250] width 3 height 66
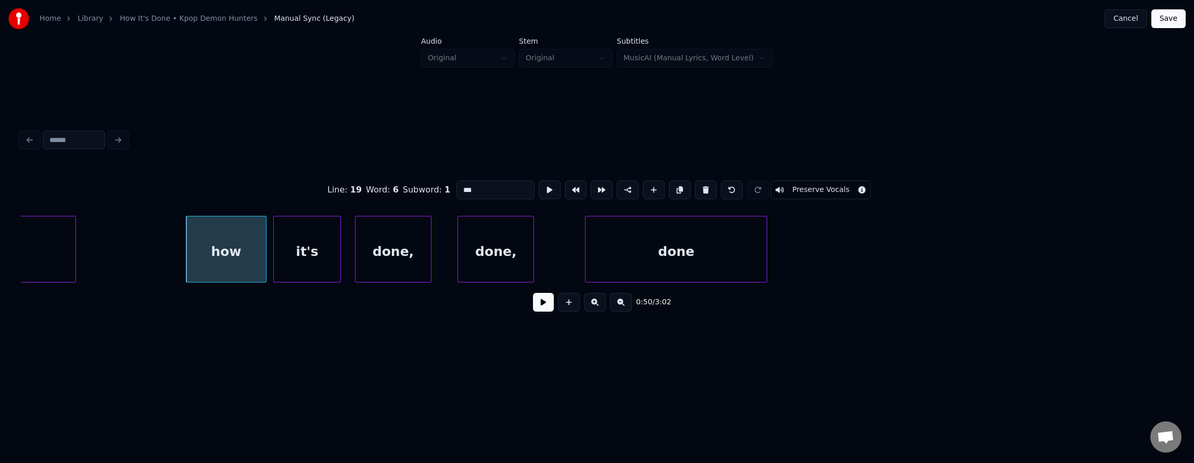
click at [274, 242] on div at bounding box center [275, 250] width 3 height 66
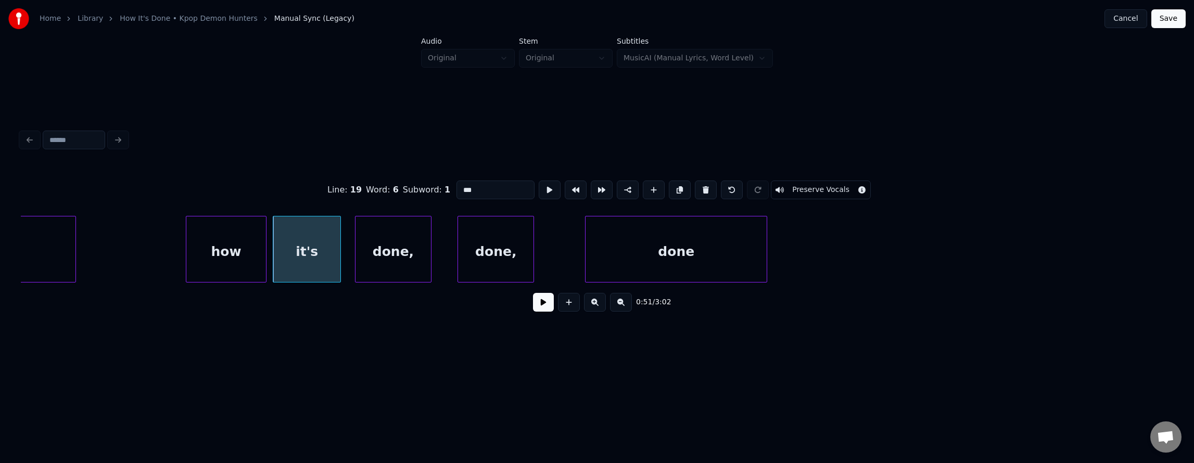
click at [307, 245] on div "it's" at bounding box center [306, 252] width 67 height 71
click at [539, 185] on button at bounding box center [550, 190] width 22 height 19
click at [539, 186] on button at bounding box center [550, 190] width 22 height 19
click at [326, 237] on div at bounding box center [327, 250] width 3 height 66
click at [362, 249] on div "done," at bounding box center [379, 252] width 76 height 71
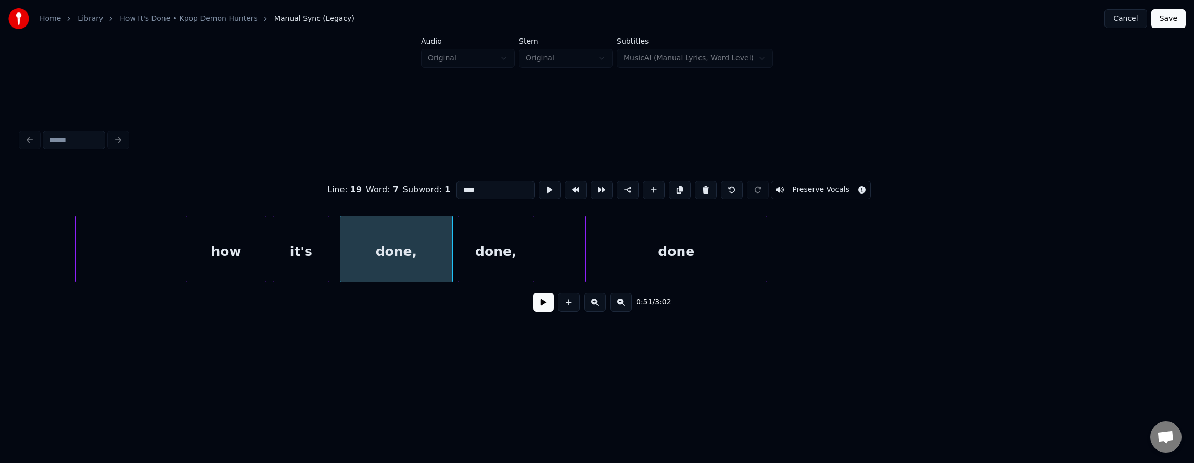
click at [450, 248] on div at bounding box center [450, 250] width 3 height 66
click at [418, 248] on div "done," at bounding box center [397, 252] width 112 height 71
type input "*****"
click at [539, 181] on button at bounding box center [550, 190] width 22 height 19
click at [539, 184] on button at bounding box center [550, 190] width 22 height 19
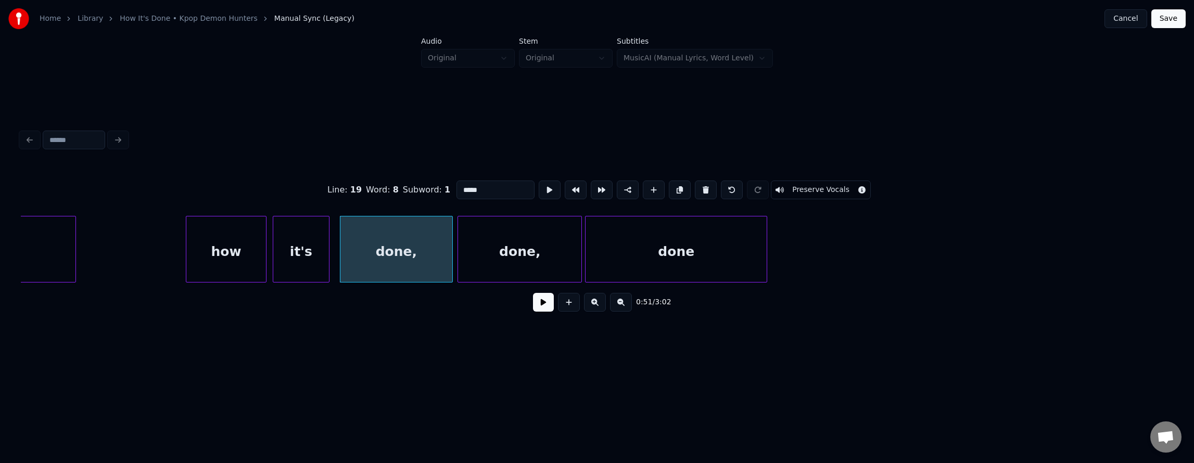
click at [580, 247] on div at bounding box center [579, 250] width 3 height 66
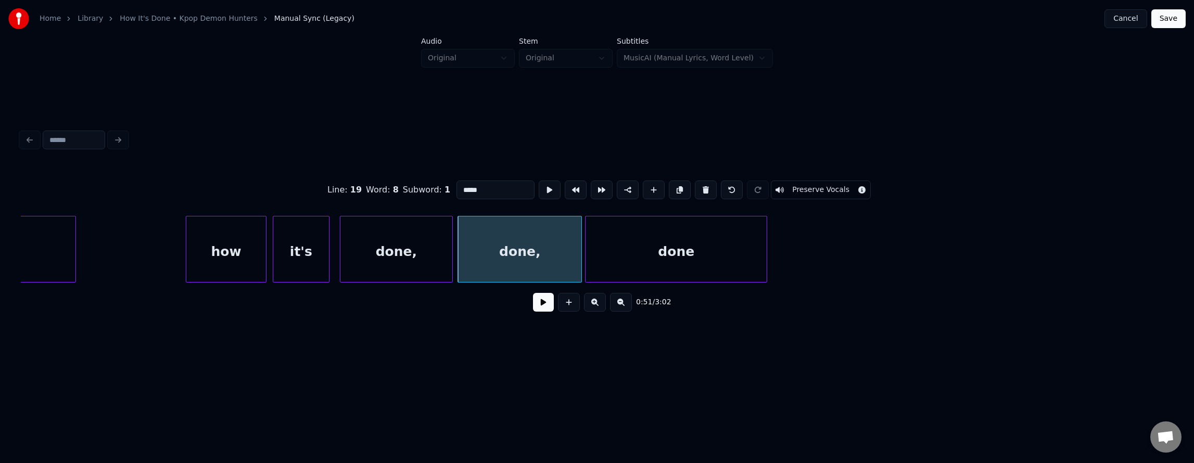
click at [380, 241] on div "done," at bounding box center [397, 252] width 112 height 71
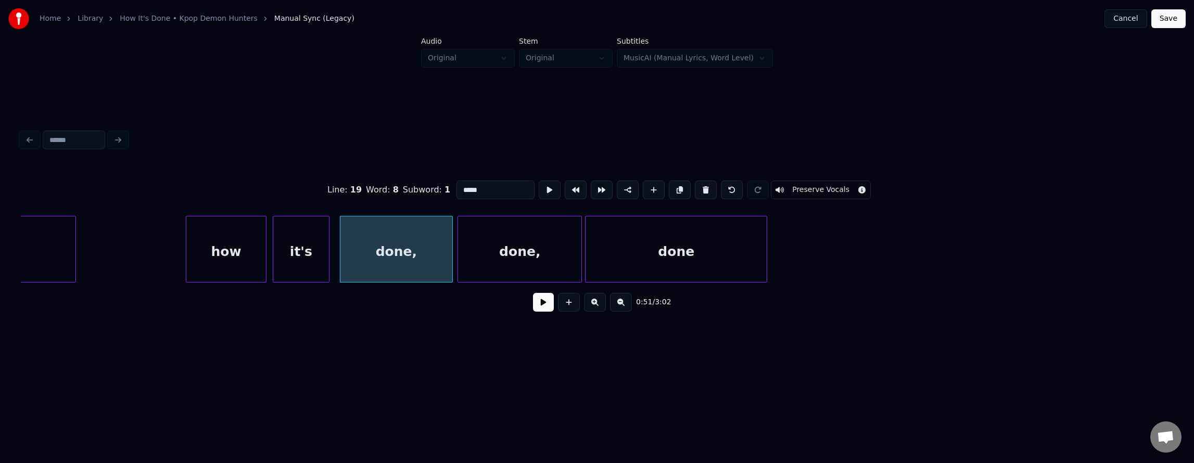
drag, startPoint x: 531, startPoint y: 198, endPoint x: 526, endPoint y: 190, distance: 10.3
click at [526, 190] on div "Line : 19 Word : 8 Subword : 1 ***** Preserve Vocals" at bounding box center [597, 190] width 1153 height 52
click at [539, 190] on button at bounding box center [550, 190] width 22 height 19
click at [539, 308] on button at bounding box center [543, 302] width 21 height 19
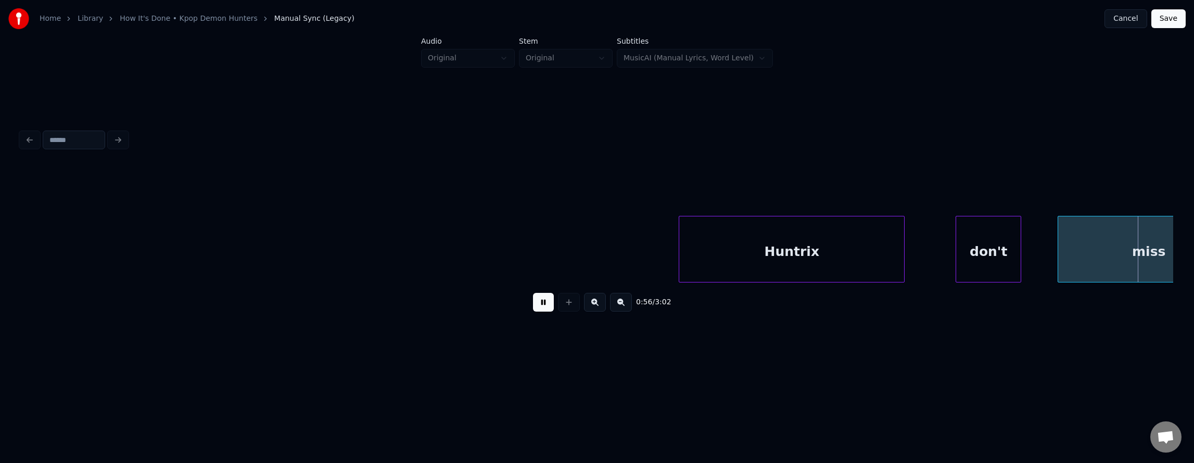
scroll to position [0, 20645]
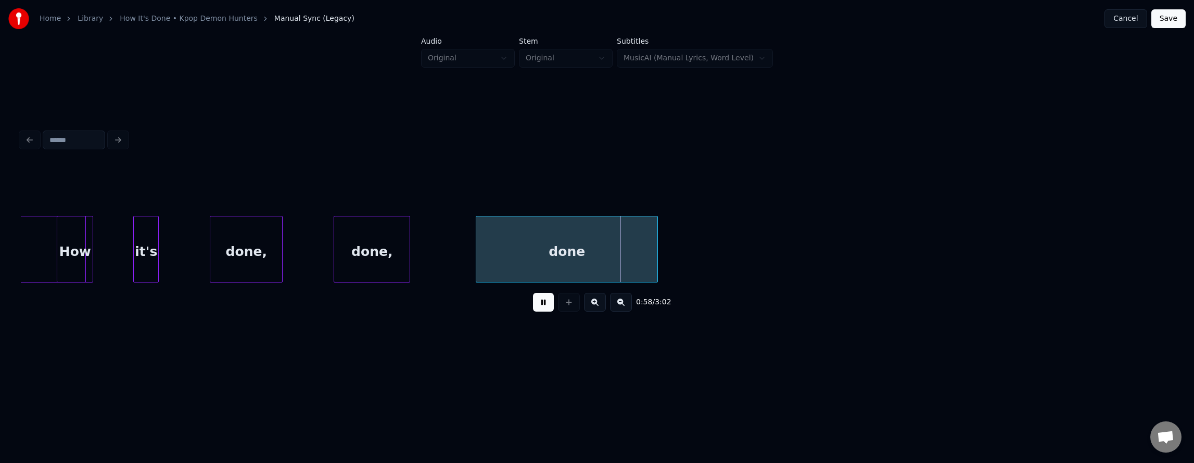
drag, startPoint x: 540, startPoint y: 304, endPoint x: 348, endPoint y: 292, distance: 193.0
click at [540, 304] on button at bounding box center [543, 302] width 21 height 19
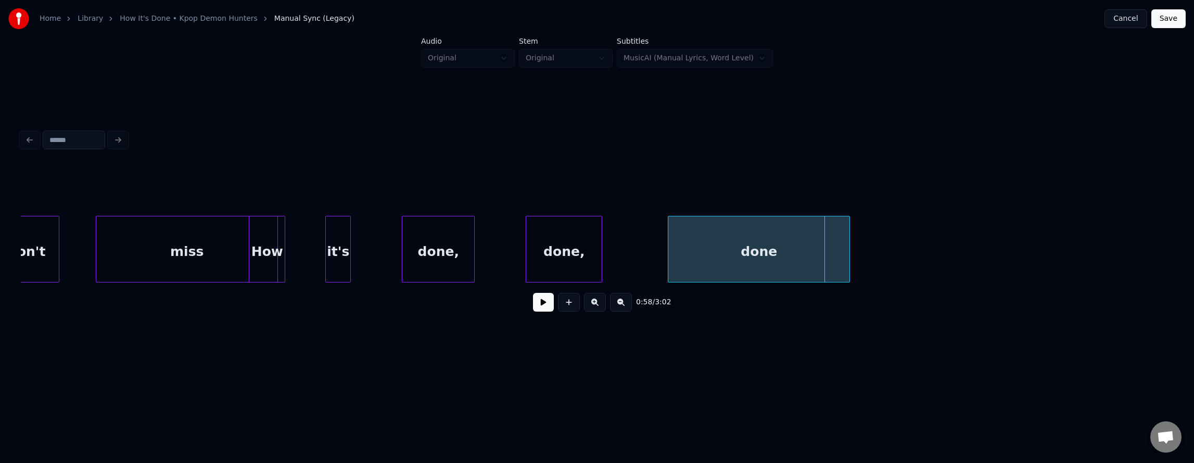
scroll to position [0, 20368]
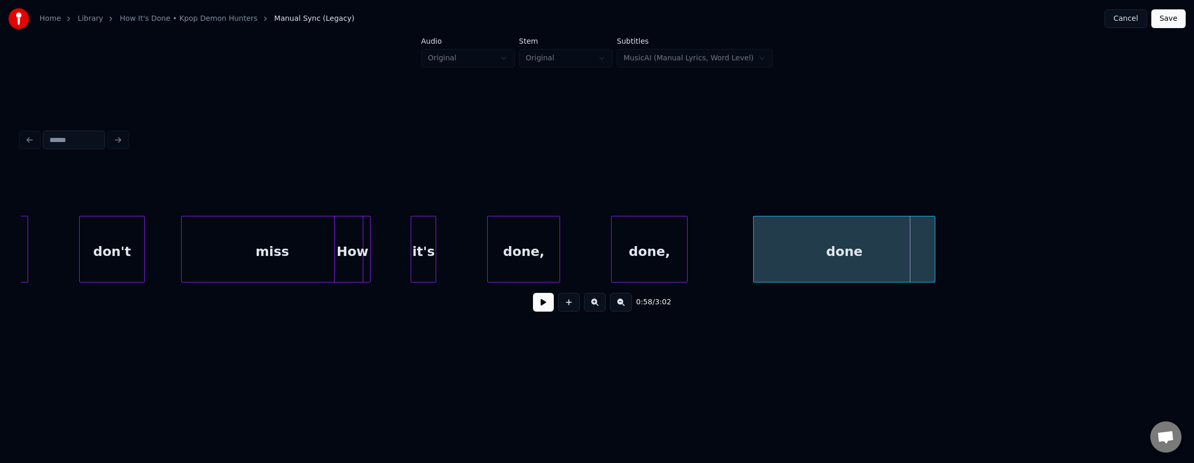
click at [199, 255] on div "miss" at bounding box center [272, 252] width 181 height 71
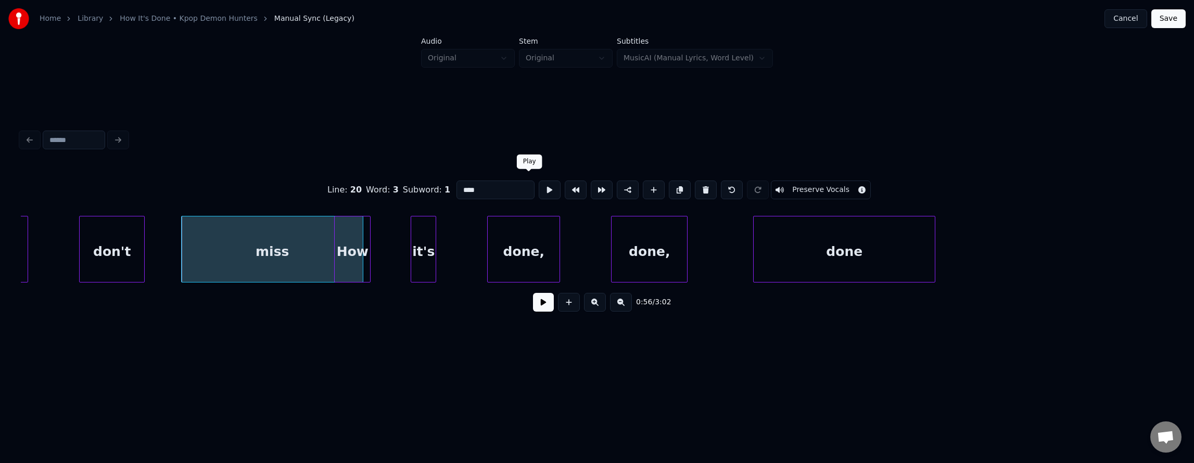
click at [539, 188] on button at bounding box center [550, 190] width 22 height 19
click at [319, 234] on div at bounding box center [319, 250] width 3 height 66
click at [356, 240] on div "How" at bounding box center [352, 252] width 35 height 71
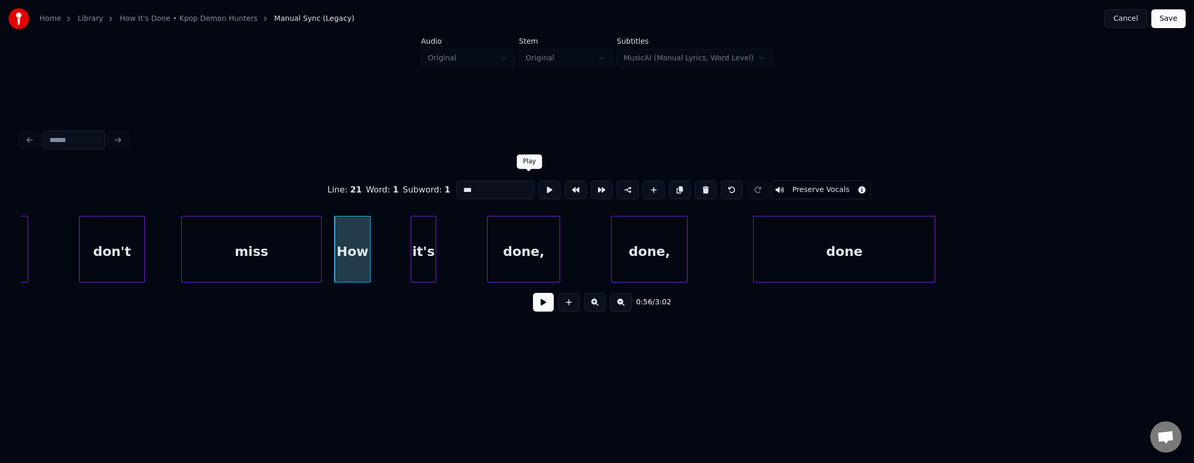
click at [539, 184] on button at bounding box center [550, 190] width 22 height 19
click at [401, 233] on div at bounding box center [400, 250] width 3 height 66
click at [477, 242] on div at bounding box center [476, 250] width 3 height 66
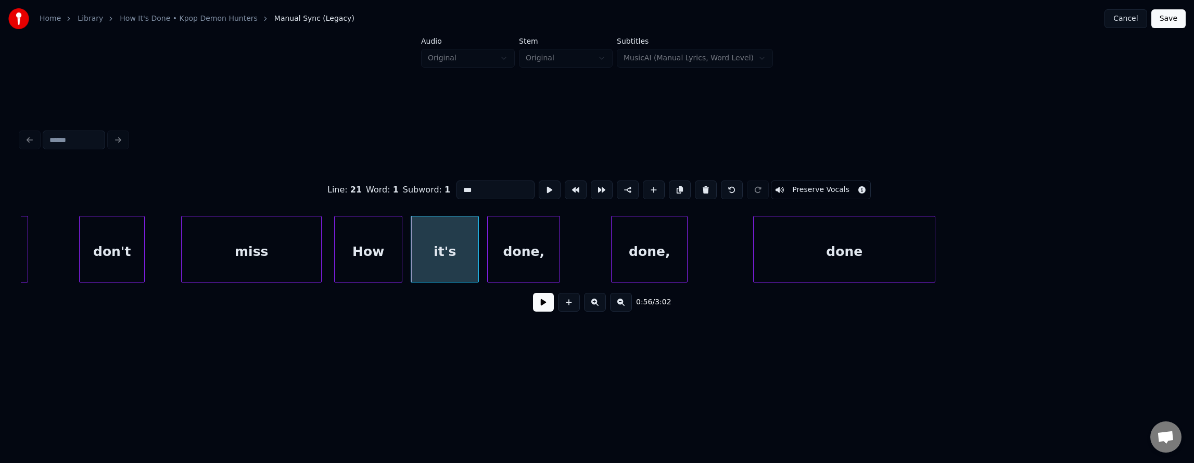
click at [390, 245] on div "How" at bounding box center [368, 252] width 67 height 71
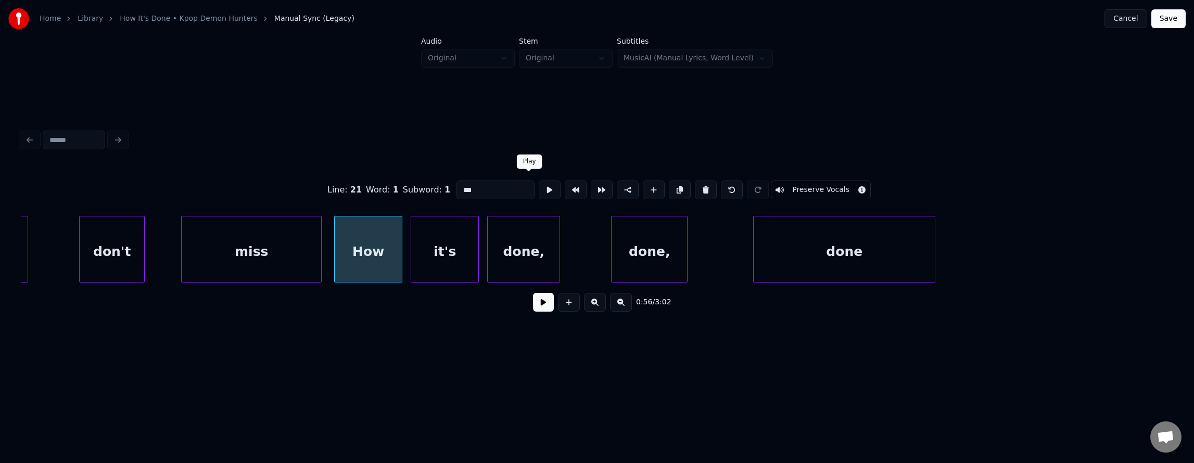
click at [539, 192] on button at bounding box center [550, 190] width 22 height 19
click at [455, 230] on div "it's" at bounding box center [444, 252] width 67 height 71
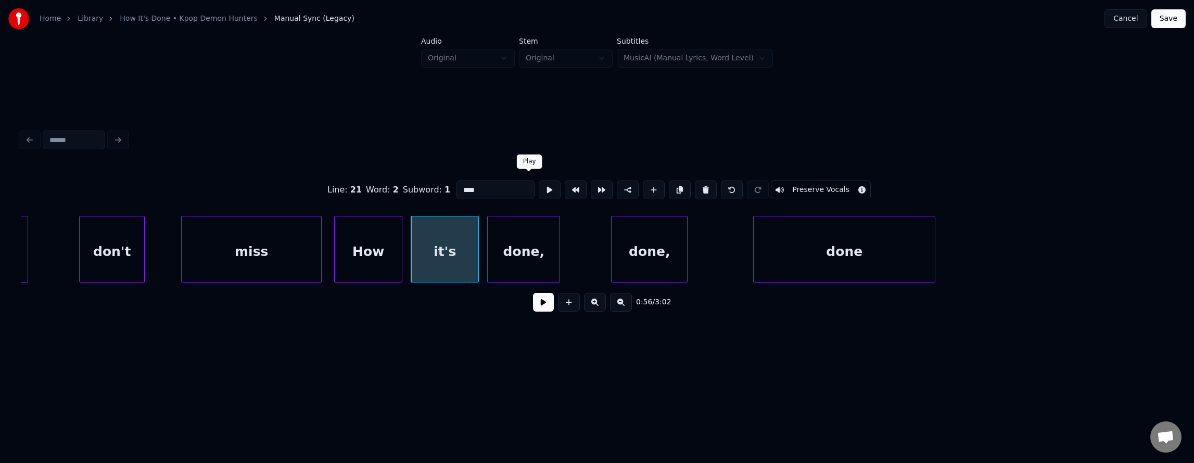
click at [539, 187] on button at bounding box center [550, 190] width 22 height 19
click at [526, 238] on div "done," at bounding box center [526, 252] width 72 height 71
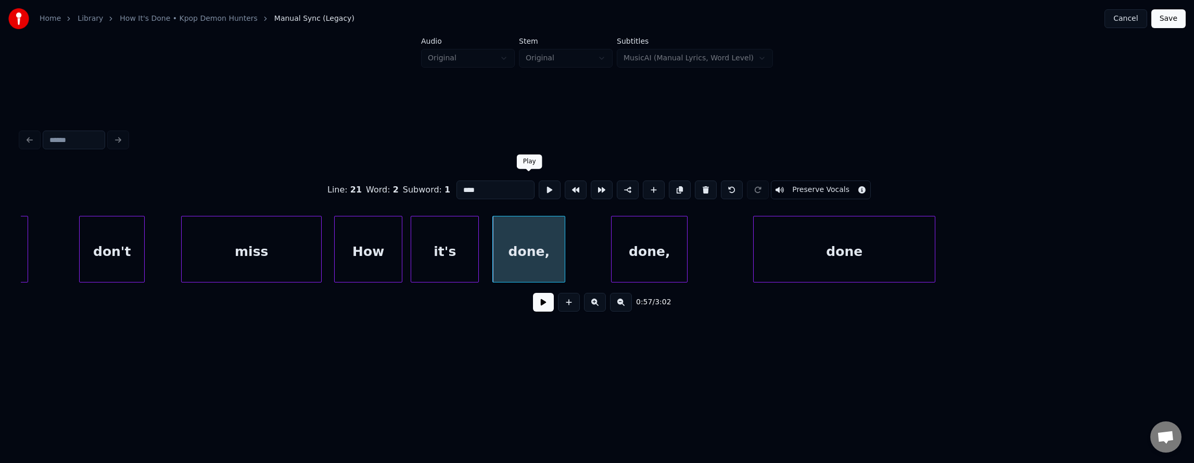
click at [539, 186] on button at bounding box center [550, 190] width 22 height 19
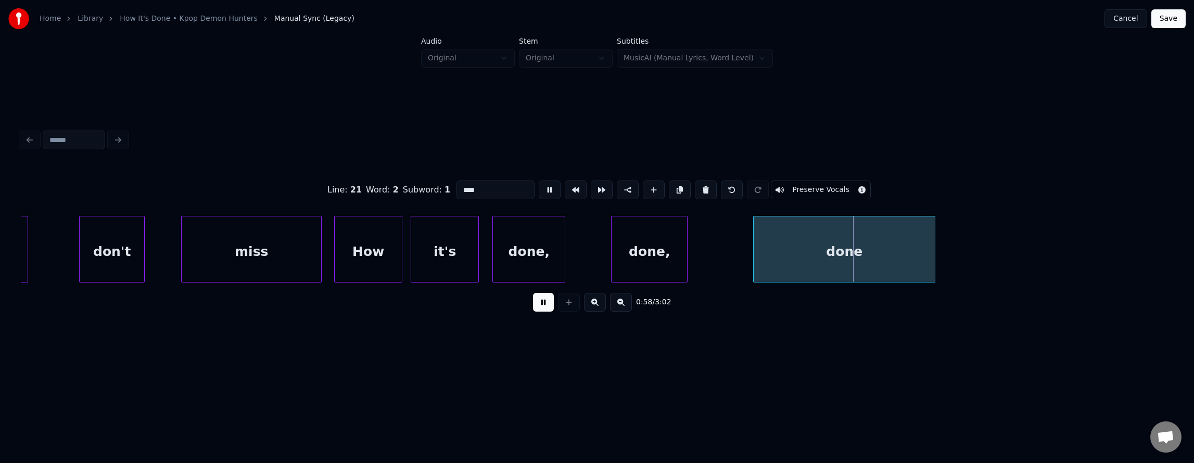
click at [539, 189] on button at bounding box center [550, 190] width 22 height 19
click at [223, 248] on div "miss" at bounding box center [252, 252] width 140 height 71
type input "****"
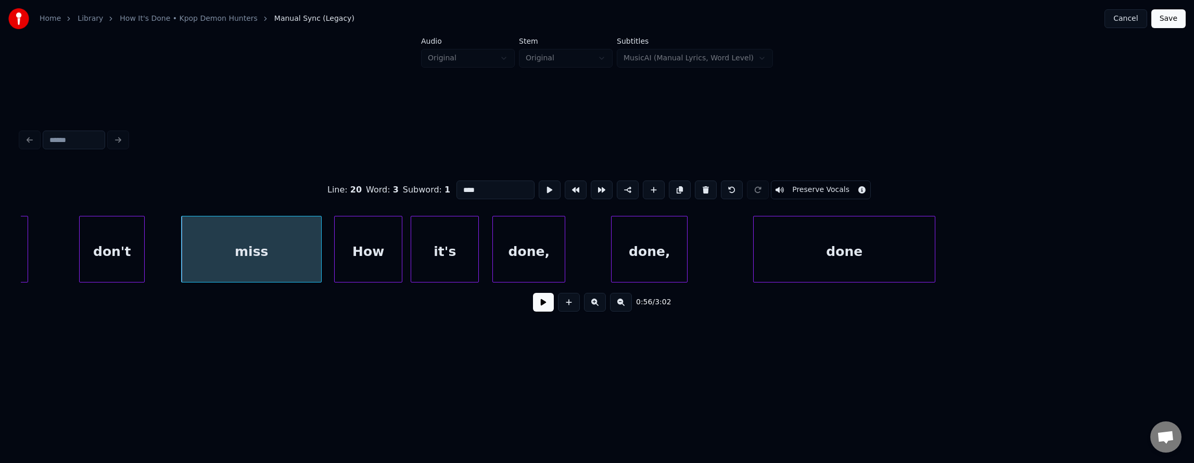
click at [535, 312] on button at bounding box center [543, 302] width 21 height 19
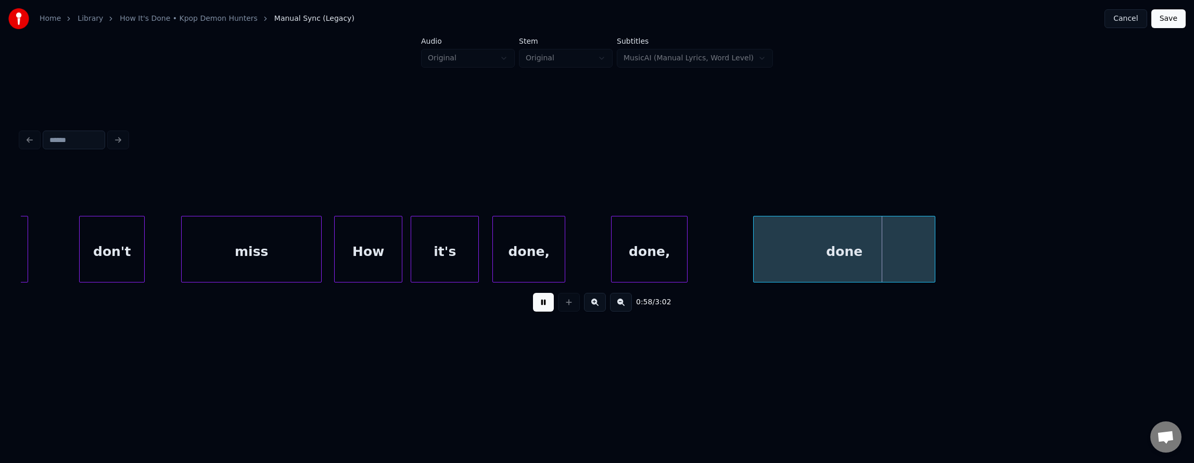
click at [535, 312] on button at bounding box center [543, 302] width 21 height 19
click at [531, 259] on div "done," at bounding box center [529, 252] width 72 height 71
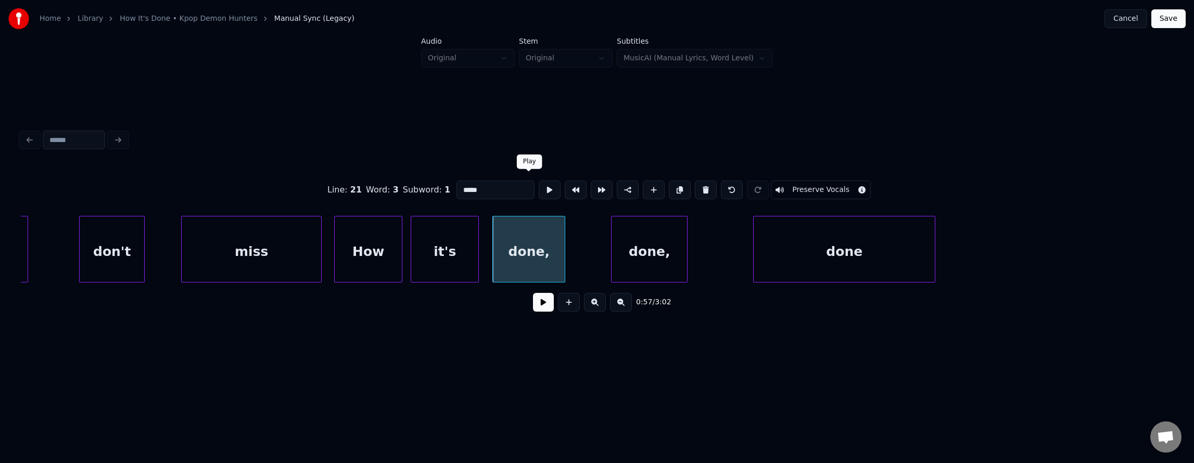
click at [539, 187] on button at bounding box center [550, 190] width 22 height 19
click at [599, 245] on div at bounding box center [599, 250] width 3 height 66
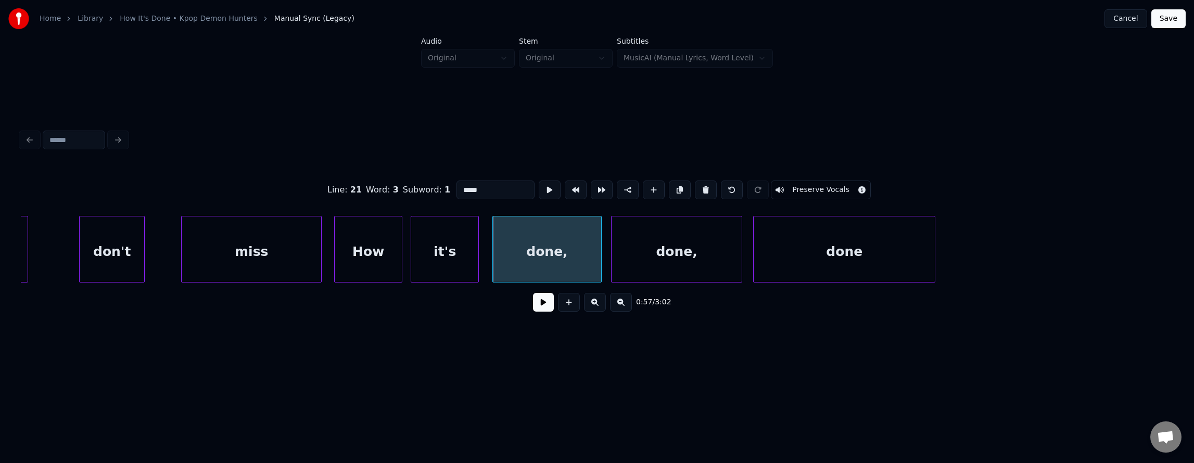
click at [741, 251] on div at bounding box center [740, 250] width 3 height 66
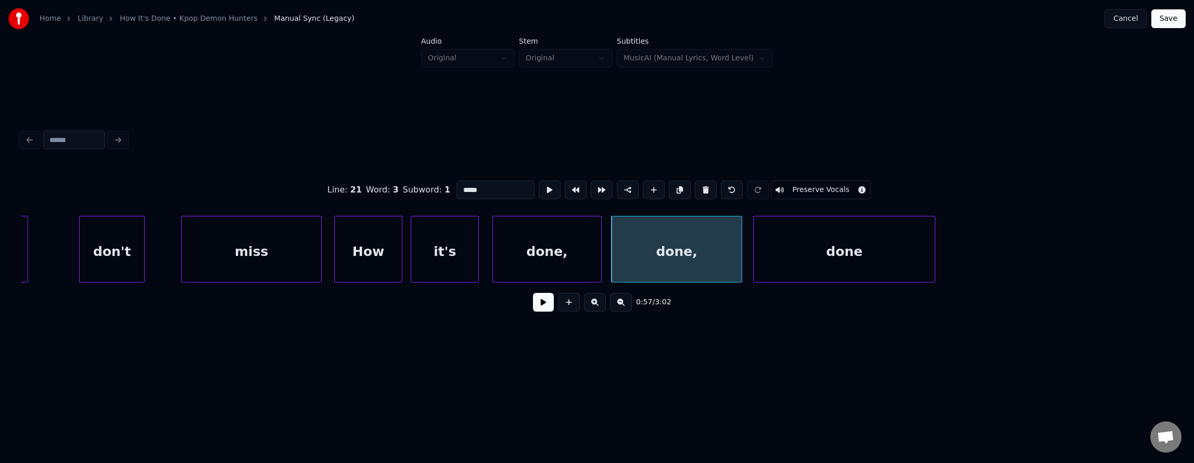
click at [247, 234] on div "miss" at bounding box center [252, 252] width 140 height 71
type input "****"
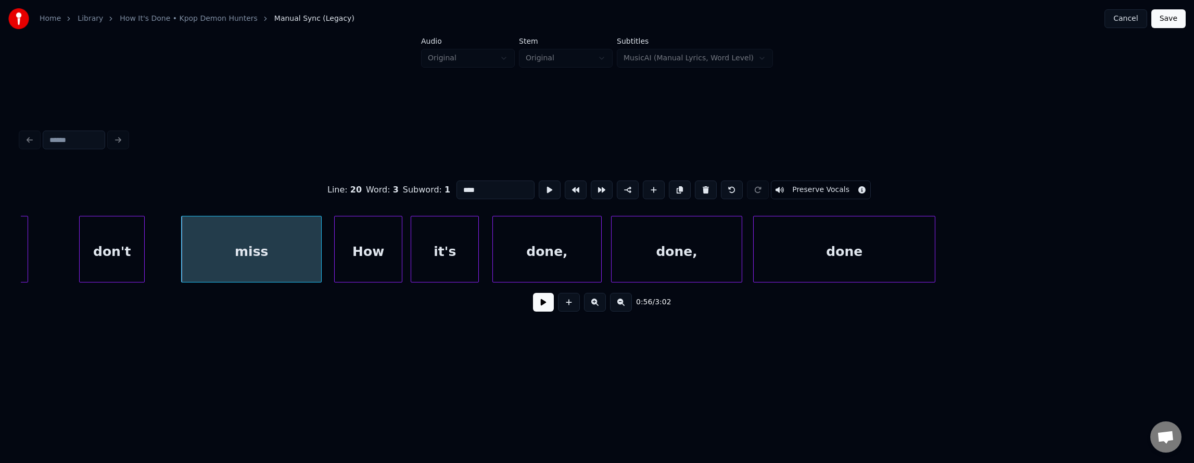
click at [548, 309] on button at bounding box center [543, 302] width 21 height 19
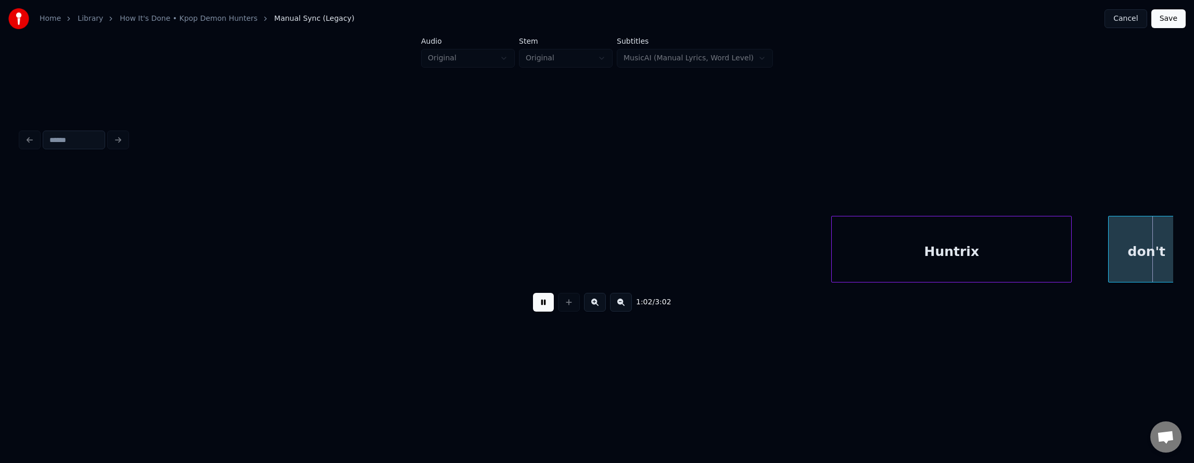
scroll to position [0, 22676]
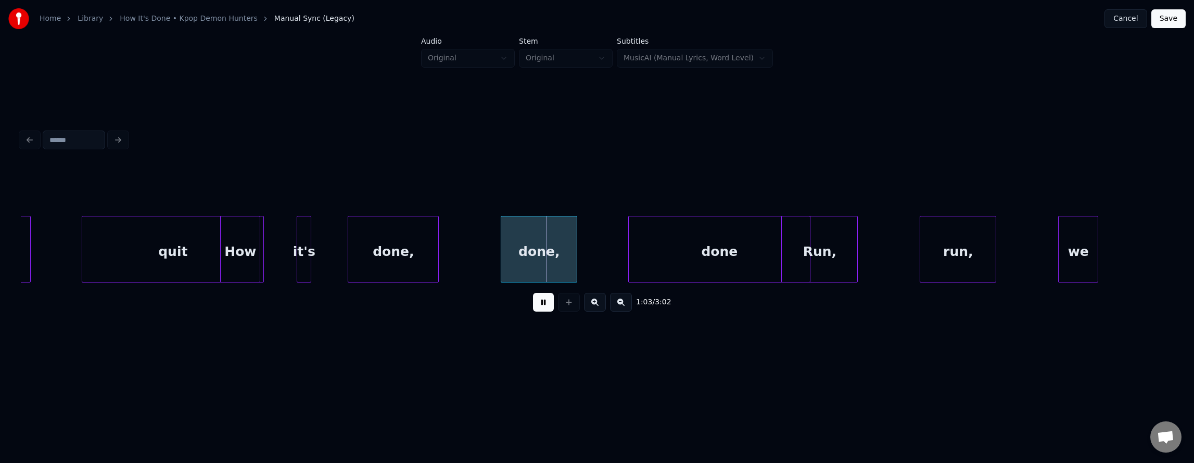
click at [534, 312] on button at bounding box center [543, 302] width 21 height 19
click at [121, 257] on div "quit" at bounding box center [172, 252] width 181 height 71
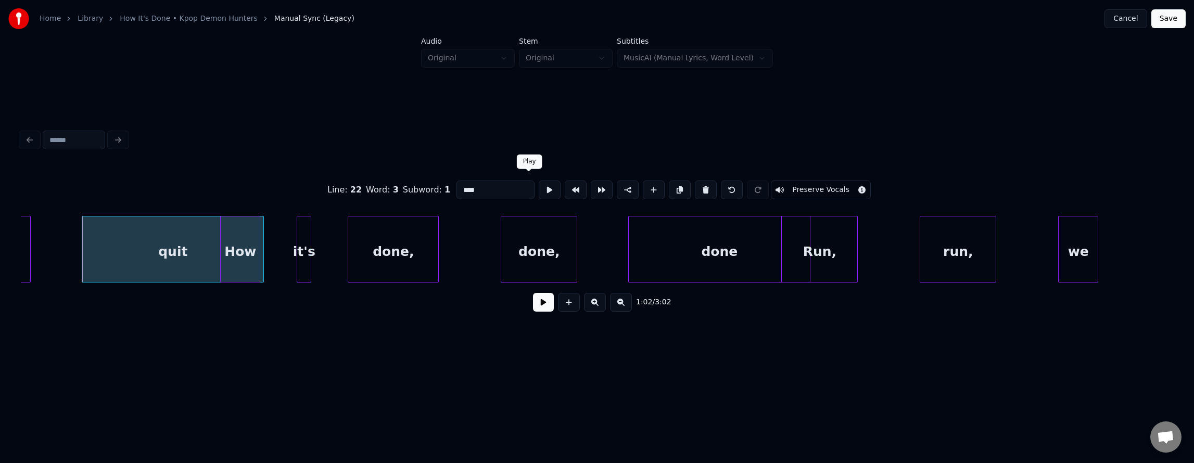
click at [539, 191] on button at bounding box center [550, 190] width 22 height 19
click at [208, 254] on div at bounding box center [207, 250] width 3 height 66
click at [248, 238] on div "How" at bounding box center [240, 252] width 39 height 71
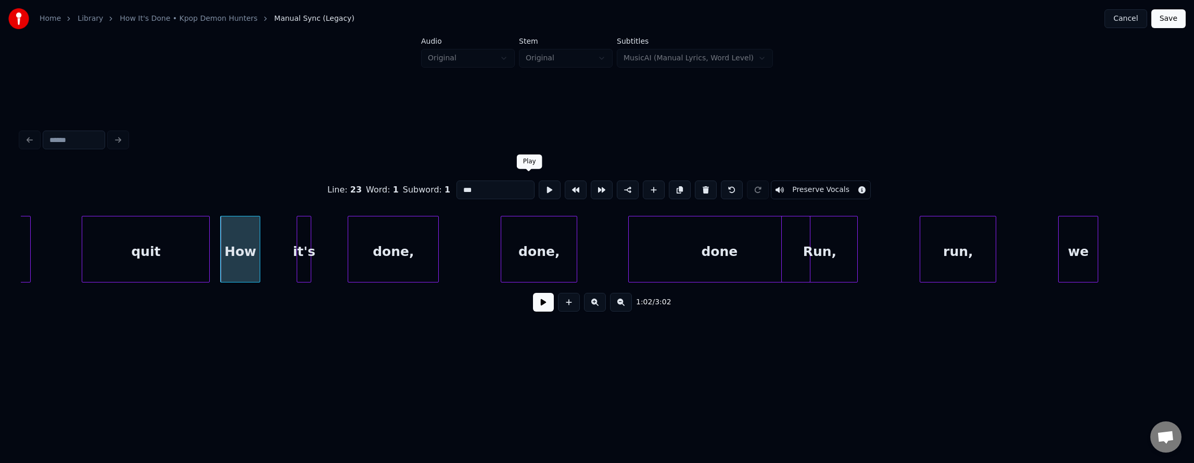
click at [539, 184] on button at bounding box center [550, 190] width 22 height 19
click at [289, 242] on div at bounding box center [288, 250] width 3 height 66
click at [539, 189] on button at bounding box center [550, 190] width 22 height 19
click at [341, 236] on div at bounding box center [340, 250] width 3 height 66
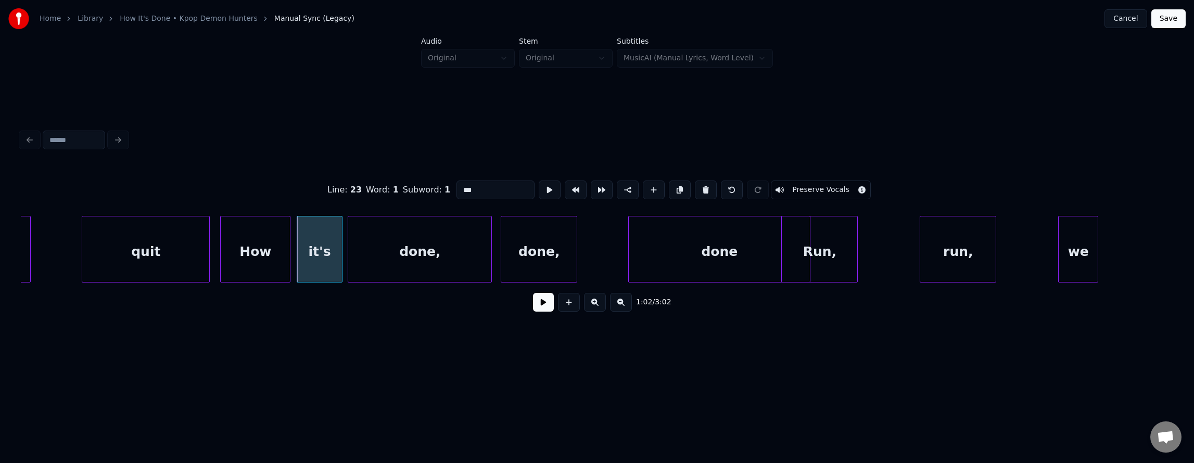
click at [489, 245] on div at bounding box center [489, 250] width 3 height 66
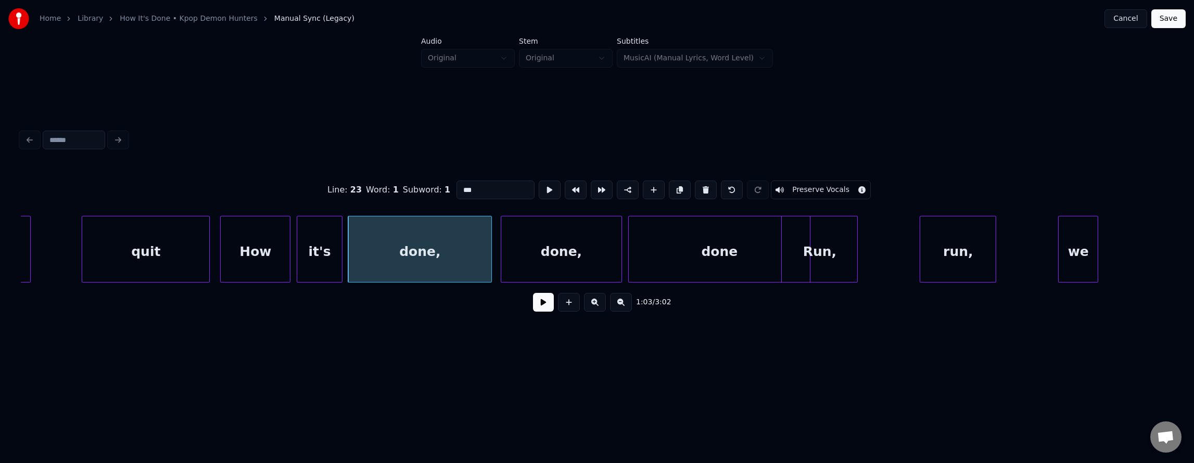
click at [620, 246] on div at bounding box center [620, 250] width 3 height 66
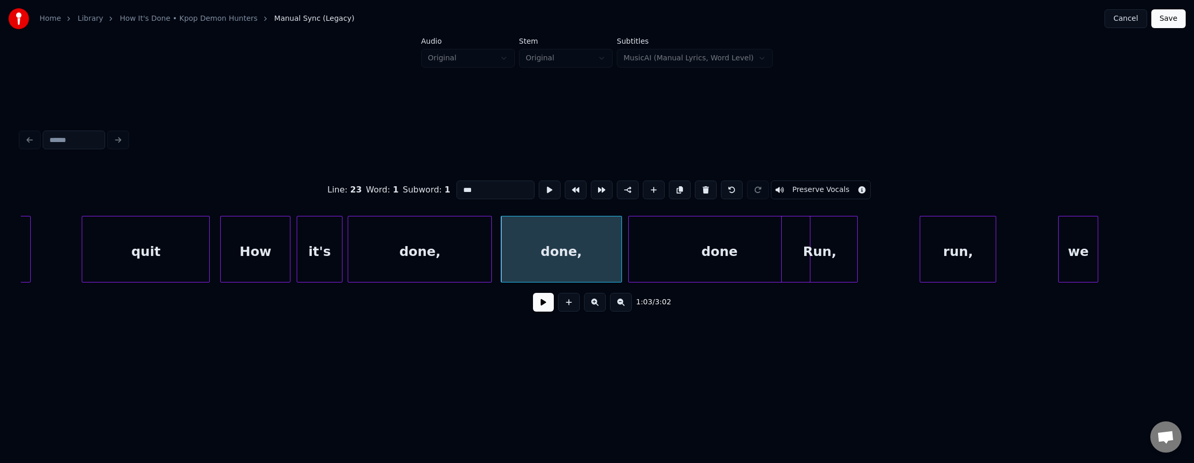
click at [324, 245] on div "it's" at bounding box center [319, 252] width 44 height 71
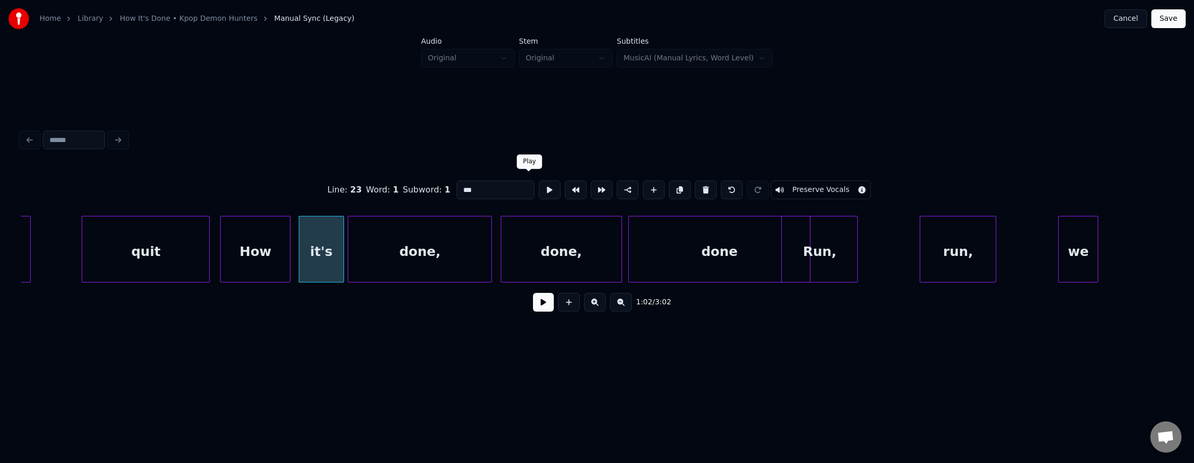
click at [539, 190] on button at bounding box center [550, 190] width 22 height 19
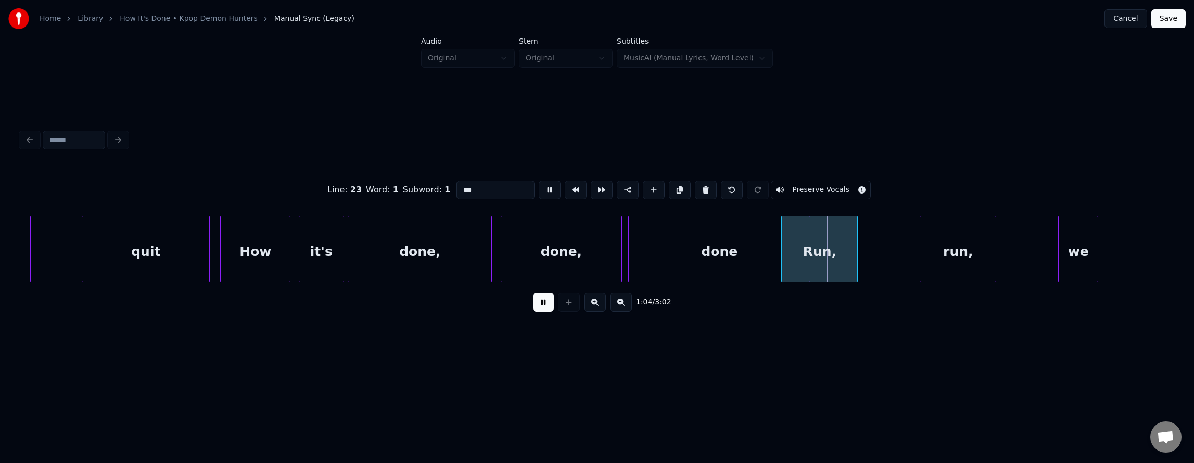
click at [539, 190] on button at bounding box center [550, 190] width 22 height 19
click at [774, 236] on div at bounding box center [773, 250] width 3 height 66
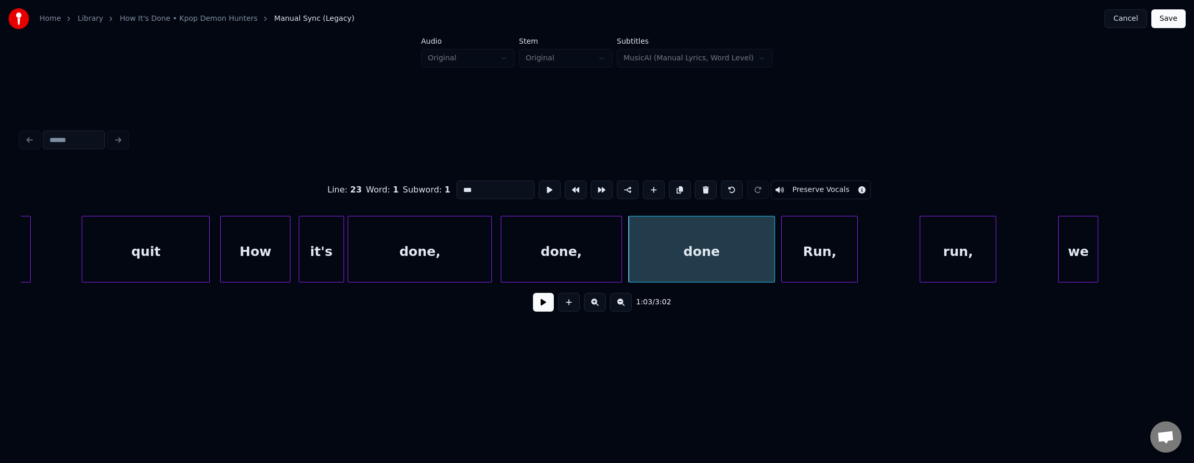
click at [799, 240] on div "Run," at bounding box center [820, 252] width 76 height 71
type input "****"
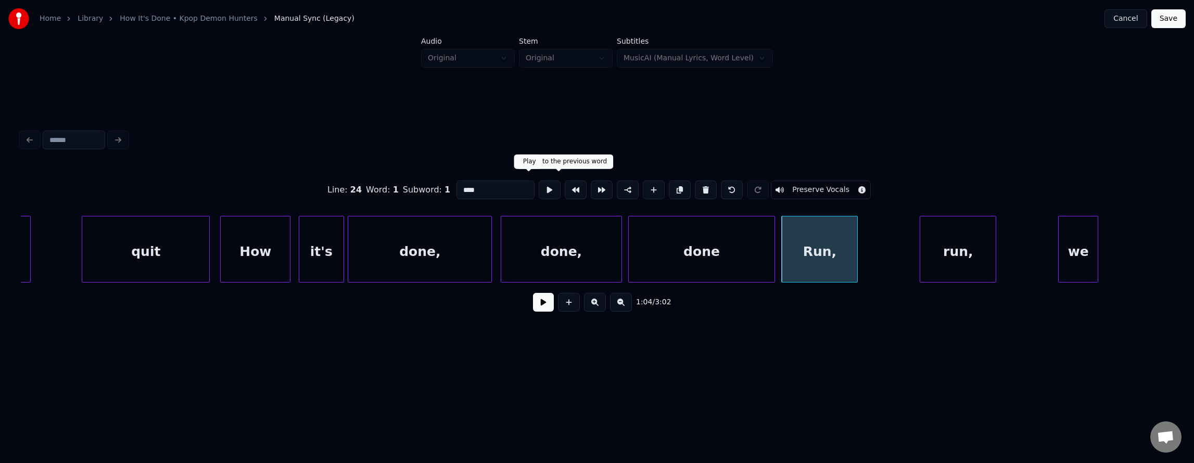
click at [539, 184] on button at bounding box center [550, 190] width 22 height 19
click at [539, 185] on button at bounding box center [550, 190] width 22 height 19
drag, startPoint x: 522, startPoint y: 185, endPoint x: 537, endPoint y: 201, distance: 21.7
click at [539, 185] on button at bounding box center [550, 190] width 22 height 19
click at [533, 305] on button at bounding box center [543, 302] width 21 height 19
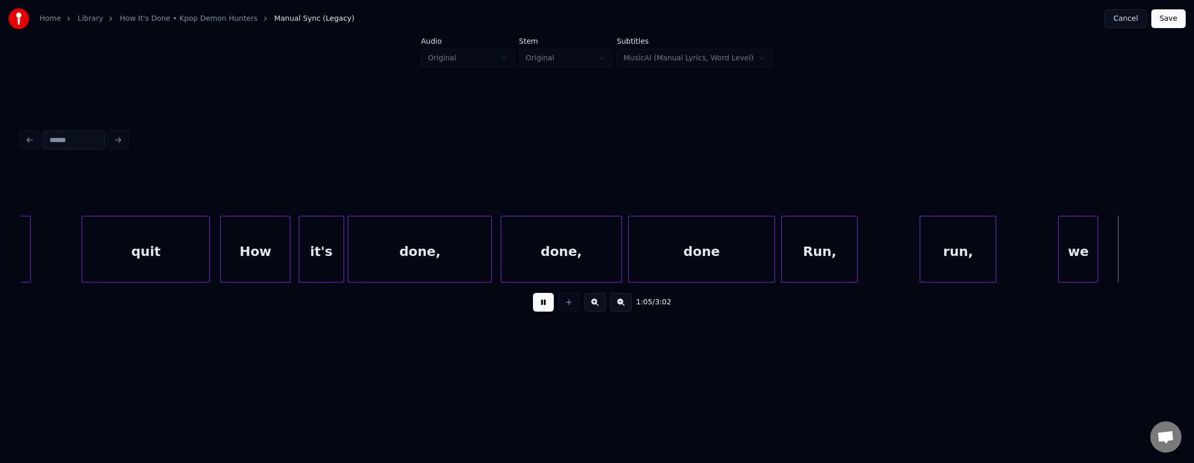
scroll to position [0, 23829]
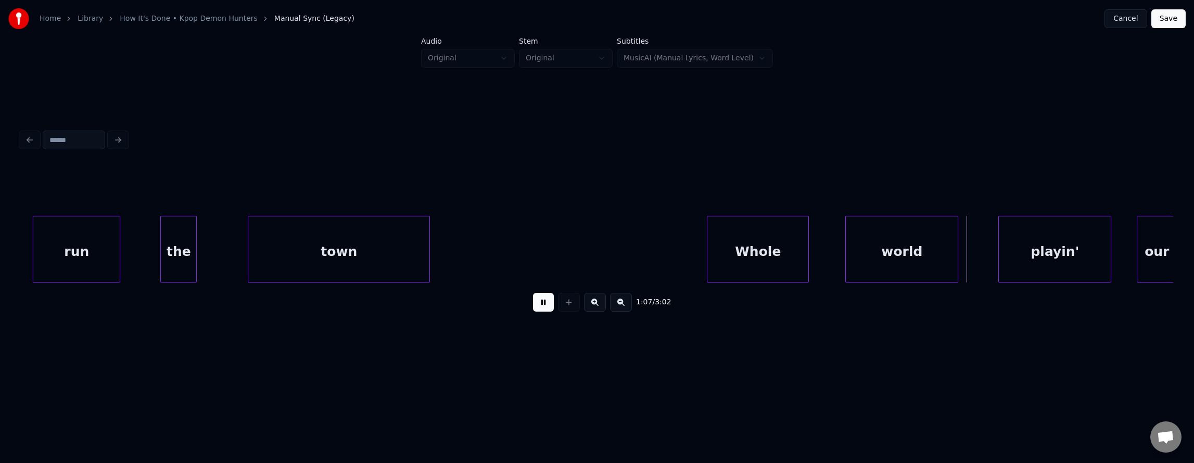
drag, startPoint x: 535, startPoint y: 312, endPoint x: 424, endPoint y: 268, distance: 118.9
click at [535, 311] on button at bounding box center [543, 302] width 21 height 19
click at [382, 251] on div "town" at bounding box center [338, 252] width 181 height 71
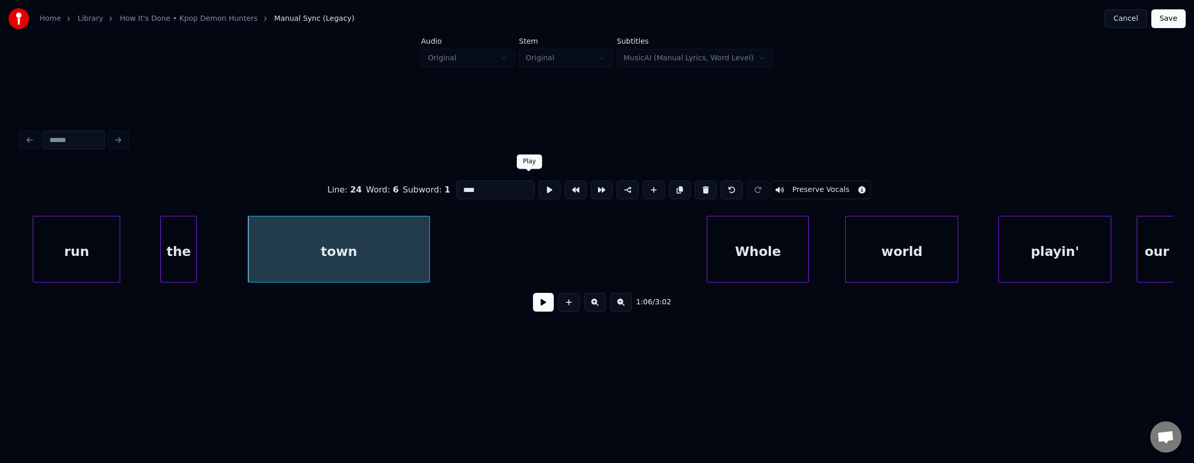
click at [539, 182] on button at bounding box center [550, 190] width 22 height 19
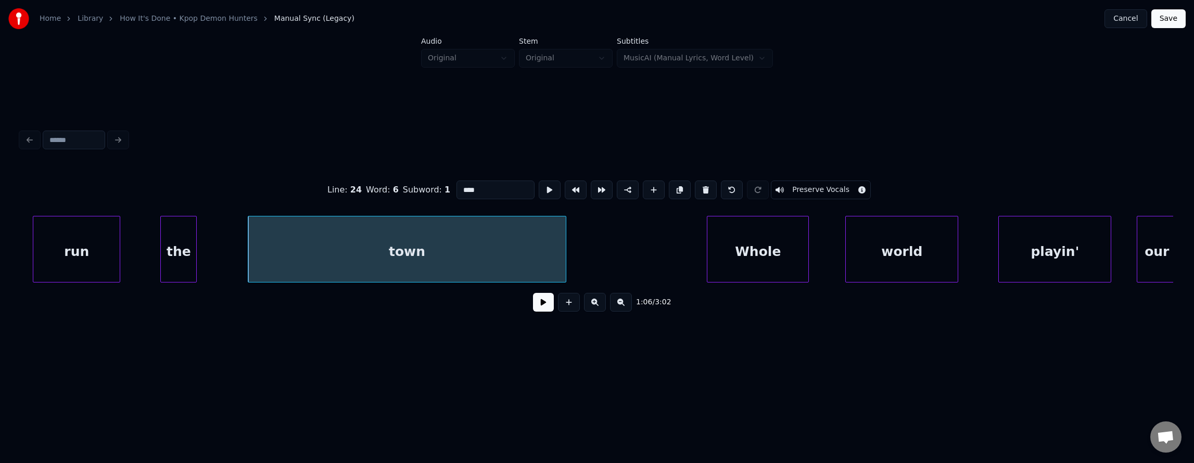
click at [564, 239] on div at bounding box center [564, 250] width 3 height 66
click at [539, 188] on button at bounding box center [550, 190] width 22 height 19
click at [540, 305] on button at bounding box center [543, 302] width 21 height 19
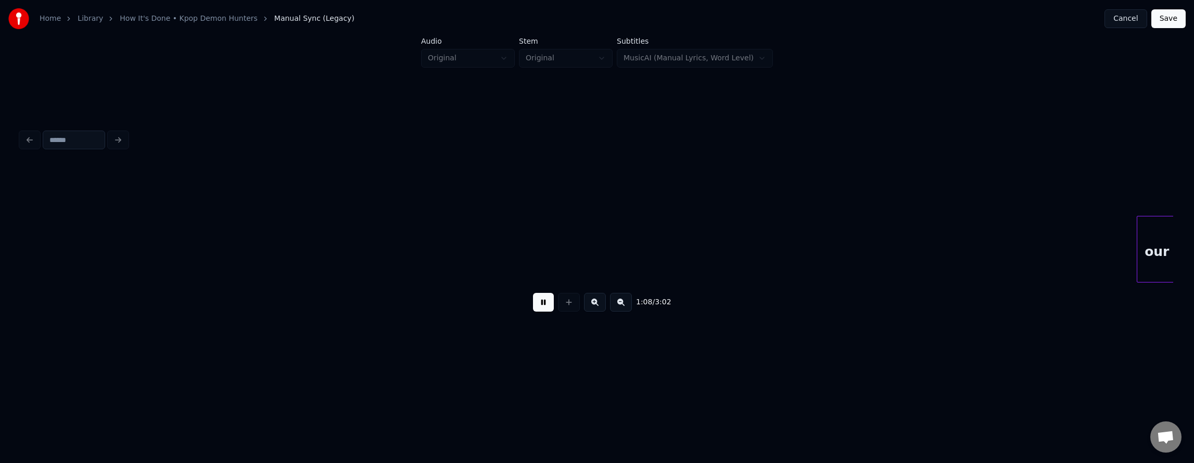
scroll to position [0, 24982]
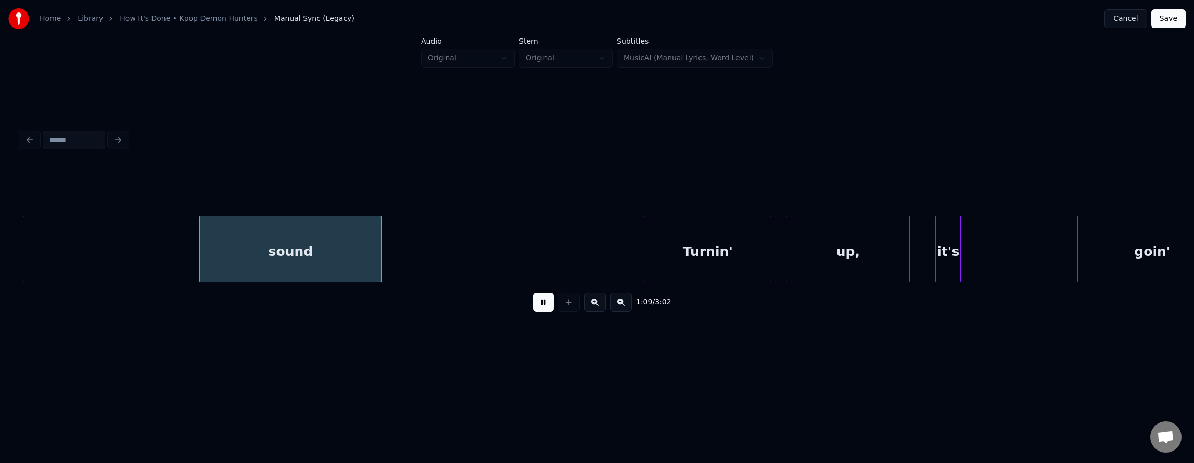
click at [540, 305] on button at bounding box center [543, 302] width 21 height 19
click at [166, 246] on div at bounding box center [164, 250] width 3 height 66
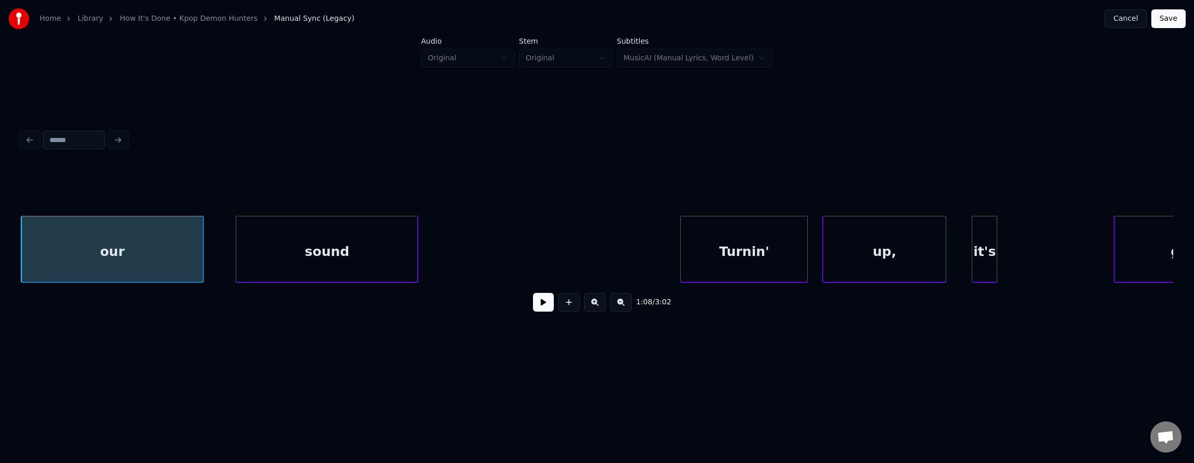
click at [125, 248] on div "our" at bounding box center [112, 252] width 182 height 71
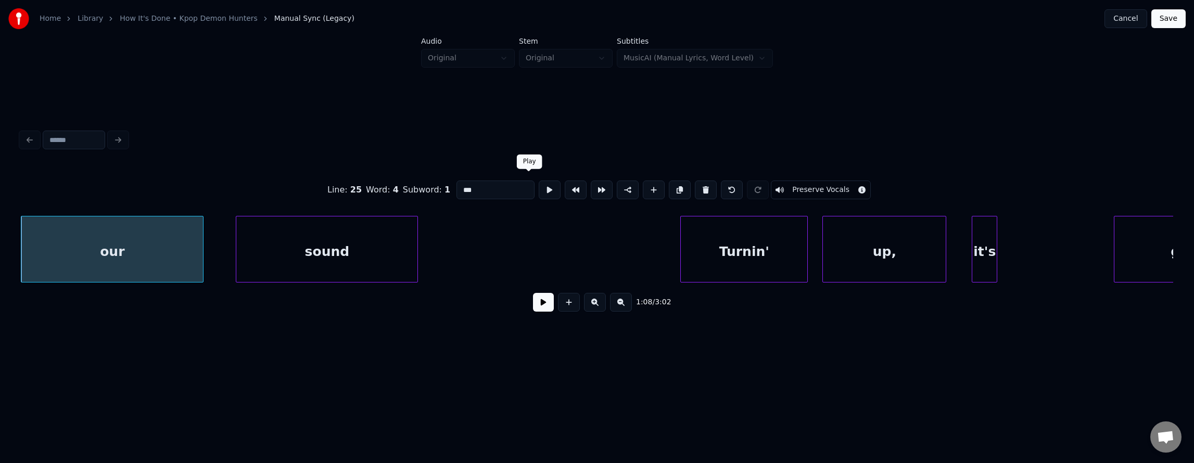
click at [539, 181] on button at bounding box center [550, 190] width 22 height 19
click at [533, 303] on button at bounding box center [543, 302] width 21 height 19
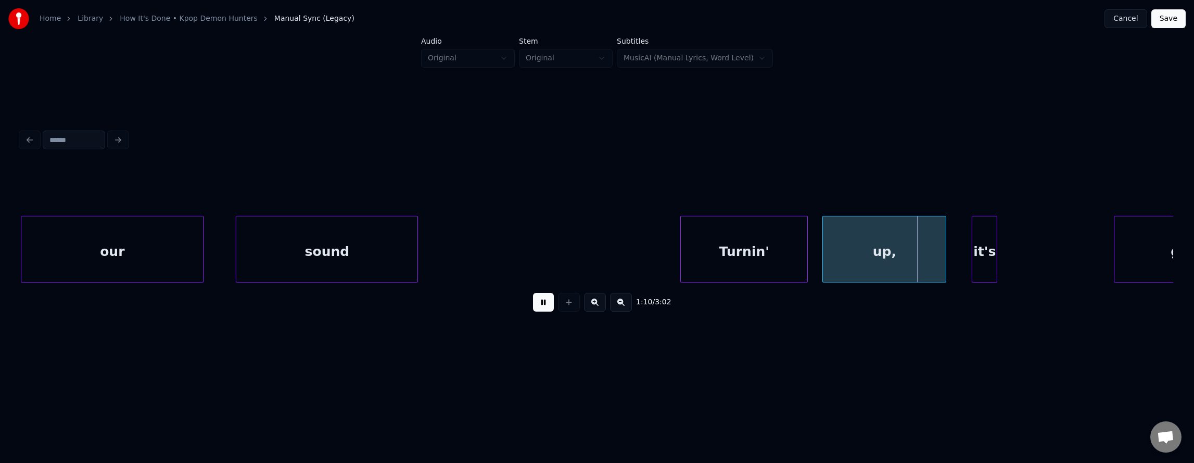
click at [533, 311] on button at bounding box center [543, 302] width 21 height 19
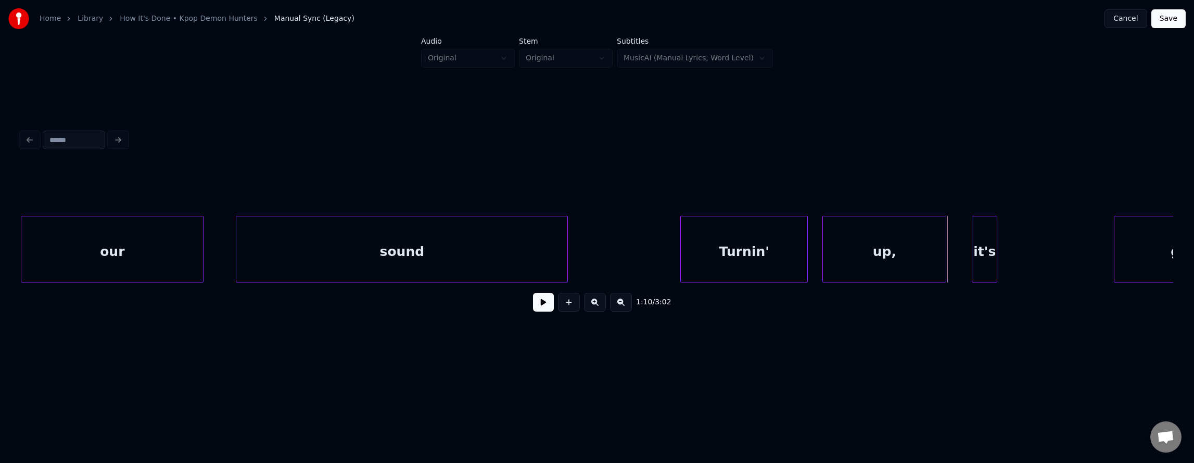
click at [567, 248] on div at bounding box center [565, 250] width 3 height 66
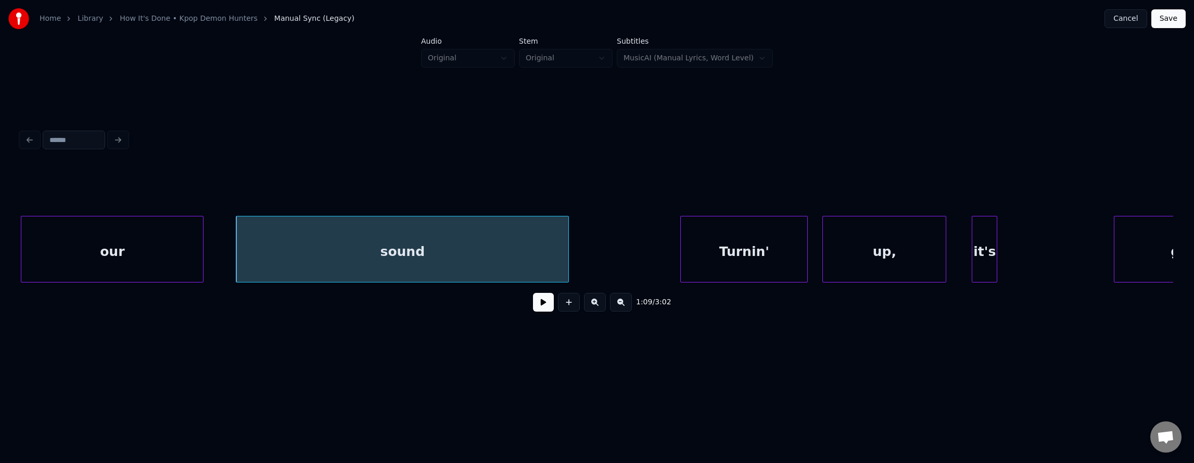
click at [539, 301] on button at bounding box center [543, 302] width 21 height 19
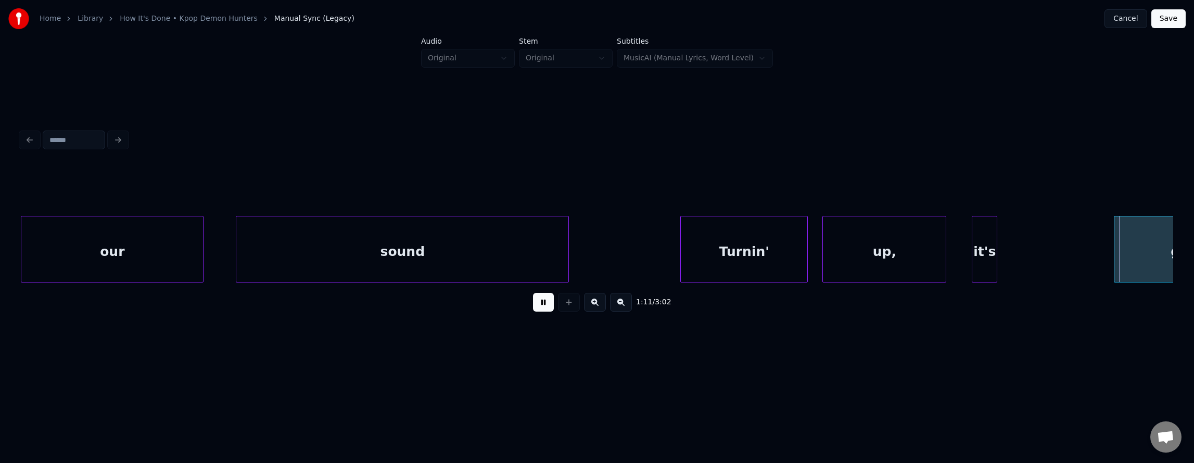
scroll to position [0, 26100]
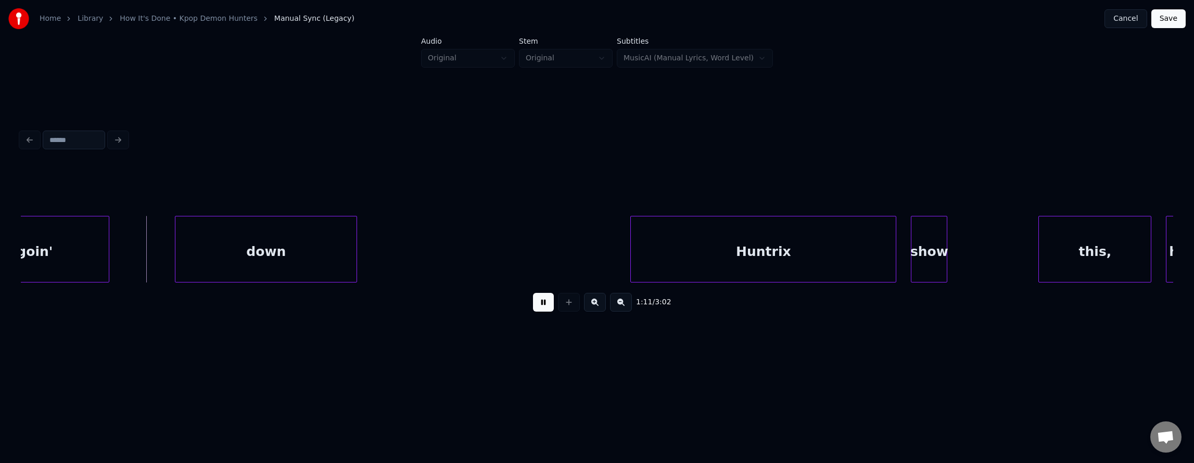
click at [538, 304] on button at bounding box center [543, 302] width 21 height 19
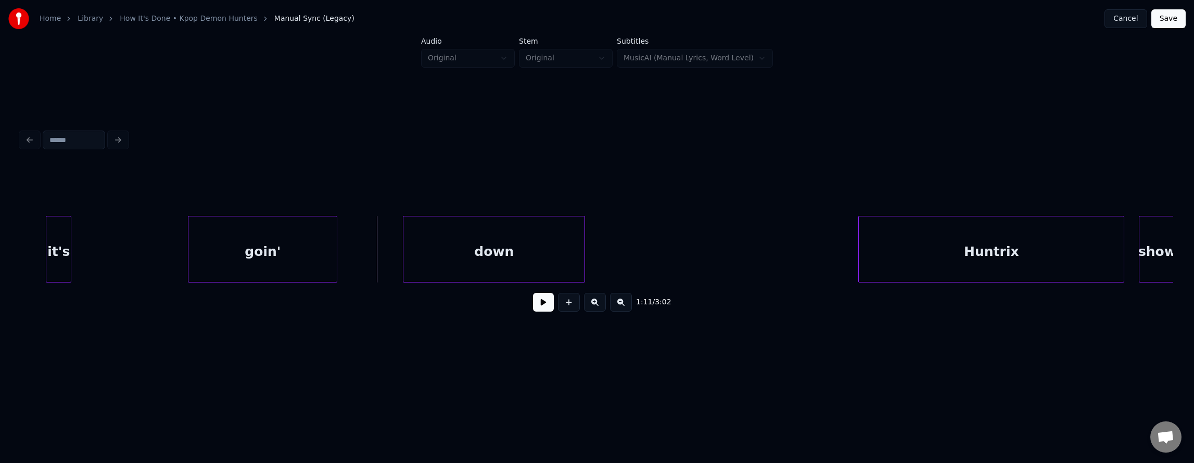
scroll to position [0, 25791]
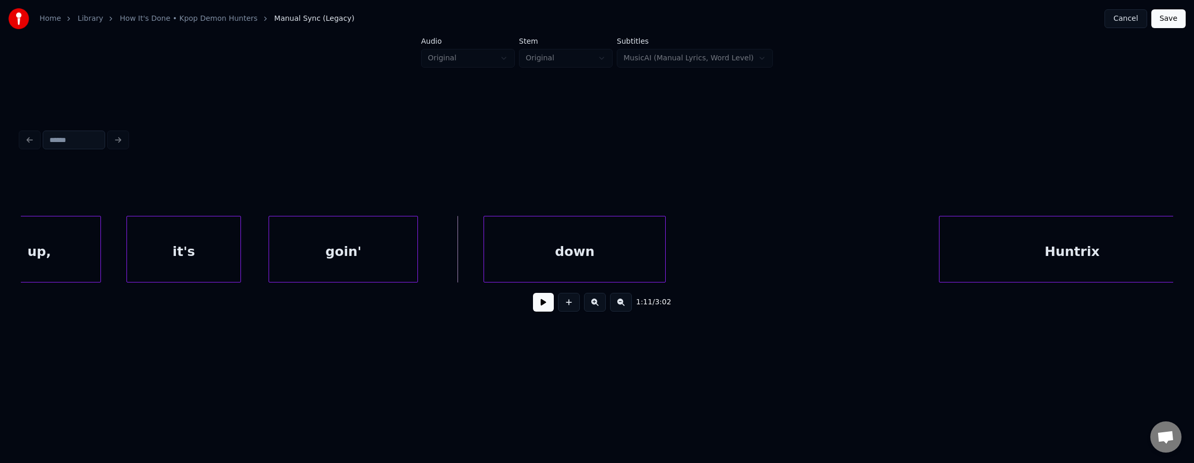
click at [241, 245] on div at bounding box center [238, 250] width 3 height 66
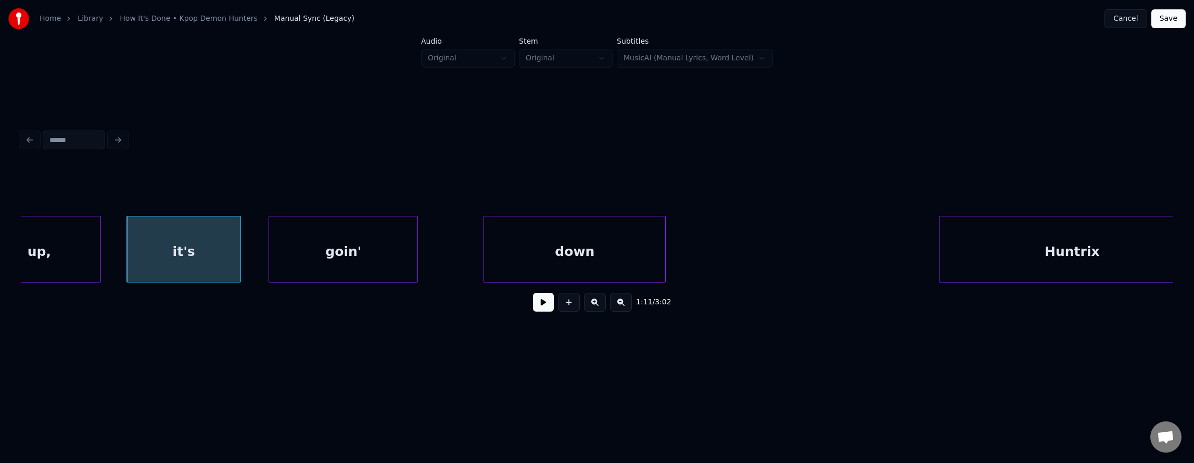
click at [533, 309] on button at bounding box center [543, 302] width 21 height 19
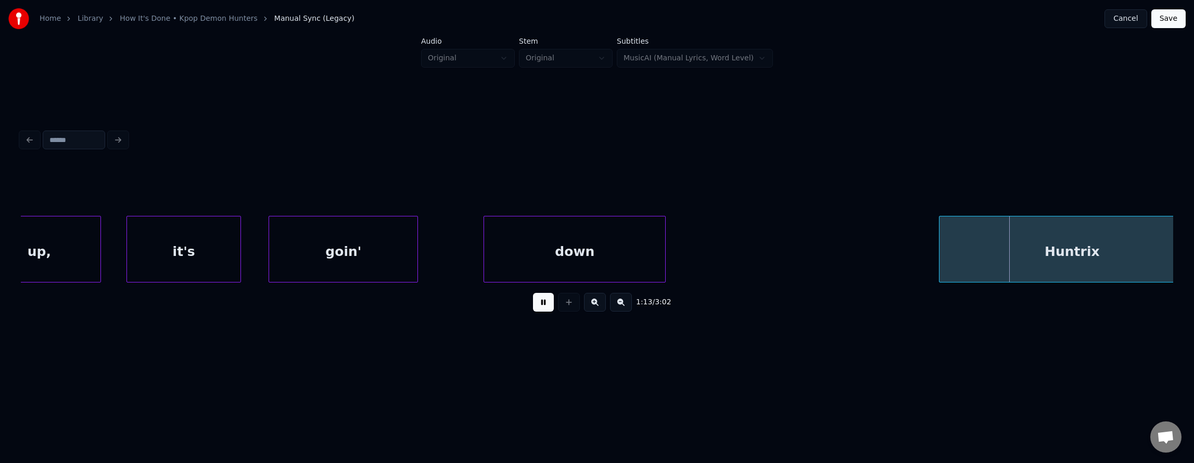
click at [534, 308] on button at bounding box center [543, 302] width 21 height 19
click at [792, 247] on div at bounding box center [791, 250] width 3 height 66
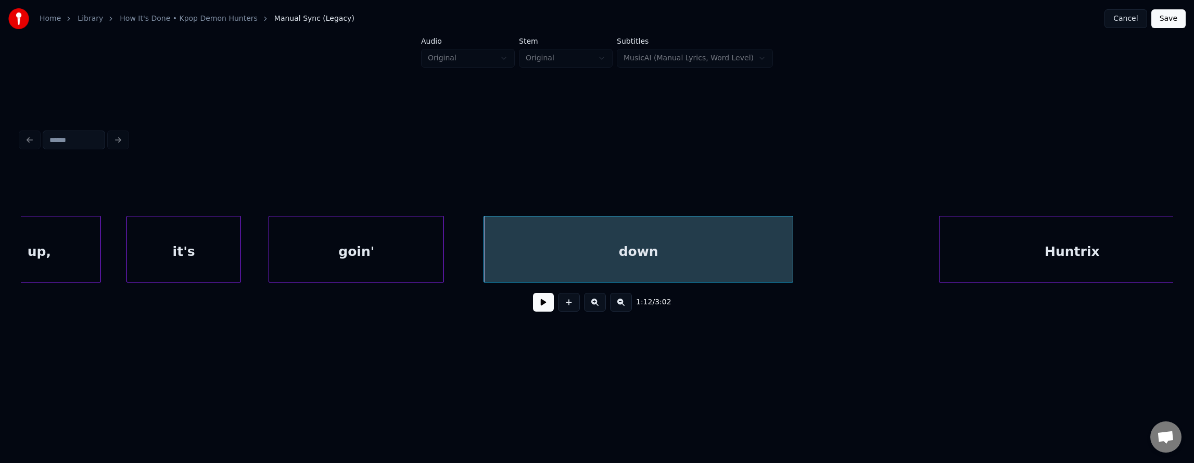
click at [441, 237] on div at bounding box center [442, 250] width 3 height 66
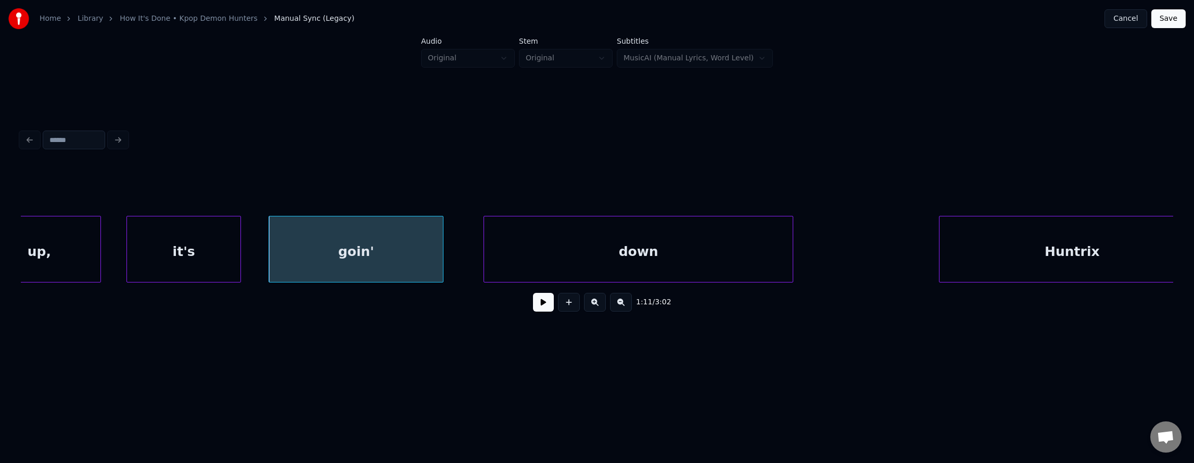
click at [538, 300] on button at bounding box center [543, 302] width 21 height 19
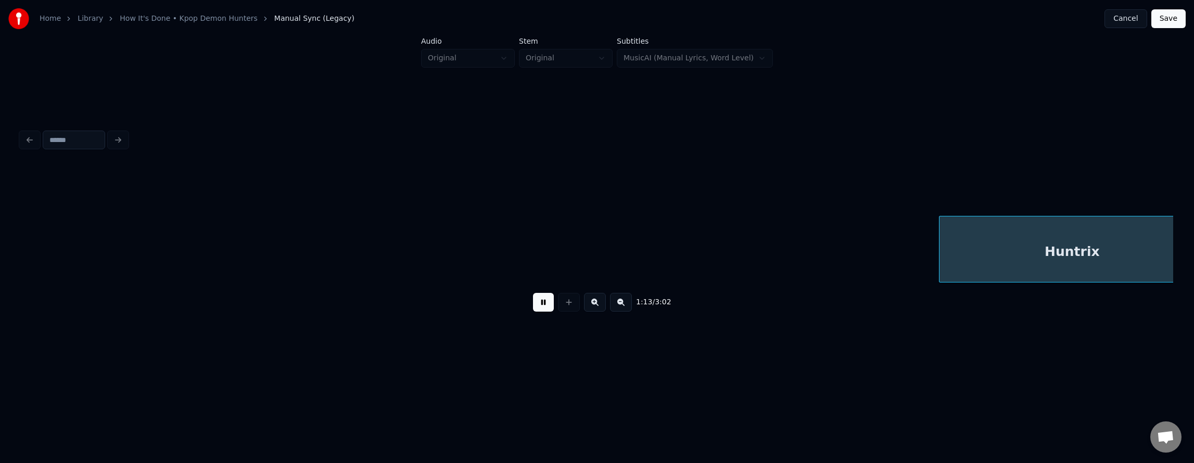
scroll to position [0, 26945]
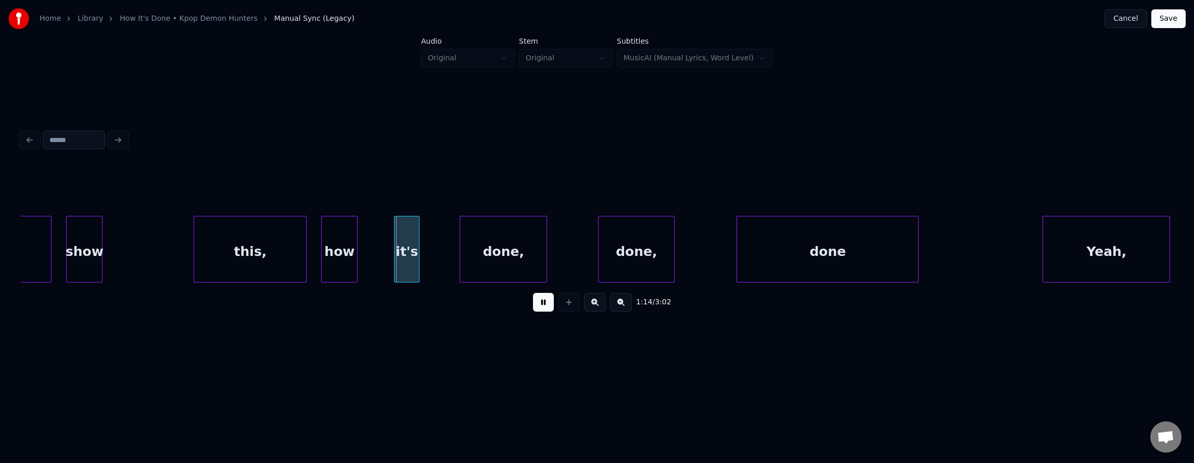
click at [536, 308] on button at bounding box center [543, 302] width 21 height 19
click at [91, 240] on div "show" at bounding box center [84, 252] width 35 height 71
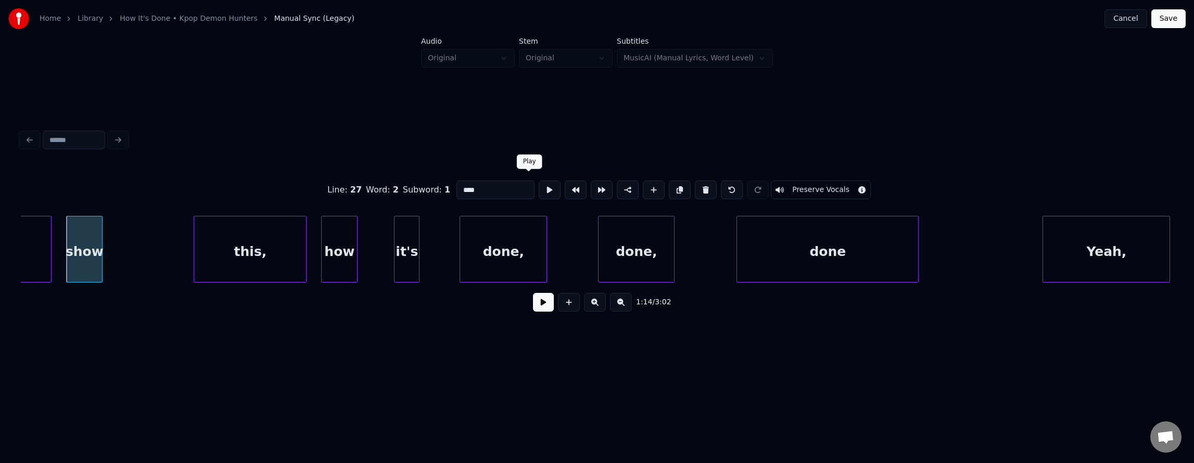
click at [539, 184] on button at bounding box center [550, 190] width 22 height 19
click at [164, 230] on div at bounding box center [163, 250] width 3 height 66
click at [533, 306] on button at bounding box center [543, 302] width 21 height 19
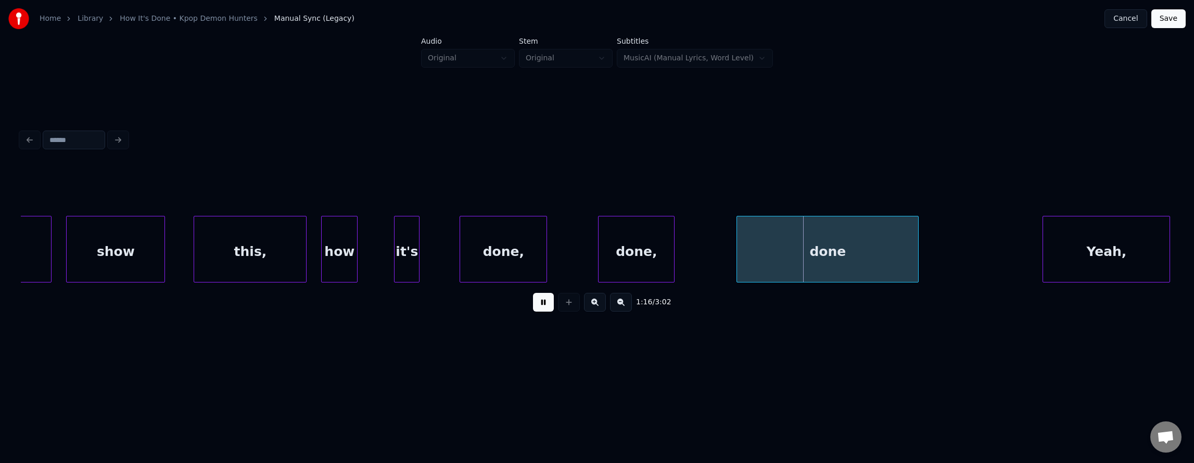
click at [534, 306] on button at bounding box center [543, 302] width 21 height 19
click at [329, 233] on div "how" at bounding box center [339, 252] width 35 height 71
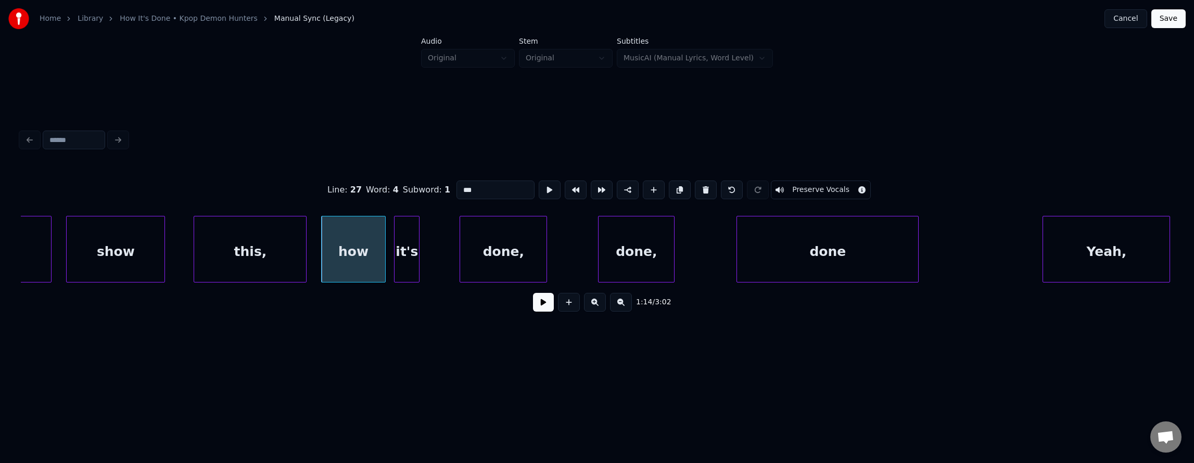
click at [383, 247] on div at bounding box center [383, 250] width 3 height 66
click at [451, 241] on div at bounding box center [450, 250] width 3 height 66
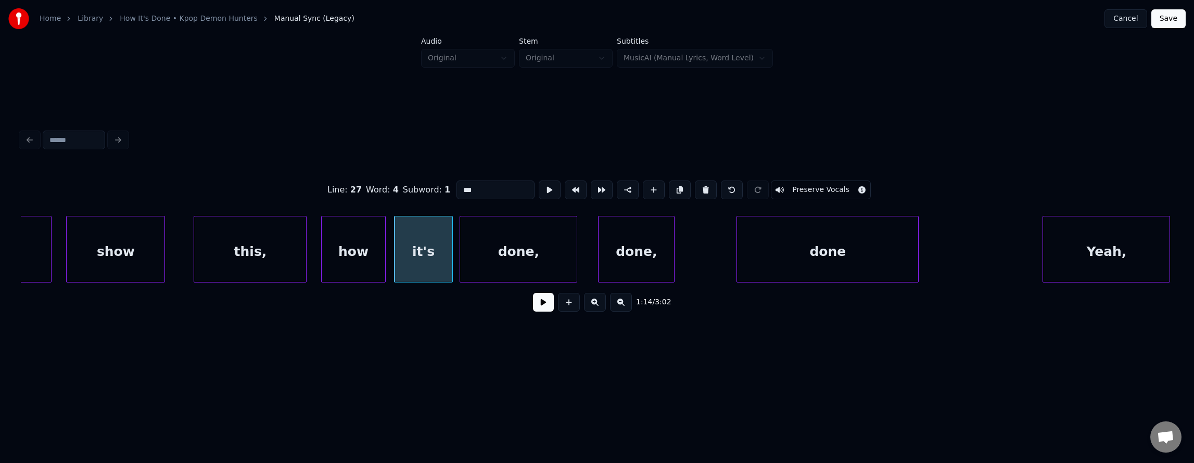
click at [575, 234] on div at bounding box center [575, 250] width 3 height 66
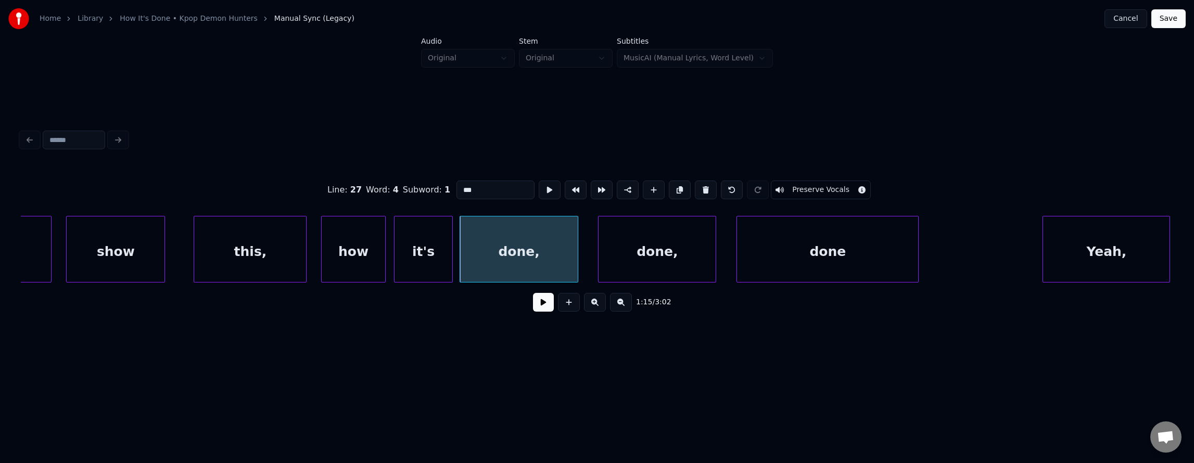
click at [715, 241] on div at bounding box center [714, 250] width 3 height 66
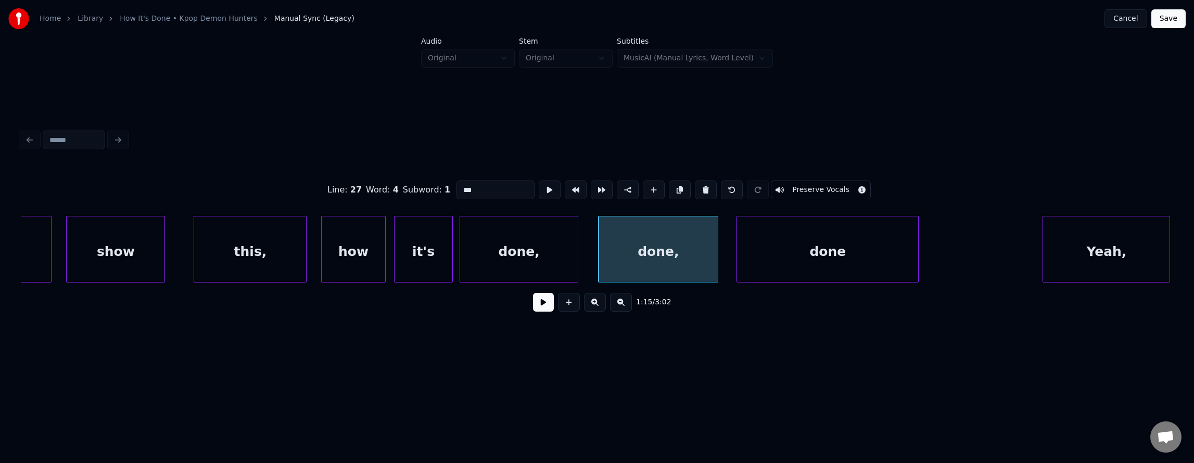
click at [718, 242] on div at bounding box center [716, 250] width 3 height 66
click at [537, 306] on button at bounding box center [543, 302] width 21 height 19
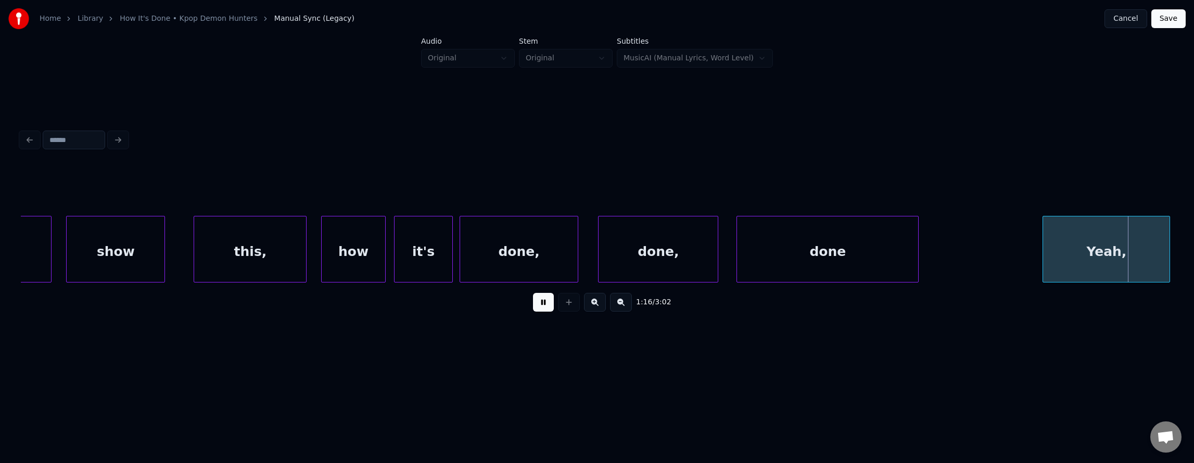
scroll to position [0, 28098]
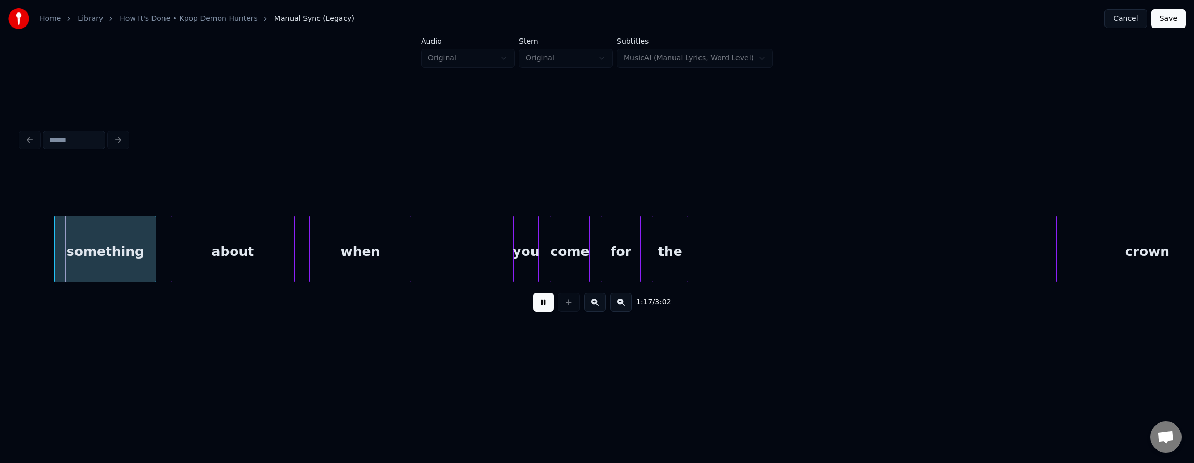
click at [538, 306] on button at bounding box center [543, 302] width 21 height 19
click at [539, 306] on button at bounding box center [543, 302] width 21 height 19
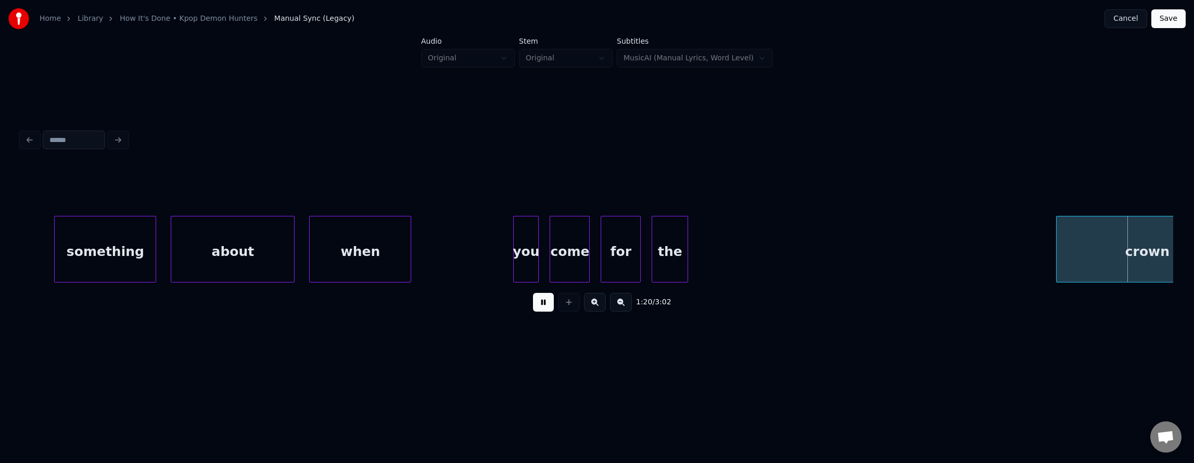
scroll to position [0, 29252]
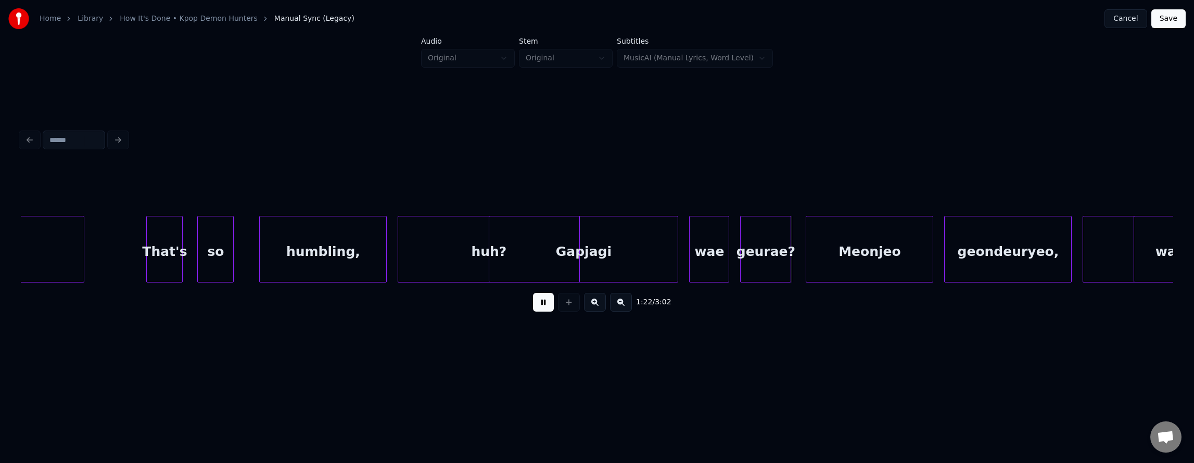
click at [539, 306] on button at bounding box center [543, 302] width 21 height 19
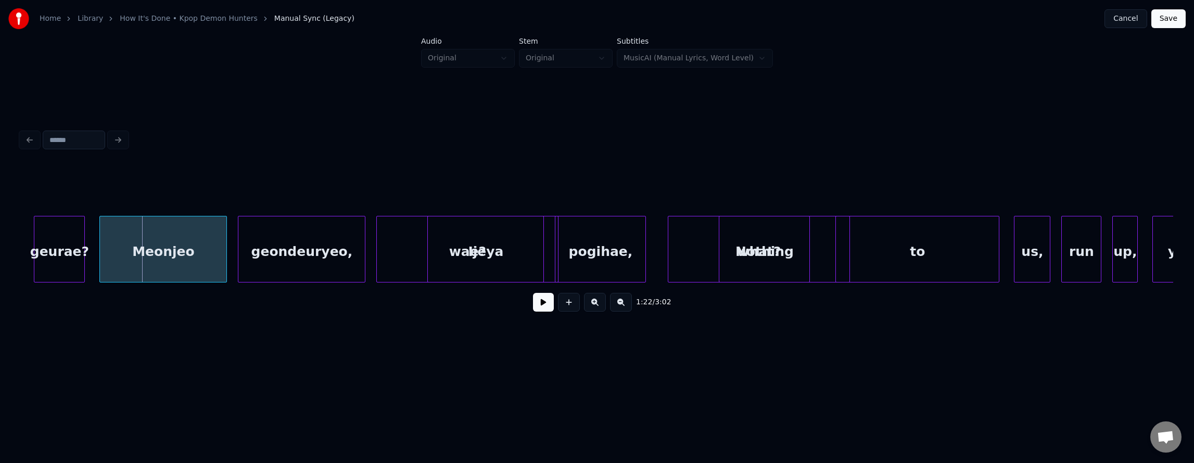
scroll to position [0, 30002]
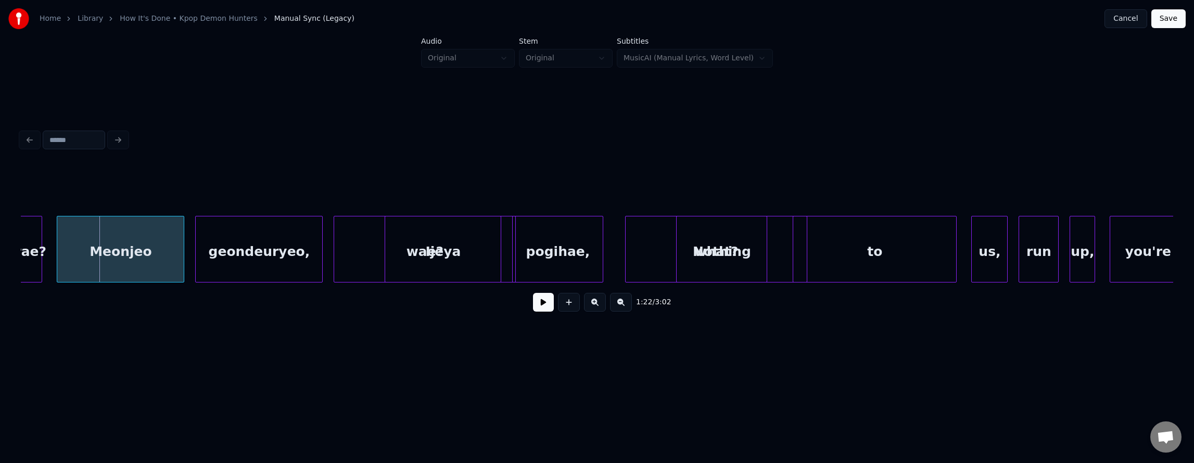
click at [543, 305] on button at bounding box center [543, 302] width 21 height 19
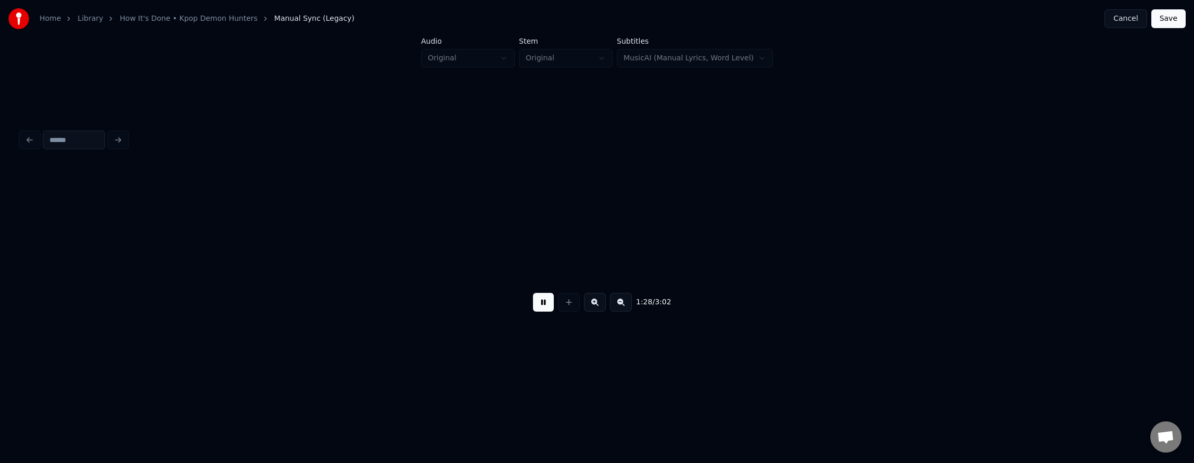
scroll to position [0, 32309]
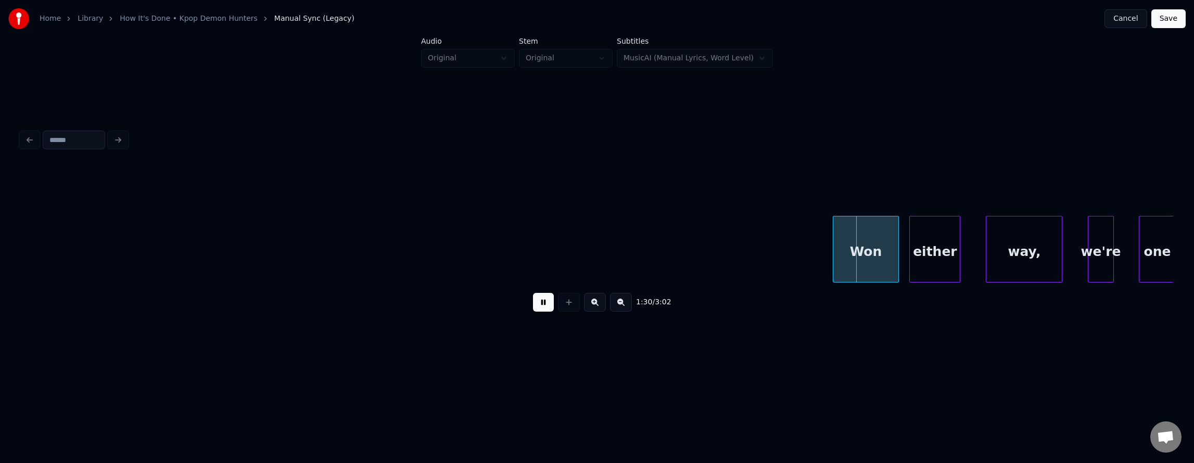
click at [542, 305] on button at bounding box center [543, 302] width 21 height 19
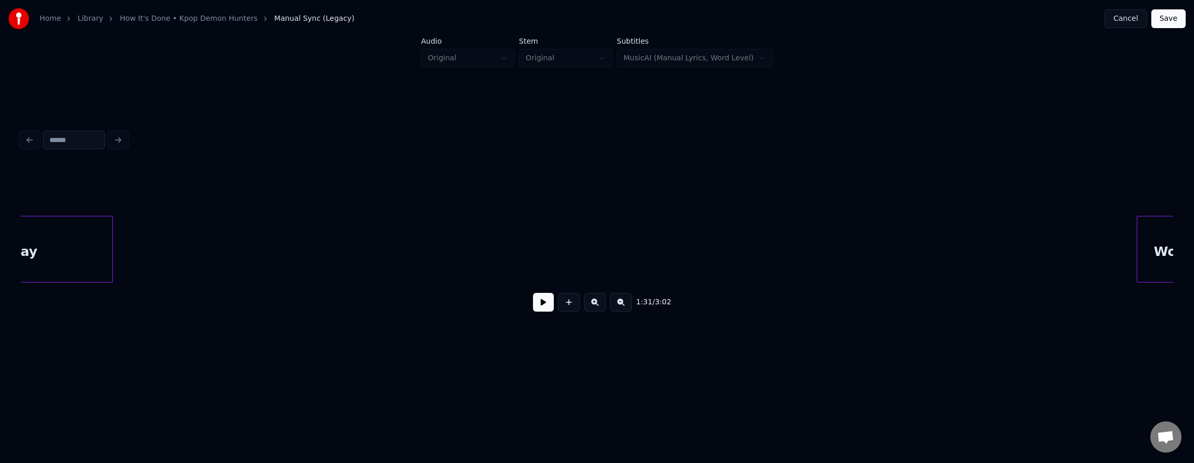
scroll to position [0, 31976]
click at [629, 305] on button at bounding box center [621, 302] width 22 height 19
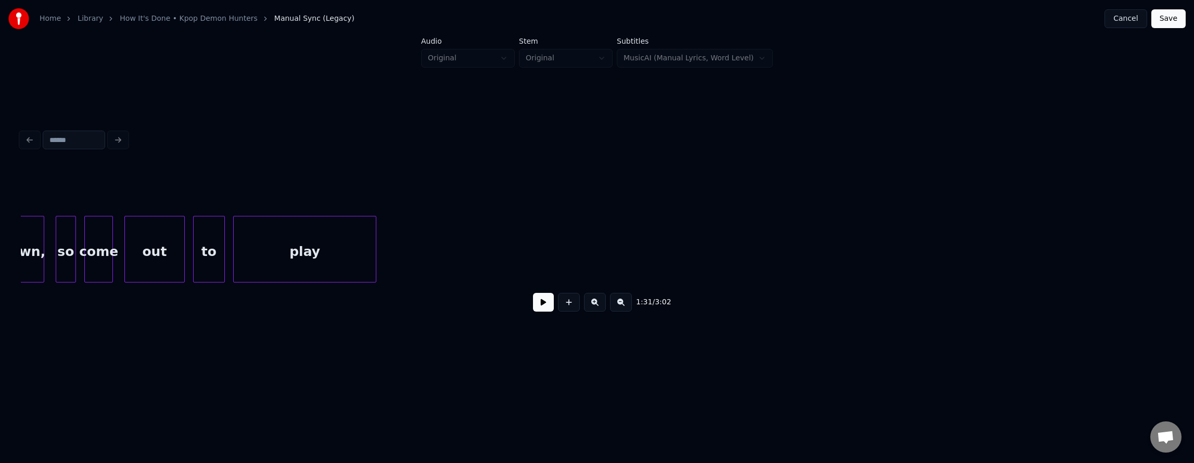
click at [629, 305] on button at bounding box center [621, 302] width 22 height 19
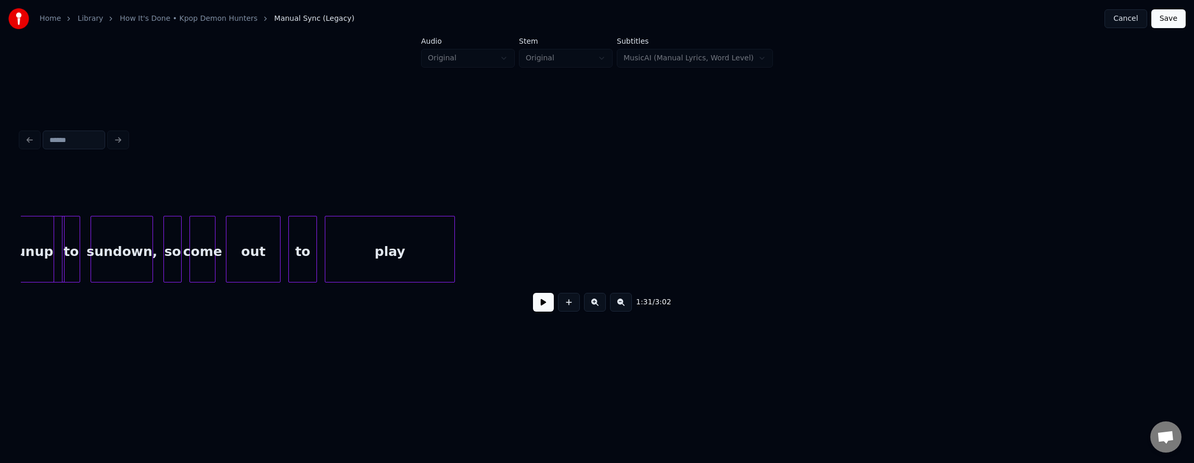
click at [629, 305] on button at bounding box center [621, 302] width 22 height 19
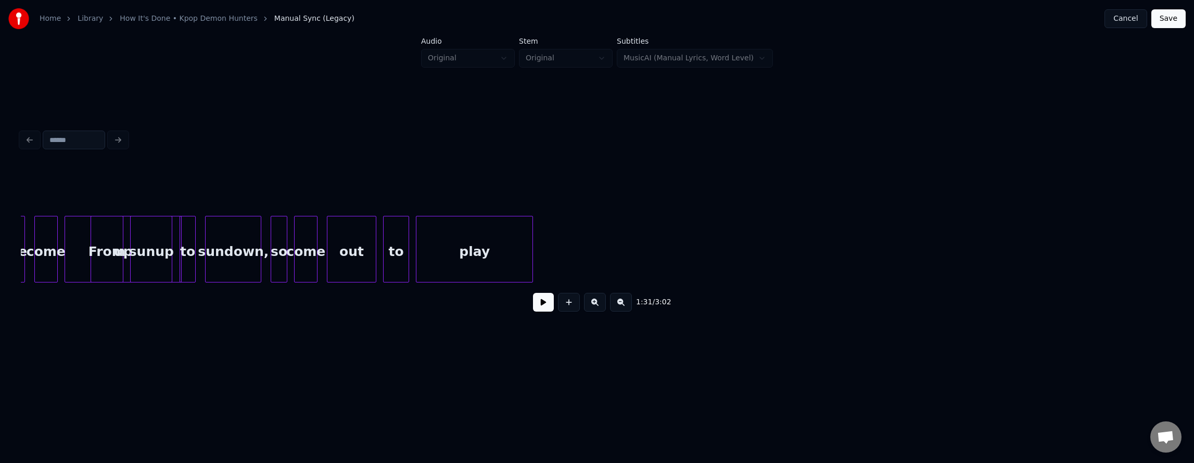
click at [629, 305] on button at bounding box center [621, 302] width 22 height 19
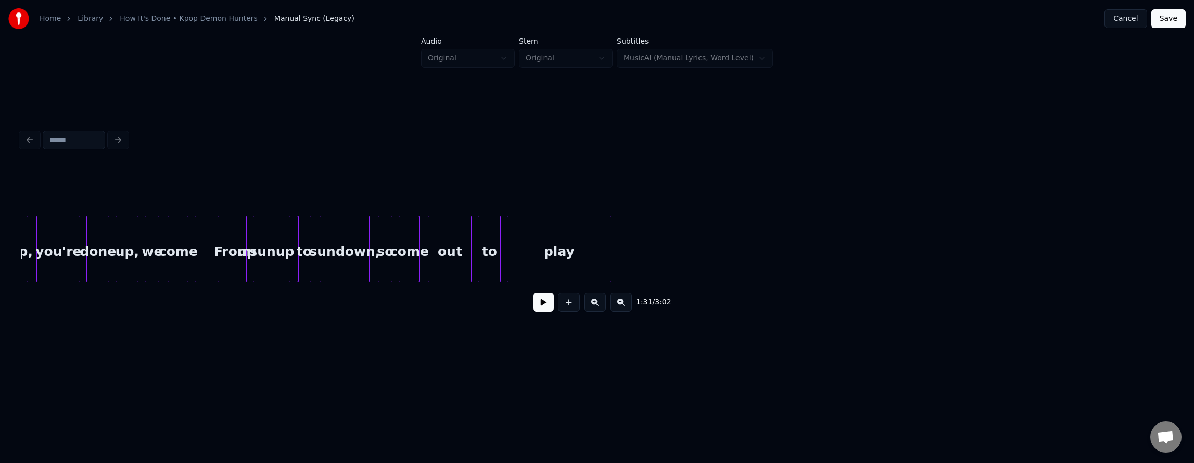
click at [629, 305] on button at bounding box center [621, 302] width 22 height 19
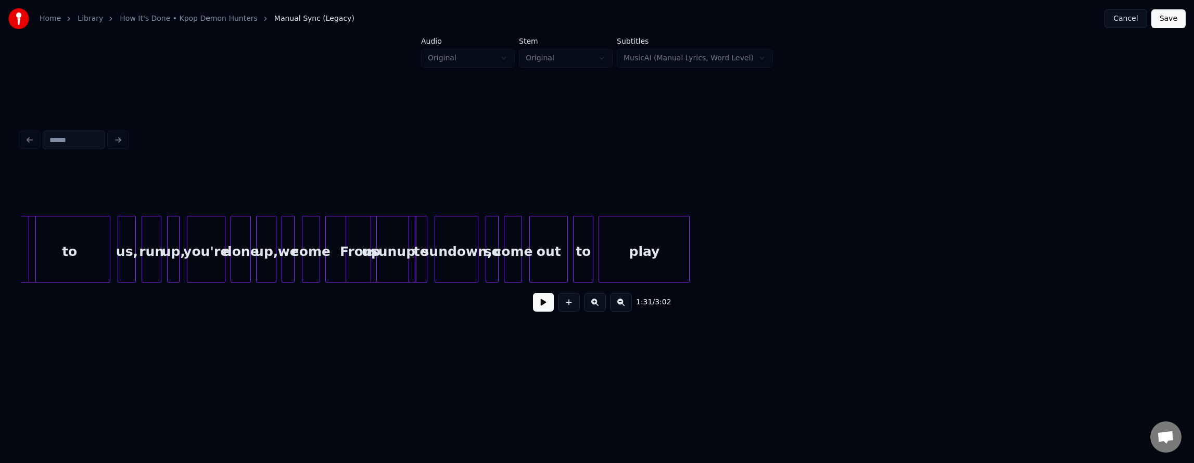
click at [629, 305] on button at bounding box center [621, 302] width 22 height 19
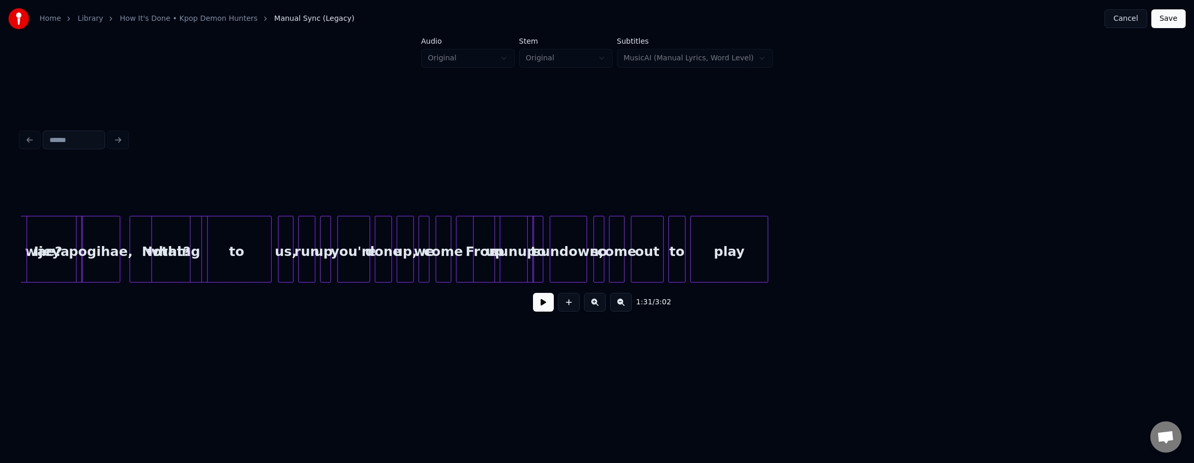
click at [629, 305] on button at bounding box center [621, 302] width 22 height 19
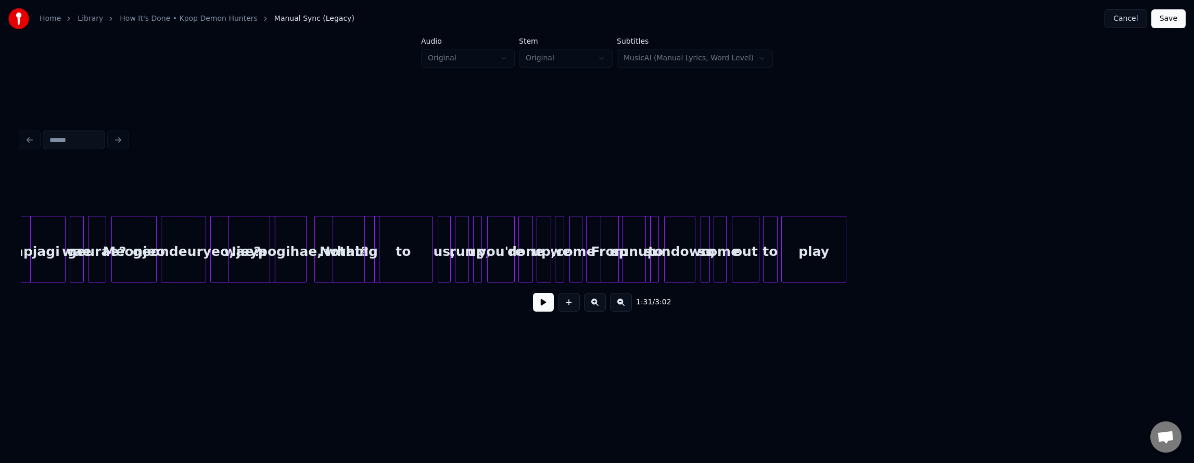
click at [629, 305] on button at bounding box center [621, 302] width 22 height 19
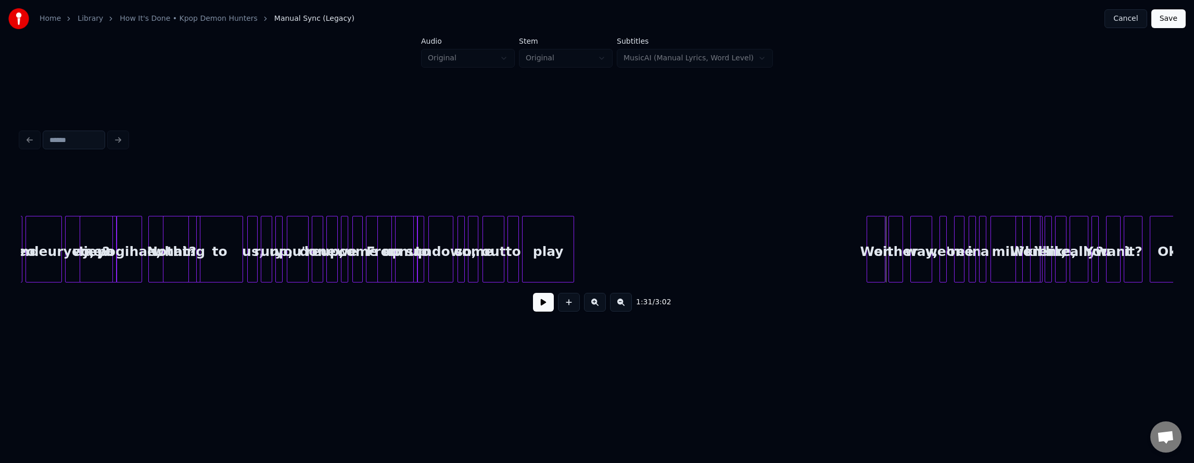
scroll to position [0, 8620]
click at [837, 258] on div "play" at bounding box center [834, 252] width 51 height 71
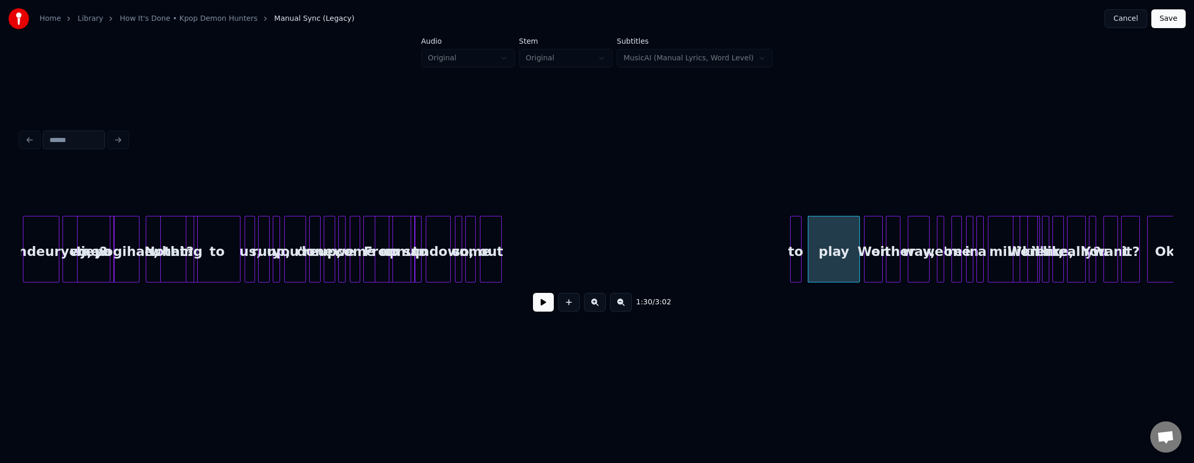
click at [797, 245] on div "to" at bounding box center [796, 252] width 10 height 71
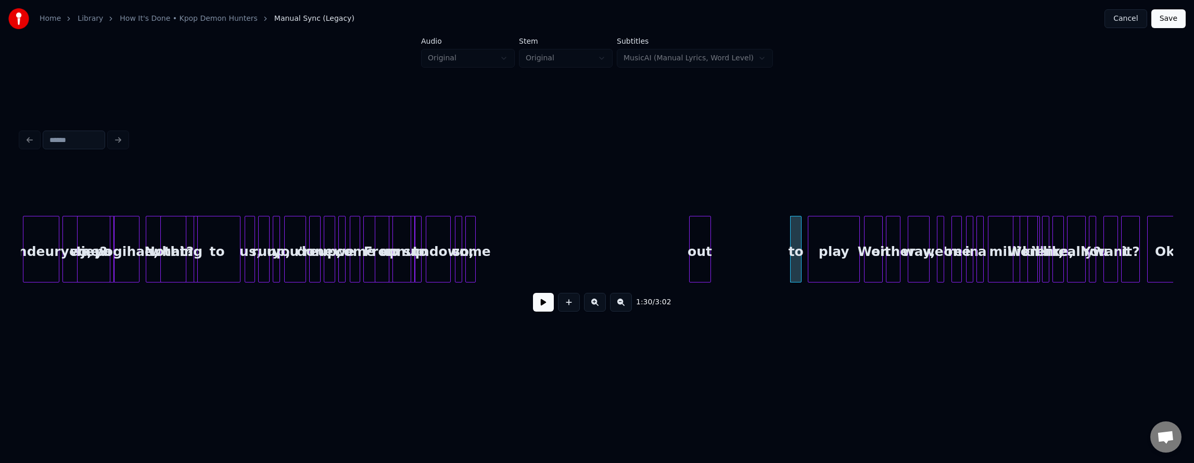
click at [700, 253] on div "out" at bounding box center [700, 252] width 21 height 71
click at [599, 218] on div "play to out sundown, so come up sunup to we come From up, you're done up, what?…" at bounding box center [880, 249] width 18958 height 67
click at [708, 235] on div at bounding box center [709, 250] width 3 height 66
click at [702, 308] on div "1:29 / 3:02" at bounding box center [597, 302] width 1136 height 23
click at [538, 337] on div "1:29 / 3:02" at bounding box center [597, 223] width 1161 height 278
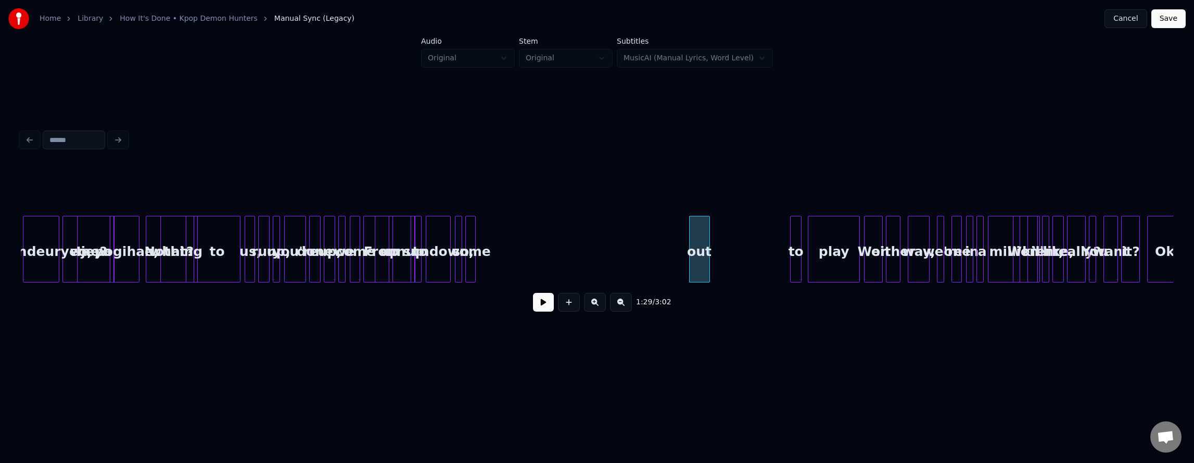
click at [521, 223] on div "play to out sundown, so come up sunup to we come From up, you're done up, what?…" at bounding box center [880, 249] width 18958 height 67
click at [607, 322] on div "1:27 / 3:02" at bounding box center [597, 303] width 1153 height 40
click at [540, 307] on button at bounding box center [543, 302] width 21 height 19
click at [539, 307] on button at bounding box center [543, 302] width 21 height 19
click at [443, 237] on div "sundown," at bounding box center [438, 252] width 24 height 71
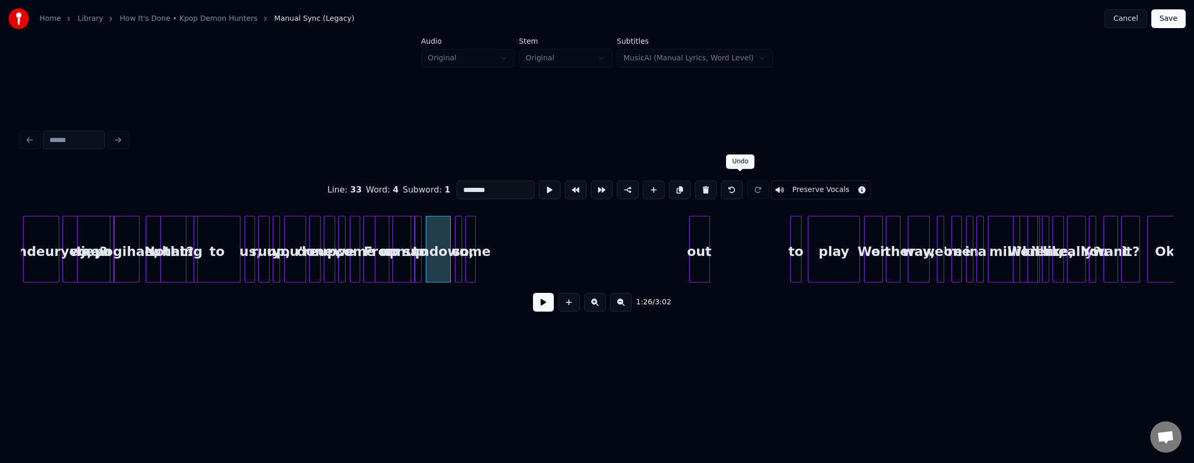
click at [738, 186] on button at bounding box center [732, 190] width 22 height 19
click at [741, 184] on button at bounding box center [732, 190] width 22 height 19
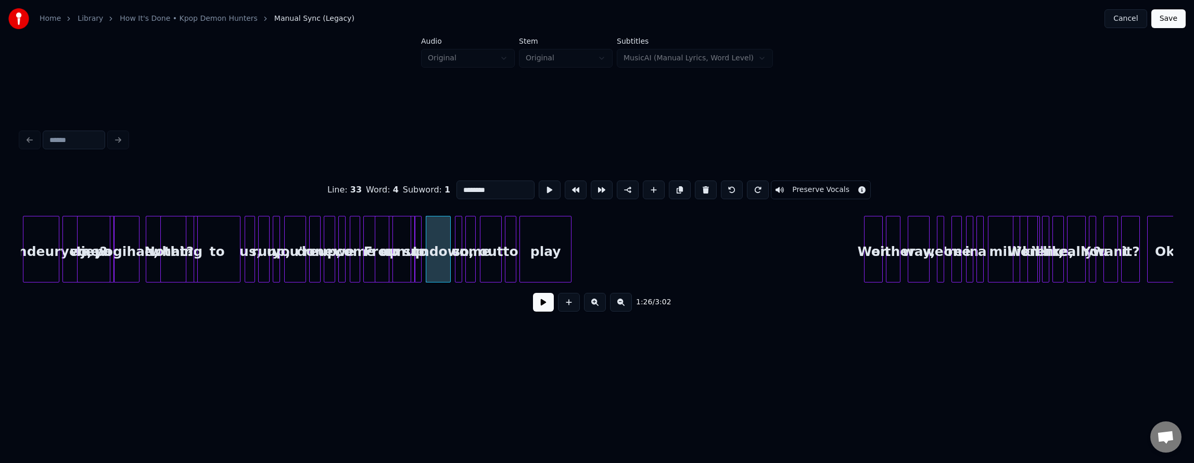
click at [1161, 20] on button "Save" at bounding box center [1169, 18] width 34 height 19
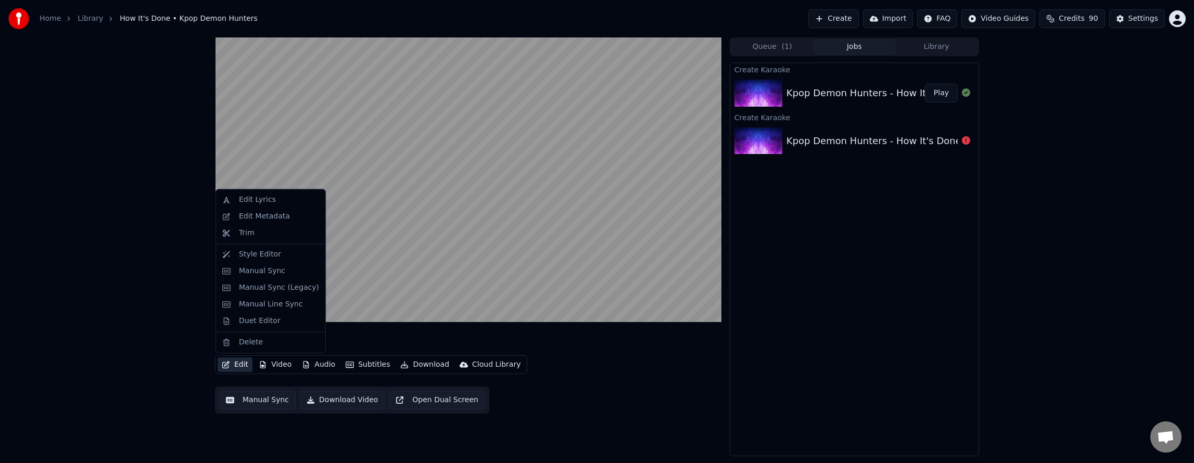
click at [236, 364] on button "Edit" at bounding box center [235, 365] width 35 height 15
click at [275, 269] on div "Manual Sync" at bounding box center [262, 271] width 46 height 10
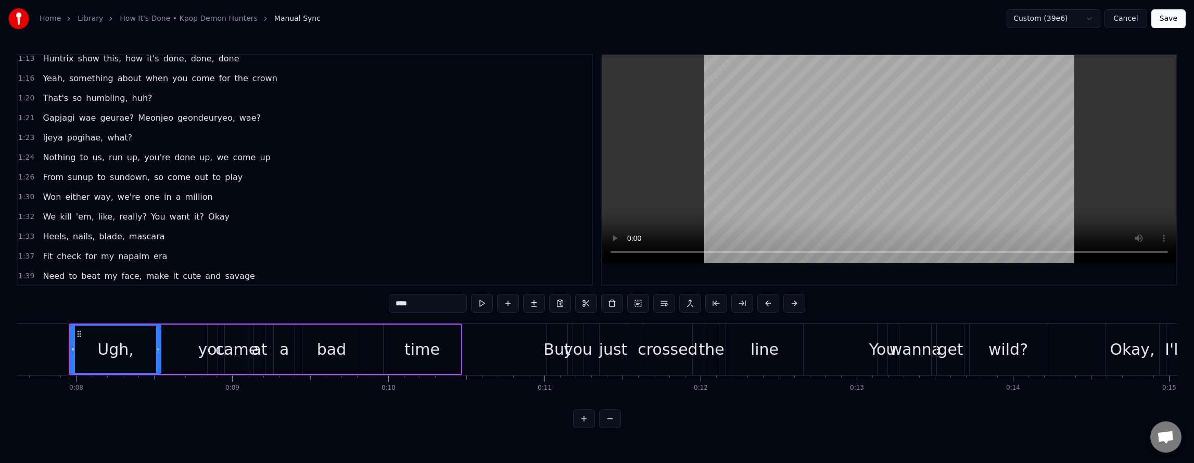
scroll to position [469, 0]
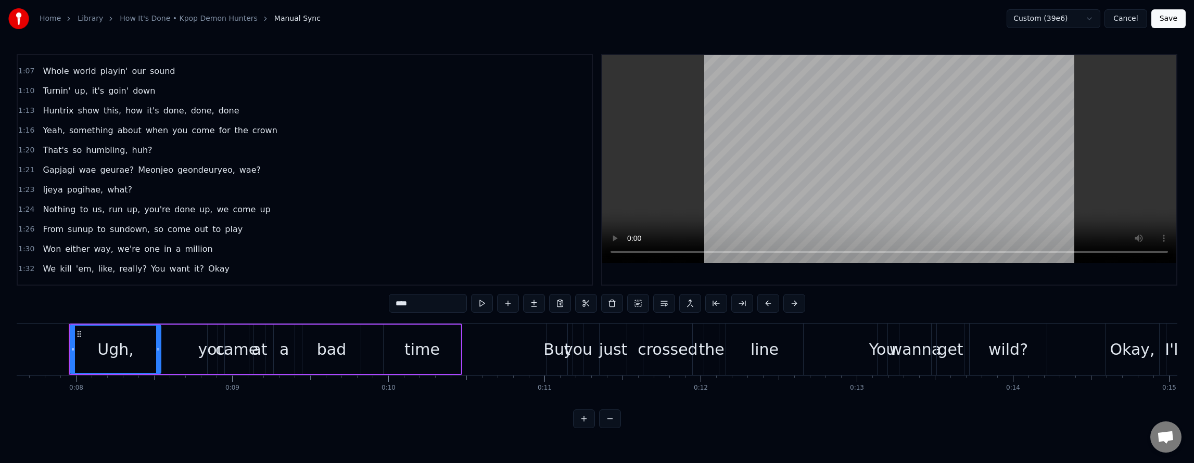
click at [98, 127] on span "something" at bounding box center [91, 130] width 46 height 12
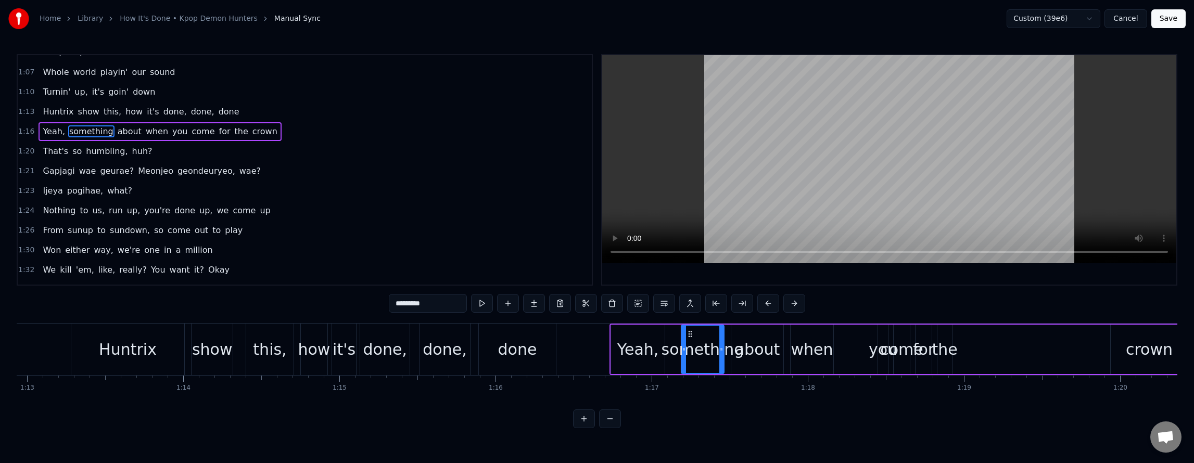
scroll to position [0, 12004]
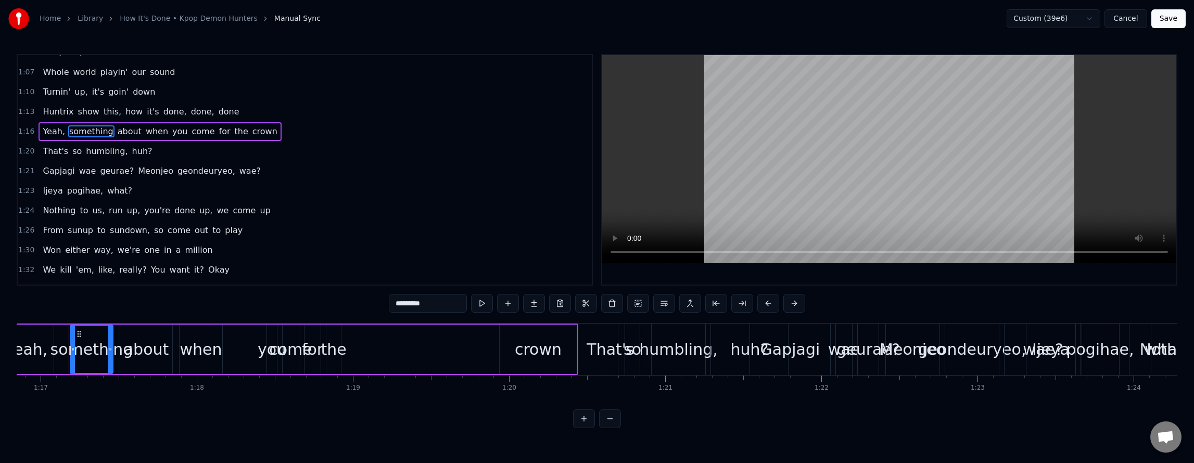
click at [175, 248] on span "a" at bounding box center [178, 250] width 7 height 12
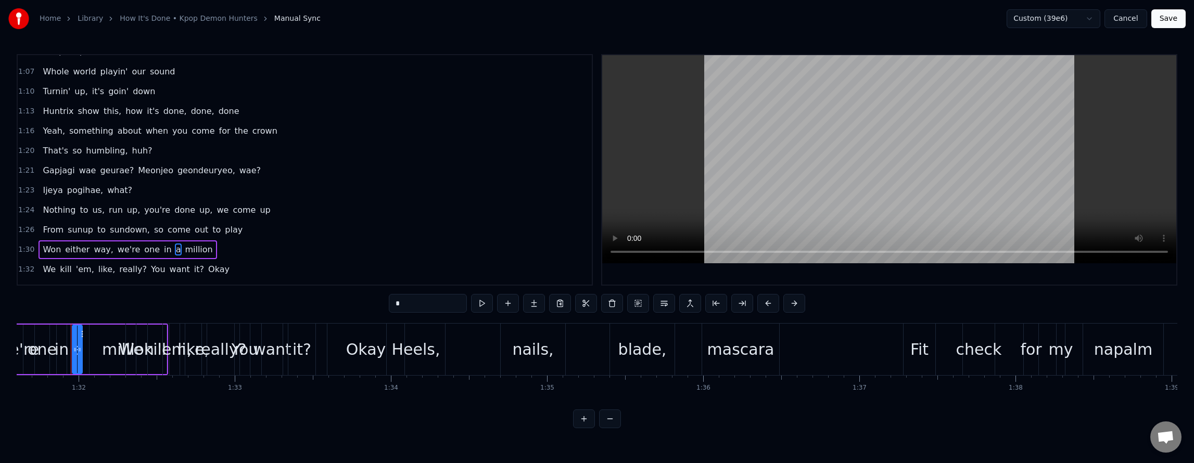
scroll to position [0, 14311]
click at [471, 305] on button at bounding box center [482, 303] width 22 height 19
click at [55, 244] on span "Won" at bounding box center [52, 250] width 20 height 12
type input "***"
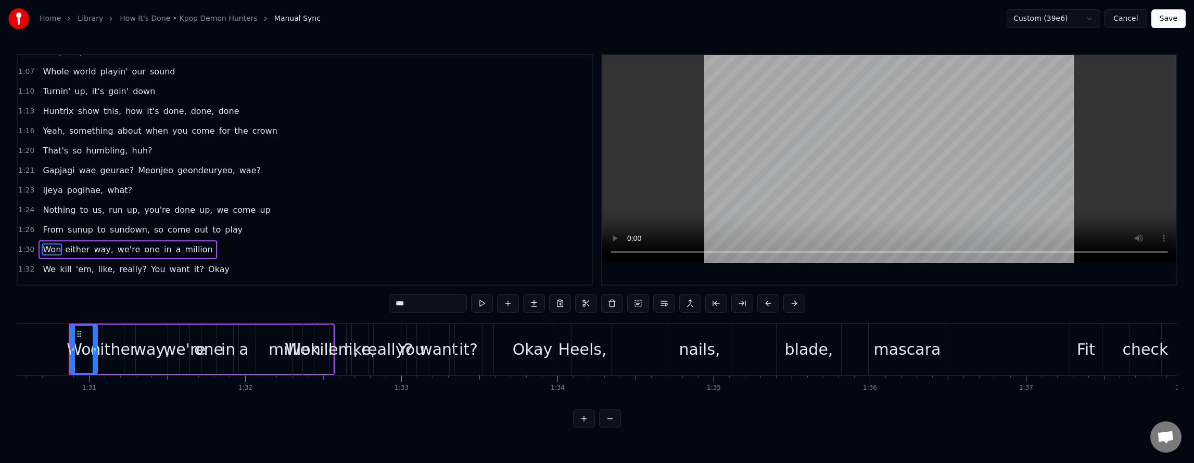
click at [61, 240] on div "1:26 From sunup to [GEOGRAPHIC_DATA], so come out to play" at bounding box center [305, 230] width 574 height 20
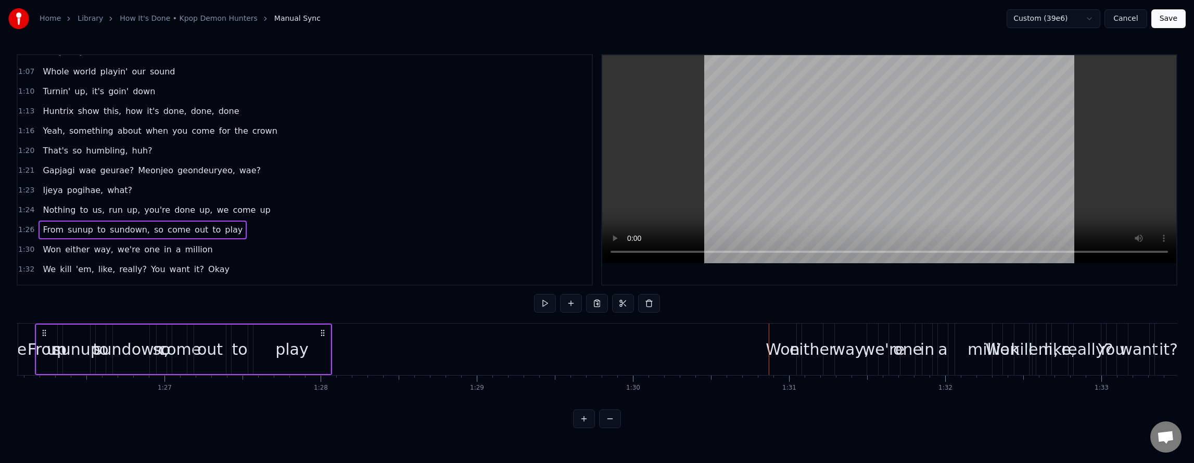
click at [64, 241] on div "Won either way, we're one in a million" at bounding box center [128, 250] width 178 height 19
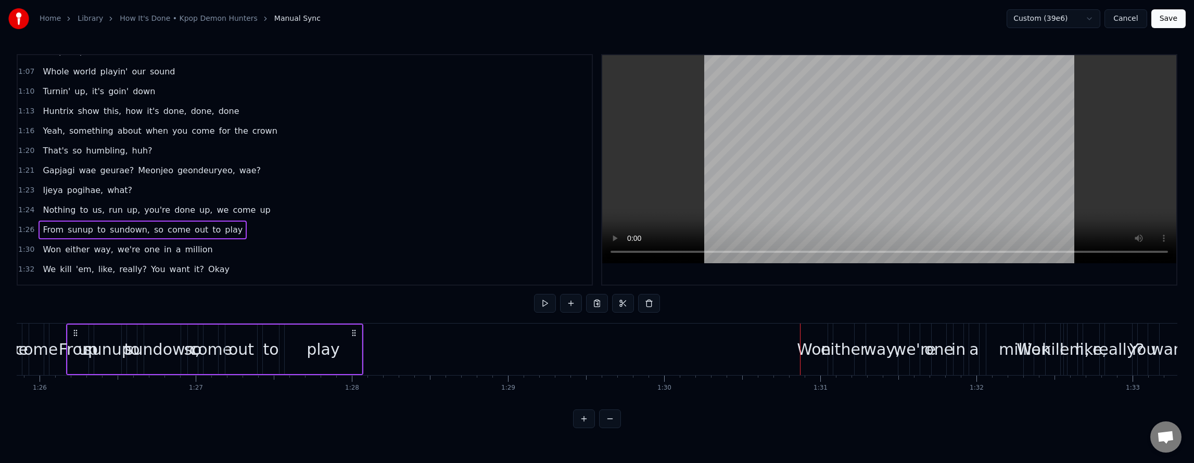
scroll to position [0, 13409]
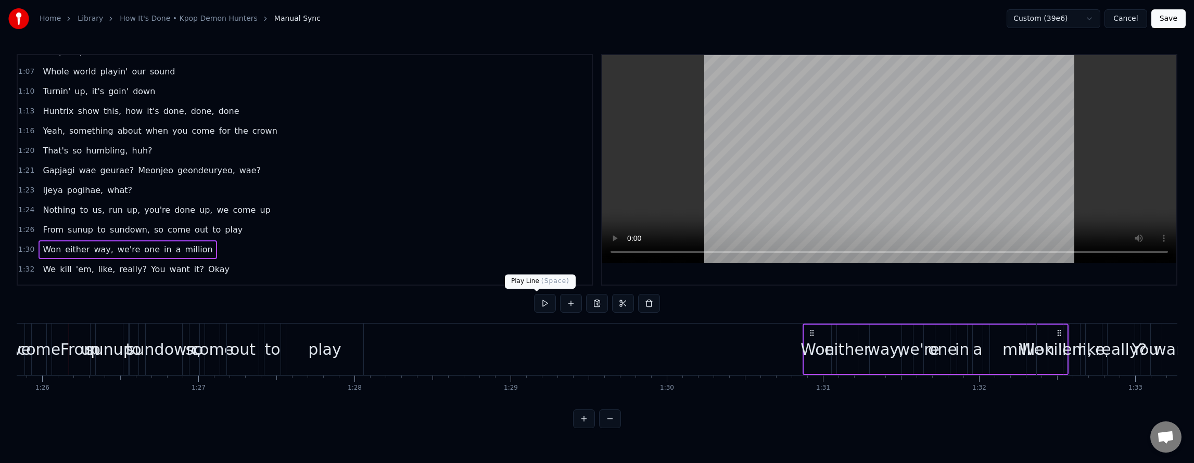
click at [538, 301] on button at bounding box center [545, 303] width 22 height 19
click at [197, 223] on div "From sunup to sundown, so come out to play" at bounding box center [143, 230] width 208 height 19
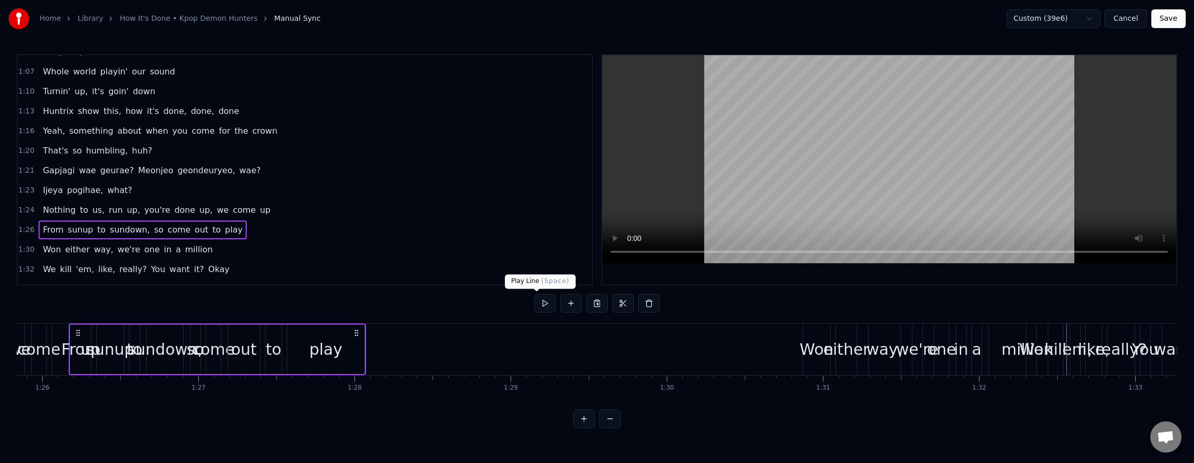
click at [538, 305] on button at bounding box center [545, 303] width 22 height 19
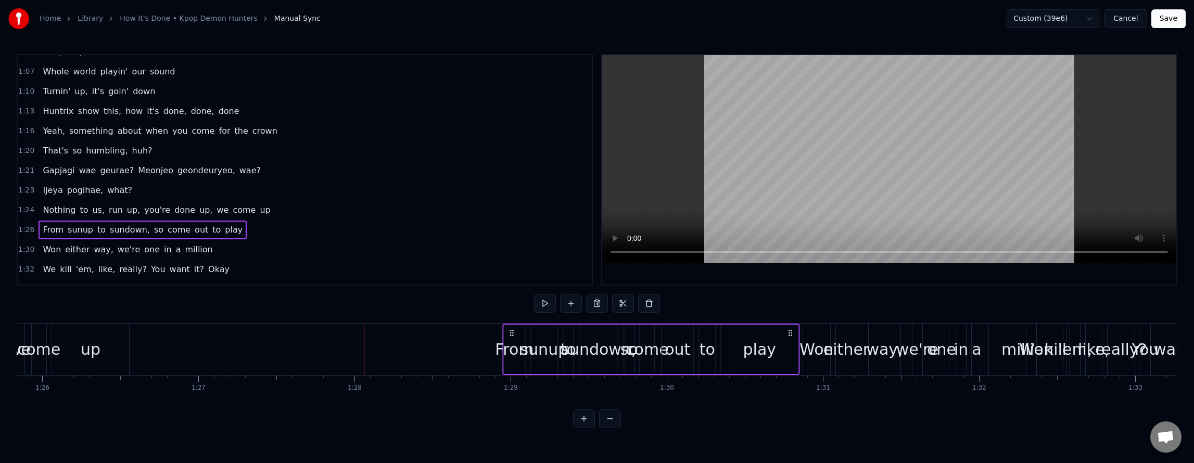
drag, startPoint x: 355, startPoint y: 332, endPoint x: 789, endPoint y: 398, distance: 439.2
click at [789, 398] on div "Ugh, you came at a bad time But you just crossed the line You wanna get wild? O…" at bounding box center [597, 362] width 1161 height 78
click at [521, 306] on button at bounding box center [532, 303] width 22 height 19
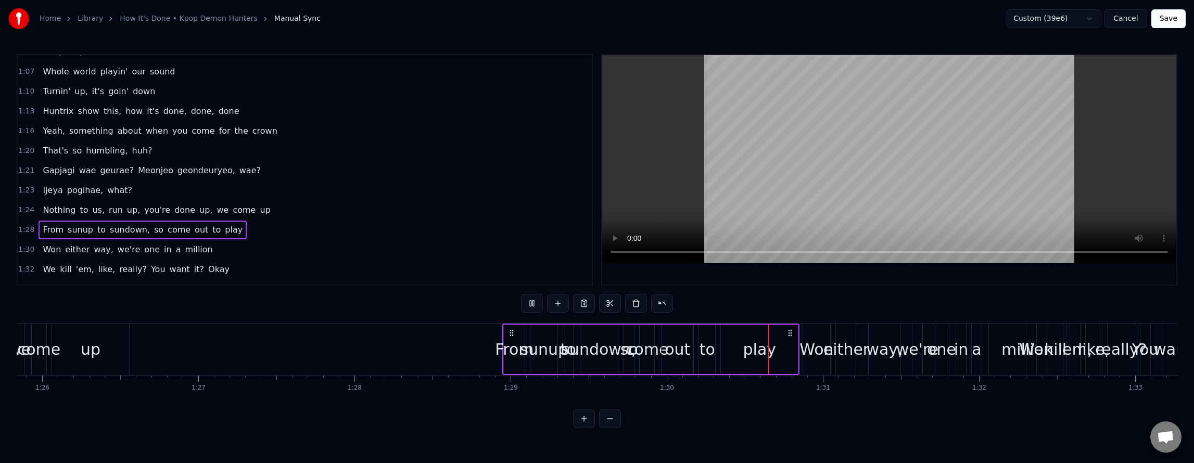
click at [521, 306] on button at bounding box center [532, 303] width 22 height 19
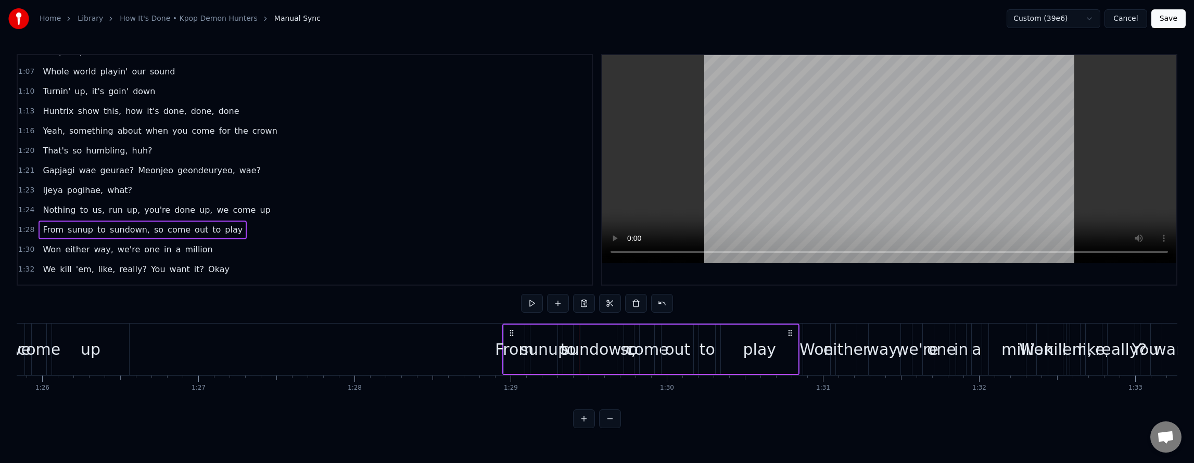
click at [216, 215] on span "we" at bounding box center [223, 210] width 14 height 12
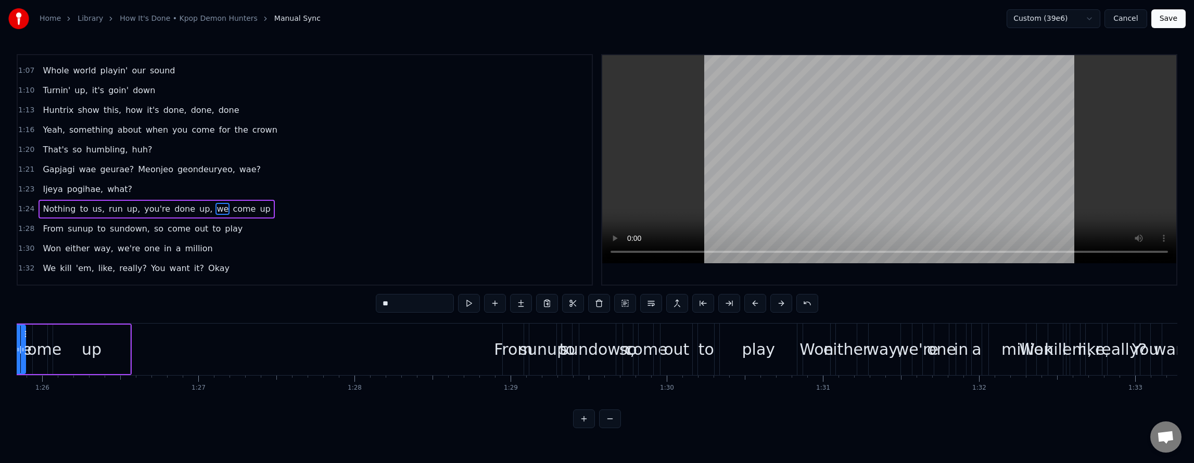
scroll to position [0, 13354]
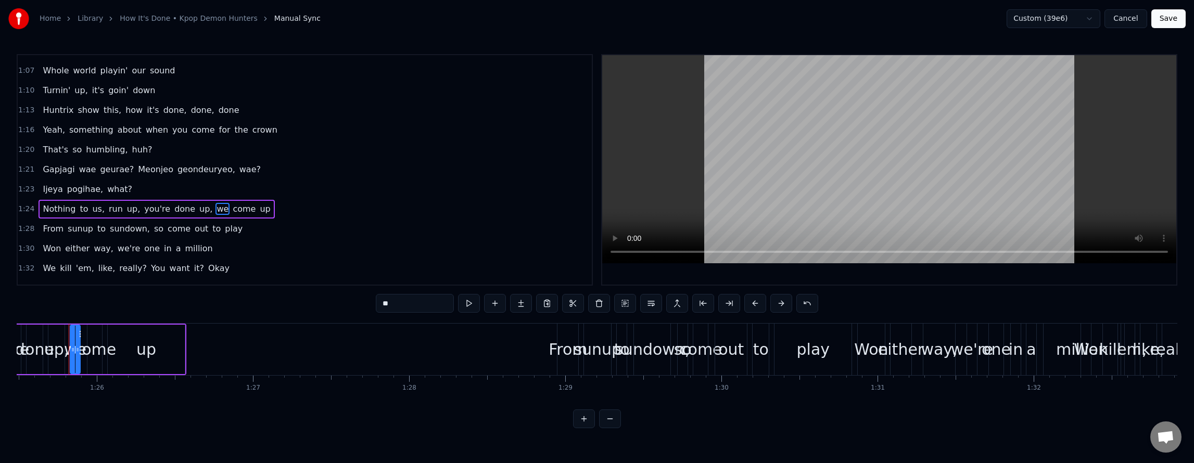
click at [265, 349] on div "Ugh, you came at a bad time But you just crossed the line You wanna get wild? O…" at bounding box center [880, 349] width 28435 height 52
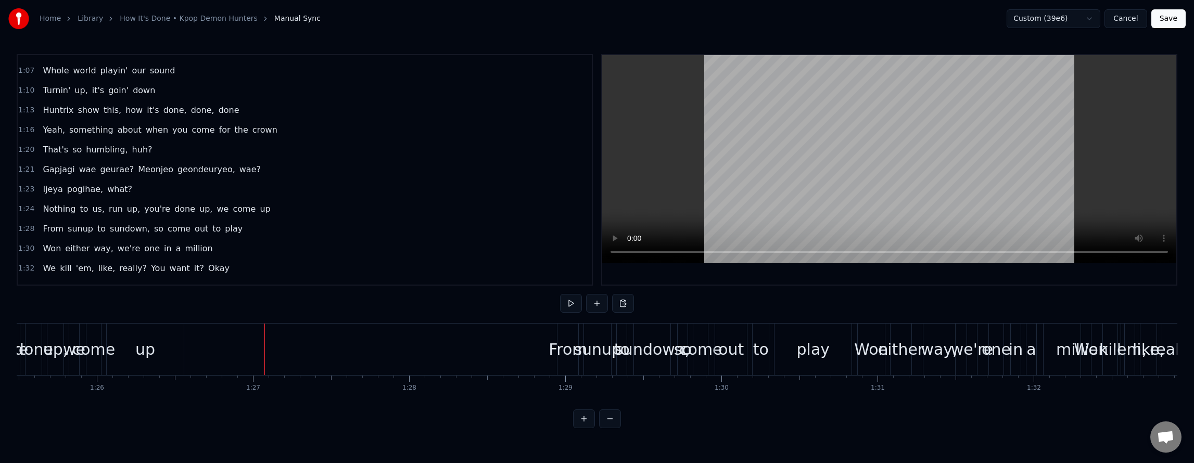
click at [178, 215] on span "done" at bounding box center [184, 209] width 23 height 12
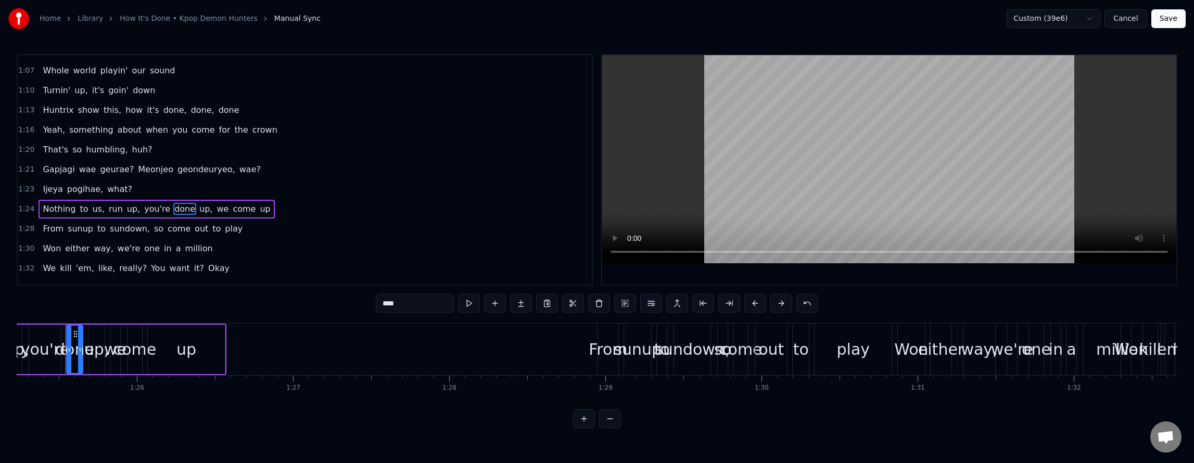
scroll to position [0, 13310]
drag, startPoint x: 80, startPoint y: 332, endPoint x: 209, endPoint y: 329, distance: 129.7
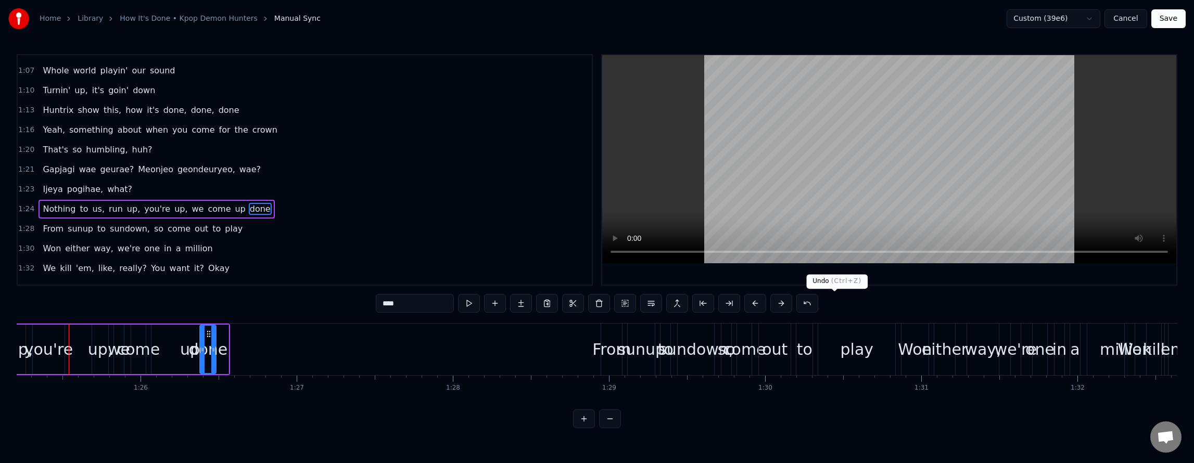
click at [819, 305] on button at bounding box center [808, 303] width 22 height 19
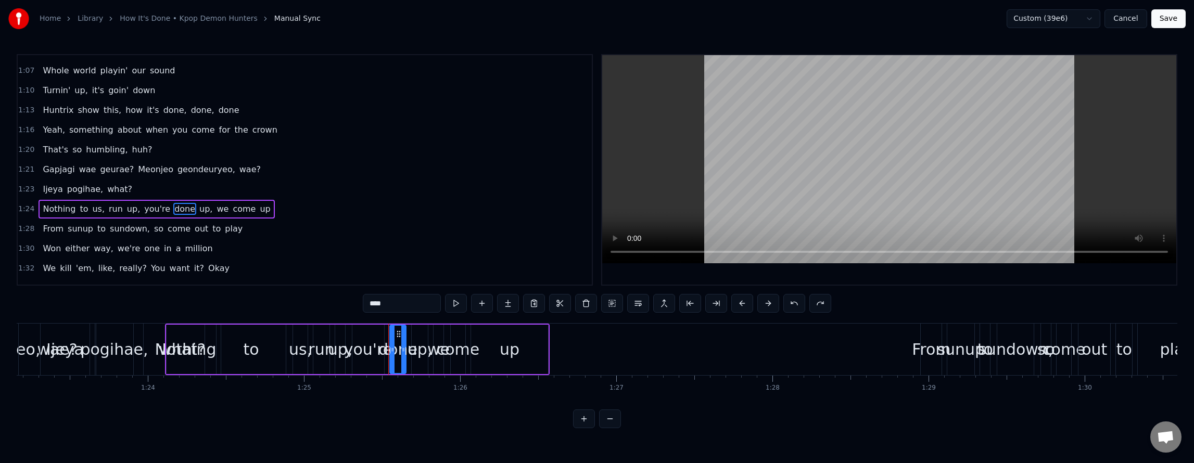
scroll to position [0, 12973]
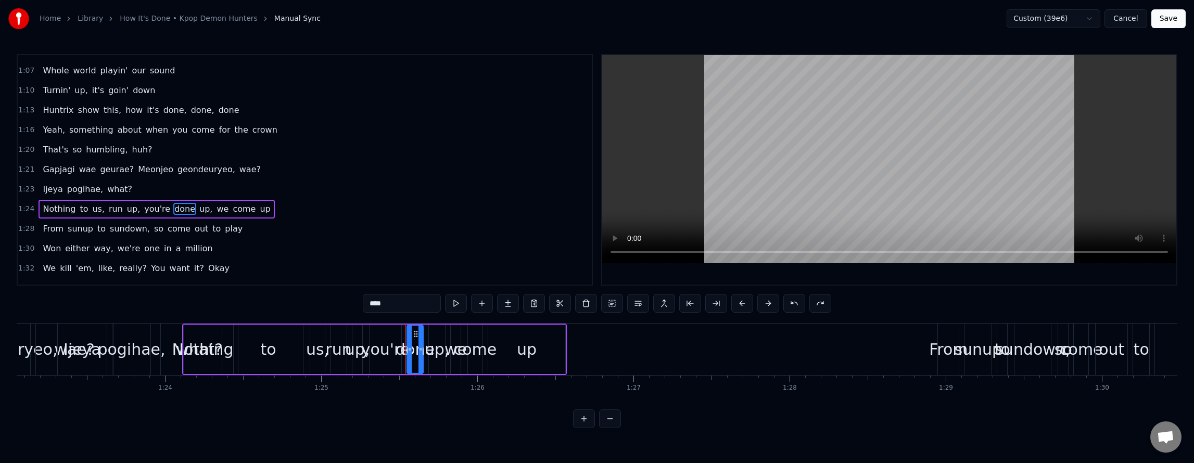
click at [209, 202] on div "Nothing to us, run up, you're done up, we come up" at bounding box center [157, 209] width 236 height 19
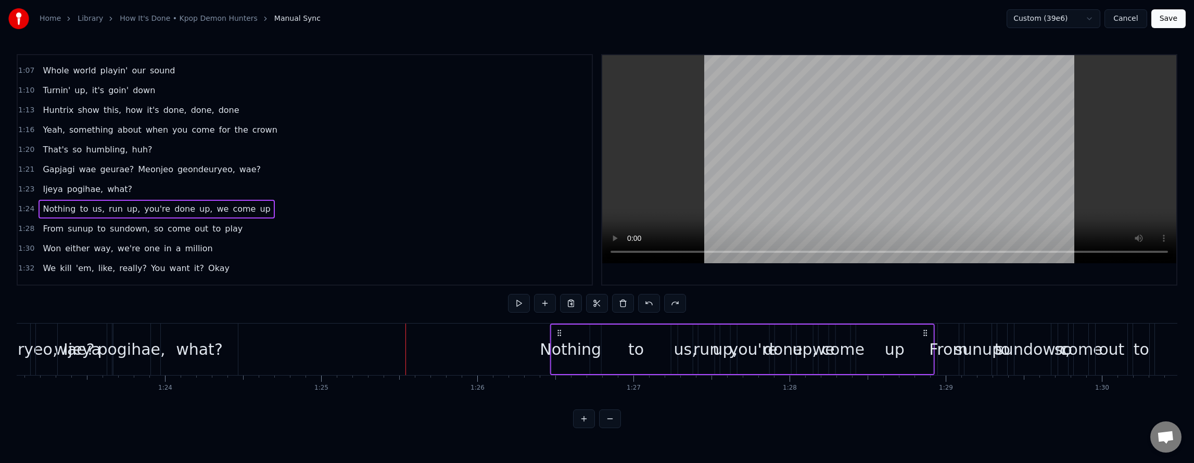
drag, startPoint x: 556, startPoint y: 333, endPoint x: 924, endPoint y: 367, distance: 369.1
click at [924, 367] on div "Nothing to us, run up, you're done up, we come up" at bounding box center [742, 350] width 385 height 52
click at [95, 183] on div "Ijeya pogihae, what?" at bounding box center [88, 189] width 98 height 19
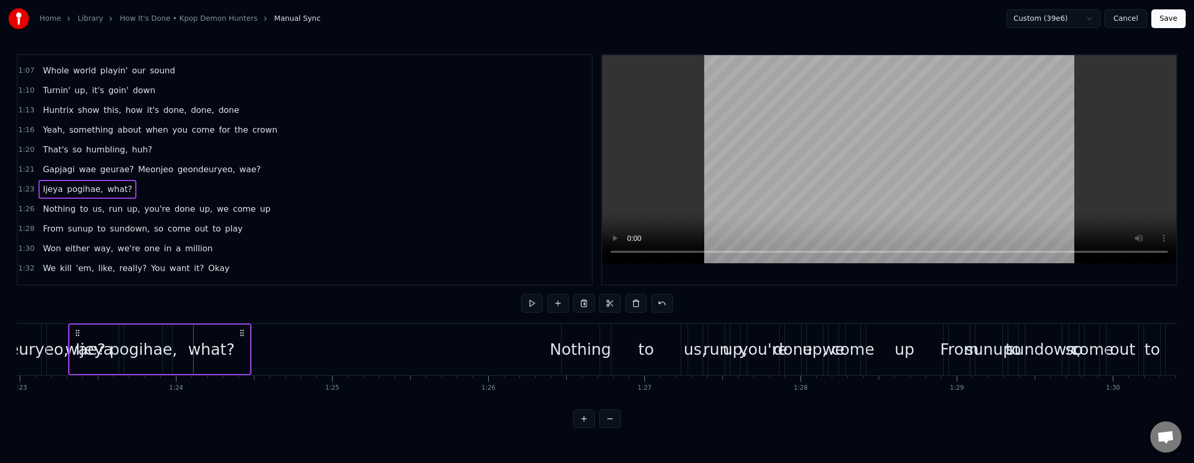
scroll to position [0, 12962]
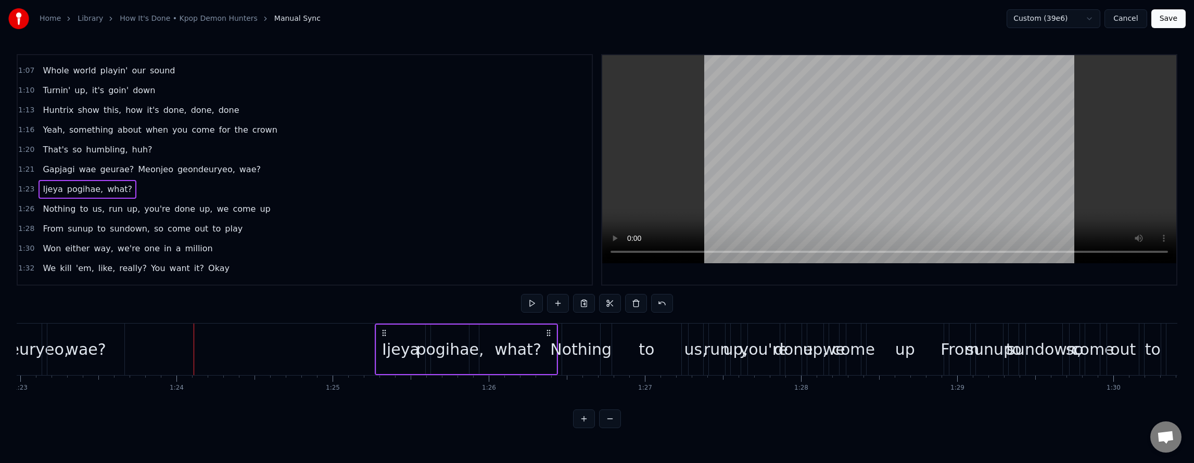
drag, startPoint x: 241, startPoint y: 331, endPoint x: 547, endPoint y: 376, distance: 309.4
click at [547, 376] on div "Ugh, you came at a bad time But you just crossed the line You wanna get wild? O…" at bounding box center [597, 362] width 1161 height 78
click at [168, 162] on div "Gapjagi wae geurae? Meonjeo geondeuryeo, wae?" at bounding box center [152, 169] width 227 height 19
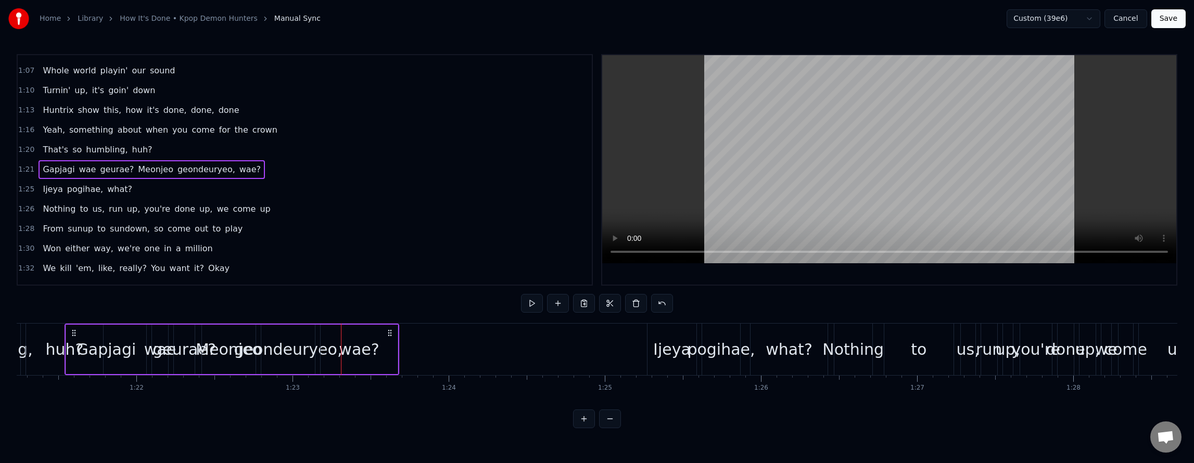
scroll to position [0, 12685]
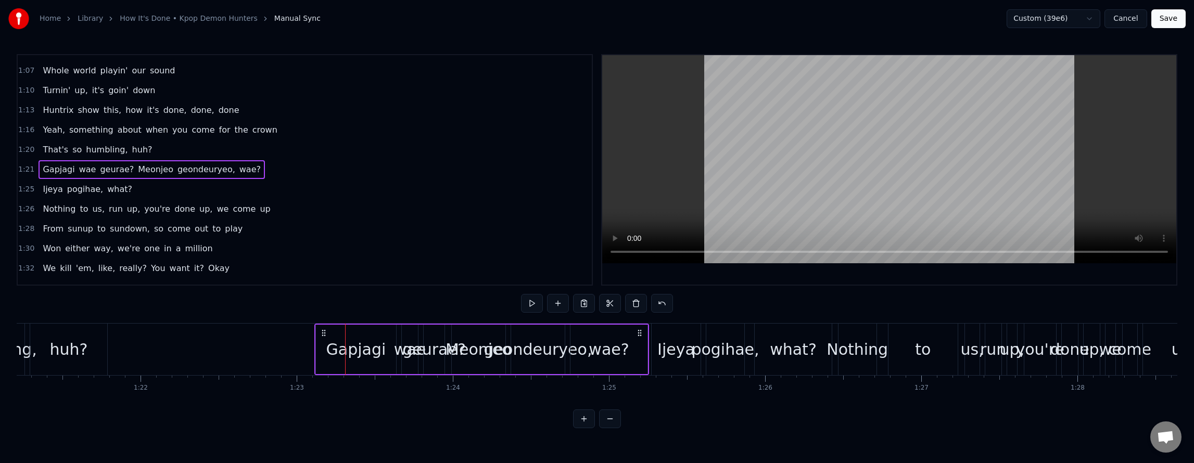
drag, startPoint x: 396, startPoint y: 336, endPoint x: 642, endPoint y: 361, distance: 247.0
click at [642, 361] on div "Gapjagi wae geurae? Meonjeo geondeuryeo, wae?" at bounding box center [482, 350] width 335 height 52
click at [125, 142] on div "That's so humbling, huh?" at bounding box center [98, 150] width 118 height 19
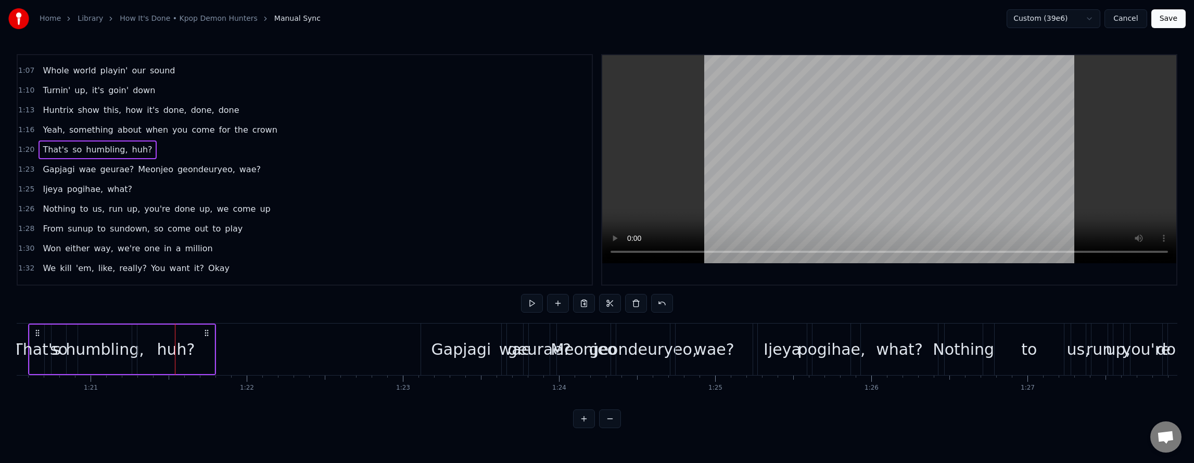
scroll to position [0, 12538]
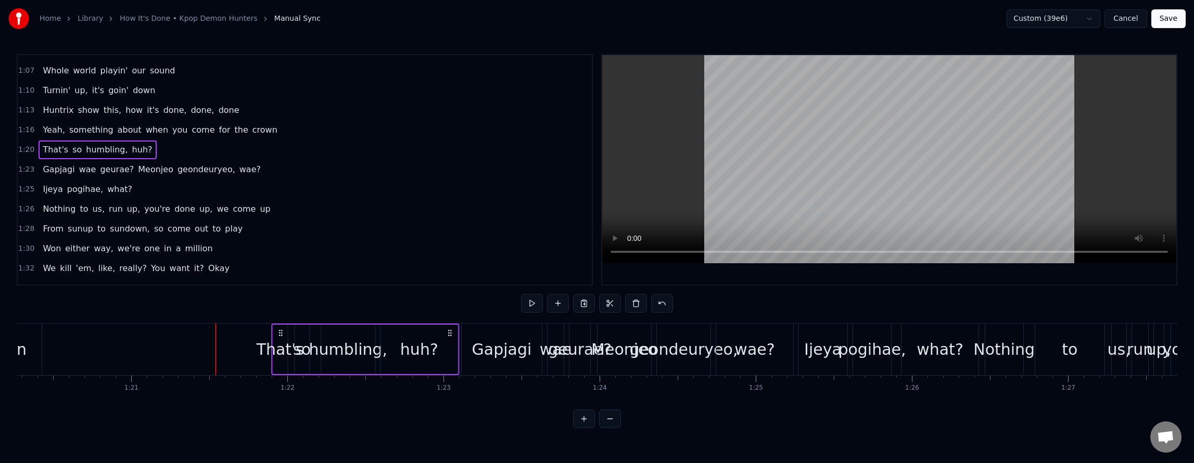
drag, startPoint x: 248, startPoint y: 332, endPoint x: 450, endPoint y: 347, distance: 203.1
click at [450, 347] on div "That's so humbling, huh?" at bounding box center [365, 350] width 188 height 52
click at [233, 122] on div "Yeah, something about when you come for the crown" at bounding box center [160, 130] width 243 height 19
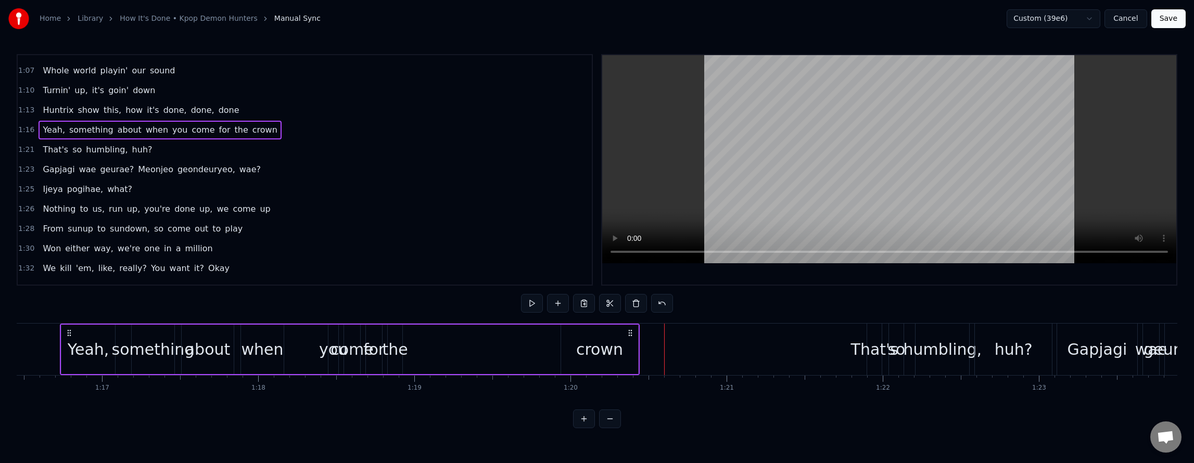
scroll to position [0, 11934]
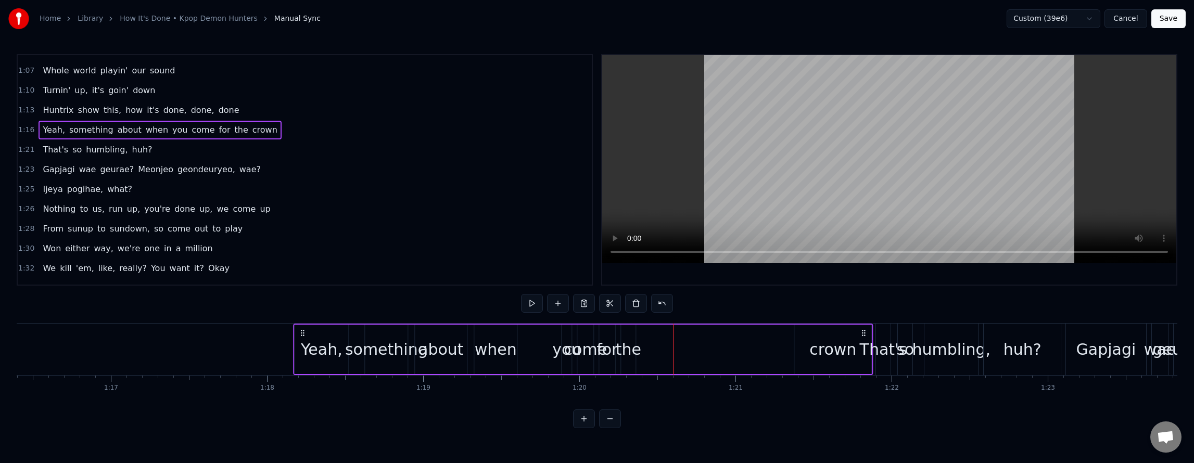
drag, startPoint x: 639, startPoint y: 330, endPoint x: 864, endPoint y: 342, distance: 224.7
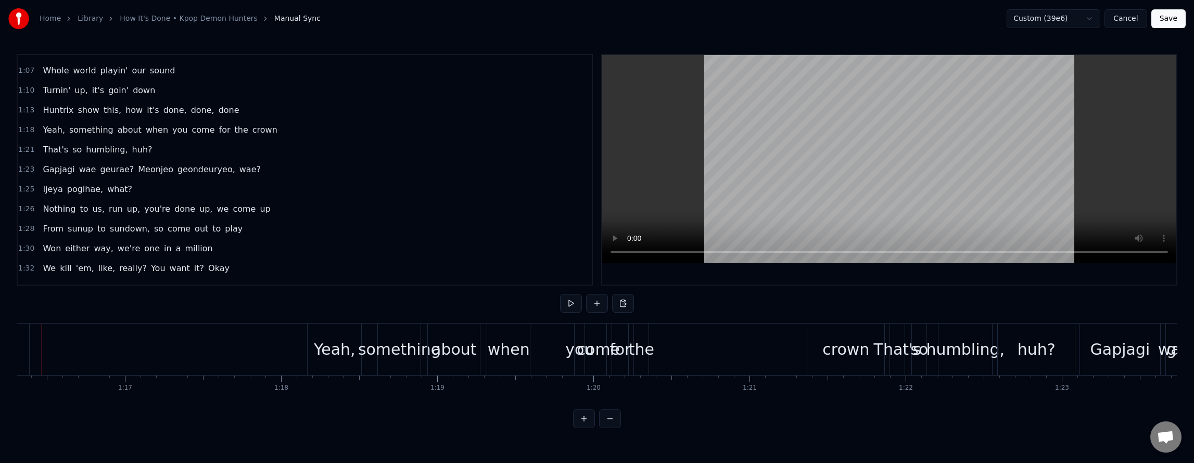
scroll to position [0, 11893]
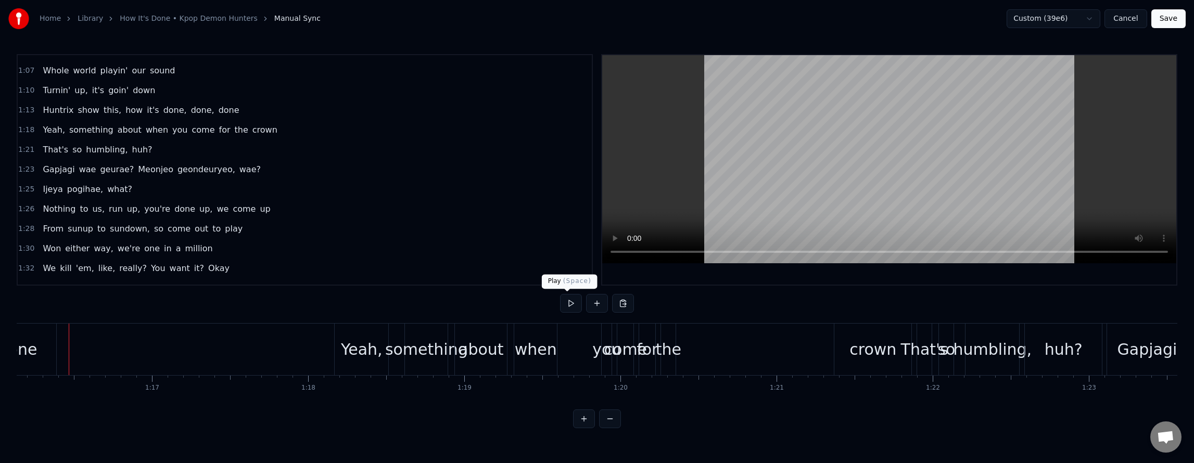
click at [565, 306] on button at bounding box center [571, 303] width 22 height 19
click at [568, 305] on button at bounding box center [571, 303] width 22 height 19
click at [1162, 16] on button "Save" at bounding box center [1169, 18] width 34 height 19
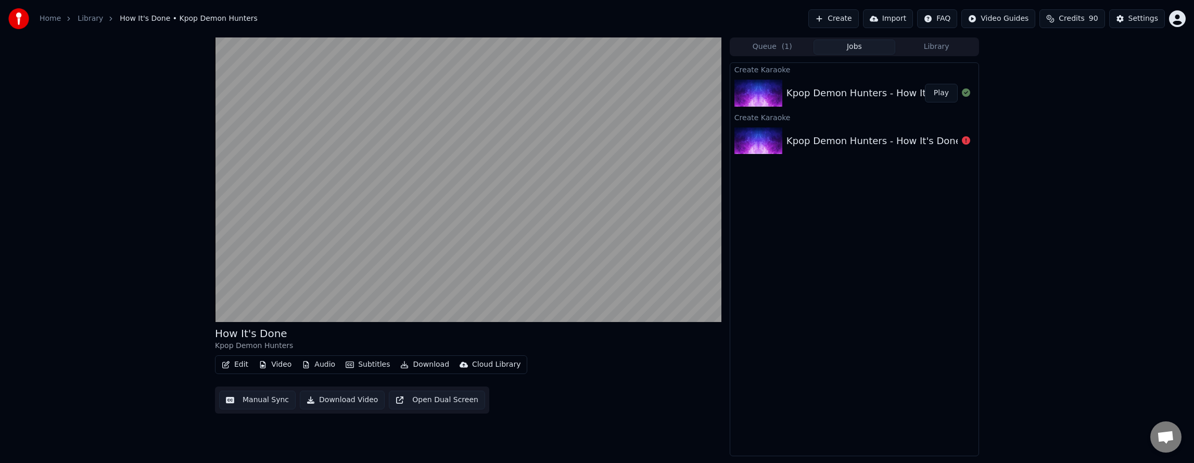
click at [1077, 17] on span "Credits" at bounding box center [1072, 19] width 26 height 10
click at [1068, 194] on div "How It's Done Kpop Demon Hunters Edit Video Audio Subtitles Download Cloud Libr…" at bounding box center [597, 246] width 1194 height 419
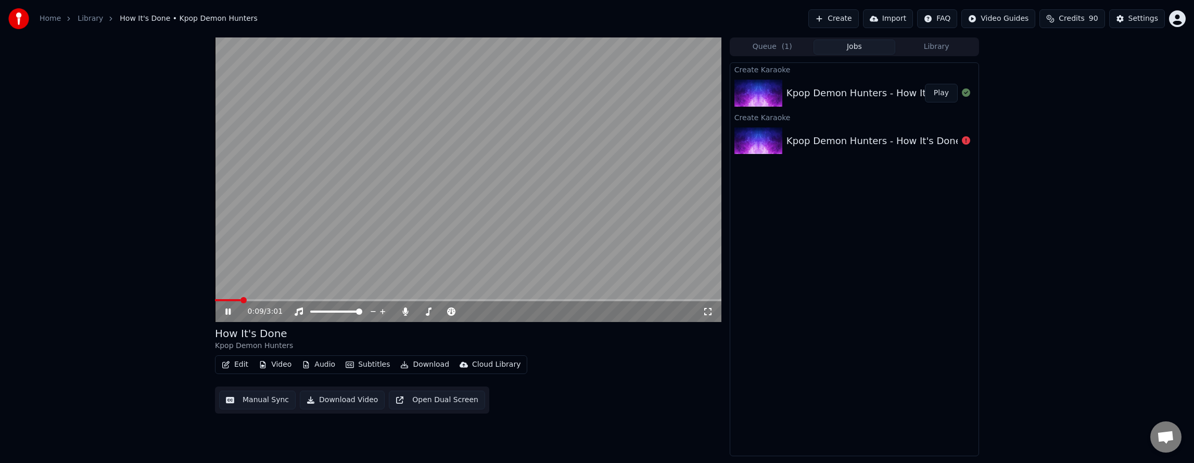
click at [240, 369] on button "Edit" at bounding box center [235, 365] width 35 height 15
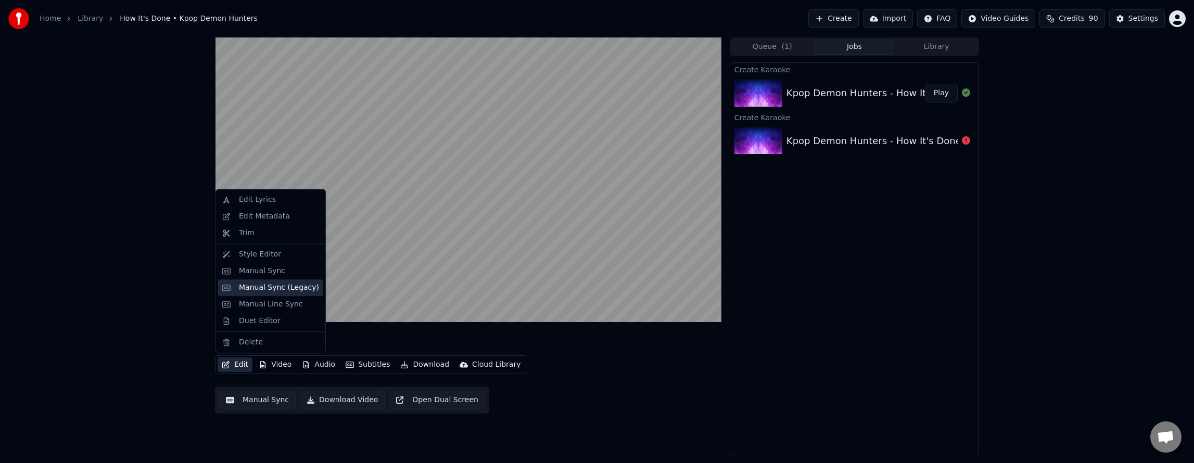
click at [273, 293] on div "Manual Sync (Legacy)" at bounding box center [279, 288] width 80 height 10
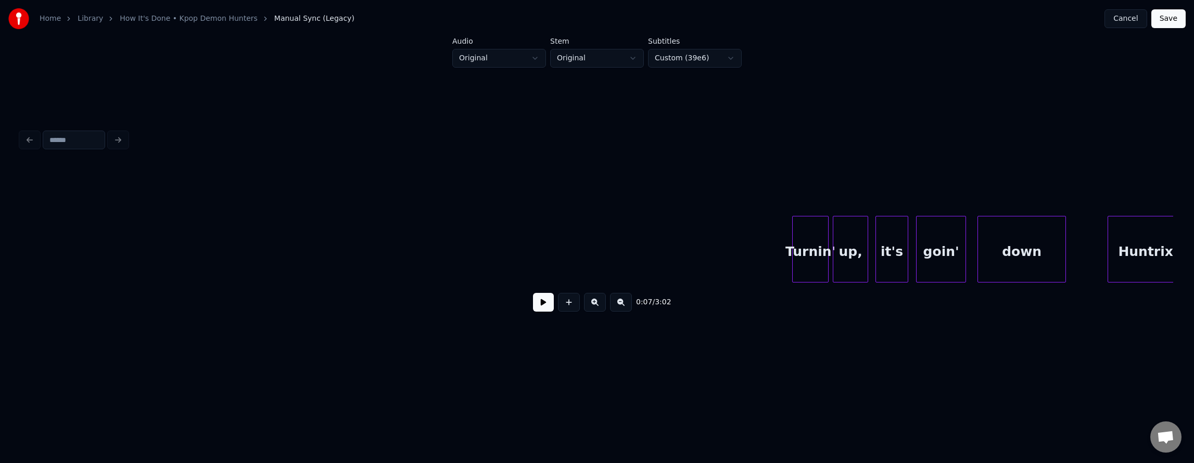
scroll to position [0, 7350]
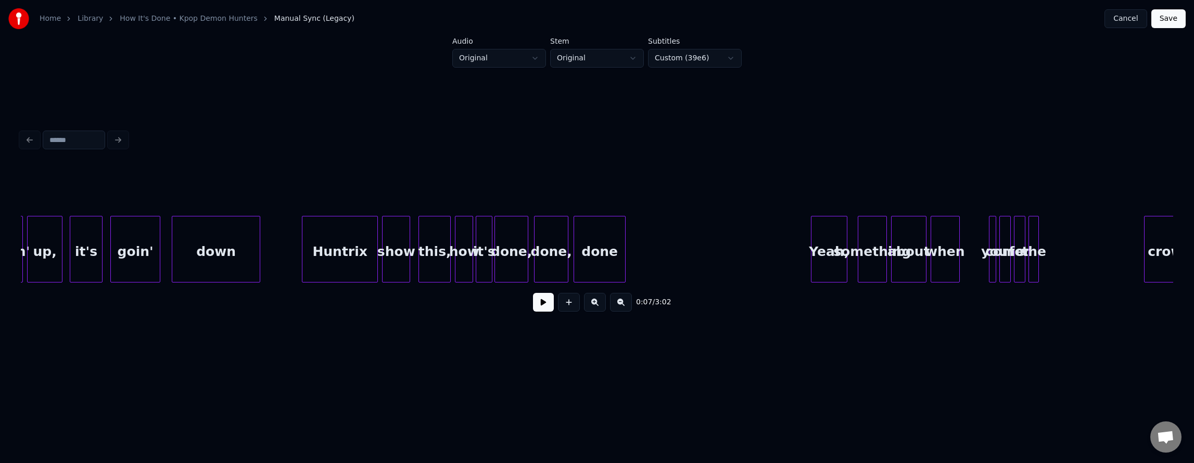
click at [602, 241] on div "done" at bounding box center [599, 252] width 51 height 71
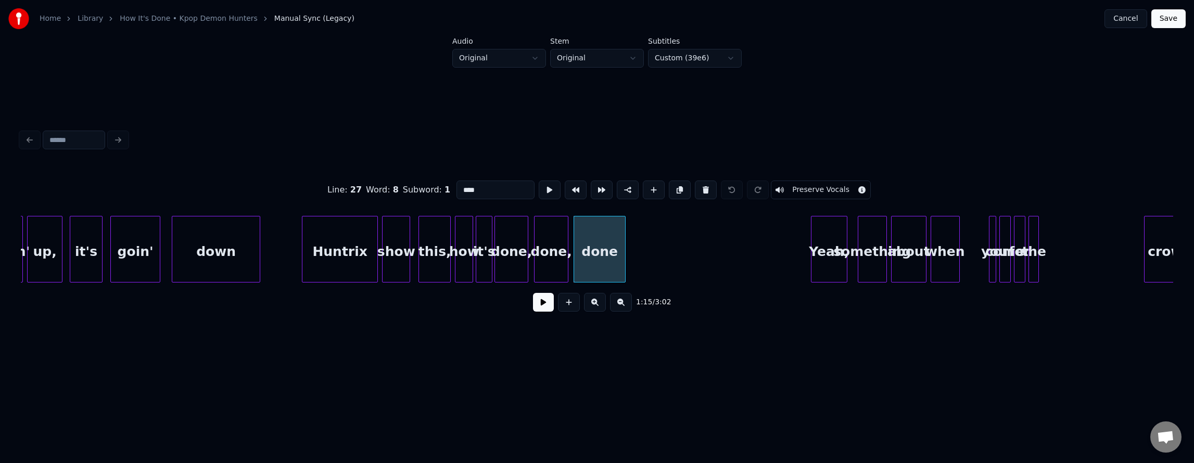
click at [535, 306] on button at bounding box center [543, 302] width 21 height 19
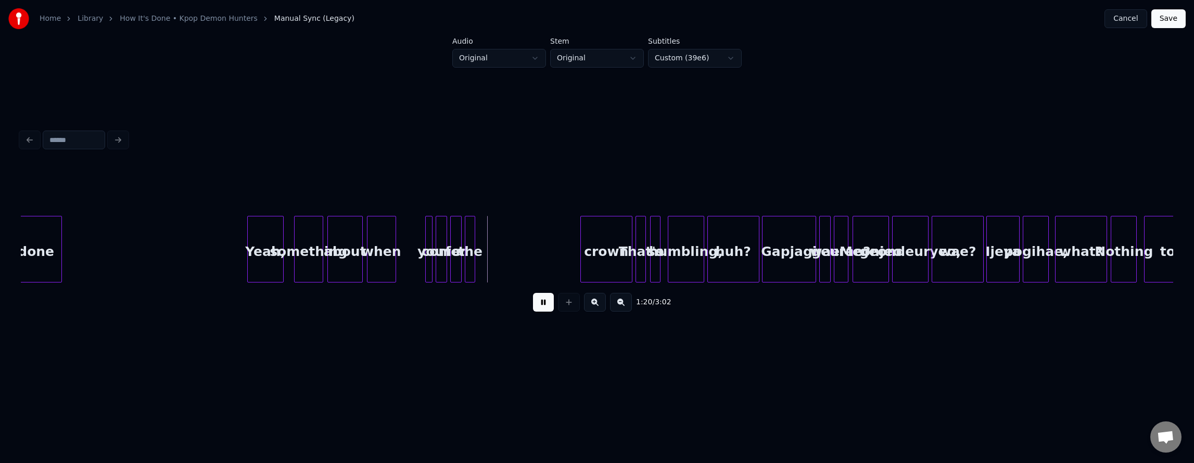
scroll to position [0, 7919]
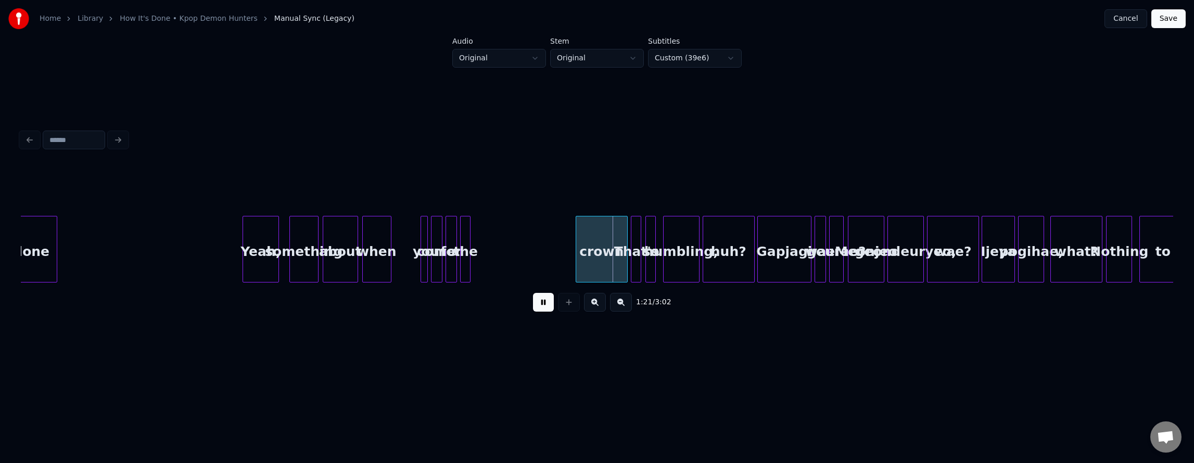
click at [540, 306] on button at bounding box center [543, 302] width 21 height 19
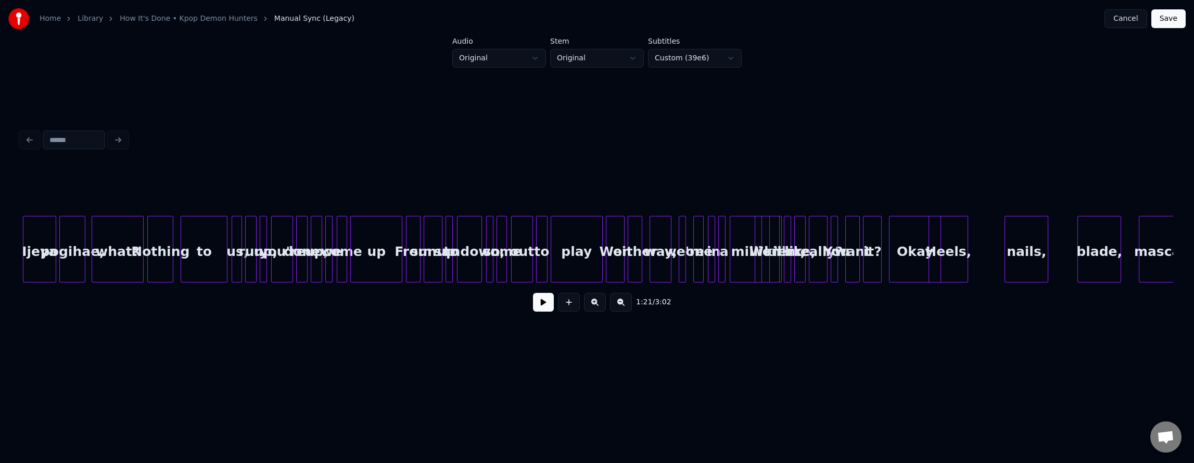
scroll to position [0, 8930]
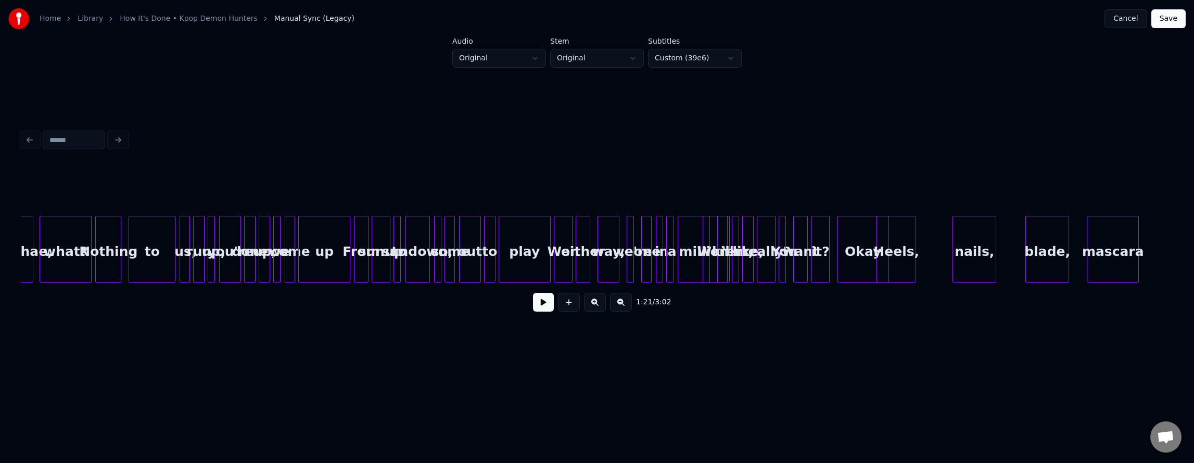
click at [594, 305] on button at bounding box center [595, 302] width 22 height 19
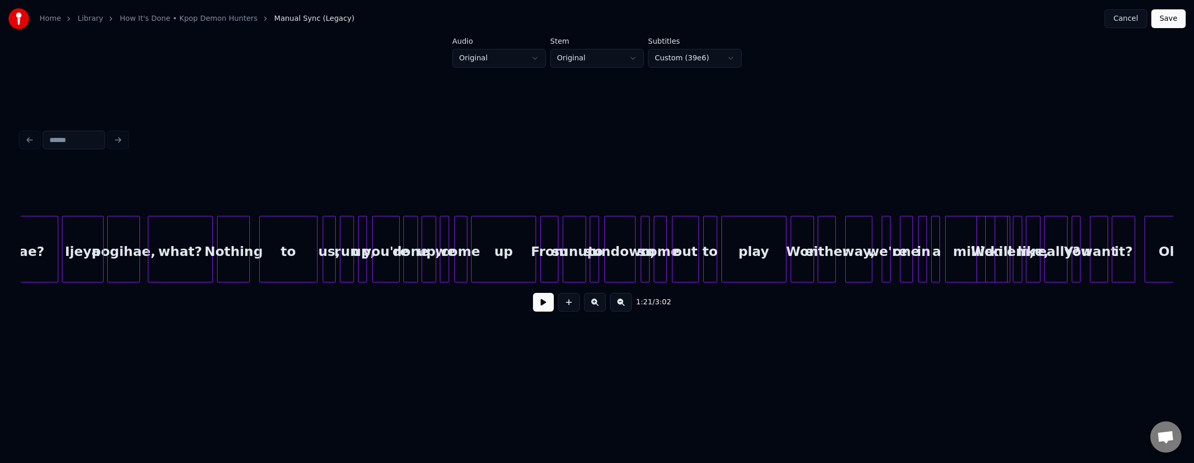
click at [594, 305] on button at bounding box center [595, 302] width 22 height 19
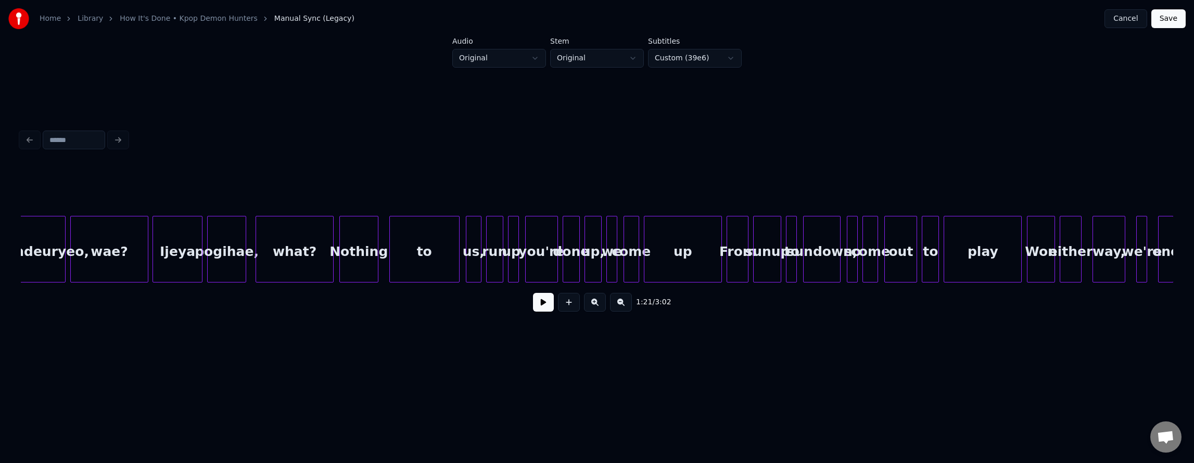
click at [594, 305] on button at bounding box center [595, 302] width 22 height 19
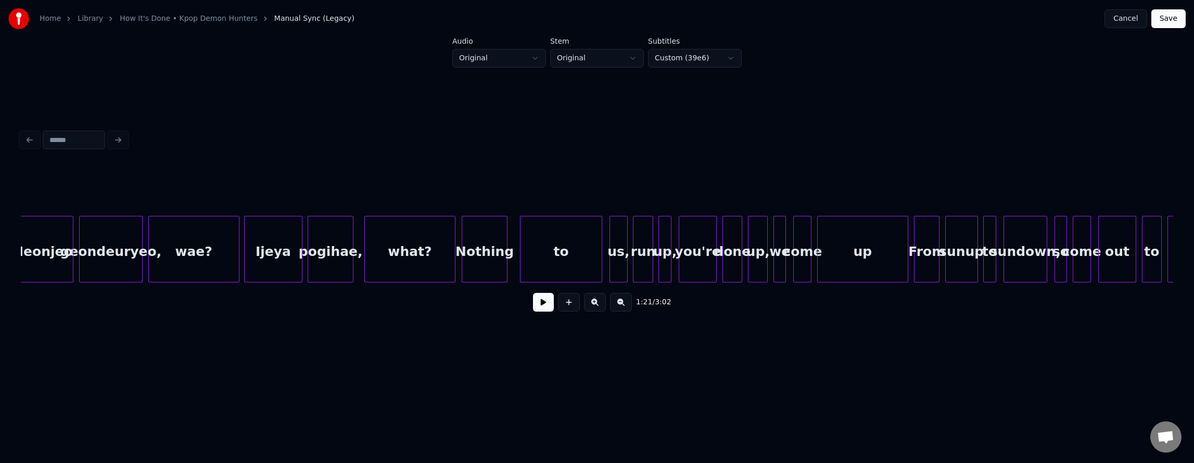
click at [594, 305] on button at bounding box center [595, 302] width 22 height 19
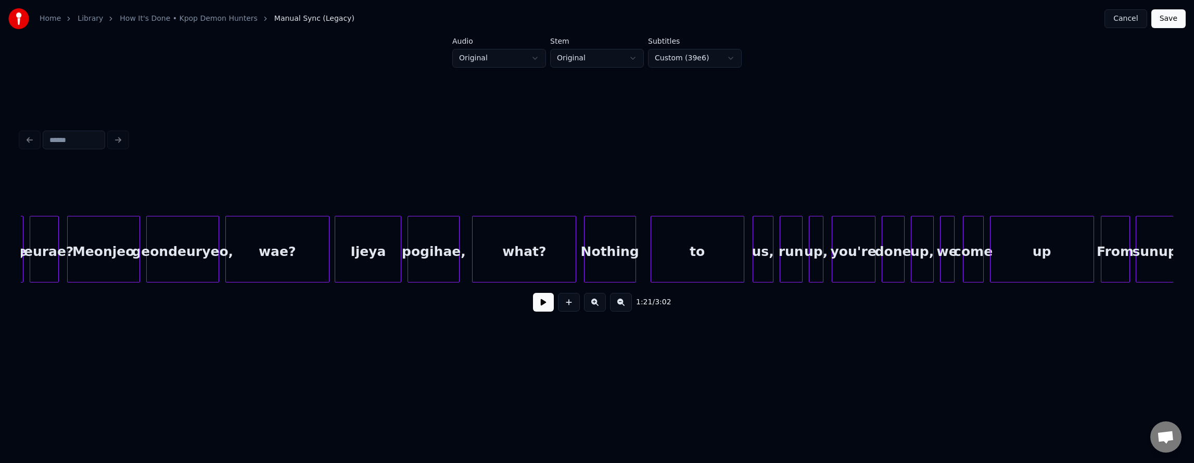
click at [485, 248] on div "what?" at bounding box center [524, 252] width 103 height 71
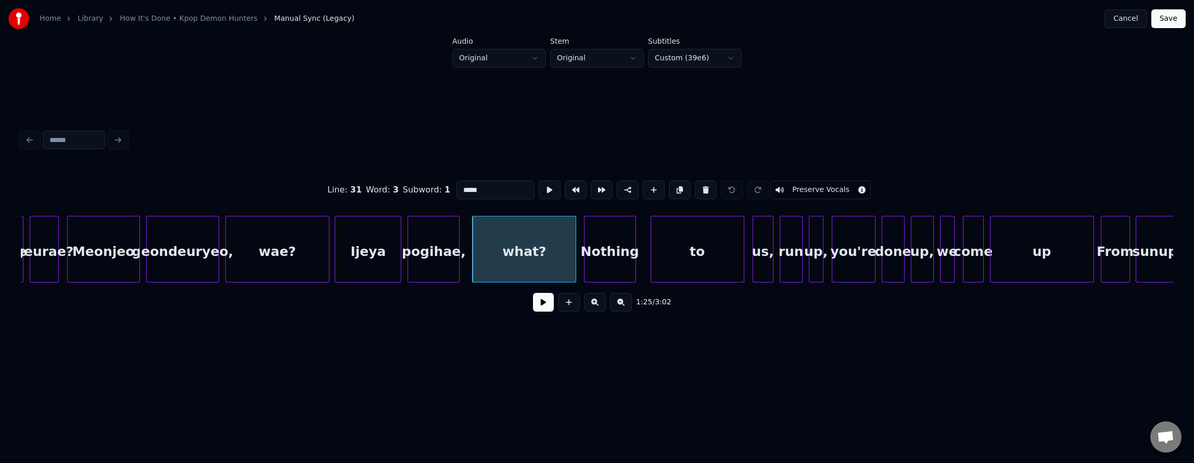
click at [525, 297] on div "1:25 / 3:02" at bounding box center [597, 302] width 1136 height 23
click at [533, 304] on button at bounding box center [543, 302] width 21 height 19
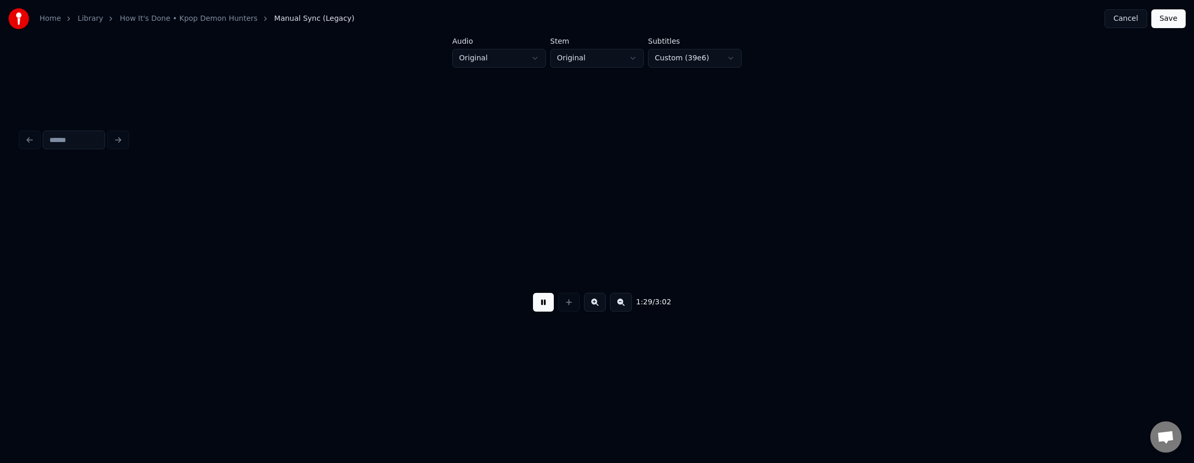
scroll to position [0, 18599]
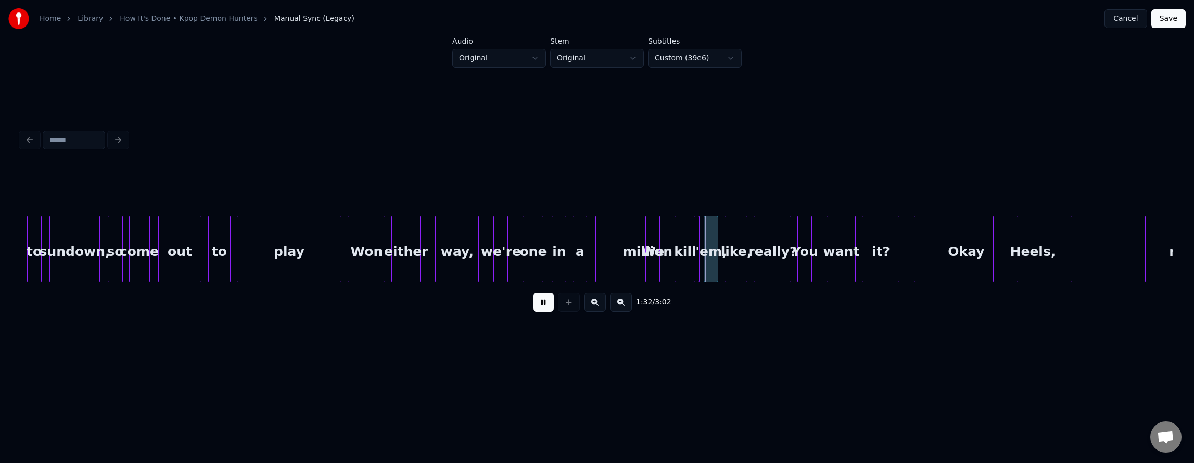
drag, startPoint x: 521, startPoint y: 310, endPoint x: 531, endPoint y: 308, distance: 10.0
click at [525, 309] on div "1:32 / 3:02" at bounding box center [597, 302] width 1136 height 23
click at [536, 307] on button at bounding box center [543, 302] width 21 height 19
click at [20, 286] on div "1:34 / 3:02" at bounding box center [597, 223] width 1161 height 206
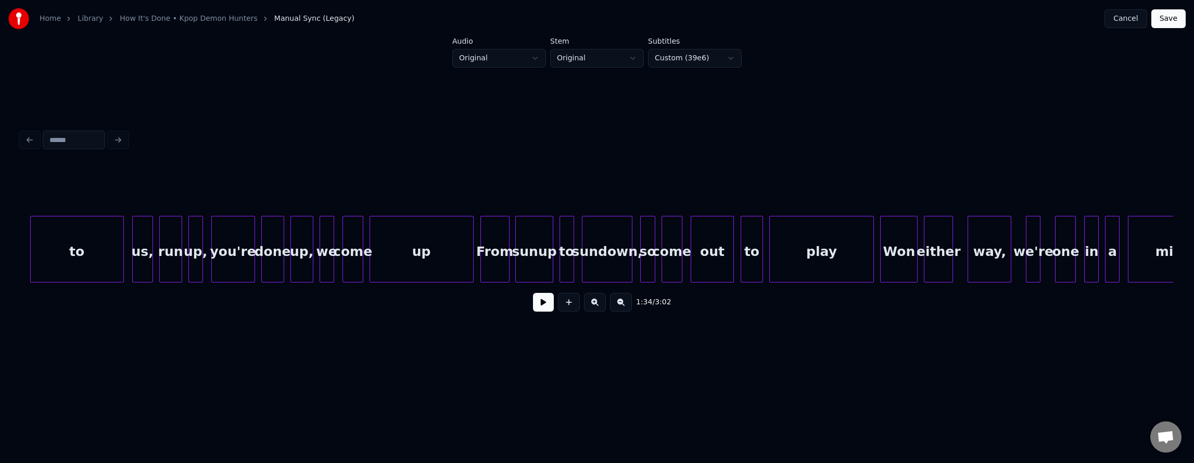
scroll to position [0, 18024]
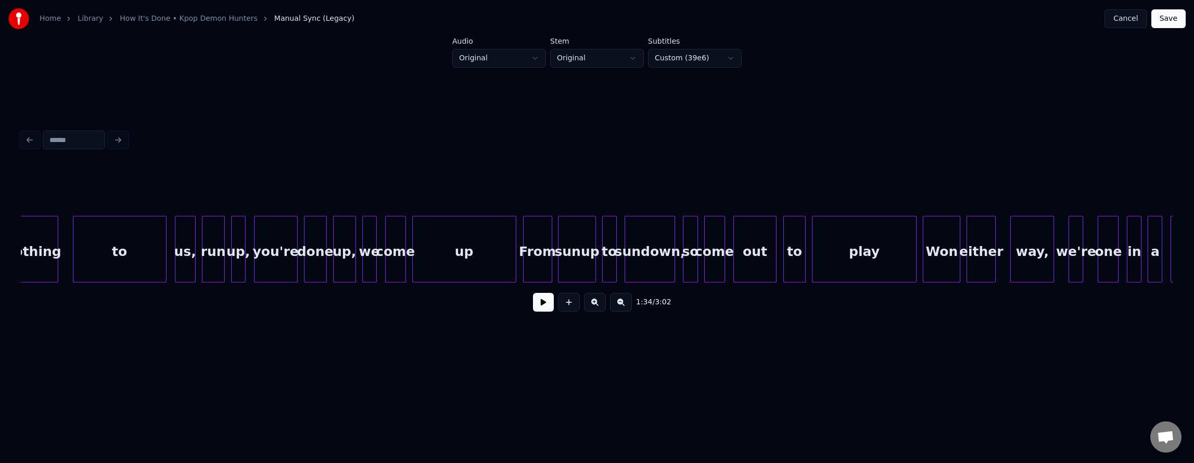
click at [466, 258] on div "up" at bounding box center [464, 252] width 103 height 71
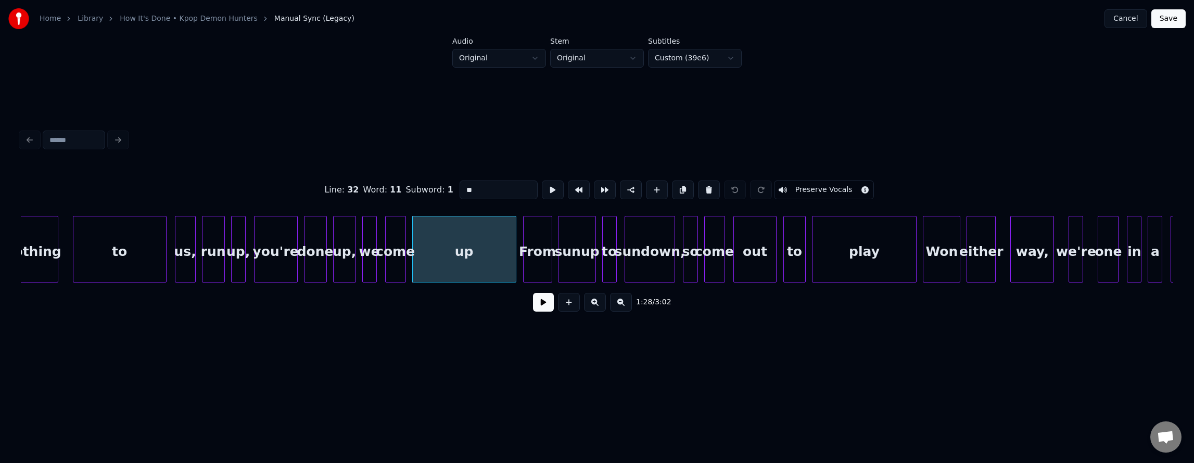
click at [536, 256] on div "From" at bounding box center [538, 252] width 28 height 71
type input "****"
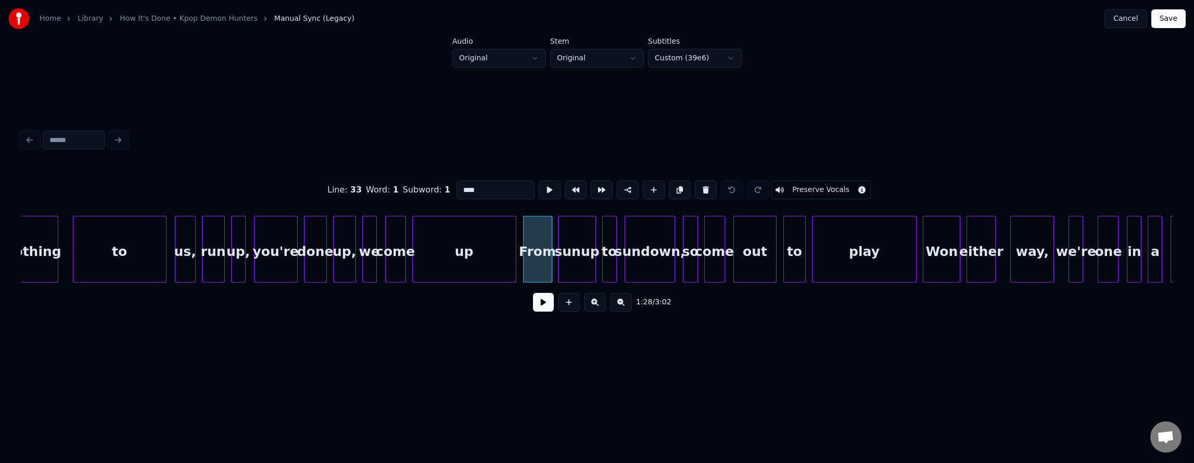
click at [543, 306] on button at bounding box center [543, 302] width 21 height 19
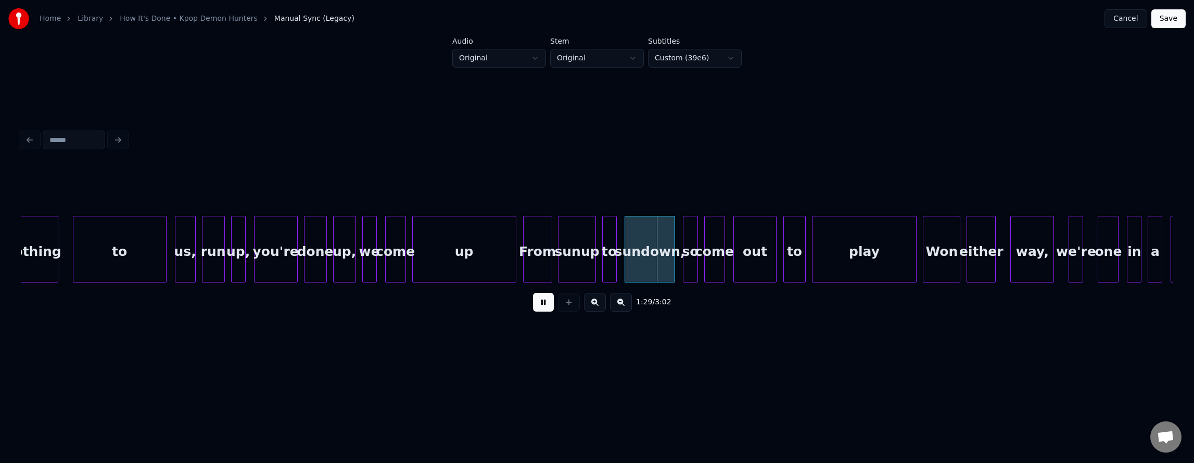
click at [541, 306] on button at bounding box center [543, 302] width 21 height 19
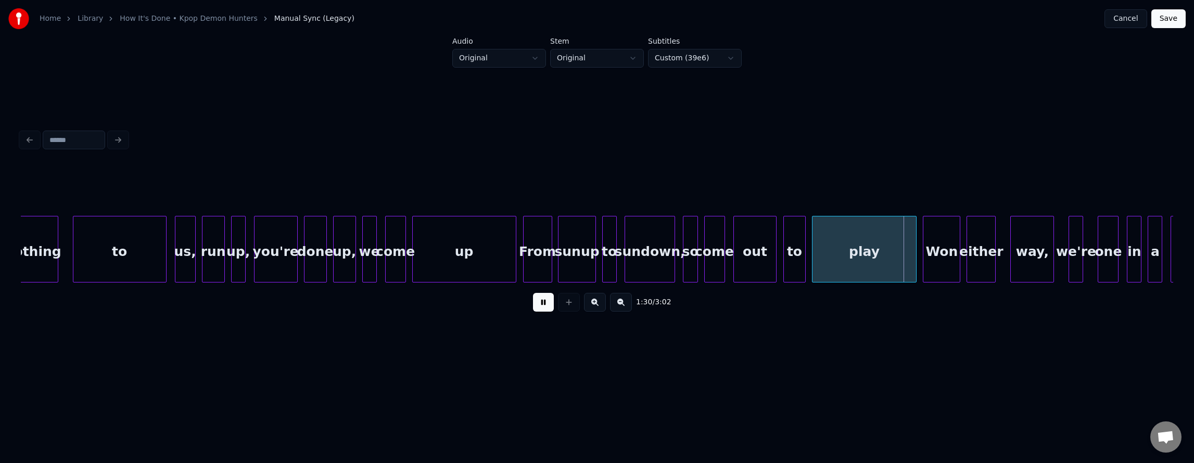
click at [541, 306] on button at bounding box center [543, 302] width 21 height 19
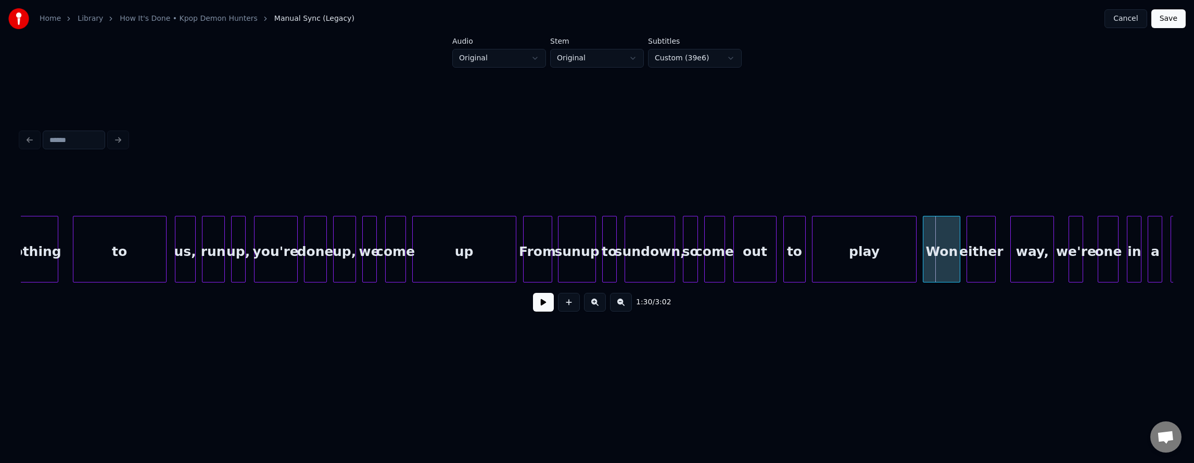
click at [601, 306] on button at bounding box center [595, 302] width 22 height 19
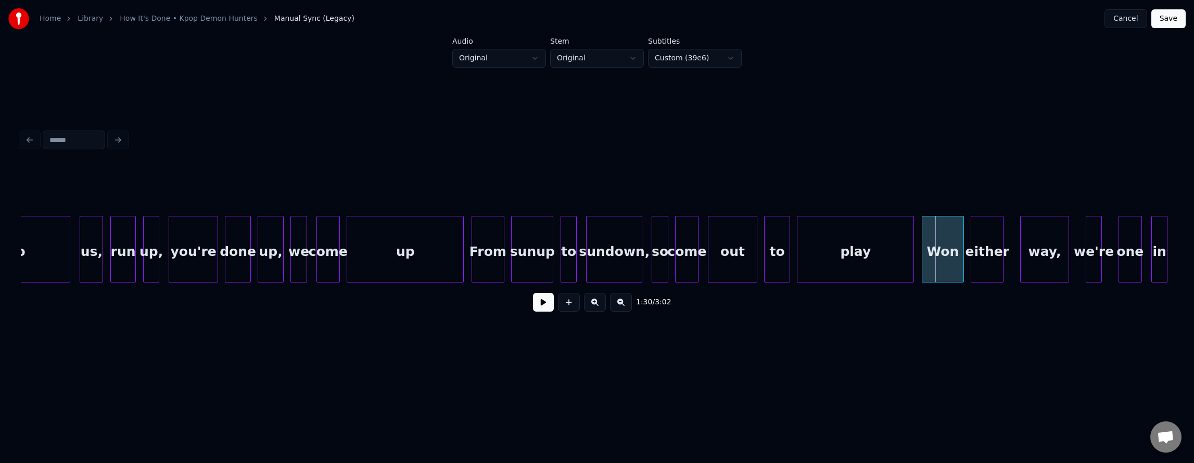
click at [601, 306] on button at bounding box center [595, 302] width 22 height 19
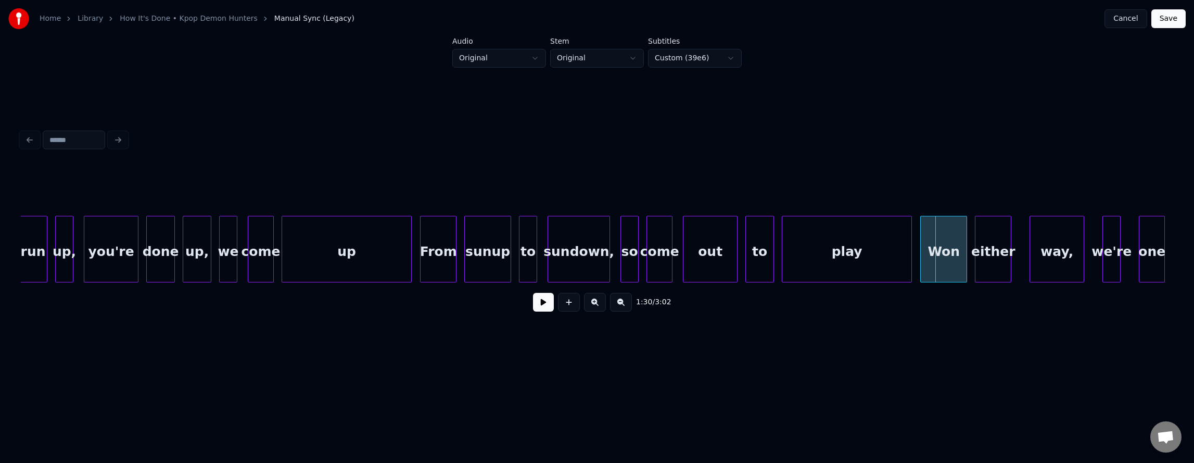
click at [601, 306] on button at bounding box center [595, 302] width 22 height 19
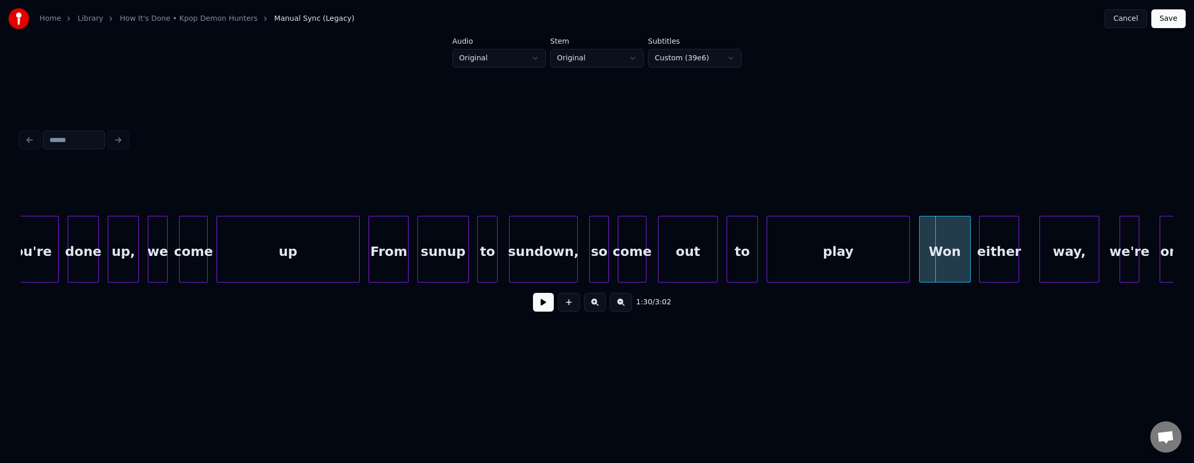
click at [601, 306] on button at bounding box center [595, 302] width 22 height 19
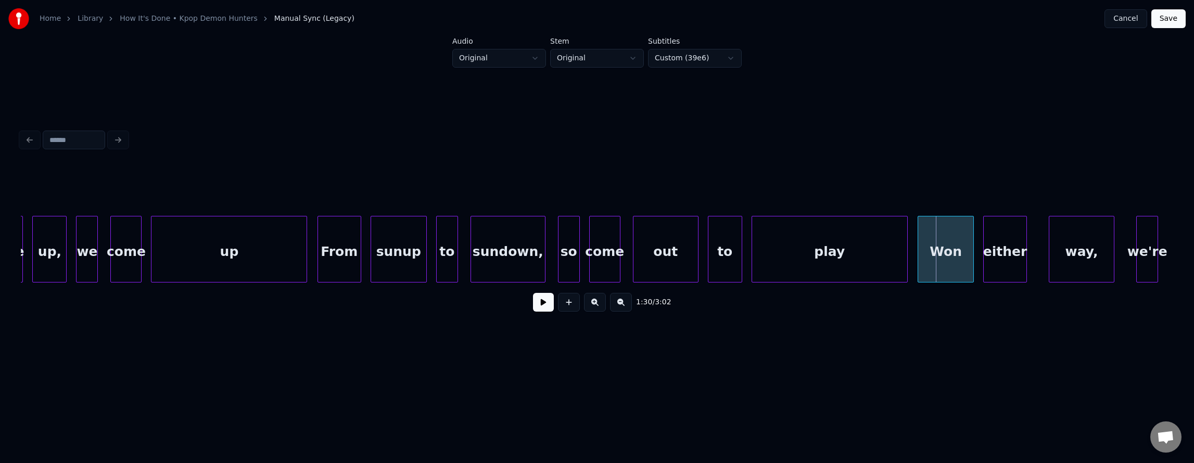
click at [774, 265] on div "play" at bounding box center [829, 252] width 155 height 71
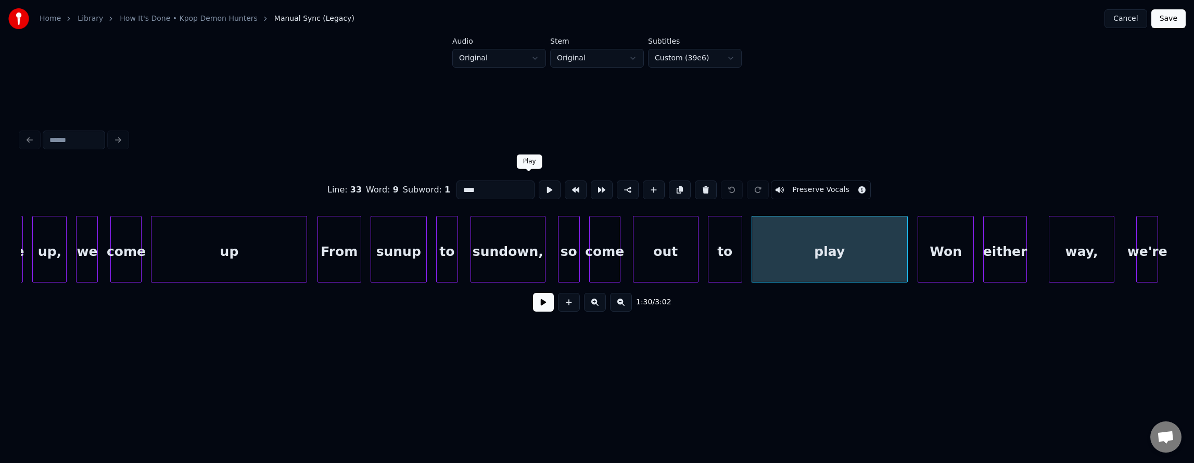
click at [539, 190] on button at bounding box center [550, 190] width 22 height 19
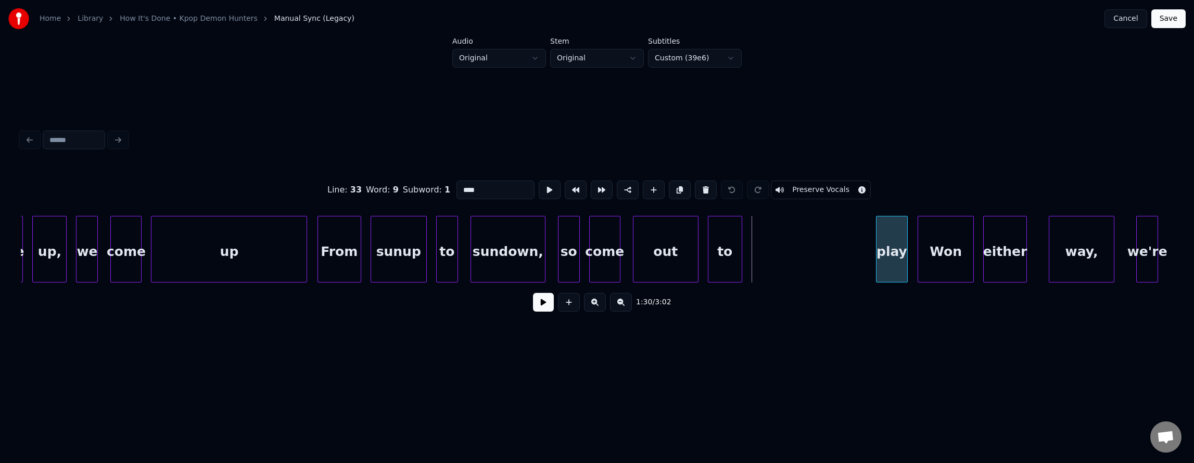
click at [877, 252] on div at bounding box center [878, 250] width 3 height 66
click at [539, 185] on button at bounding box center [550, 190] width 22 height 19
click at [827, 241] on div at bounding box center [828, 250] width 3 height 66
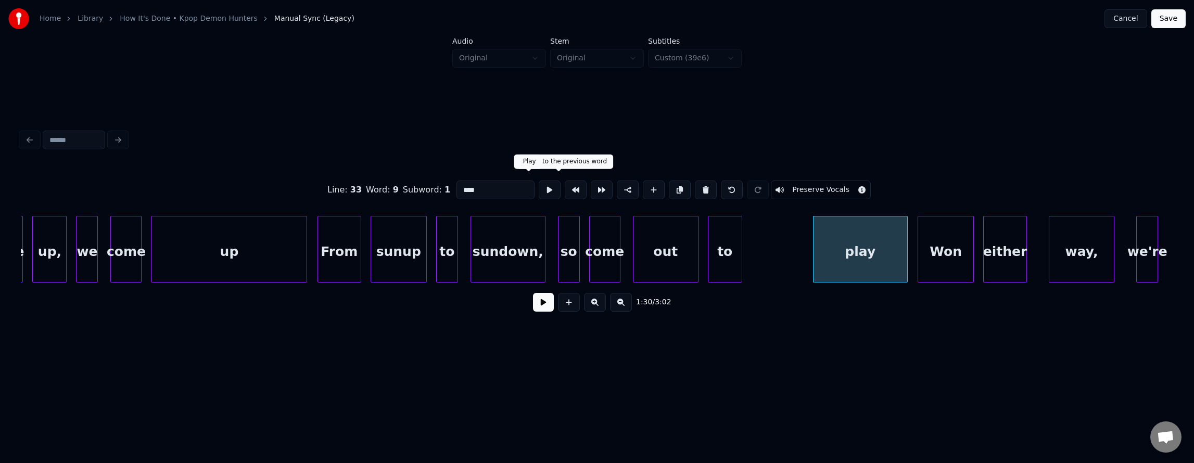
click at [539, 183] on button at bounding box center [550, 190] width 22 height 19
click at [790, 249] on div "to" at bounding box center [791, 252] width 33 height 71
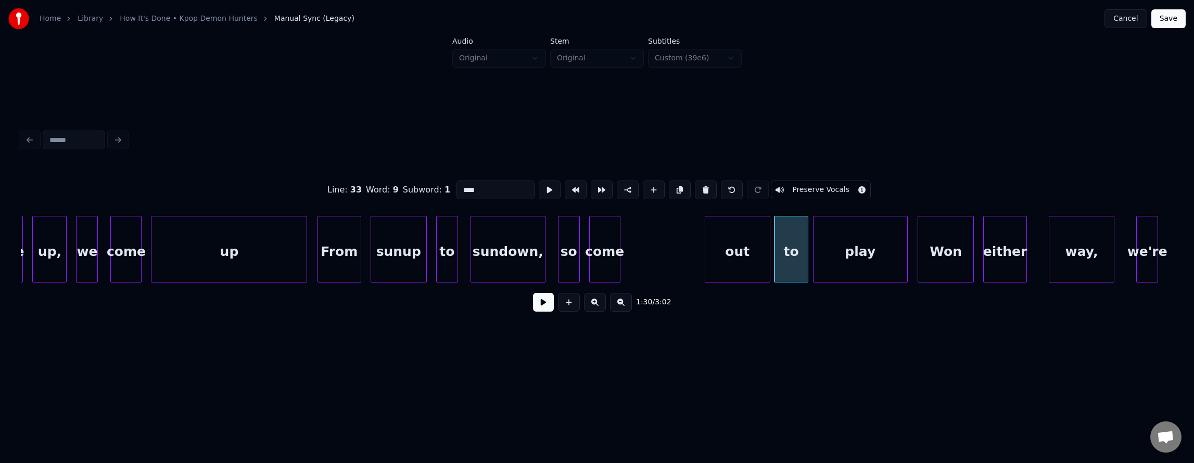
click at [743, 258] on div "out" at bounding box center [738, 252] width 65 height 71
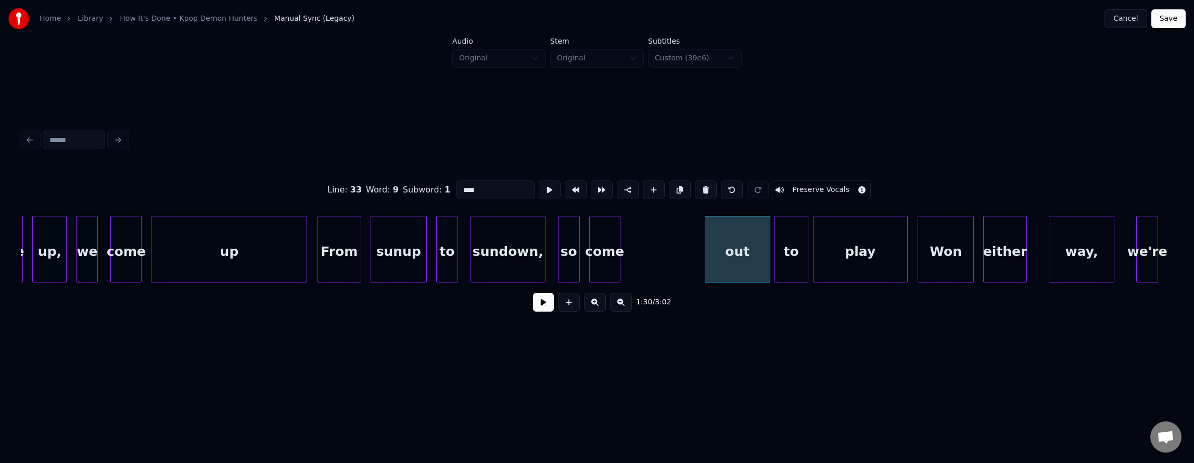
click at [741, 258] on div "out" at bounding box center [738, 252] width 65 height 71
click at [539, 191] on button at bounding box center [550, 190] width 22 height 19
click at [791, 248] on div "to" at bounding box center [791, 252] width 33 height 71
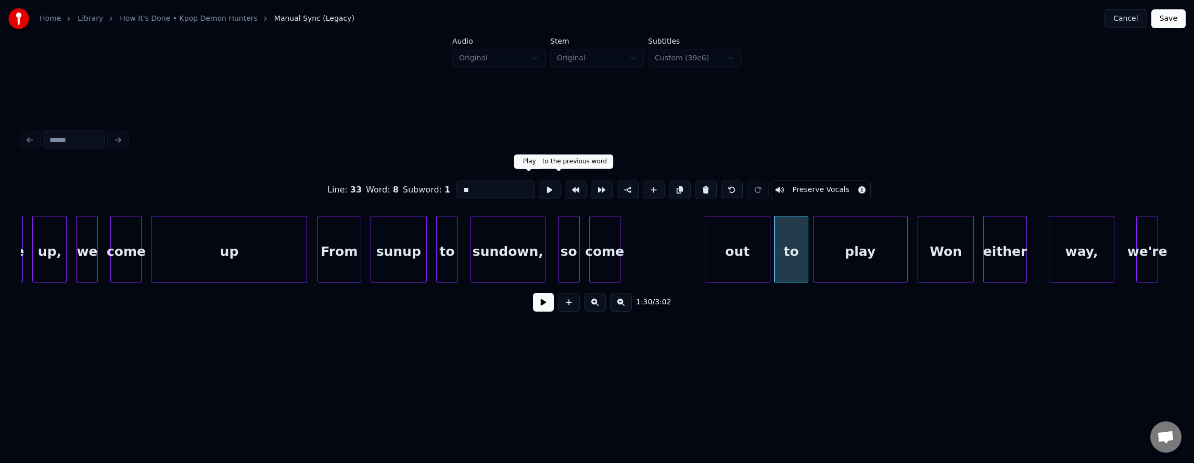
click at [539, 185] on button at bounding box center [550, 190] width 22 height 19
click at [797, 240] on div at bounding box center [798, 250] width 3 height 66
click at [751, 246] on div "out" at bounding box center [759, 252] width 65 height 71
click at [777, 253] on div at bounding box center [778, 250] width 3 height 66
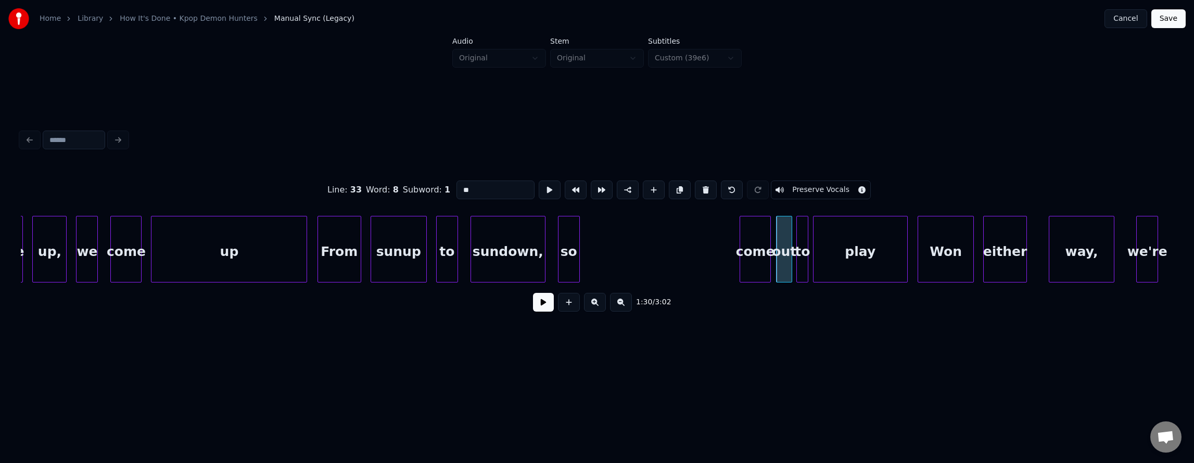
click at [759, 252] on div "come" at bounding box center [755, 252] width 30 height 71
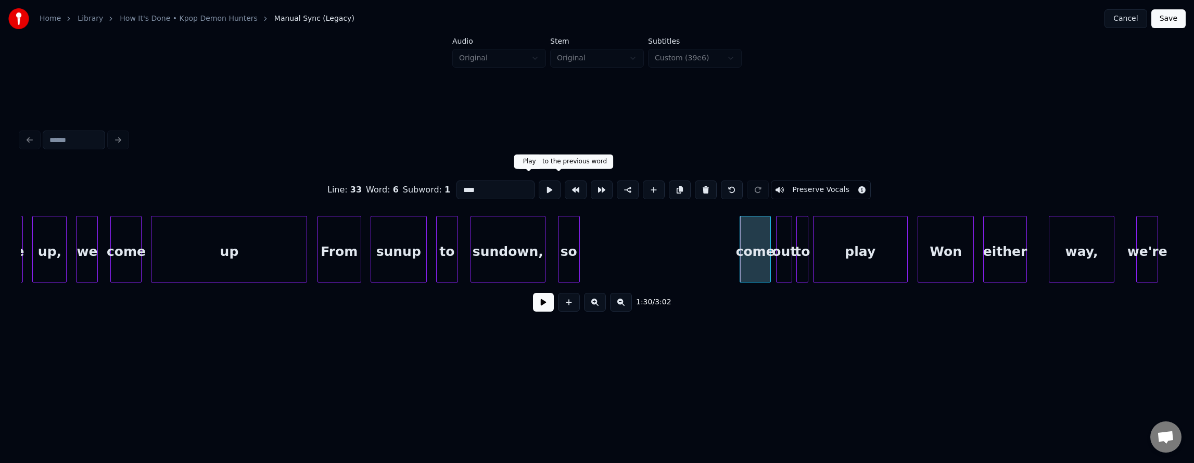
click at [539, 186] on button at bounding box center [550, 190] width 22 height 19
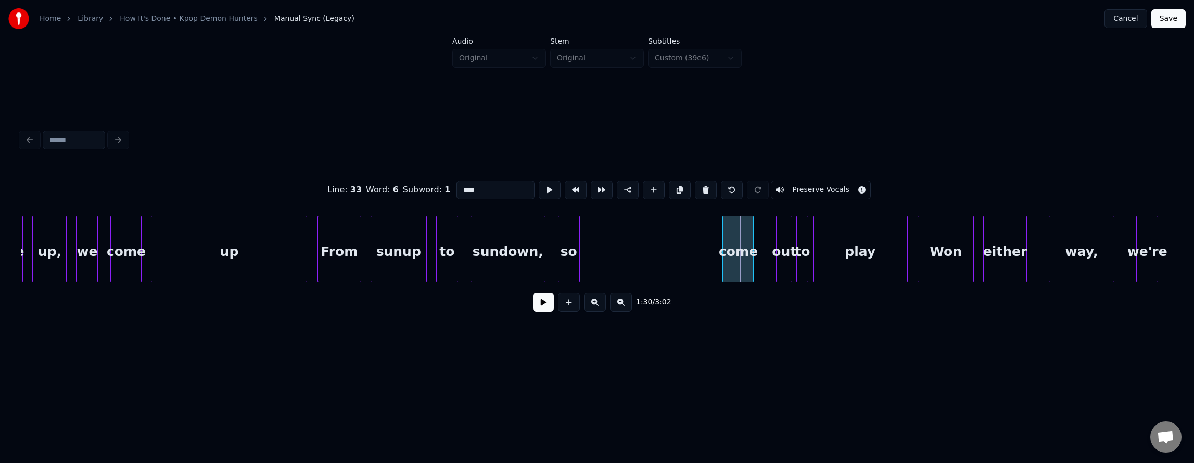
click at [744, 243] on div "come" at bounding box center [738, 252] width 30 height 71
click at [539, 187] on button at bounding box center [550, 190] width 22 height 19
click at [727, 241] on div "come" at bounding box center [723, 252] width 30 height 71
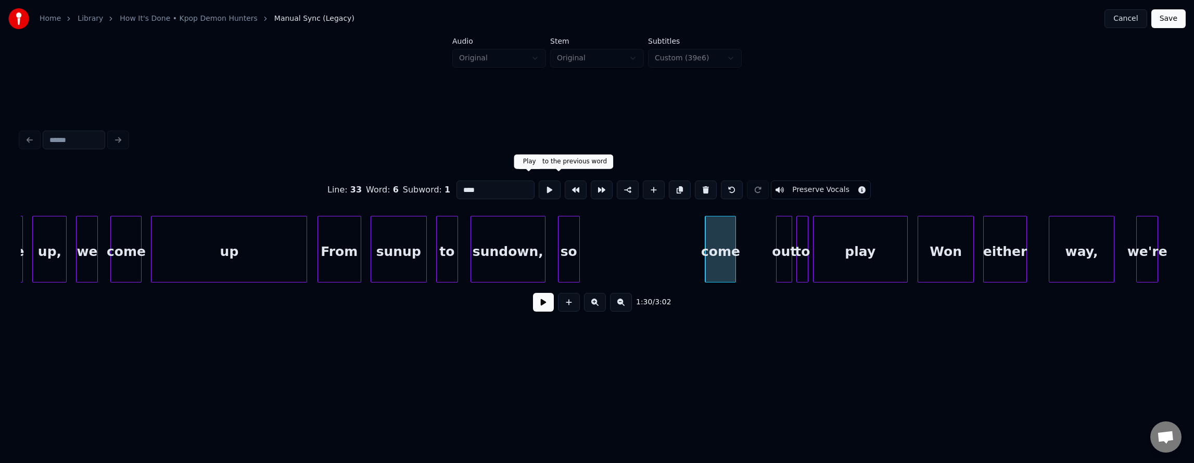
click at [539, 187] on button at bounding box center [550, 190] width 22 height 19
drag, startPoint x: 527, startPoint y: 187, endPoint x: 533, endPoint y: 188, distance: 6.3
click at [539, 187] on button at bounding box center [550, 190] width 22 height 19
click at [746, 232] on div "out" at bounding box center [748, 252] width 15 height 71
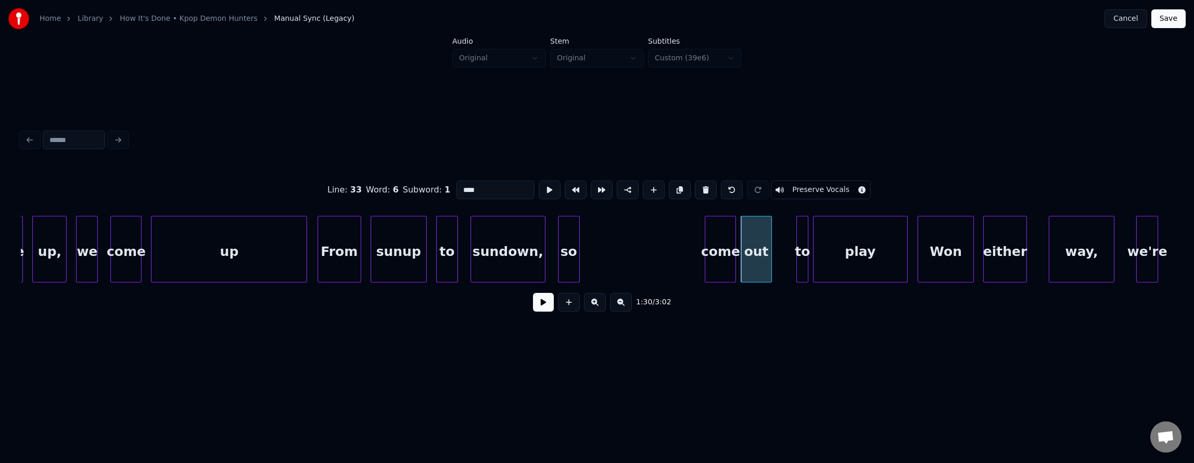
click at [770, 235] on div at bounding box center [770, 250] width 3 height 66
click at [652, 242] on div at bounding box center [652, 250] width 3 height 66
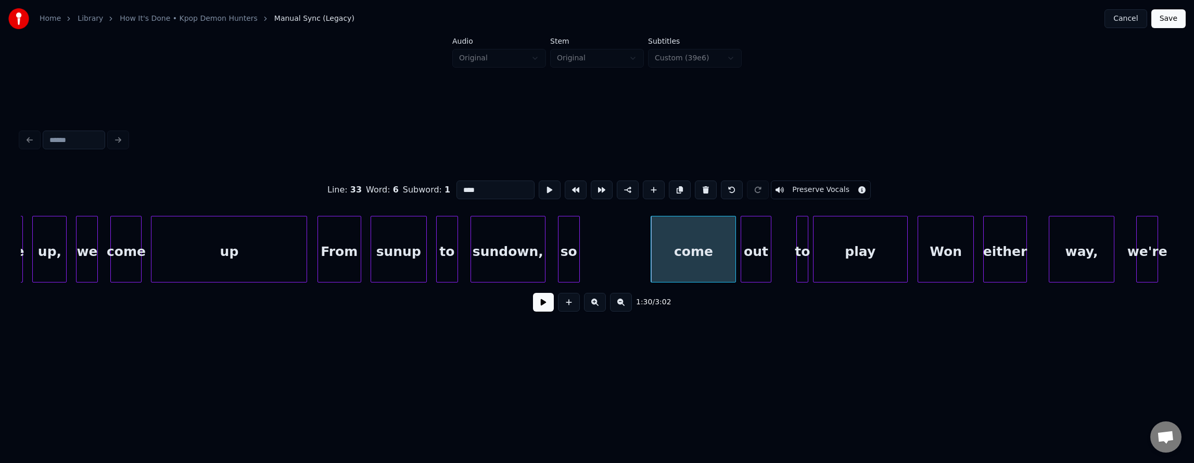
click at [678, 246] on div "come" at bounding box center [693, 252] width 84 height 71
click at [539, 190] on button at bounding box center [550, 190] width 22 height 19
click at [539, 189] on button at bounding box center [550, 190] width 22 height 19
click at [751, 246] on div "out" at bounding box center [756, 252] width 30 height 71
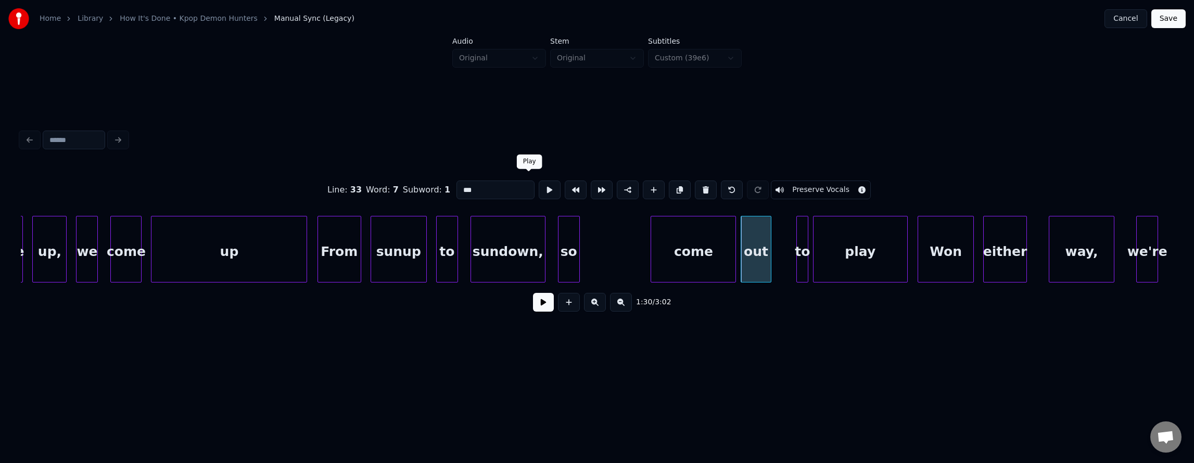
click at [539, 185] on button at bounding box center [550, 190] width 22 height 19
click at [779, 243] on div at bounding box center [778, 250] width 3 height 66
click at [785, 243] on div "to" at bounding box center [792, 252] width 31 height 71
click at [539, 181] on button at bounding box center [550, 190] width 22 height 19
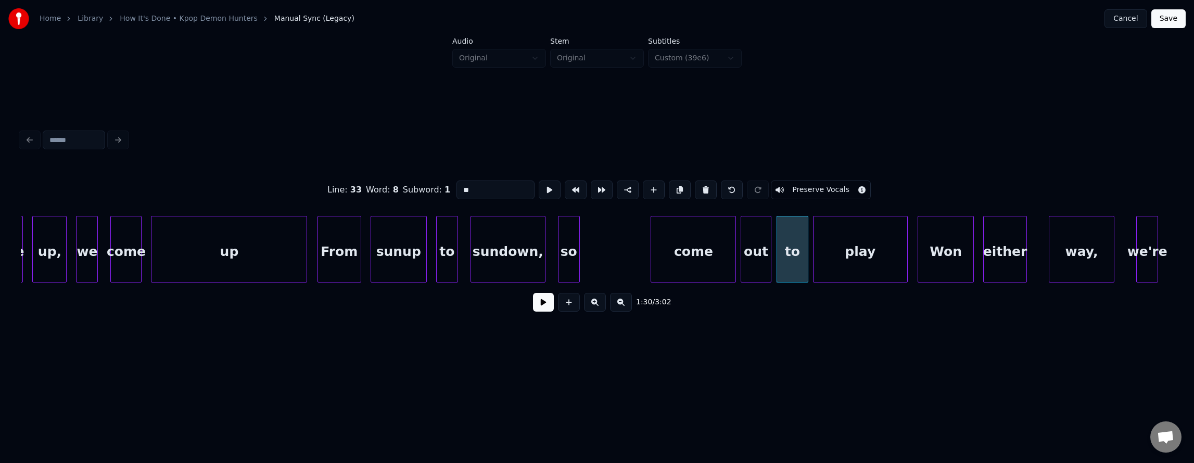
drag, startPoint x: 531, startPoint y: 181, endPoint x: 546, endPoint y: 185, distance: 16.2
click at [539, 181] on button at bounding box center [550, 190] width 22 height 19
click at [681, 240] on div "come" at bounding box center [693, 252] width 84 height 71
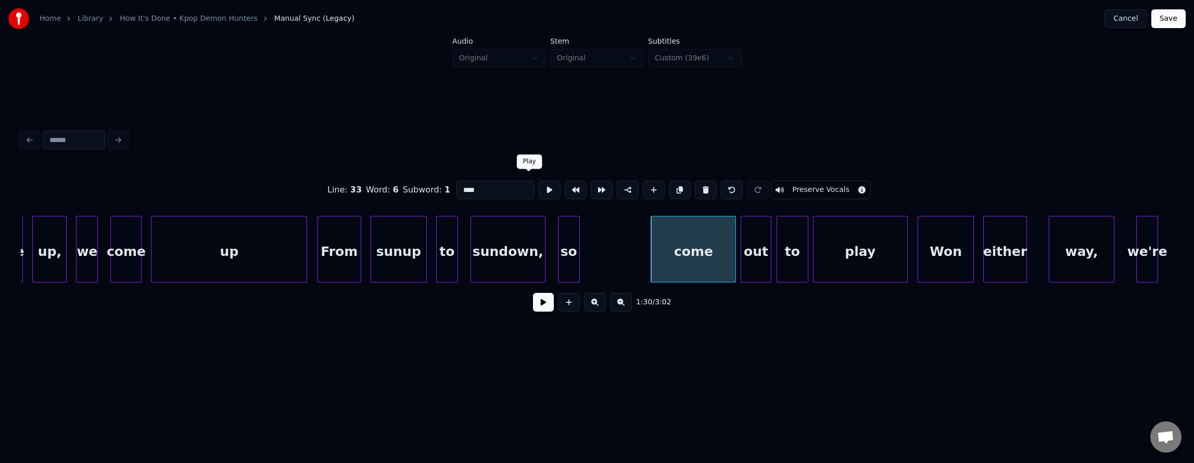
click at [539, 187] on button at bounding box center [550, 190] width 22 height 19
drag, startPoint x: 527, startPoint y: 187, endPoint x: 575, endPoint y: 202, distance: 49.9
click at [539, 187] on button at bounding box center [550, 190] width 22 height 19
click at [678, 231] on div at bounding box center [678, 250] width 3 height 66
click at [665, 247] on div "so" at bounding box center [661, 252] width 21 height 71
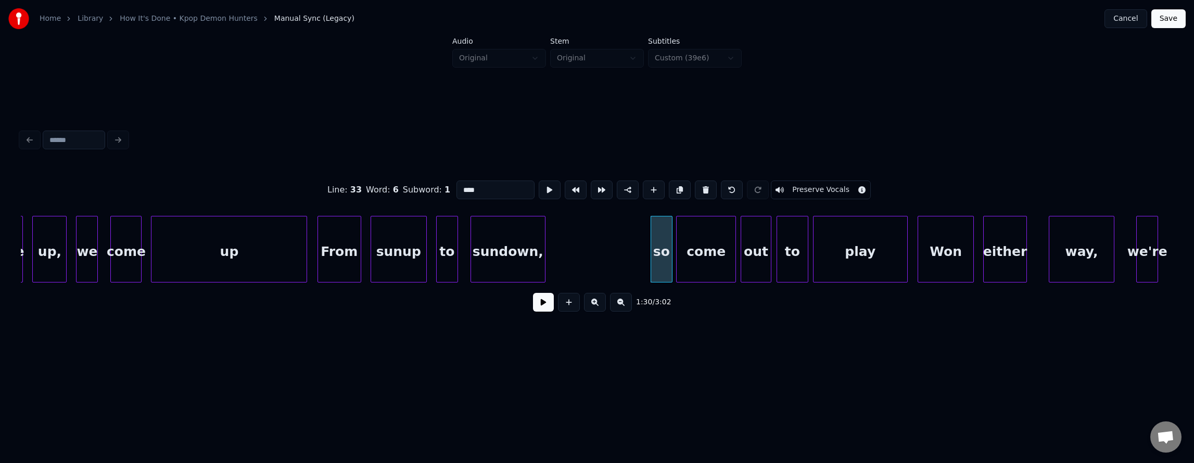
click at [664, 247] on div "so" at bounding box center [661, 252] width 21 height 71
click at [539, 189] on button at bounding box center [550, 190] width 22 height 19
click at [614, 263] on div "sundown," at bounding box center [610, 252] width 74 height 71
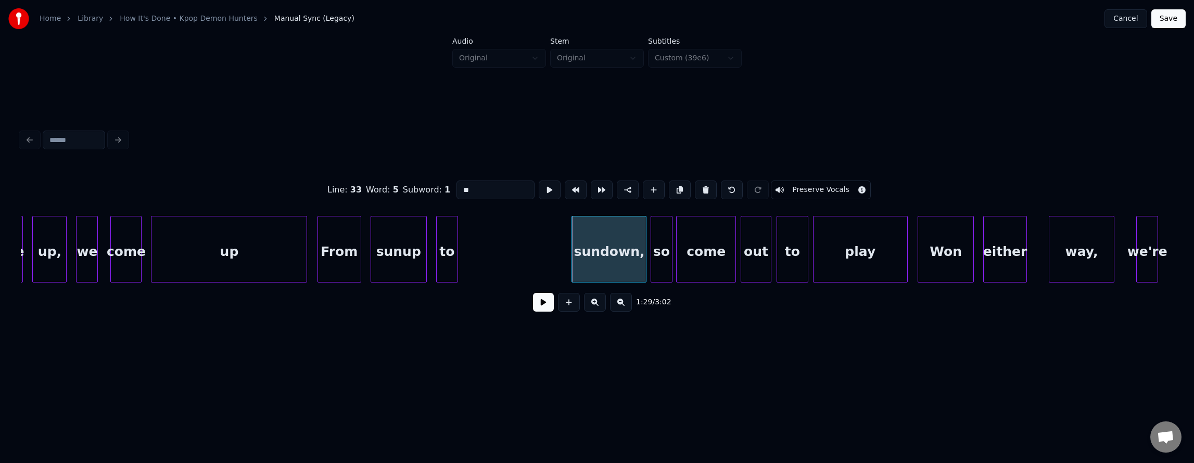
click at [613, 263] on div "sundown," at bounding box center [609, 252] width 74 height 71
click at [539, 186] on button at bounding box center [550, 190] width 22 height 19
click at [543, 232] on div at bounding box center [542, 250] width 3 height 66
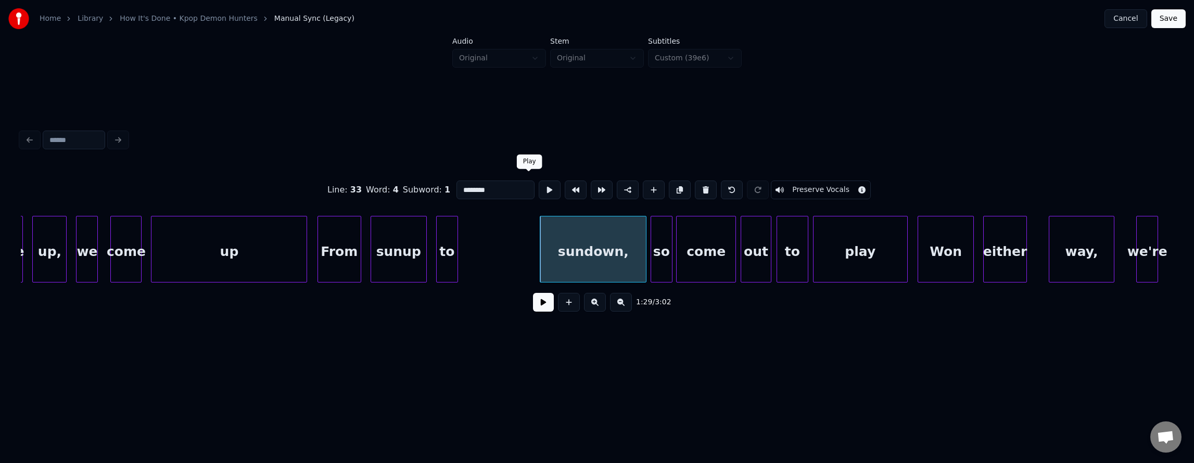
click at [539, 191] on button at bounding box center [550, 190] width 22 height 19
click at [564, 235] on div at bounding box center [565, 250] width 3 height 66
click at [550, 244] on div "to" at bounding box center [547, 252] width 21 height 71
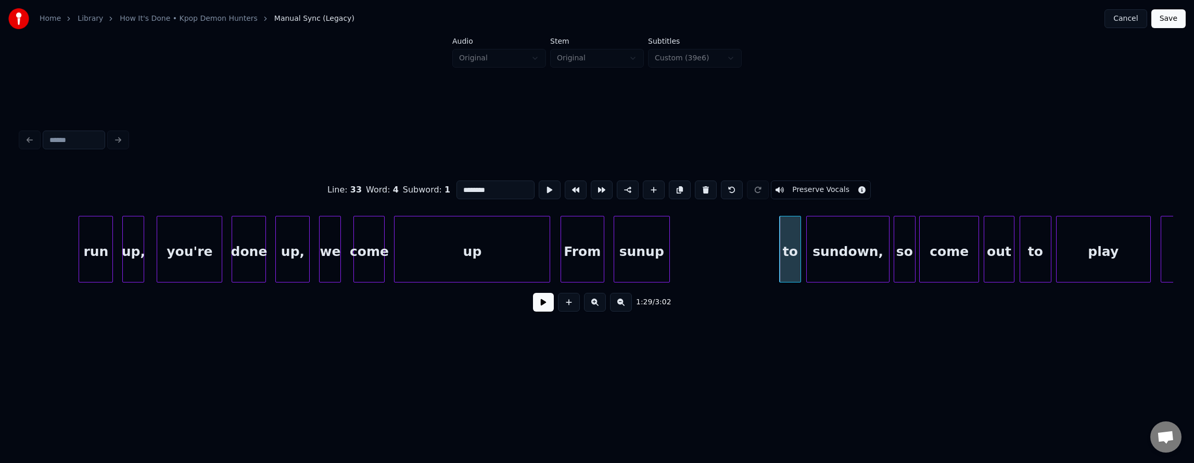
scroll to position [0, 27319]
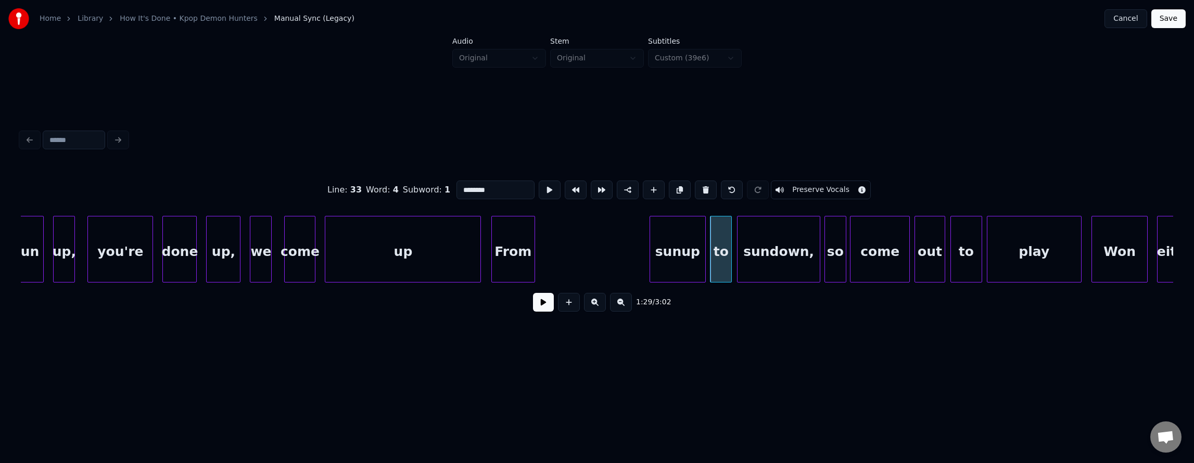
click at [672, 254] on div "sunup" at bounding box center [677, 252] width 55 height 71
click at [539, 191] on button at bounding box center [550, 190] width 22 height 19
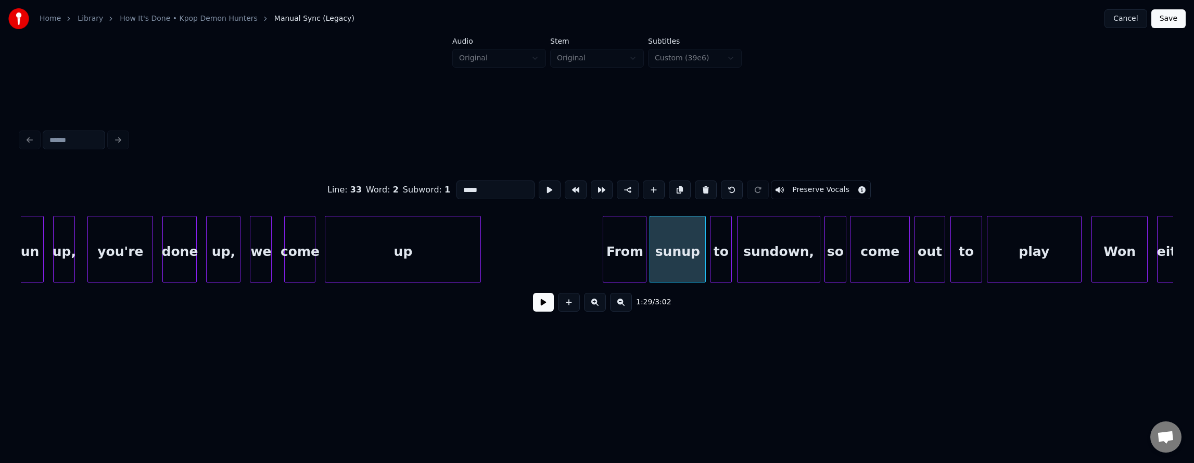
click at [626, 255] on div "From" at bounding box center [624, 252] width 43 height 71
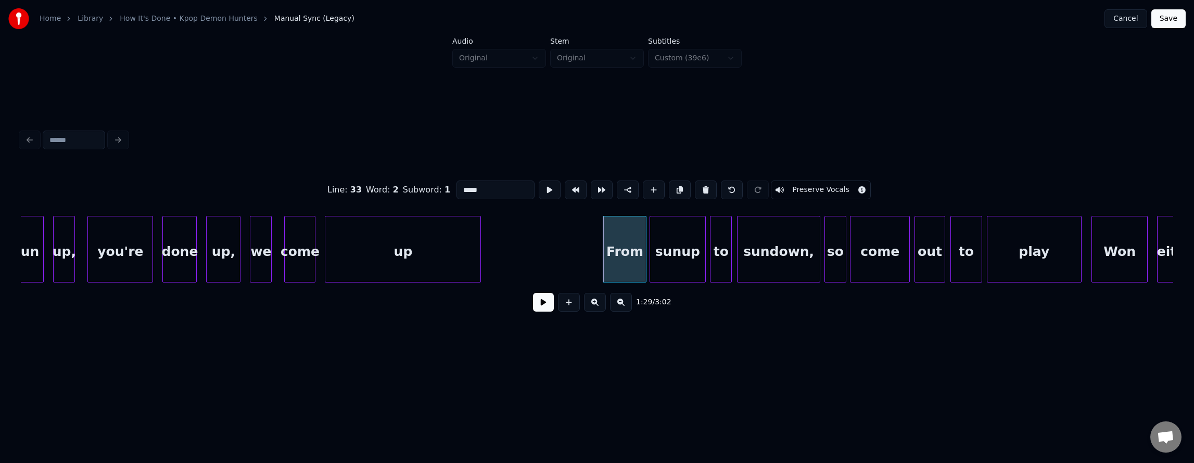
click at [626, 255] on div "From" at bounding box center [624, 252] width 43 height 71
click at [539, 185] on button at bounding box center [550, 190] width 22 height 19
click at [429, 240] on div "up" at bounding box center [402, 252] width 155 height 71
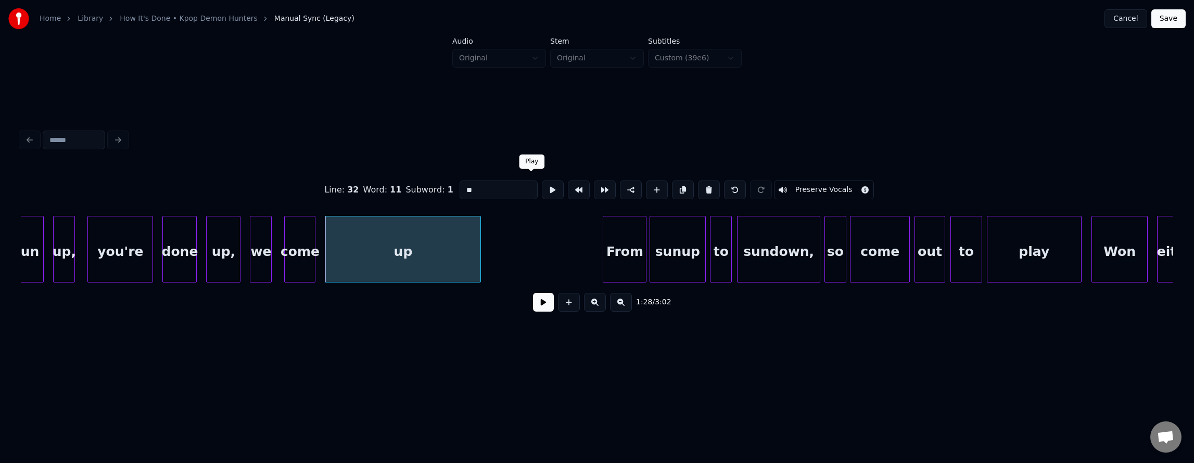
click at [542, 187] on button at bounding box center [553, 190] width 22 height 19
click at [542, 186] on button at bounding box center [553, 190] width 22 height 19
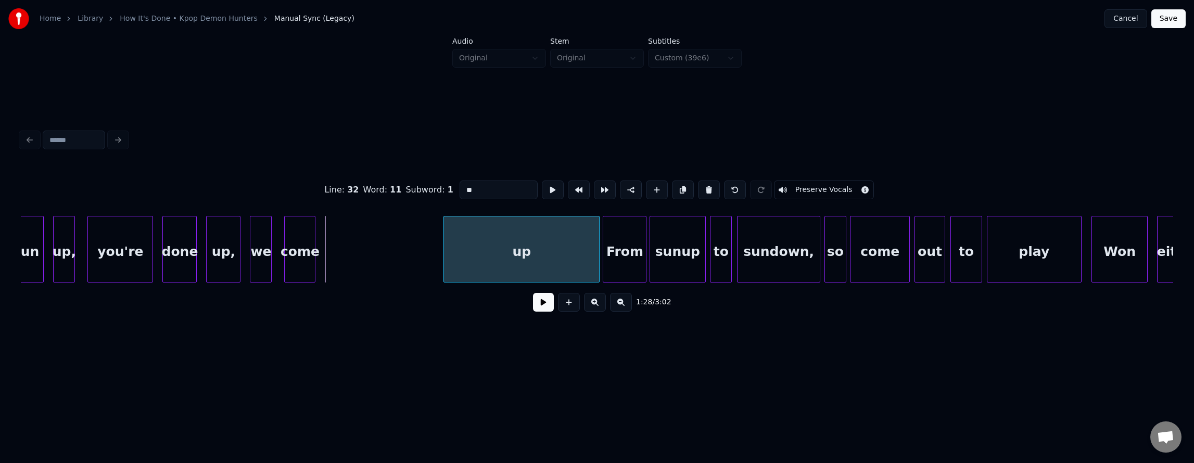
click at [559, 248] on div "up" at bounding box center [521, 252] width 155 height 71
click at [542, 183] on button at bounding box center [553, 190] width 22 height 19
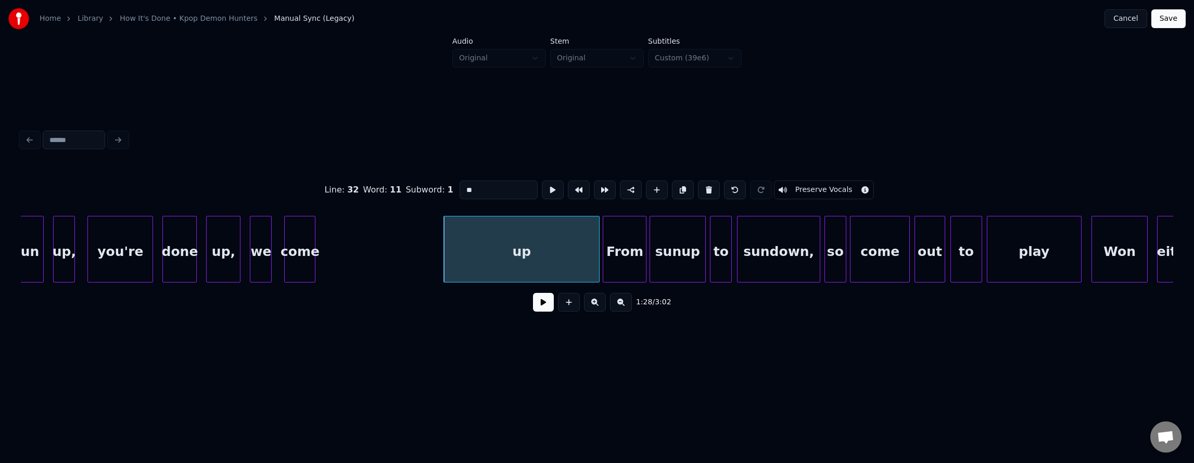
click at [542, 183] on button at bounding box center [553, 190] width 22 height 19
click at [543, 246] on div "up" at bounding box center [512, 252] width 155 height 71
click at [617, 241] on div "From" at bounding box center [620, 252] width 43 height 71
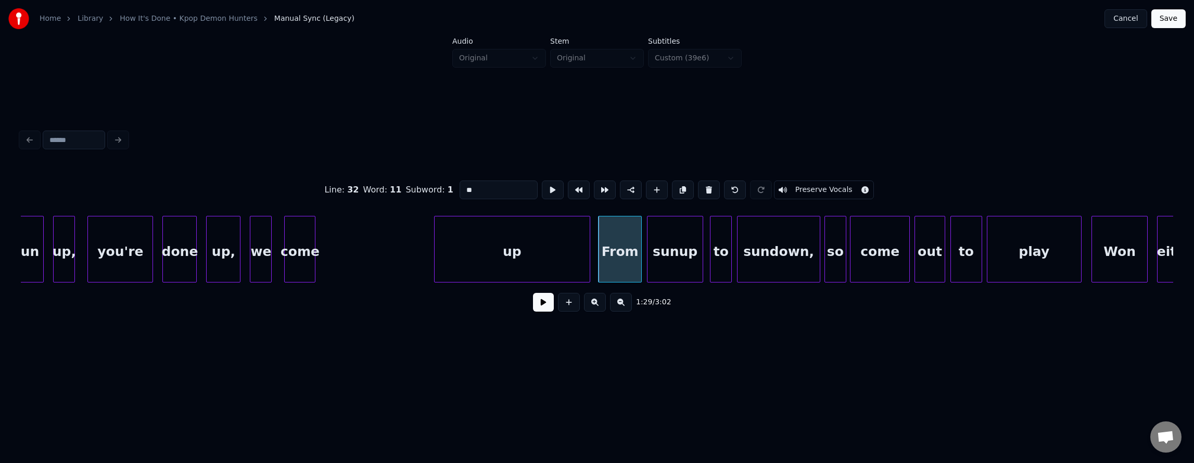
click at [658, 248] on div "sunup" at bounding box center [675, 252] width 55 height 71
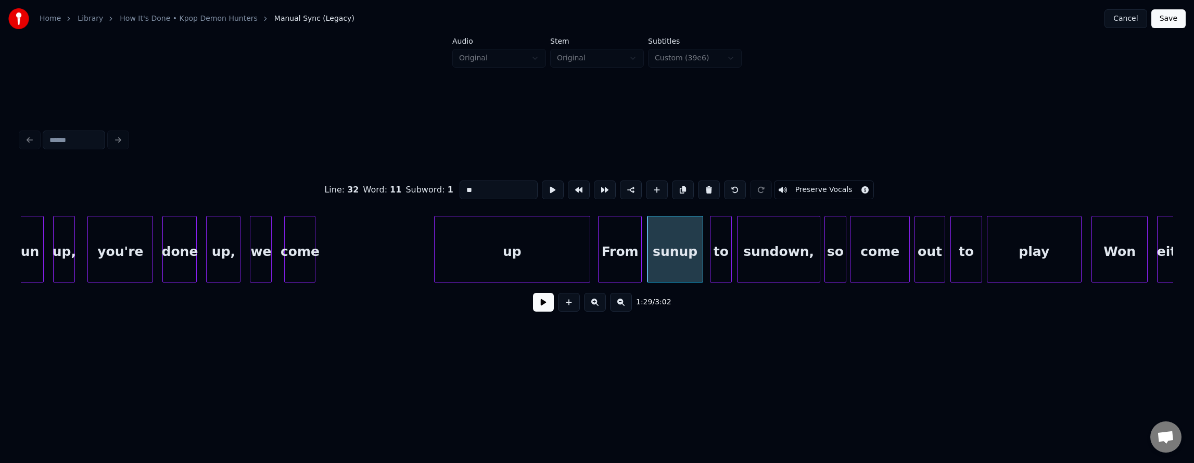
click at [527, 245] on div "up" at bounding box center [512, 252] width 155 height 71
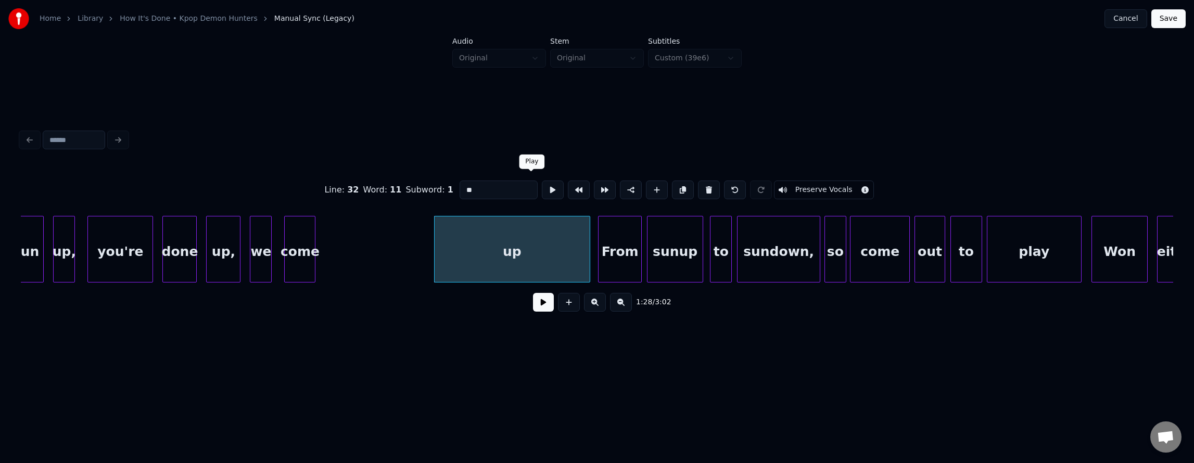
click at [542, 185] on button at bounding box center [553, 190] width 22 height 19
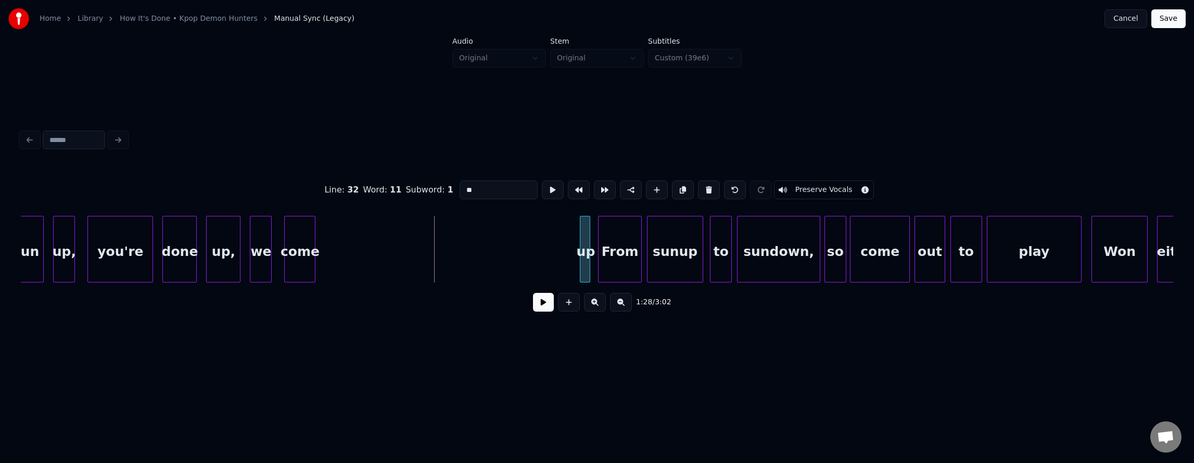
click at [582, 254] on div at bounding box center [582, 250] width 3 height 66
click at [533, 263] on div at bounding box center [534, 250] width 3 height 66
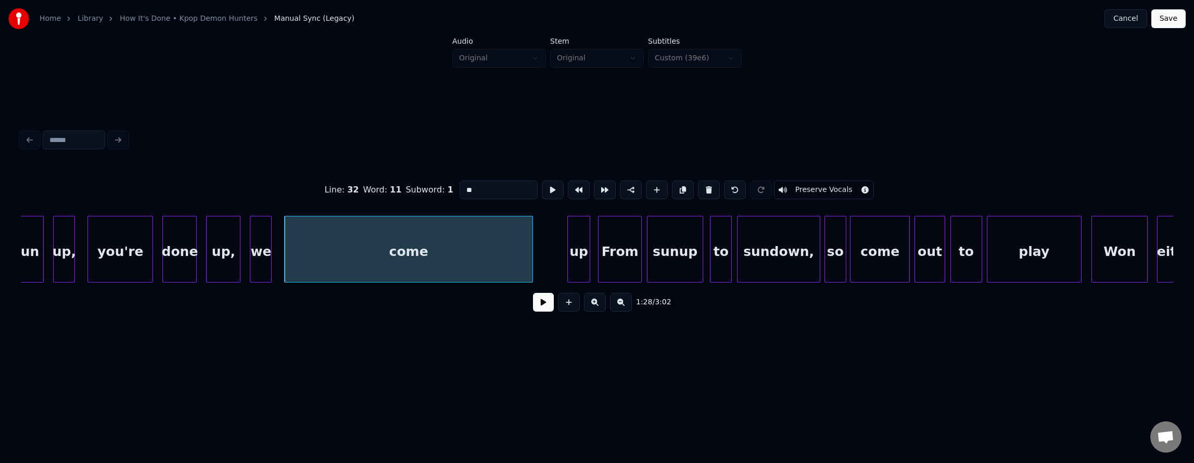
click at [570, 233] on div at bounding box center [569, 250] width 3 height 66
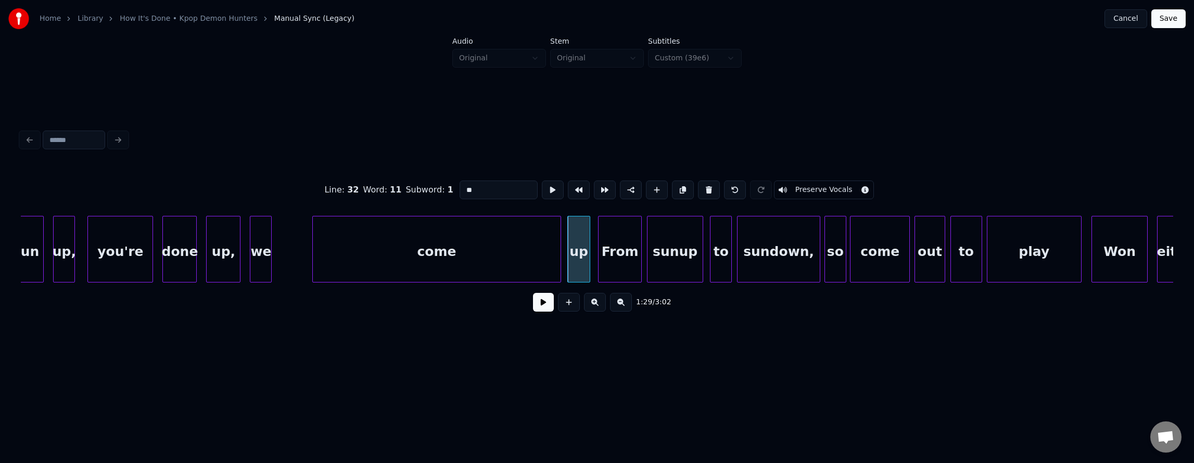
click at [508, 244] on div "come" at bounding box center [436, 252] width 247 height 71
click at [538, 256] on div at bounding box center [537, 250] width 3 height 66
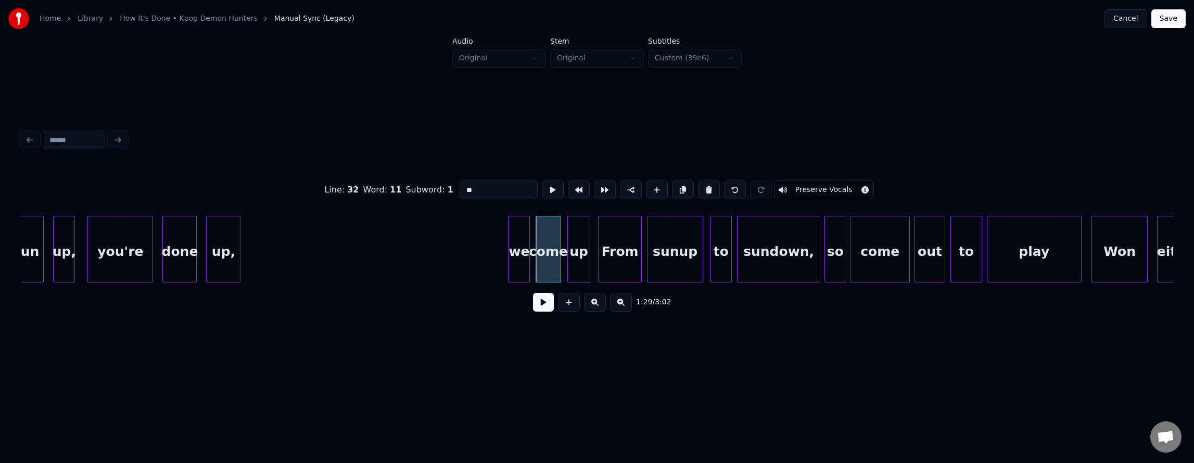
click at [523, 258] on div "we" at bounding box center [519, 252] width 21 height 71
click at [539, 189] on button at bounding box center [550, 190] width 22 height 19
click at [539, 188] on button at bounding box center [550, 190] width 22 height 19
click at [549, 227] on div "come" at bounding box center [548, 252] width 24 height 71
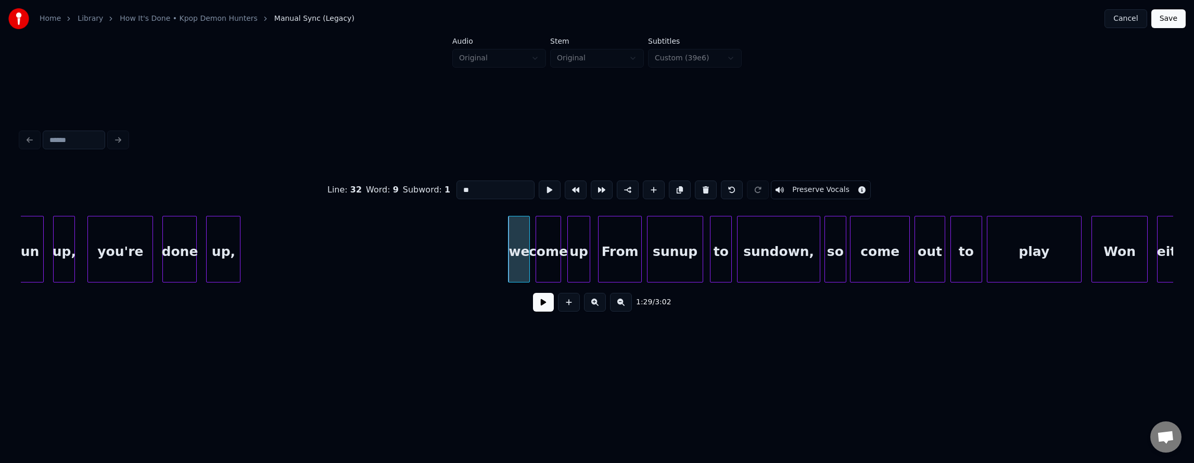
type input "****"
click at [542, 186] on button at bounding box center [553, 190] width 22 height 19
drag, startPoint x: 321, startPoint y: 241, endPoint x: 306, endPoint y: 243, distance: 14.7
click at [320, 241] on div "up come we up, done you're run up, From sunup to sundown, so come out to play W…" at bounding box center [1139, 249] width 56874 height 67
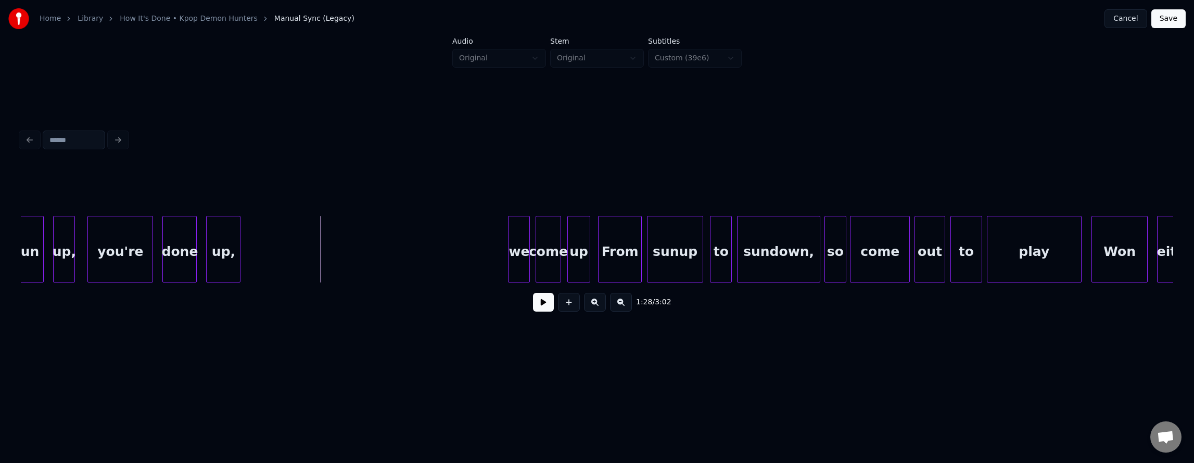
click at [533, 307] on button at bounding box center [543, 302] width 21 height 19
click at [534, 307] on button at bounding box center [543, 302] width 21 height 19
click at [487, 274] on div "up," at bounding box center [485, 252] width 33 height 71
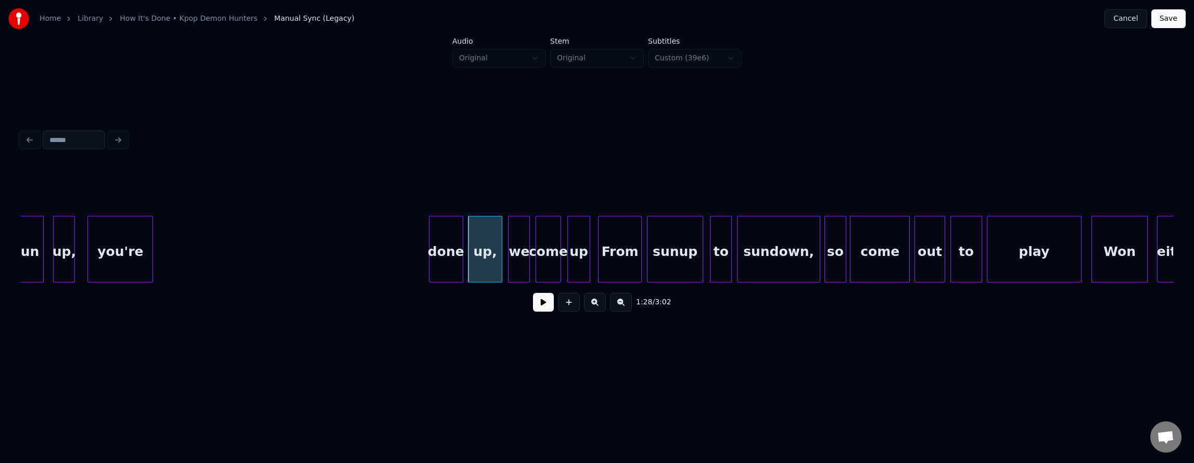
click at [446, 278] on div "done" at bounding box center [446, 252] width 33 height 71
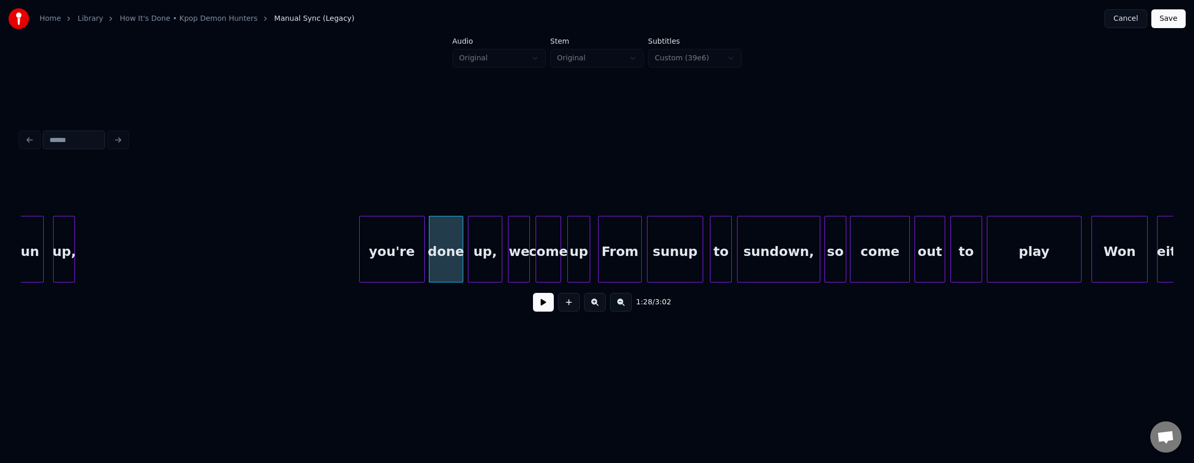
click at [386, 281] on div "up come we up, done you're run up, From sunup to sundown, so come out to play W…" at bounding box center [597, 249] width 1153 height 67
click at [392, 245] on div at bounding box center [393, 250] width 3 height 66
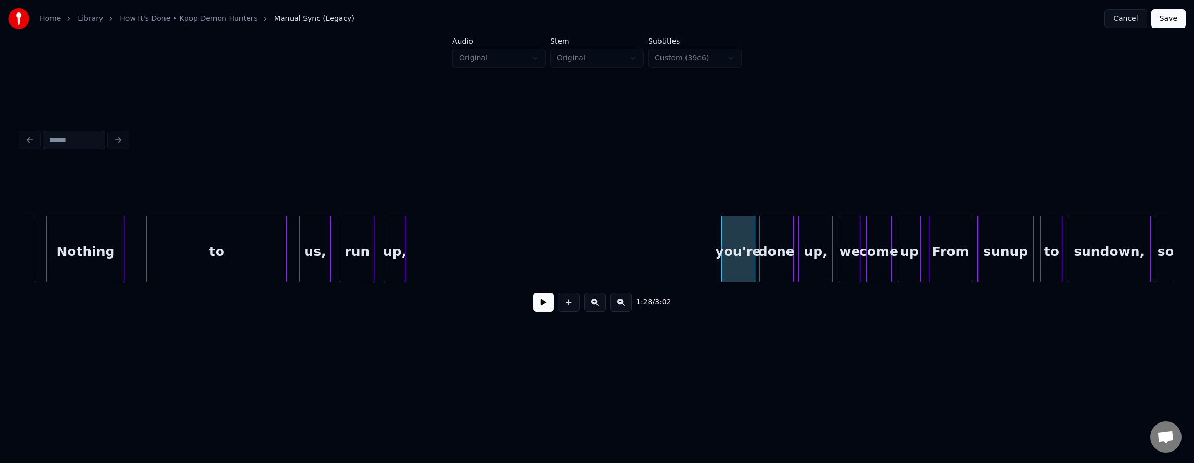
scroll to position [0, 26971]
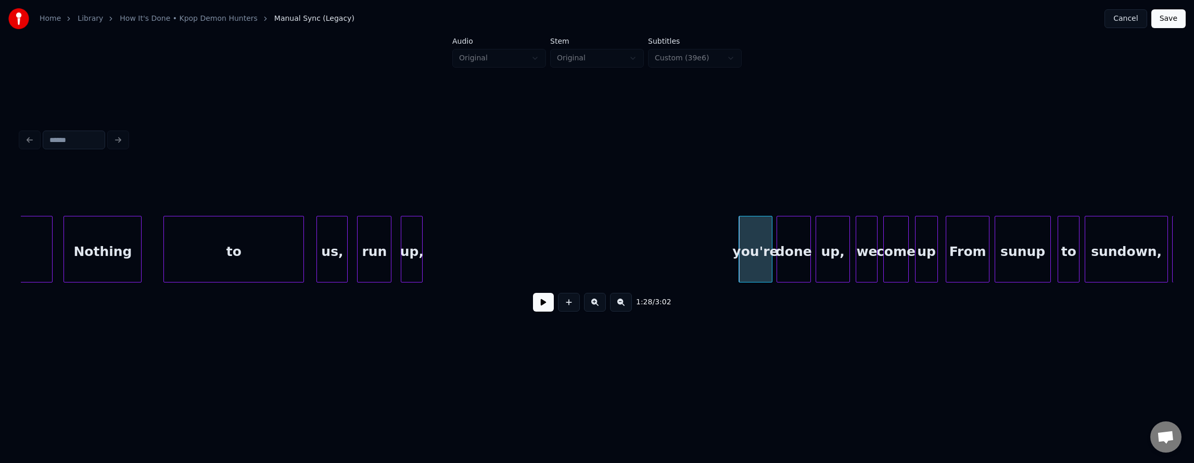
click at [537, 307] on button at bounding box center [543, 302] width 21 height 19
click at [535, 306] on button at bounding box center [543, 302] width 21 height 19
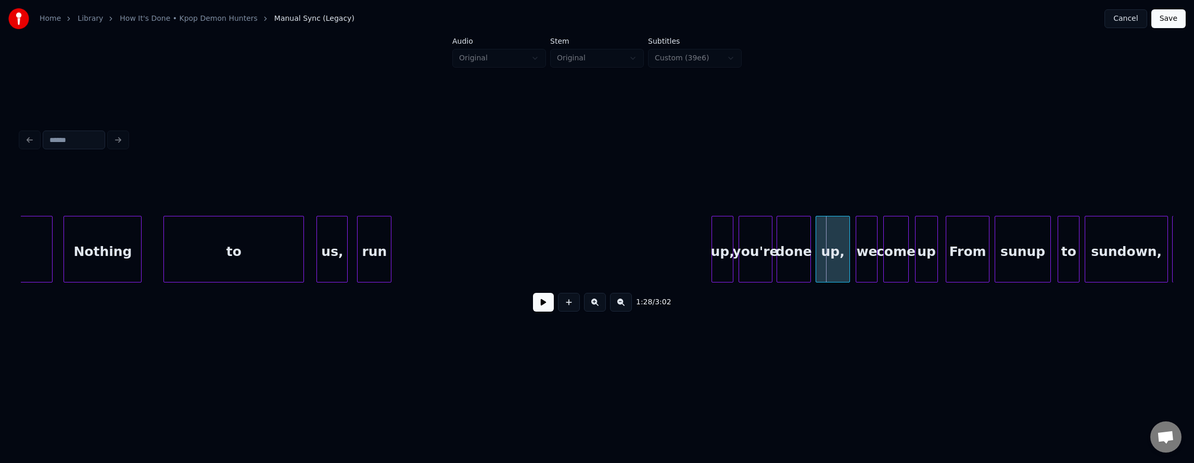
click at [727, 283] on div "up come we up, done you're run up, From sunup to [GEOGRAPHIC_DATA], so us, to N…" at bounding box center [597, 249] width 1153 height 67
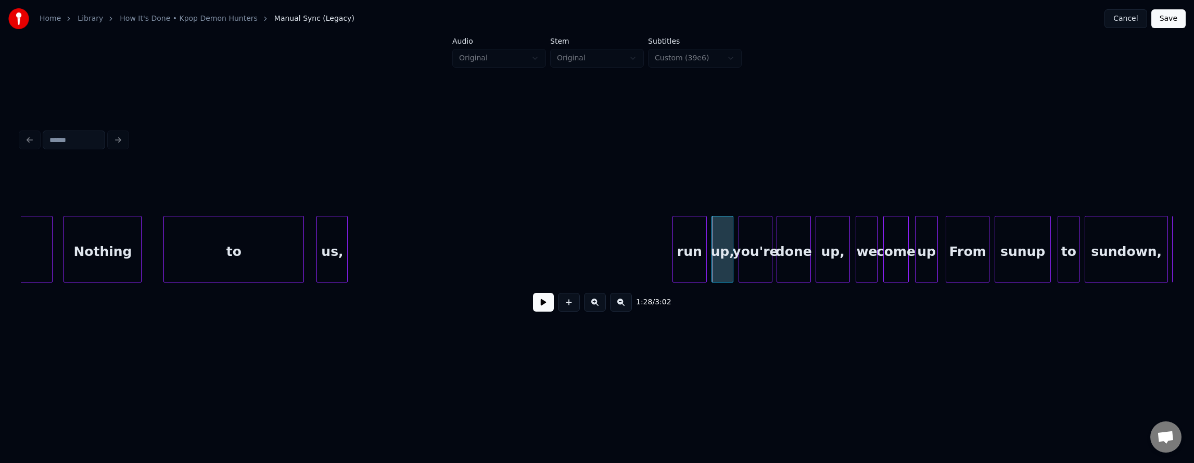
click at [685, 289] on div "1:28 / 3:02" at bounding box center [597, 243] width 1153 height 158
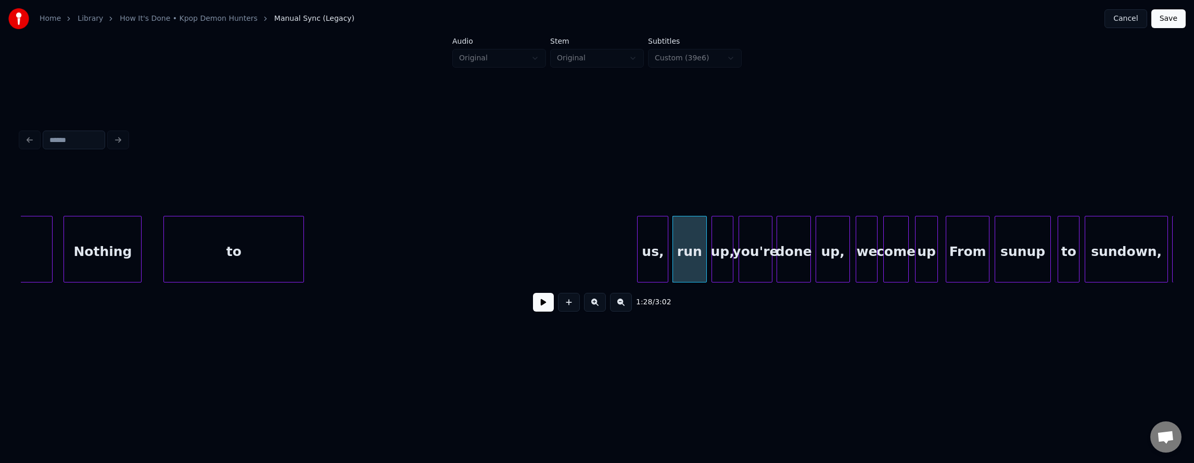
click at [653, 296] on div "1:28 / 3:02" at bounding box center [597, 243] width 1153 height 158
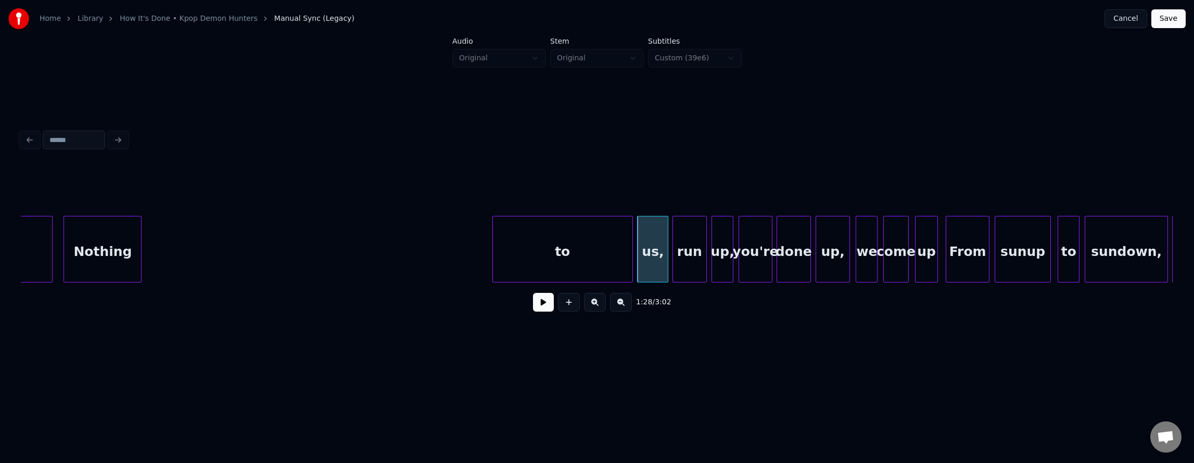
click at [578, 293] on div "1:28 / 3:02" at bounding box center [597, 243] width 1153 height 158
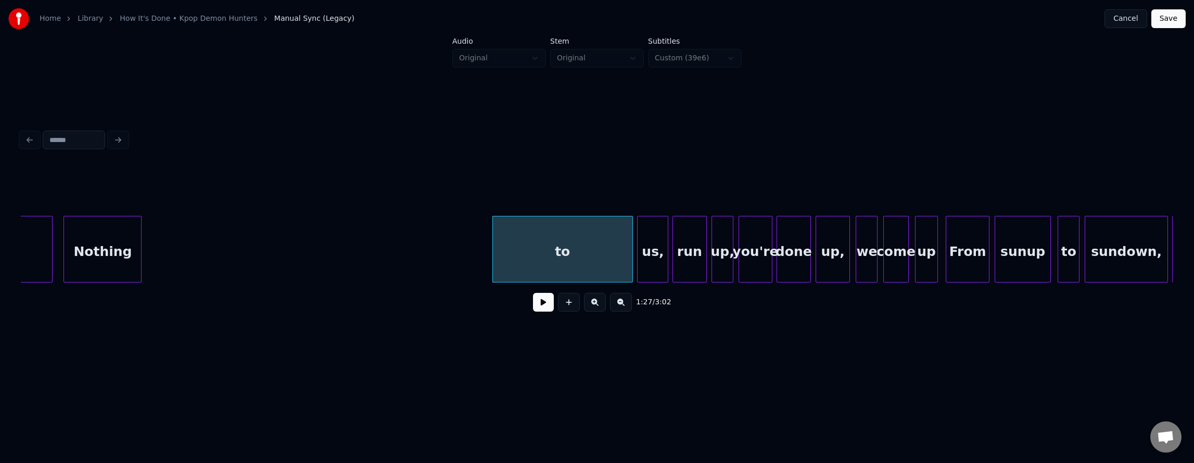
click at [555, 254] on div "to" at bounding box center [563, 252] width 140 height 71
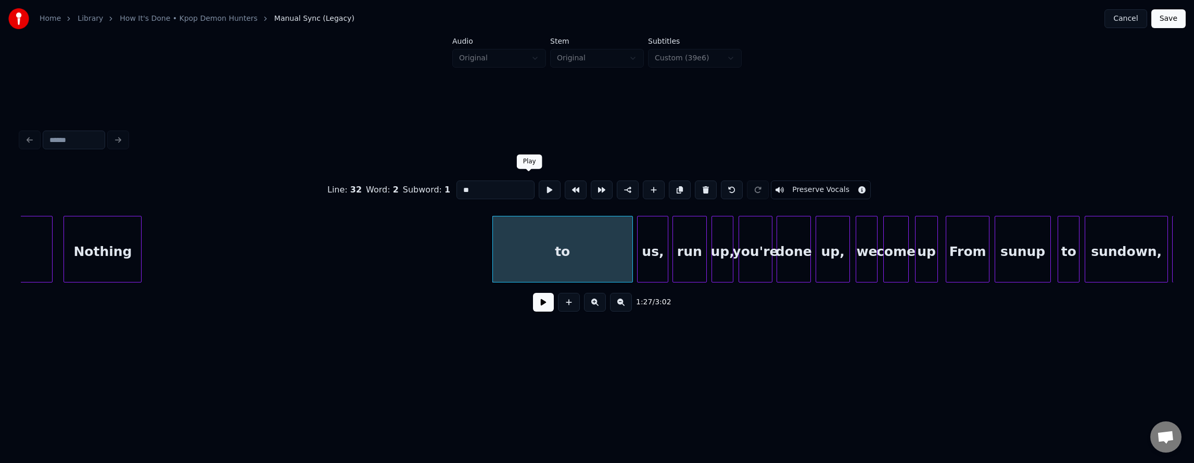
click at [539, 187] on button at bounding box center [550, 190] width 22 height 19
click at [348, 282] on div "up come we up, done you're run up, From sunup to [GEOGRAPHIC_DATA], so us, to N…" at bounding box center [597, 249] width 1153 height 67
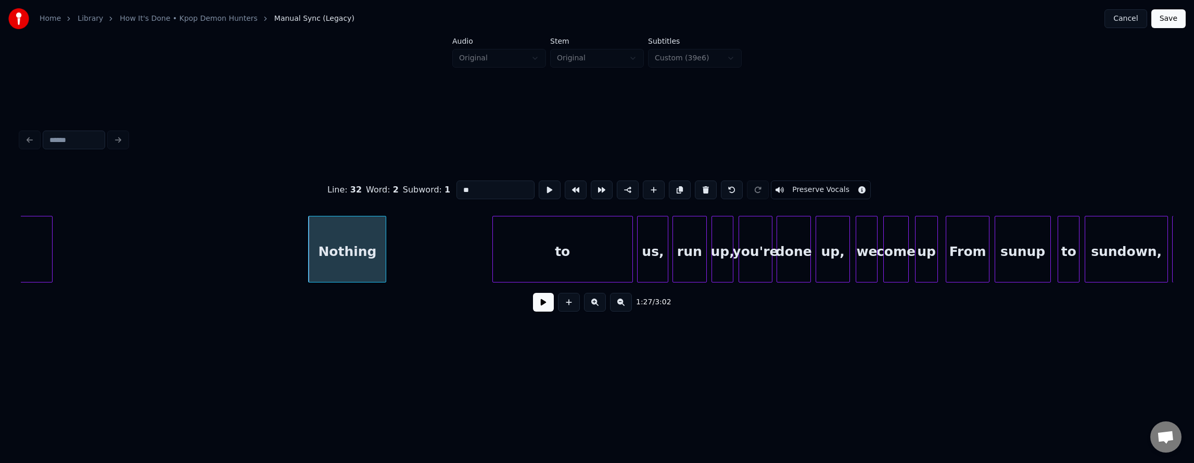
click at [371, 235] on div "Nothing" at bounding box center [347, 252] width 77 height 71
click at [539, 181] on button at bounding box center [550, 190] width 22 height 19
click at [539, 182] on button at bounding box center [550, 190] width 22 height 19
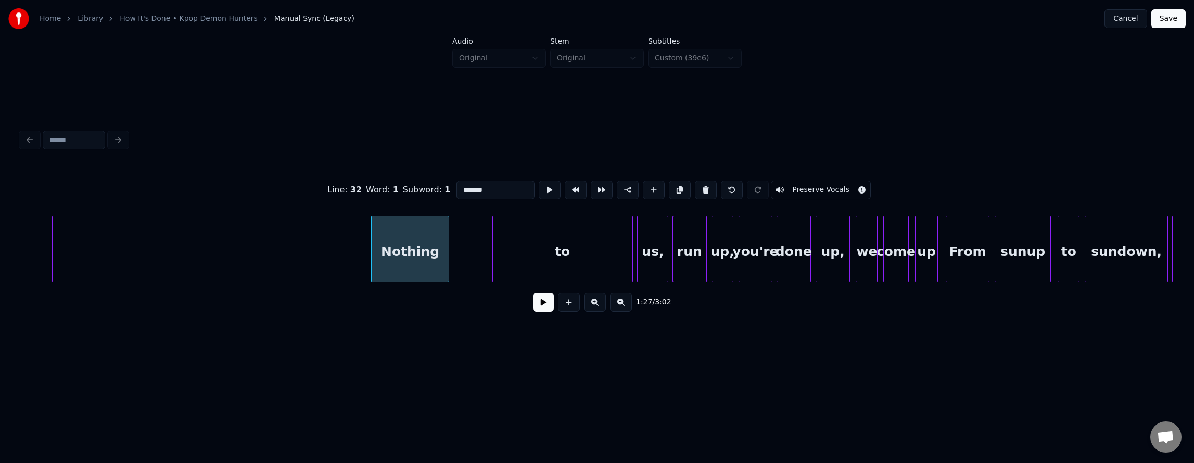
click at [430, 259] on div "Nothing" at bounding box center [410, 252] width 77 height 71
click at [539, 187] on button at bounding box center [550, 190] width 22 height 19
click at [539, 188] on button at bounding box center [550, 190] width 22 height 19
click at [429, 254] on div "Nothing" at bounding box center [437, 252] width 77 height 71
click at [539, 190] on button at bounding box center [550, 190] width 22 height 19
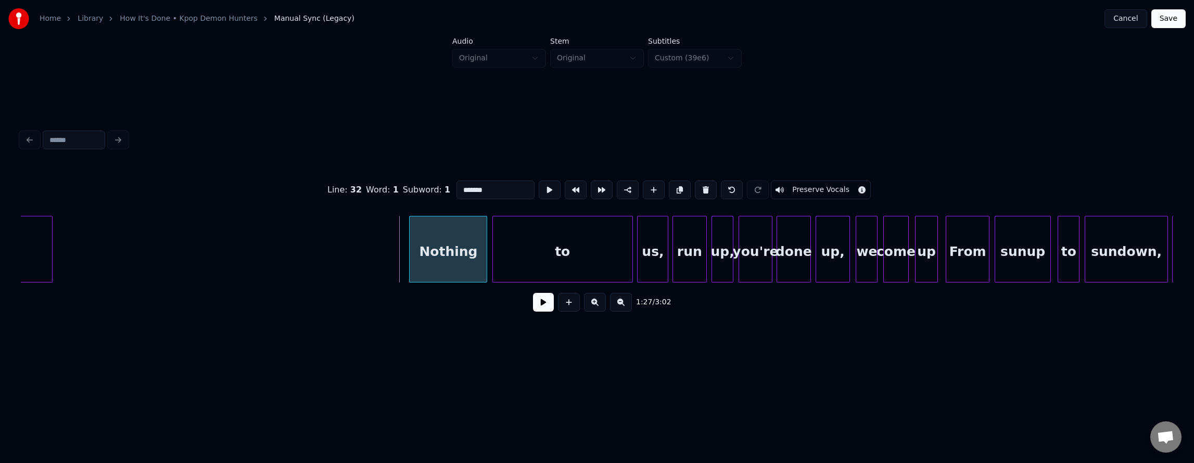
click at [456, 246] on div "Nothing" at bounding box center [448, 252] width 77 height 71
click at [539, 185] on button at bounding box center [550, 190] width 22 height 19
click at [424, 245] on div "Nothing" at bounding box center [430, 252] width 77 height 71
click at [539, 190] on button at bounding box center [550, 190] width 22 height 19
click at [413, 245] on div "Nothing" at bounding box center [412, 252] width 77 height 71
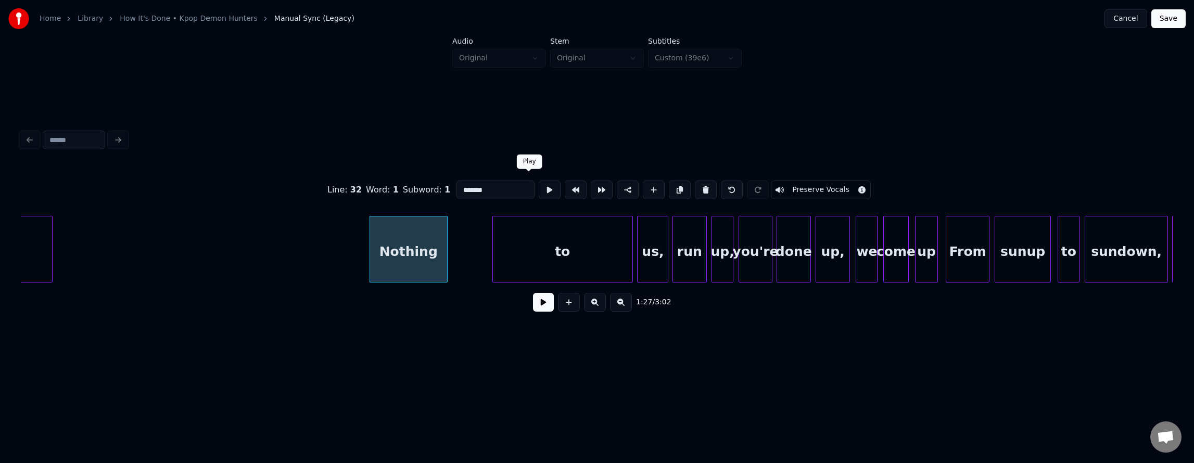
click at [539, 191] on button at bounding box center [550, 190] width 22 height 19
click at [417, 243] on div "Nothing" at bounding box center [416, 252] width 77 height 71
click at [539, 184] on button at bounding box center [550, 190] width 22 height 19
click at [485, 243] on div at bounding box center [485, 250] width 3 height 66
click at [451, 253] on div "Nothing" at bounding box center [433, 252] width 110 height 71
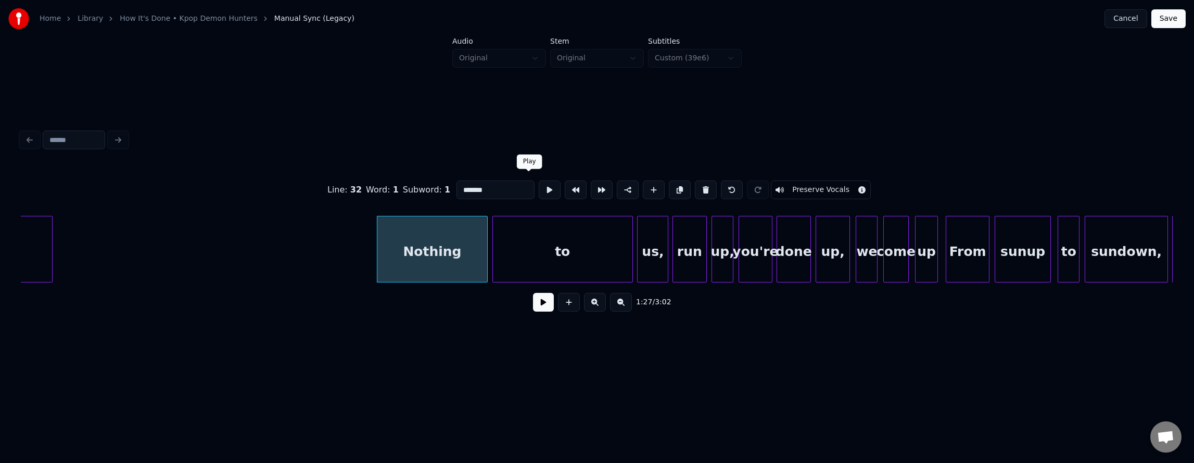
click at [539, 185] on button at bounding box center [550, 190] width 22 height 19
click at [466, 234] on div at bounding box center [465, 250] width 3 height 66
click at [513, 252] on div "to" at bounding box center [543, 252] width 140 height 71
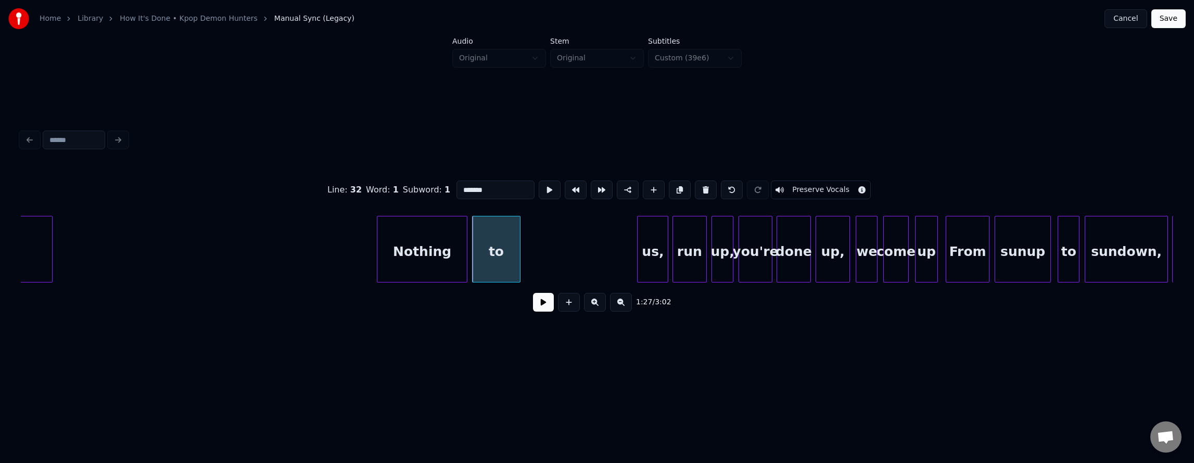
click at [517, 248] on div at bounding box center [518, 250] width 3 height 66
click at [539, 185] on button at bounding box center [550, 190] width 22 height 19
click at [539, 188] on button at bounding box center [550, 190] width 22 height 19
click at [496, 231] on div "to" at bounding box center [496, 252] width 46 height 71
click at [539, 193] on button at bounding box center [550, 190] width 22 height 19
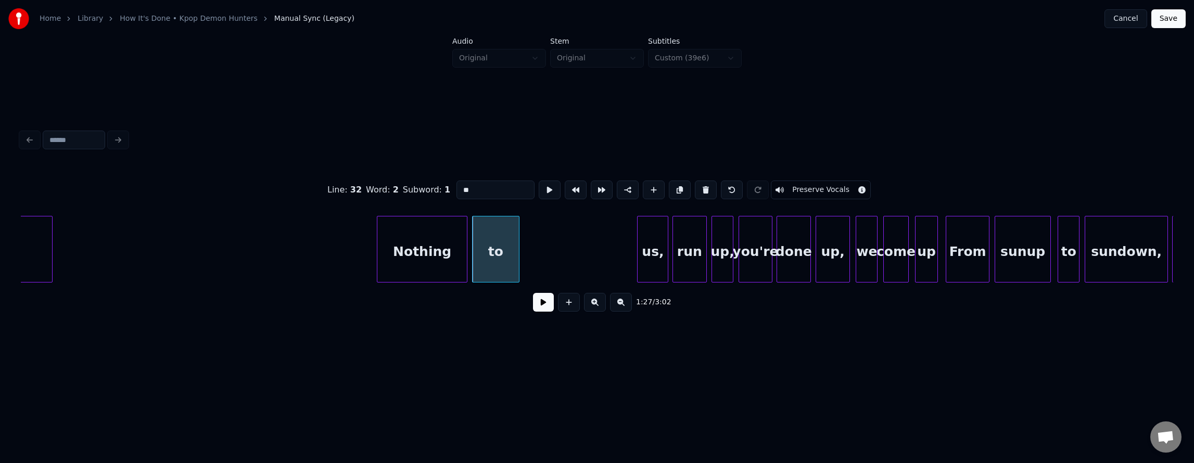
click at [539, 189] on button at bounding box center [550, 190] width 22 height 19
click at [535, 236] on div at bounding box center [535, 250] width 3 height 66
click at [539, 192] on button at bounding box center [550, 190] width 22 height 19
click at [524, 229] on div at bounding box center [522, 250] width 3 height 66
click at [542, 245] on div "us," at bounding box center [546, 252] width 30 height 71
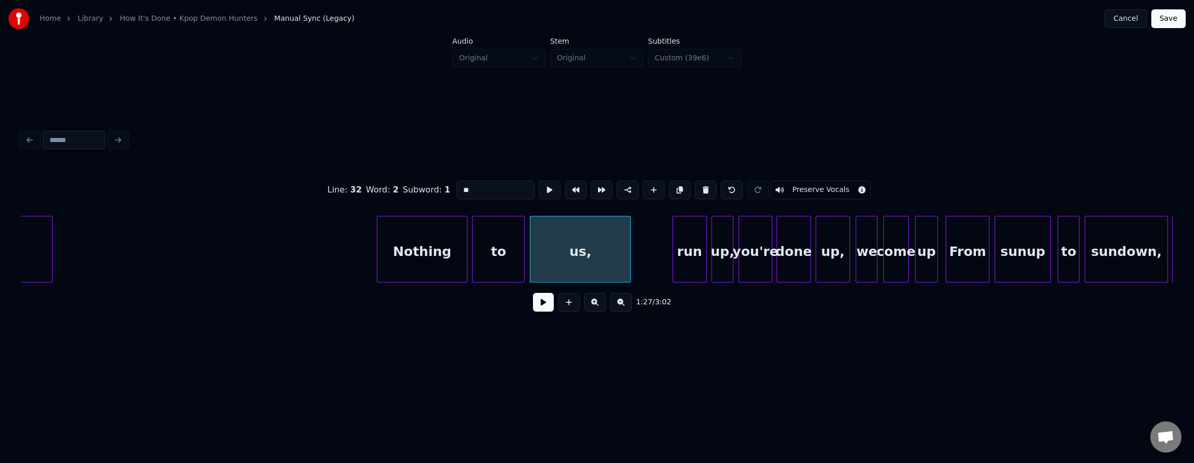
click at [630, 243] on div at bounding box center [628, 250] width 3 height 66
click at [539, 184] on button at bounding box center [550, 190] width 22 height 19
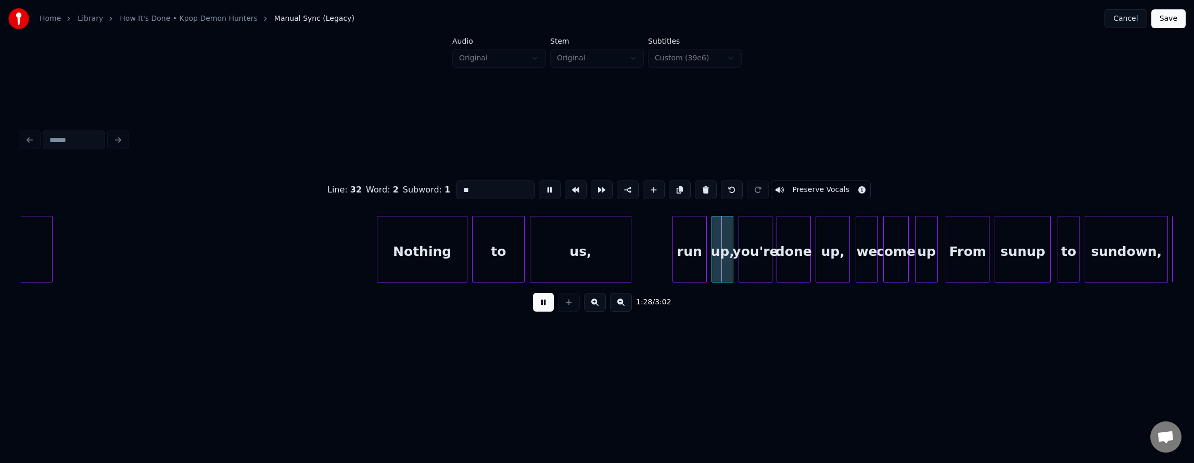
click at [539, 184] on button at bounding box center [550, 190] width 22 height 19
click at [576, 234] on div "us," at bounding box center [581, 252] width 100 height 71
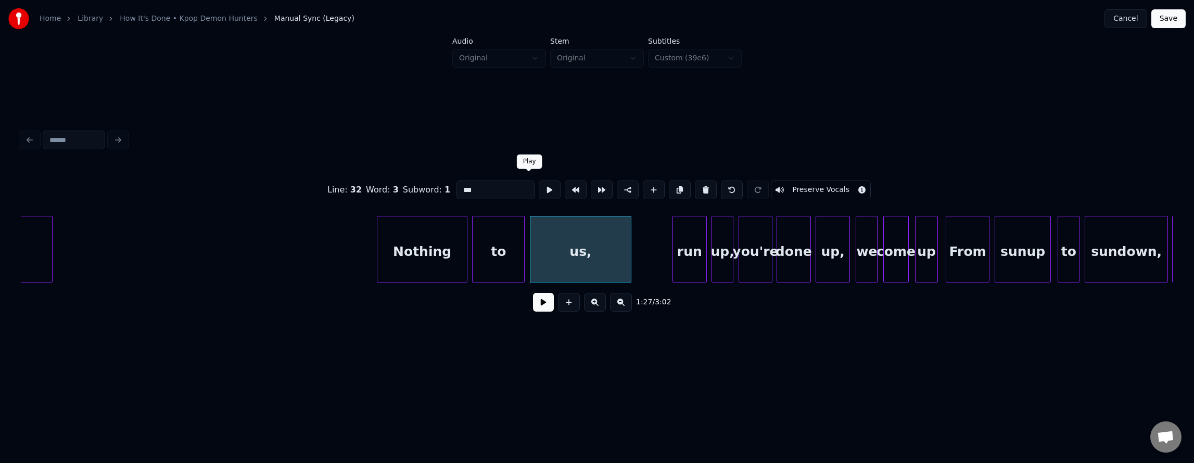
click at [539, 191] on button at bounding box center [550, 190] width 22 height 19
click at [655, 242] on div "run" at bounding box center [655, 252] width 33 height 71
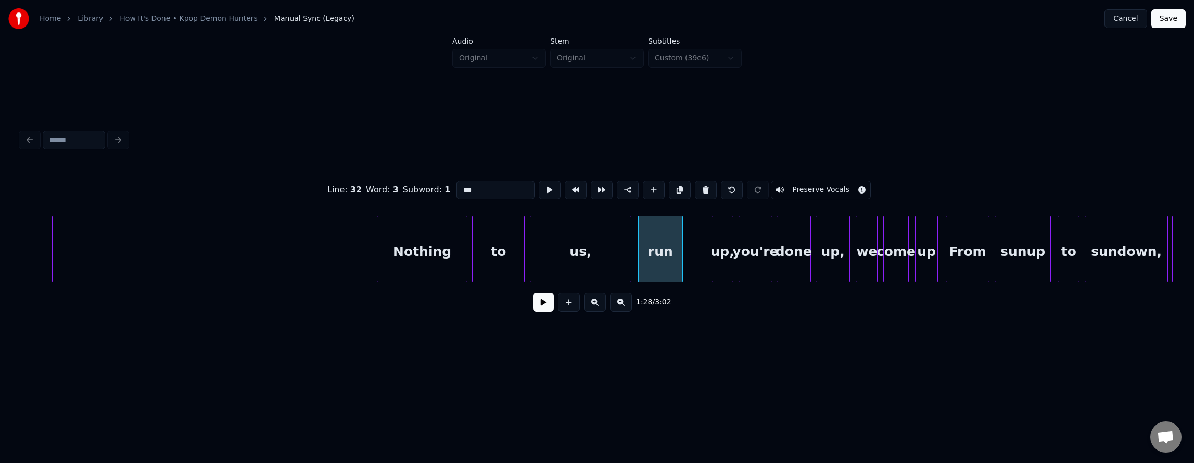
click at [681, 242] on div at bounding box center [681, 250] width 3 height 66
click at [667, 241] on div "run" at bounding box center [661, 252] width 44 height 71
click at [539, 187] on button at bounding box center [550, 190] width 22 height 19
click at [666, 237] on div at bounding box center [666, 250] width 3 height 66
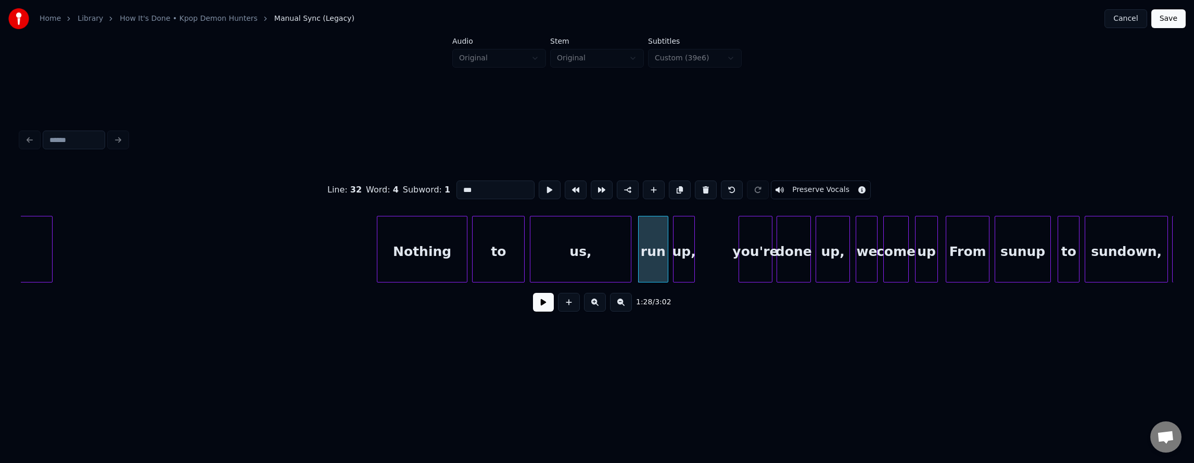
click at [685, 250] on div "up," at bounding box center [684, 252] width 21 height 71
click at [706, 243] on div at bounding box center [706, 250] width 3 height 66
click at [539, 191] on button at bounding box center [550, 190] width 22 height 19
click at [752, 244] on div "you're" at bounding box center [755, 252] width 33 height 71
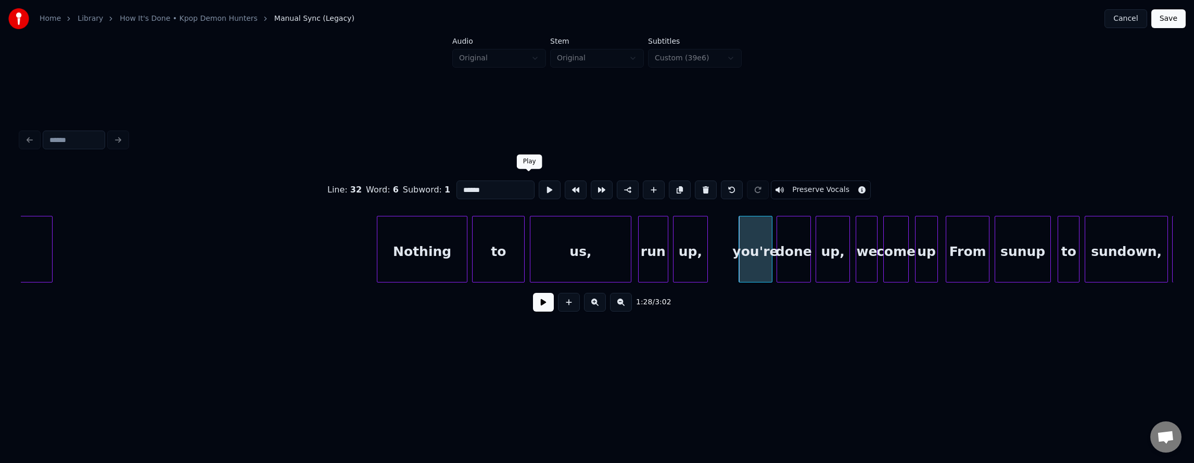
click at [539, 183] on button at bounding box center [550, 190] width 22 height 19
drag, startPoint x: 528, startPoint y: 183, endPoint x: 537, endPoint y: 187, distance: 10.3
click at [539, 183] on button at bounding box center [550, 190] width 22 height 19
click at [731, 246] on div "you're" at bounding box center [729, 252] width 33 height 71
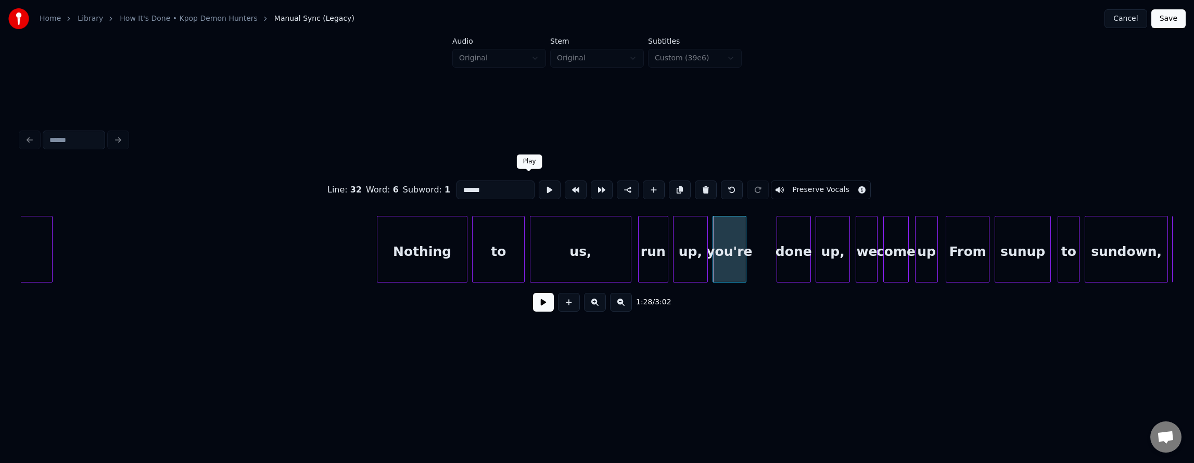
click at [539, 187] on button at bounding box center [550, 190] width 22 height 19
click at [765, 245] on div "done" at bounding box center [768, 252] width 33 height 71
click at [765, 245] on div "done" at bounding box center [767, 252] width 33 height 71
click at [539, 190] on button at bounding box center [550, 190] width 22 height 19
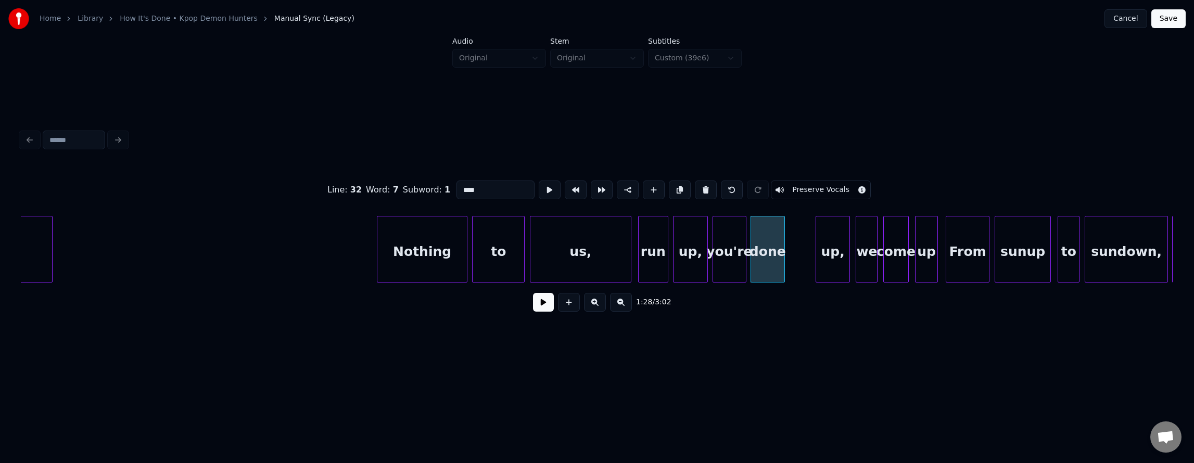
click at [539, 190] on button at bounding box center [550, 190] width 22 height 19
click at [800, 254] on div "up," at bounding box center [805, 252] width 33 height 71
click at [539, 190] on button at bounding box center [550, 190] width 22 height 19
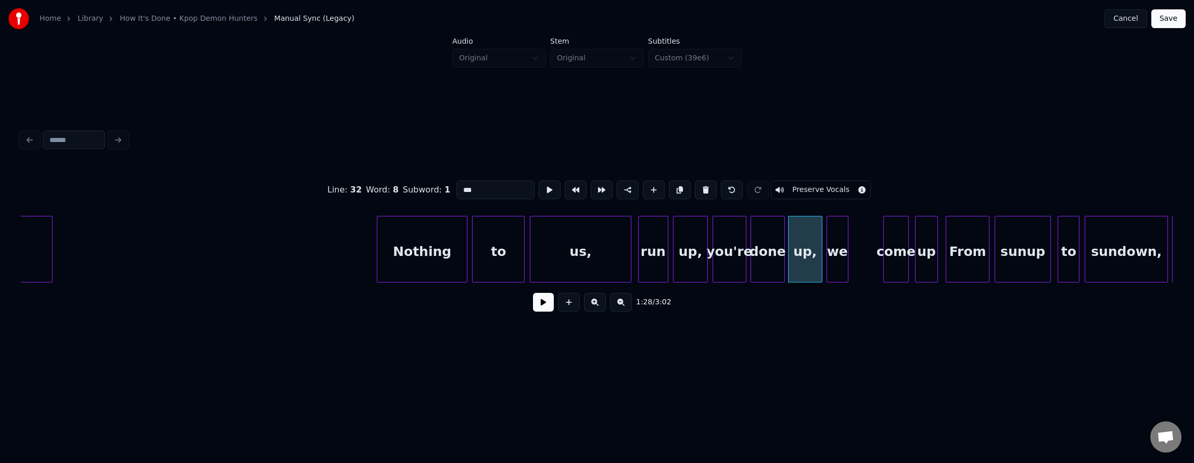
click at [836, 248] on div "we" at bounding box center [837, 252] width 21 height 71
click at [855, 250] on div at bounding box center [855, 250] width 3 height 66
click at [844, 250] on div "we" at bounding box center [841, 252] width 31 height 71
click at [539, 191] on button at bounding box center [550, 190] width 22 height 19
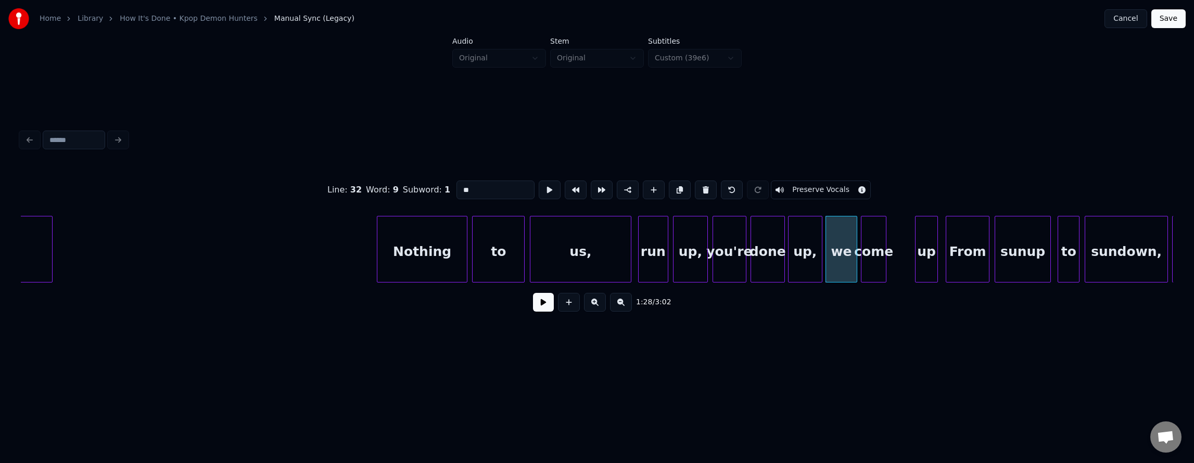
click at [871, 245] on div "come" at bounding box center [874, 252] width 24 height 71
click at [542, 184] on button at bounding box center [553, 190] width 22 height 19
drag, startPoint x: 535, startPoint y: 184, endPoint x: 541, endPoint y: 186, distance: 6.6
click
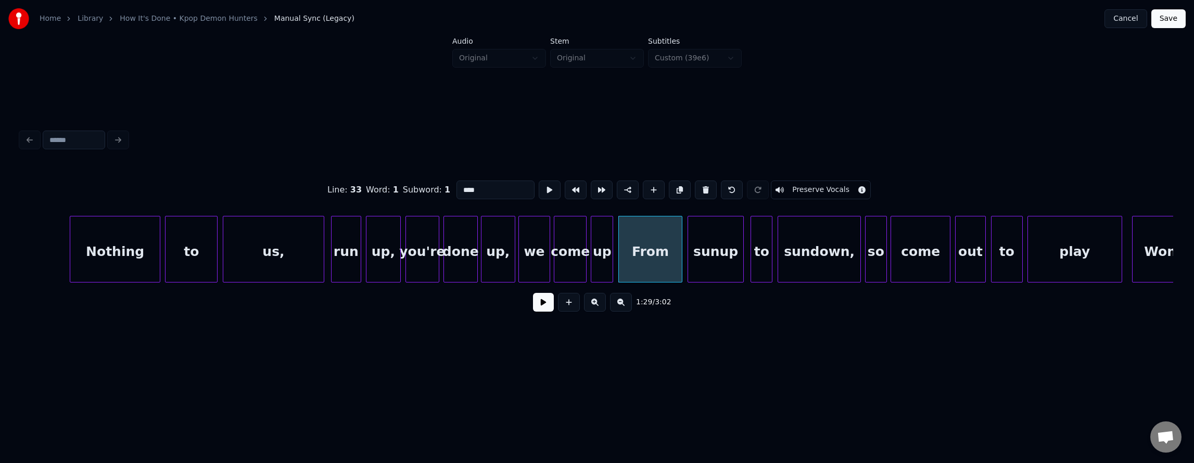
scroll to position [0, 27316]
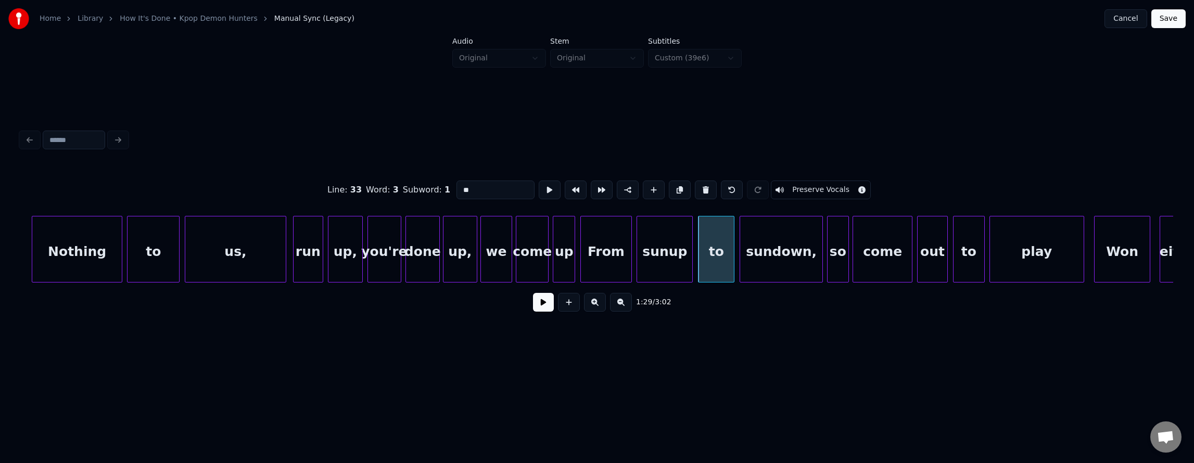
drag, startPoint x: 539, startPoint y: 188, endPoint x: 545, endPoint y: 190, distance: 5.3
drag, startPoint x: 531, startPoint y: 188, endPoint x: 536, endPoint y: 190, distance: 5.3
type input "********"
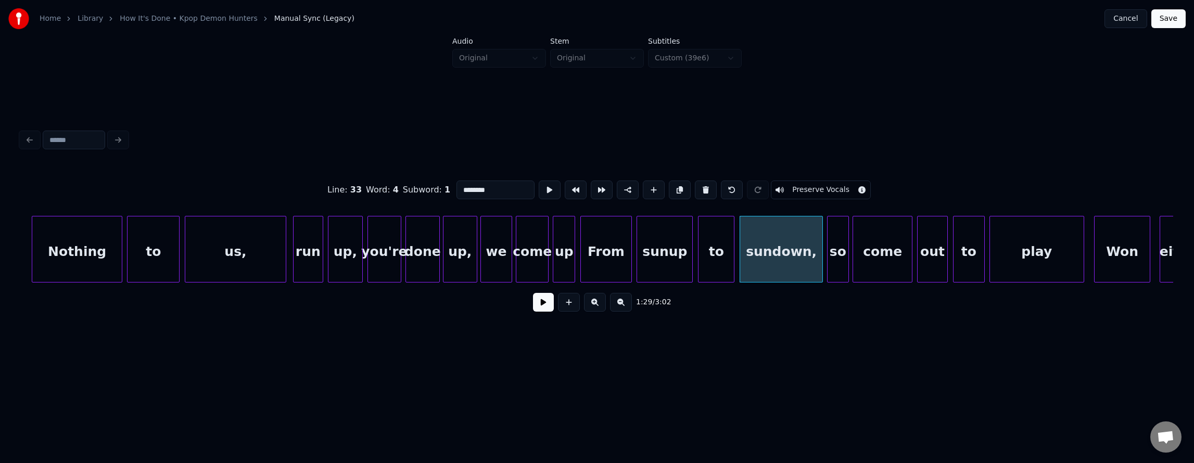
drag, startPoint x: 535, startPoint y: 185, endPoint x: 561, endPoint y: 193, distance: 26.5
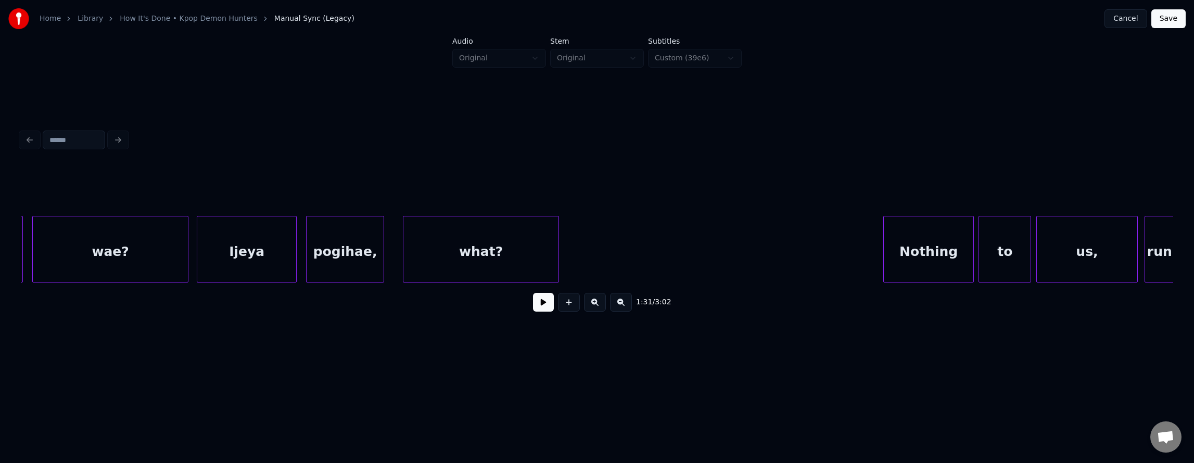
scroll to position [0, 26433]
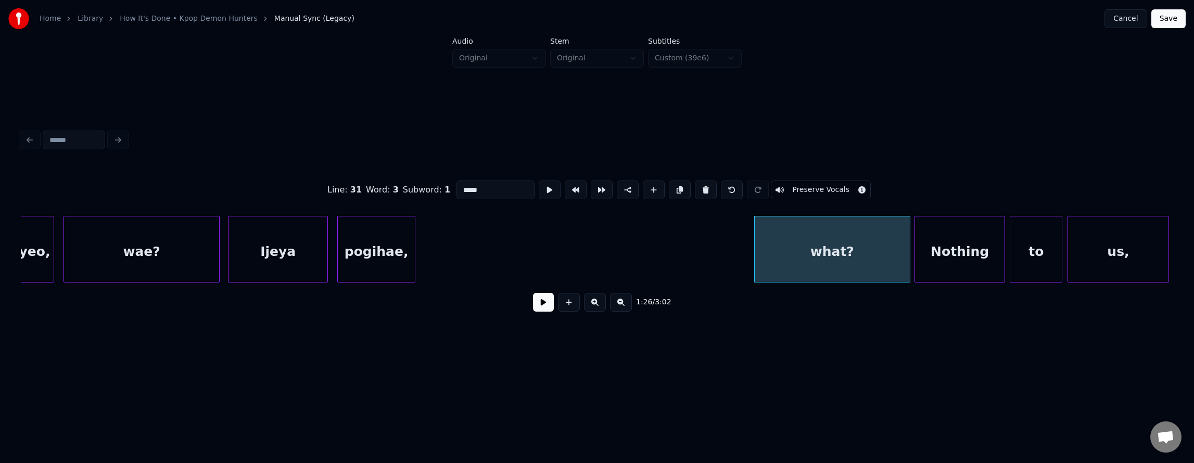
drag, startPoint x: 527, startPoint y: 184, endPoint x: 589, endPoint y: 205, distance: 64.7
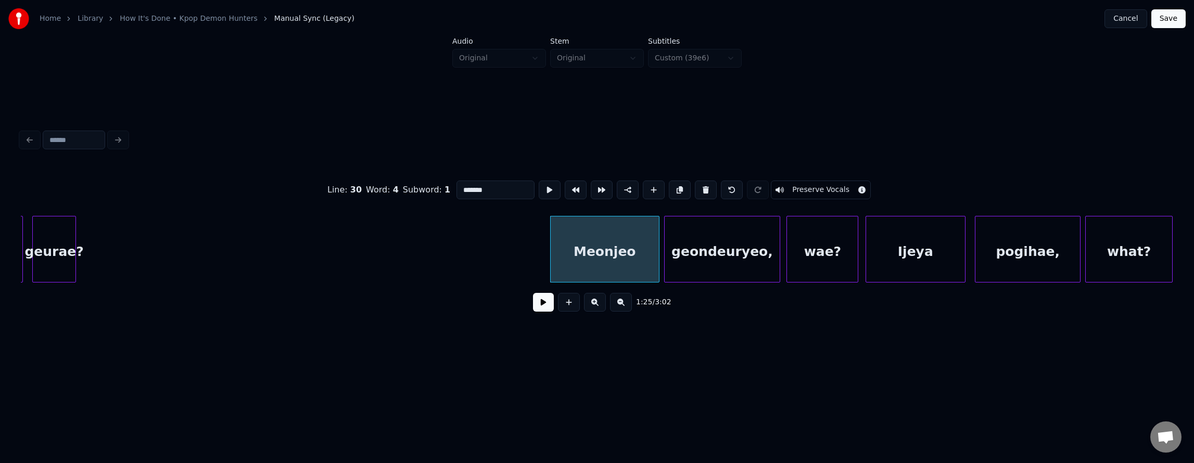
scroll to position [0, 26066]
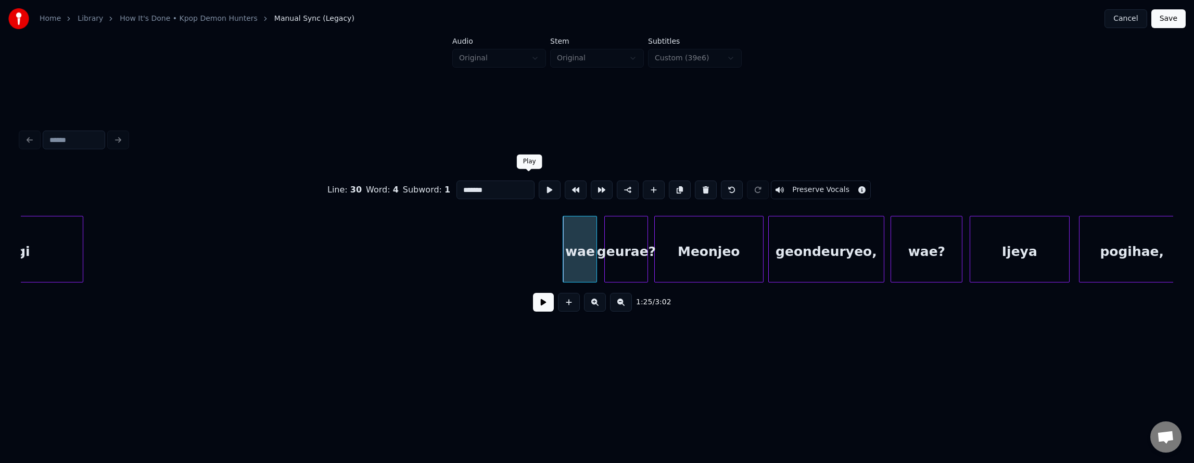
drag, startPoint x: 523, startPoint y: 179, endPoint x: 529, endPoint y: 185, distance: 8.1
type input "*******"
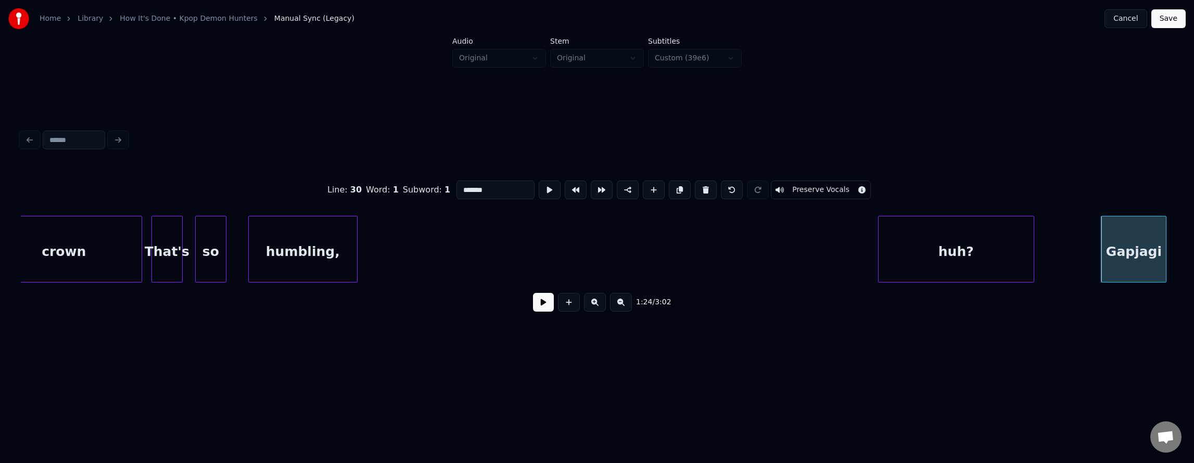
scroll to position [0, 25422]
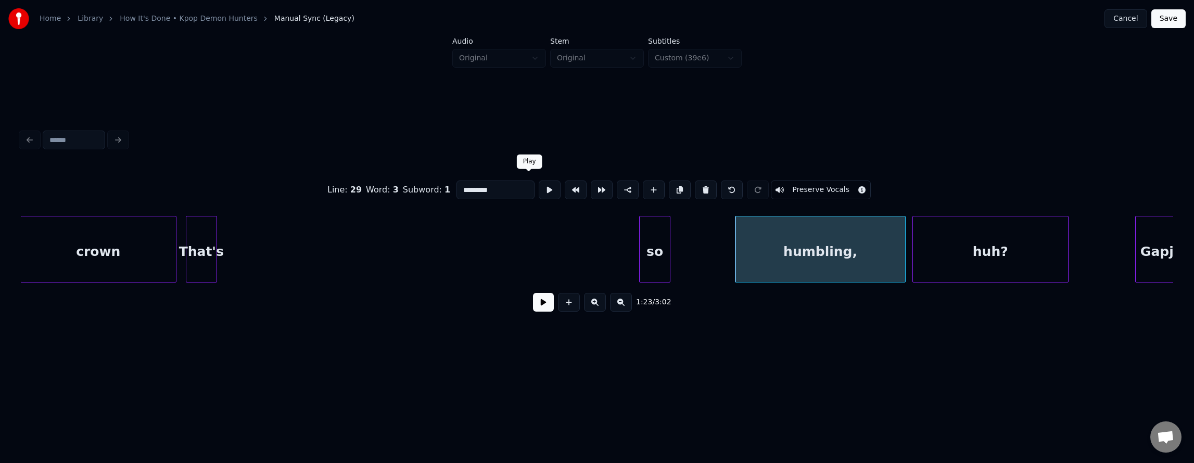
drag, startPoint x: 518, startPoint y: 184, endPoint x: 525, endPoint y: 184, distance: 7.3
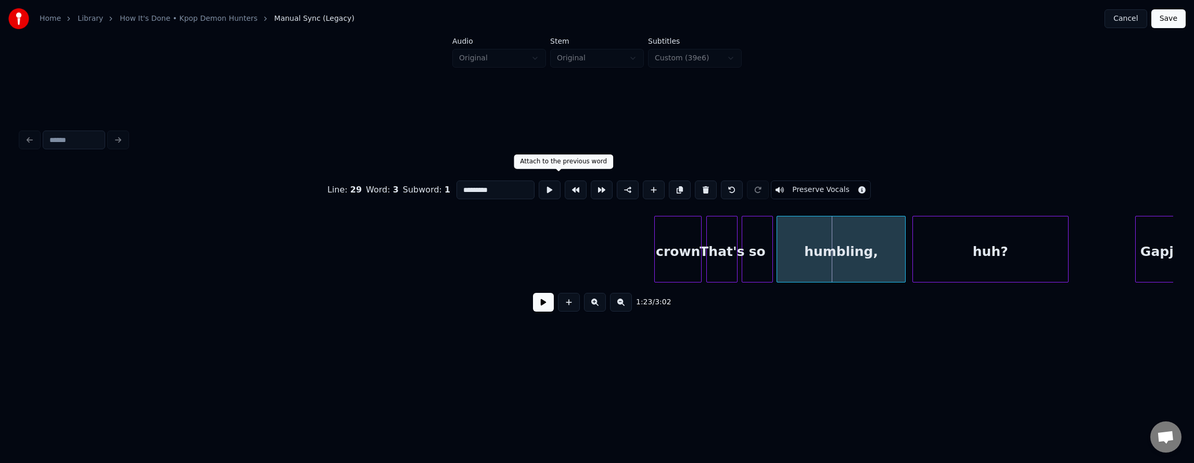
type input "*****"
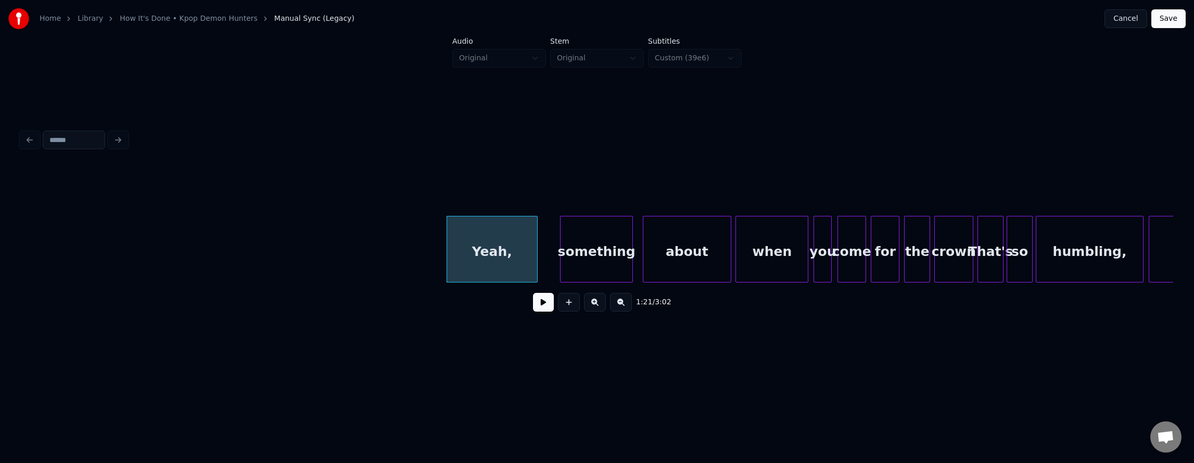
scroll to position [0, 20873]
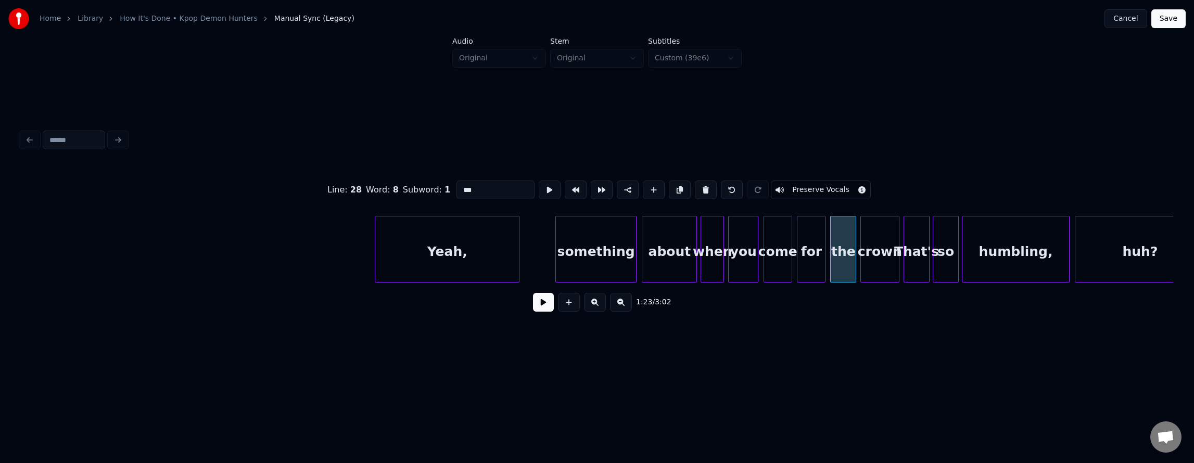
drag, startPoint x: 533, startPoint y: 183, endPoint x: 585, endPoint y: 196, distance: 53.7
type input "****"
drag, startPoint x: 522, startPoint y: 183, endPoint x: 531, endPoint y: 184, distance: 9.5
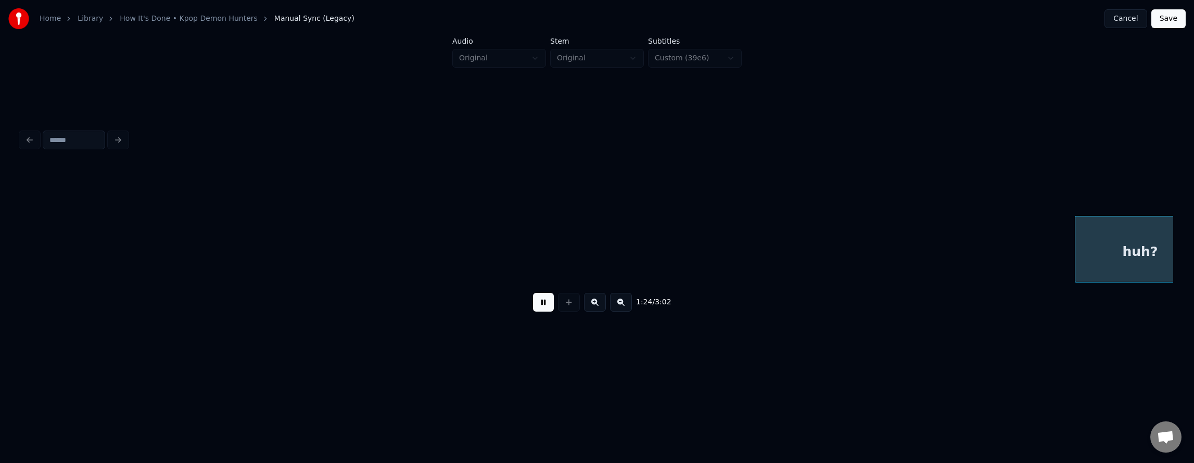
scroll to position [0, 22027]
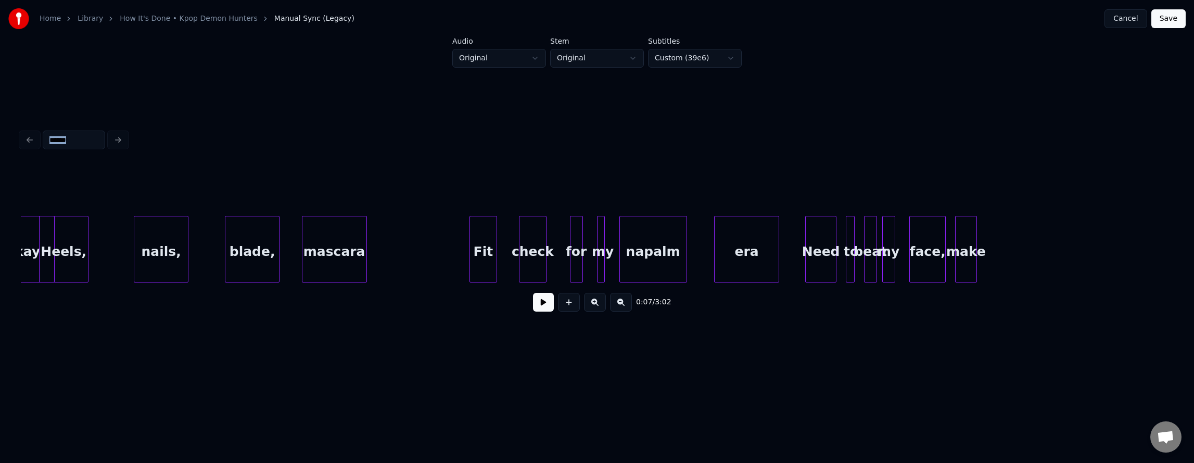
scroll to position [0, 12236]
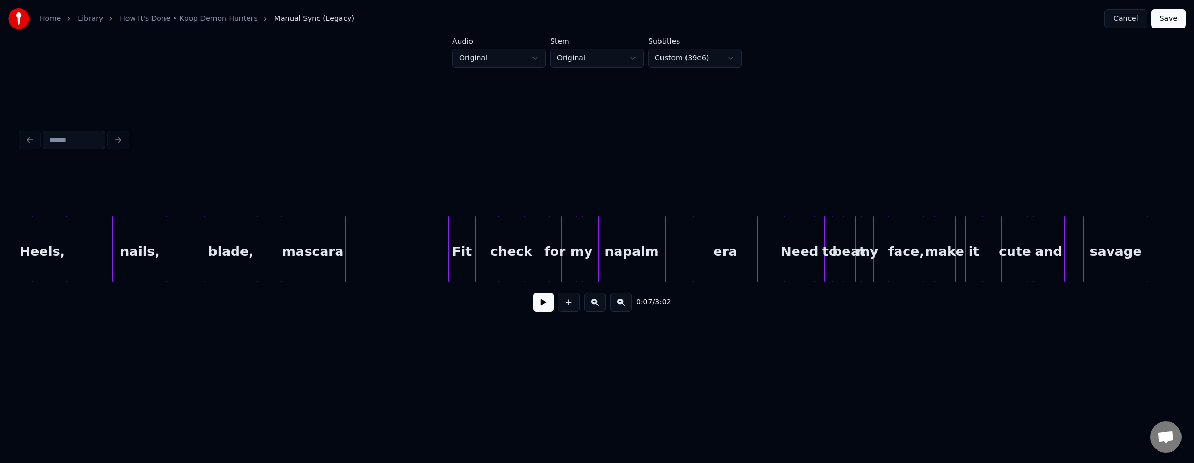
drag, startPoint x: 498, startPoint y: 292, endPoint x: 568, endPoint y: 303, distance: 70.2
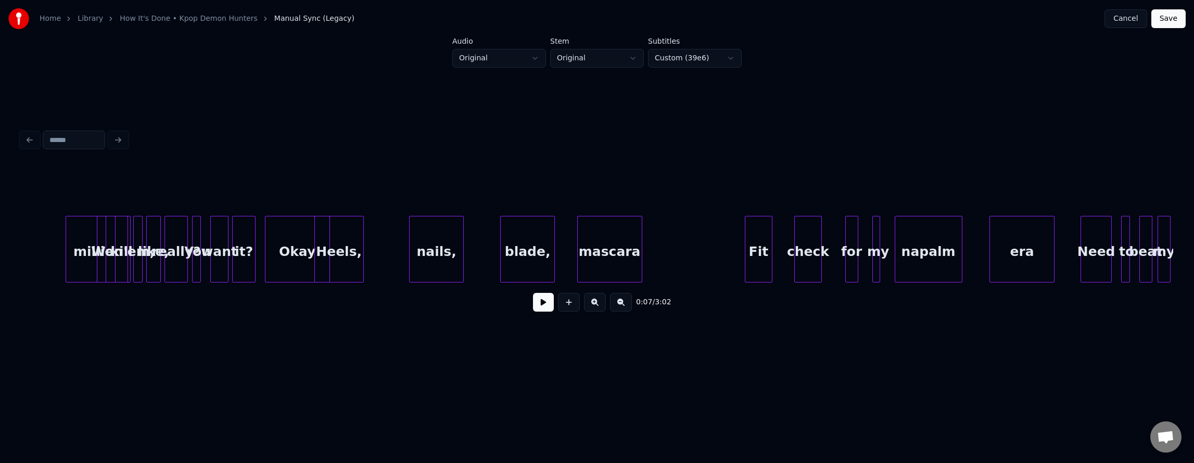
scroll to position [0, 11925]
